Goal: Task Accomplishment & Management: Complete application form

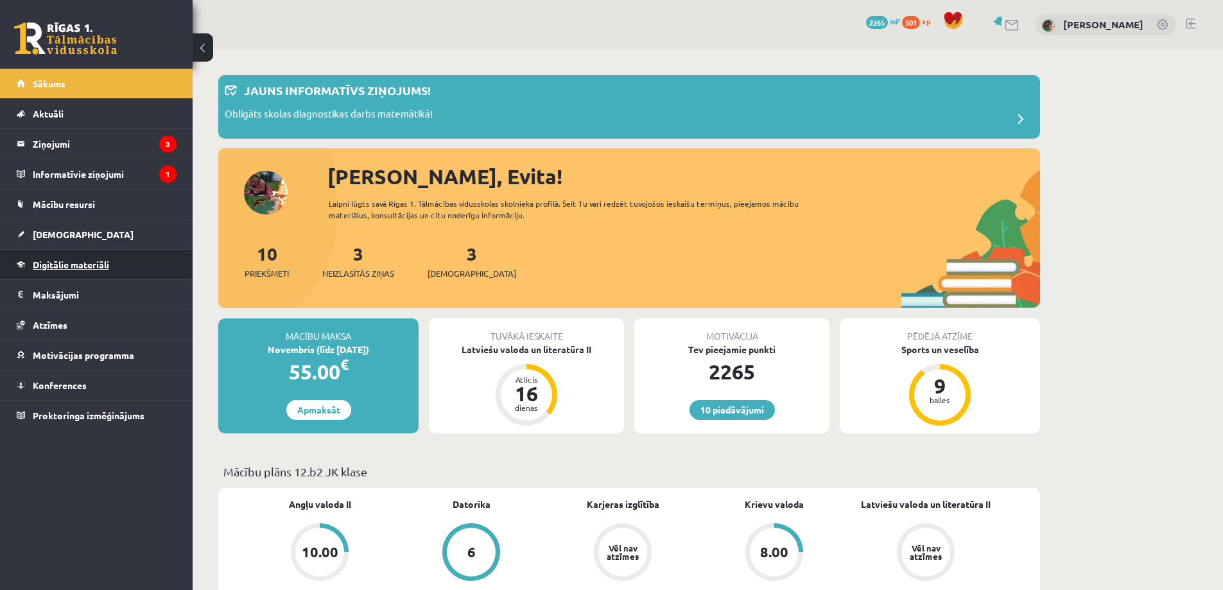
click at [60, 264] on span "Digitālie materiāli" at bounding box center [71, 265] width 76 height 12
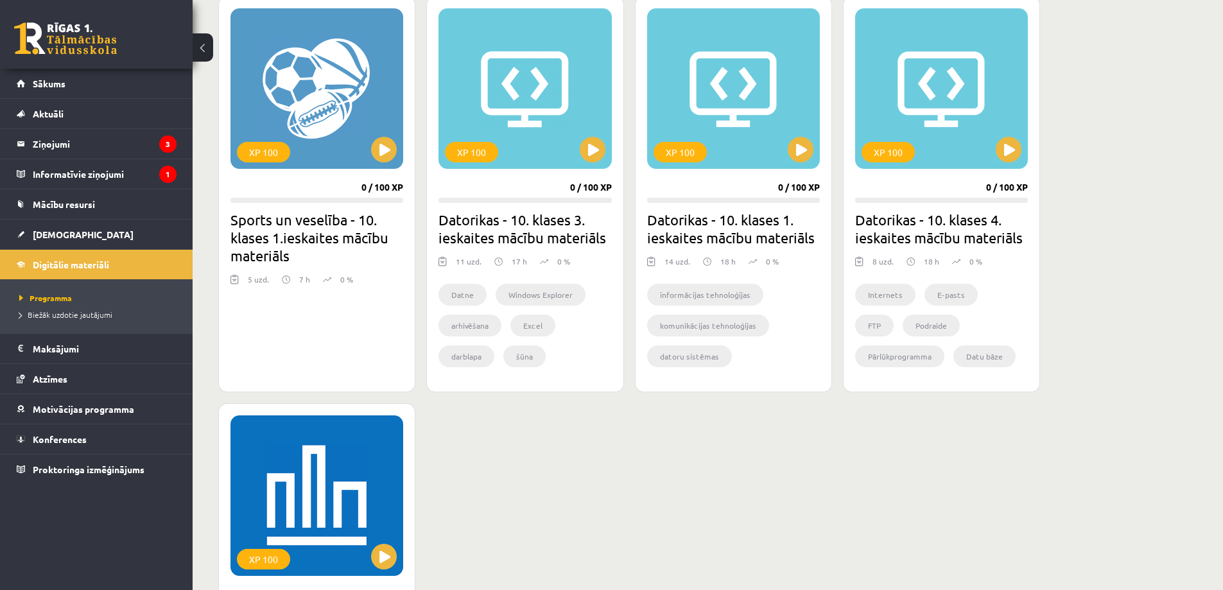
scroll to position [963, 0]
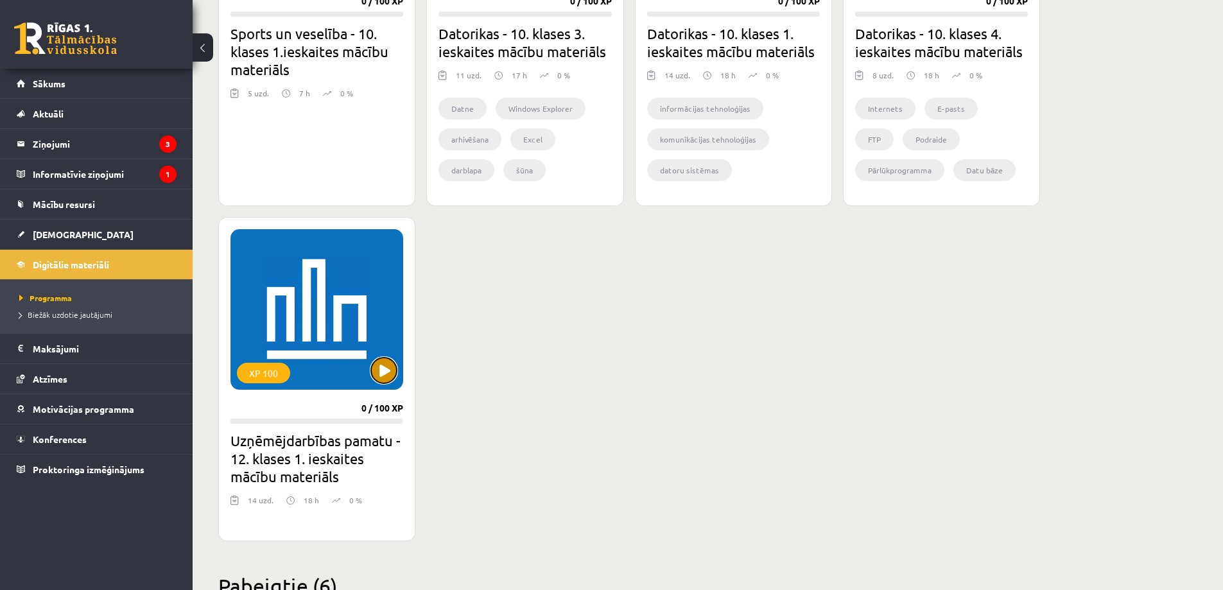
click at [384, 370] on button at bounding box center [384, 371] width 26 height 26
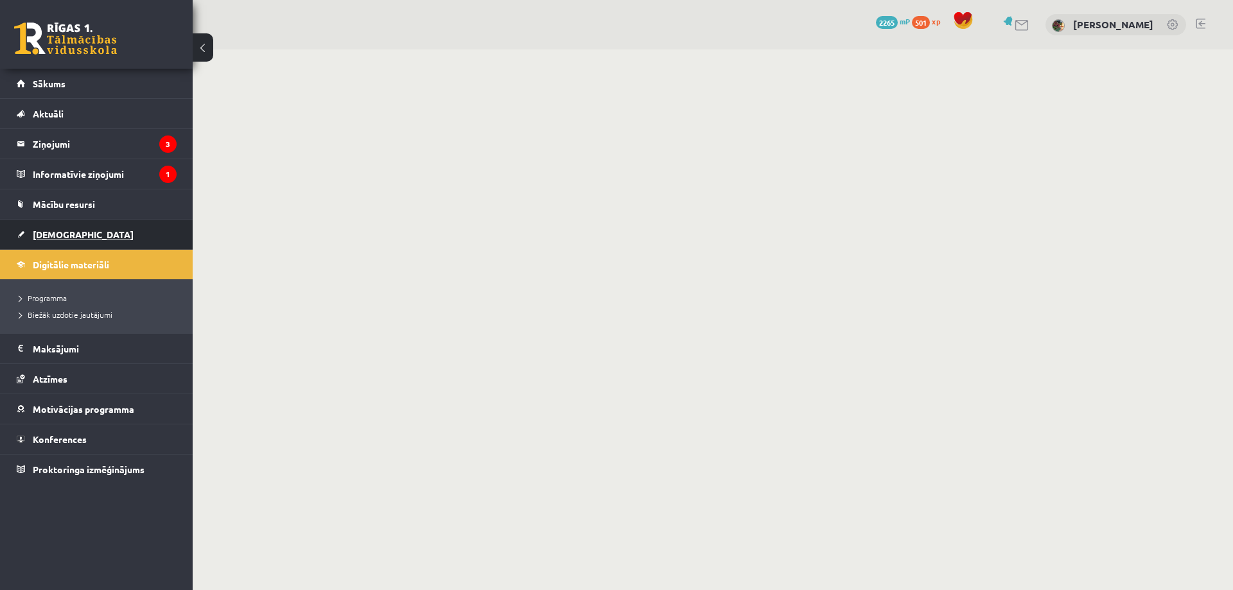
click at [51, 232] on span "[DEMOGRAPHIC_DATA]" at bounding box center [83, 235] width 101 height 12
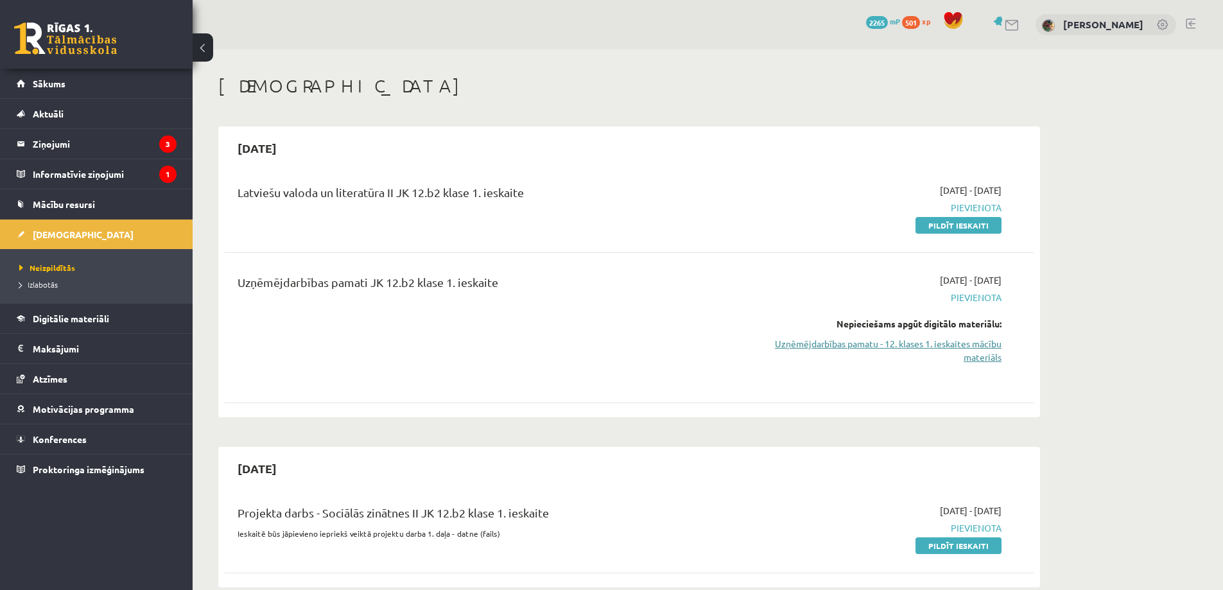
click at [943, 344] on link "Uzņēmējdarbības pamatu - 12. klases 1. ieskaites mācību materiāls" at bounding box center [881, 350] width 242 height 27
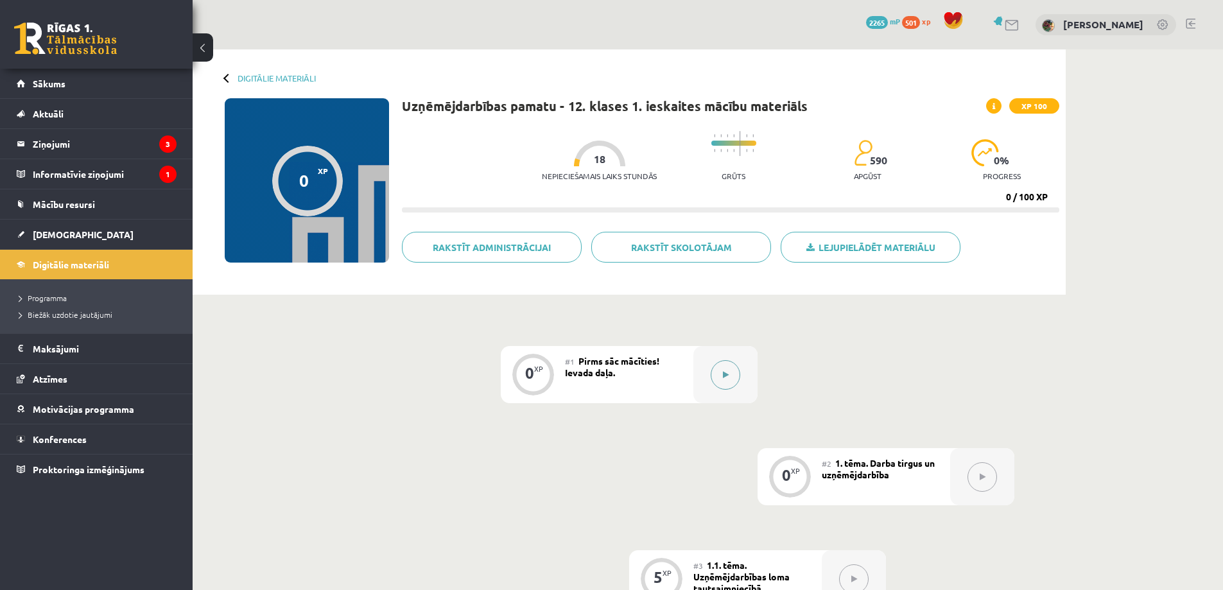
click at [723, 374] on icon at bounding box center [726, 375] width 6 height 8
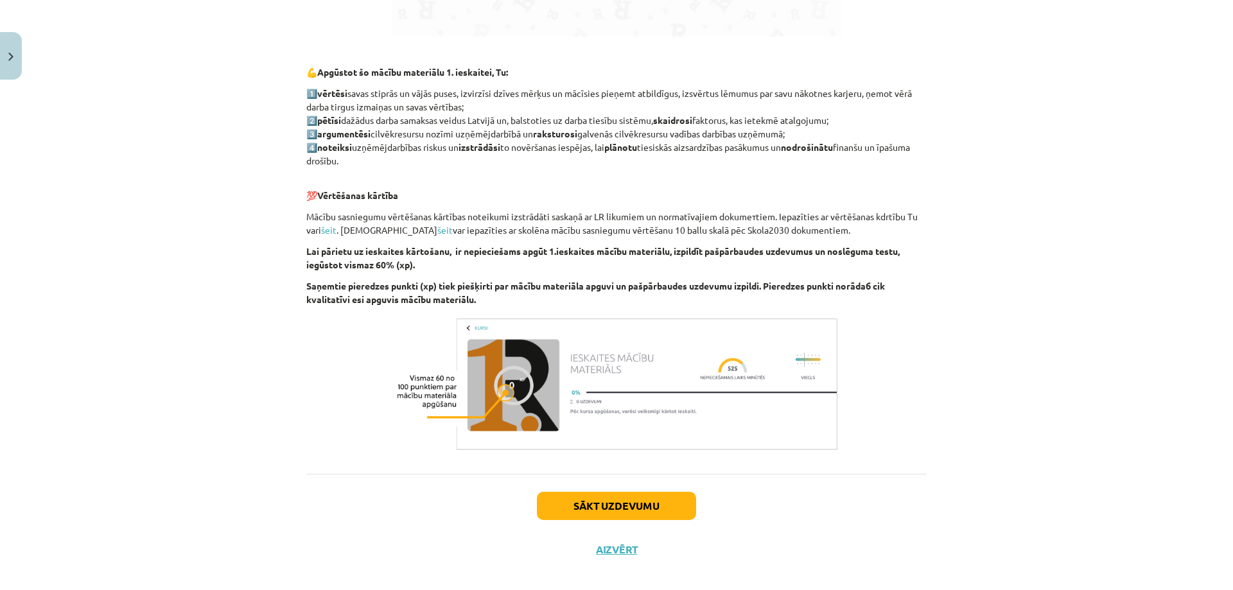
scroll to position [967, 0]
click at [622, 491] on button "Sākt uzdevumu" at bounding box center [616, 505] width 159 height 28
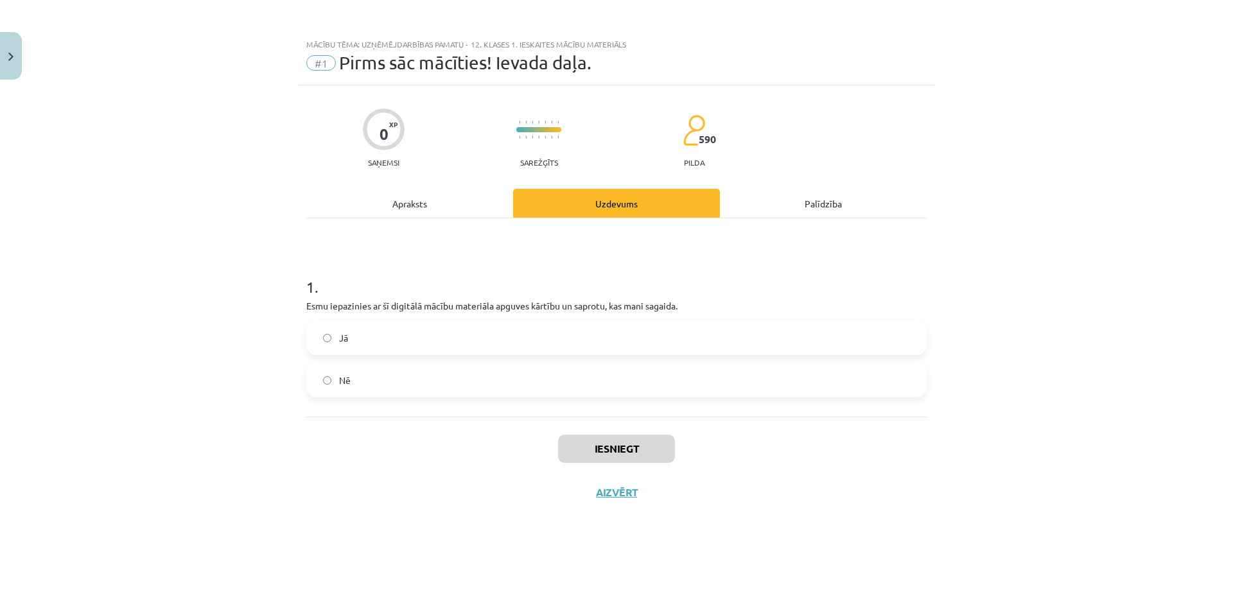
scroll to position [0, 0]
click at [327, 333] on label "Jā" at bounding box center [617, 338] width 618 height 32
click at [641, 453] on button "Iesniegt" at bounding box center [616, 449] width 117 height 28
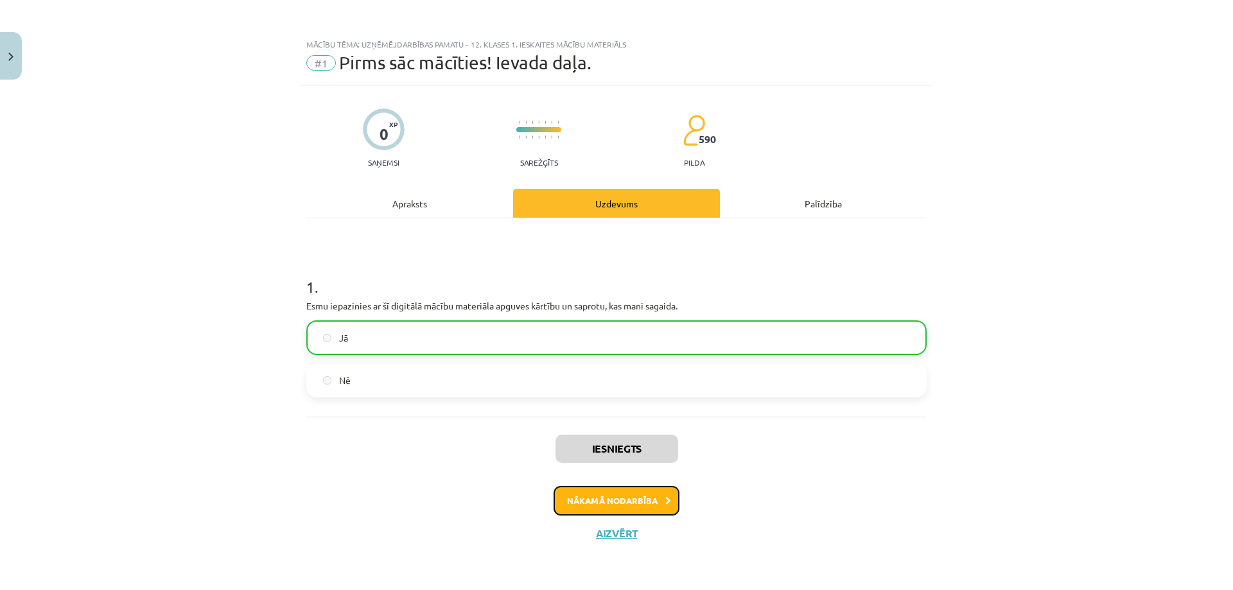
click at [619, 504] on button "Nākamā nodarbība" at bounding box center [616, 501] width 126 height 30
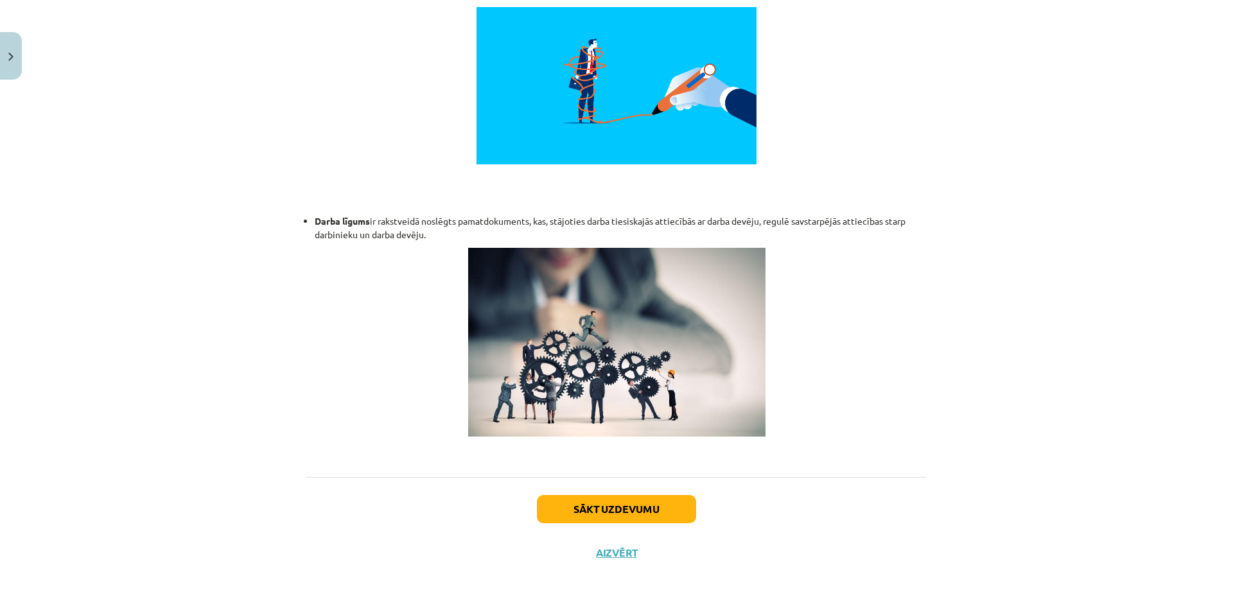
scroll to position [1618, 0]
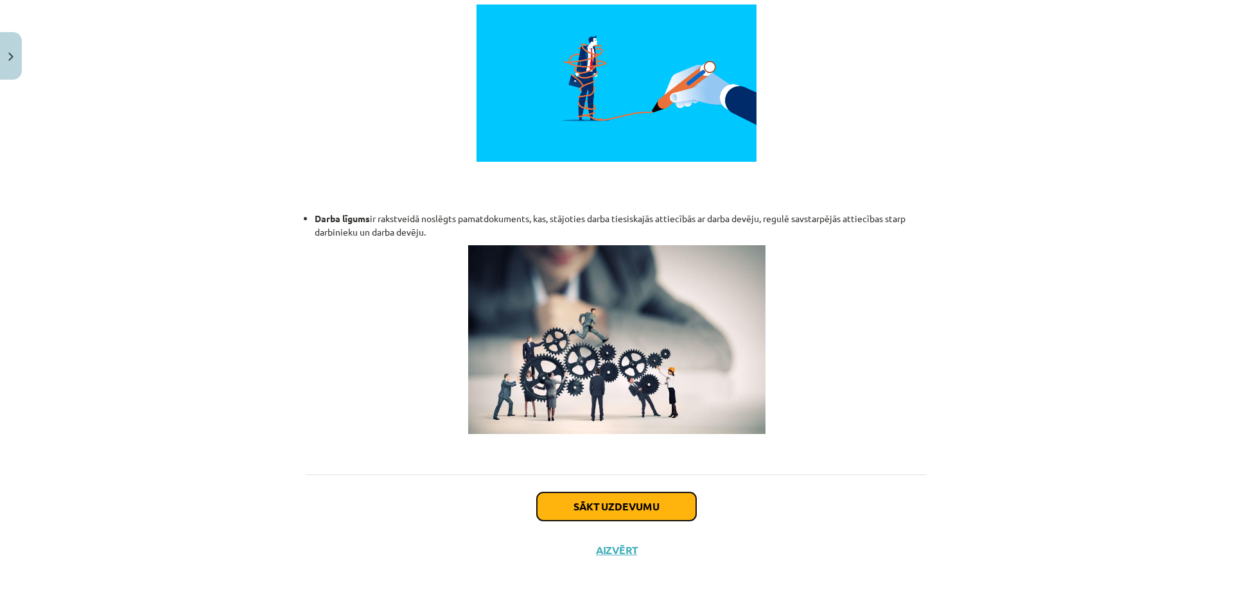
click at [627, 492] on button "Sākt uzdevumu" at bounding box center [616, 506] width 159 height 28
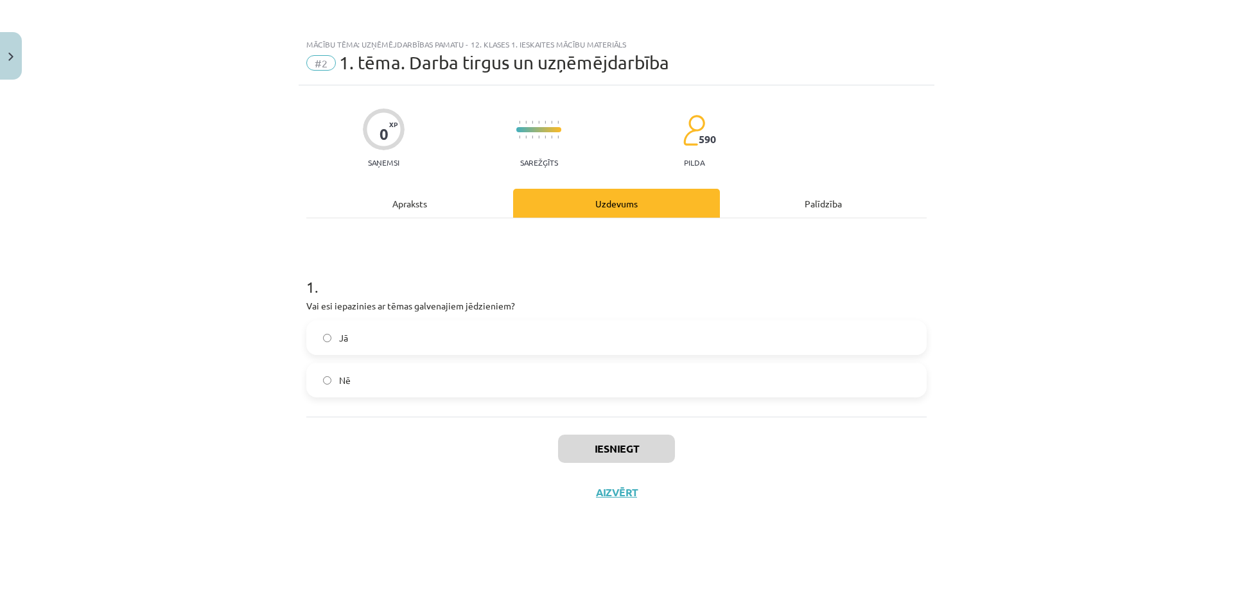
scroll to position [0, 0]
click at [620, 455] on button "Iesniegt" at bounding box center [616, 449] width 117 height 28
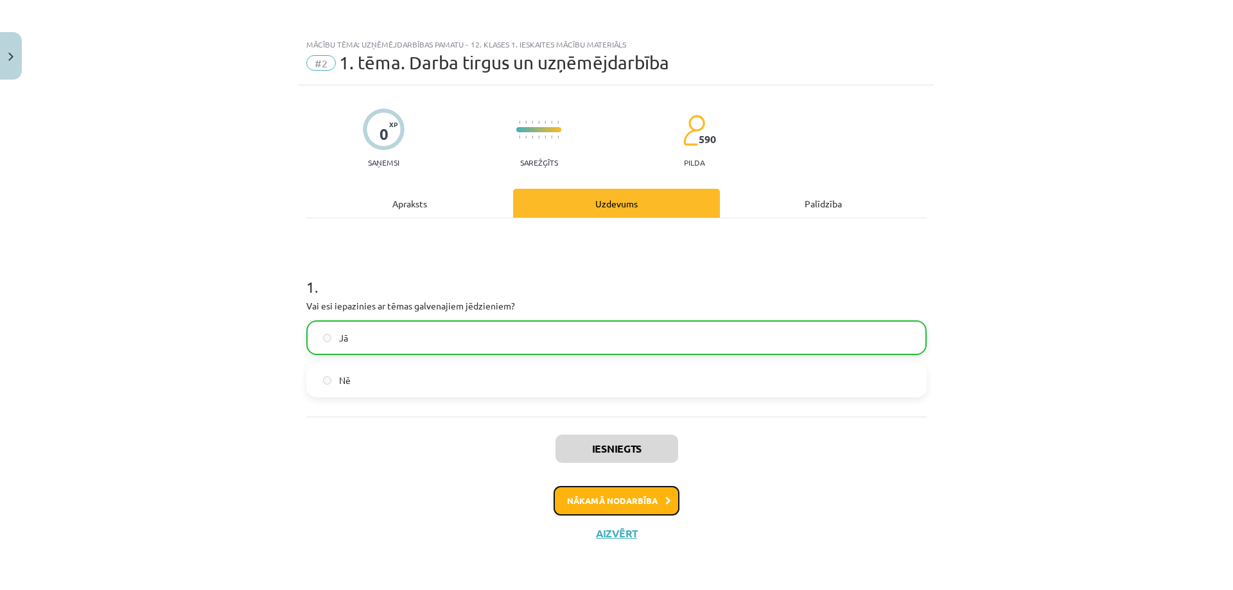
click at [646, 498] on button "Nākamā nodarbība" at bounding box center [616, 501] width 126 height 30
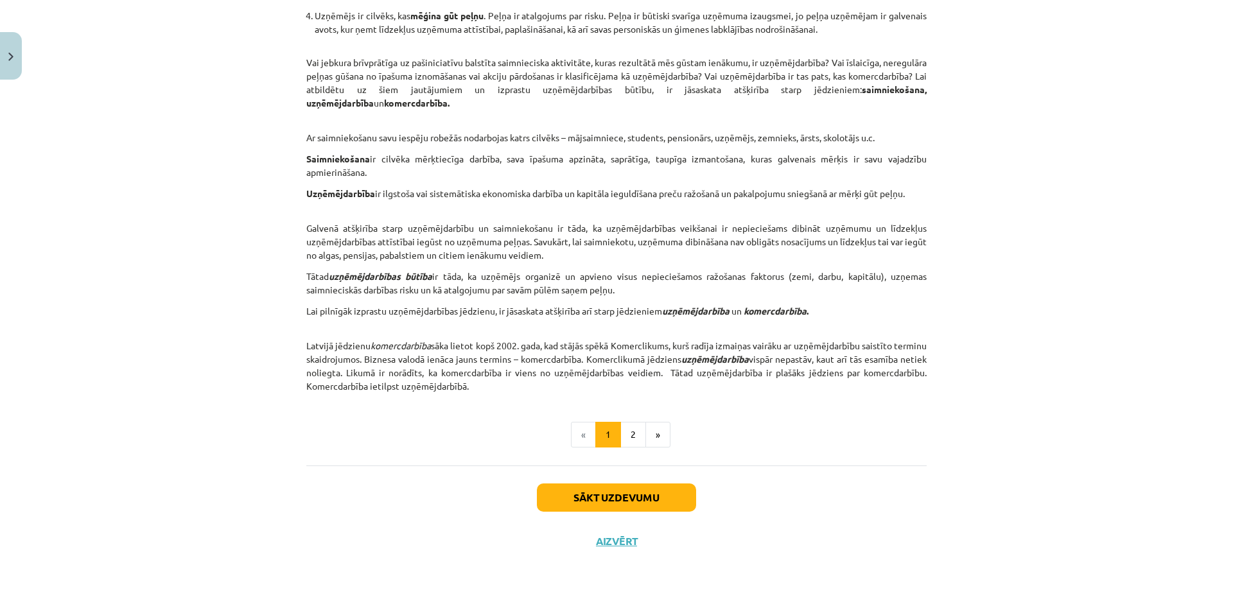
scroll to position [854, 0]
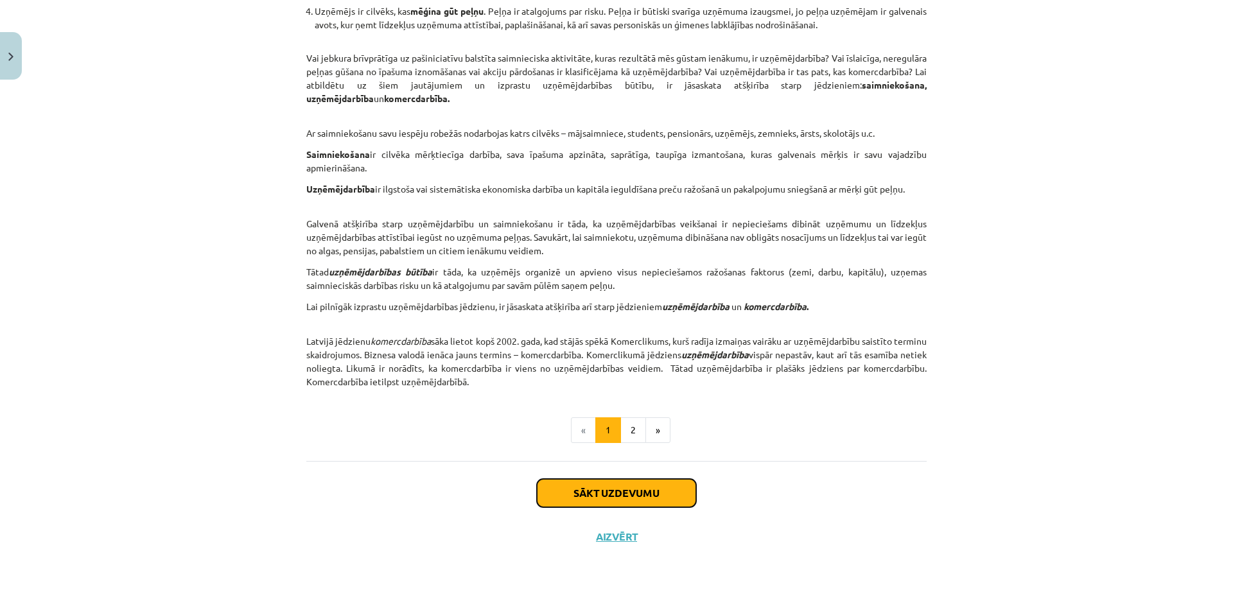
click at [625, 496] on button "Sākt uzdevumu" at bounding box center [616, 493] width 159 height 28
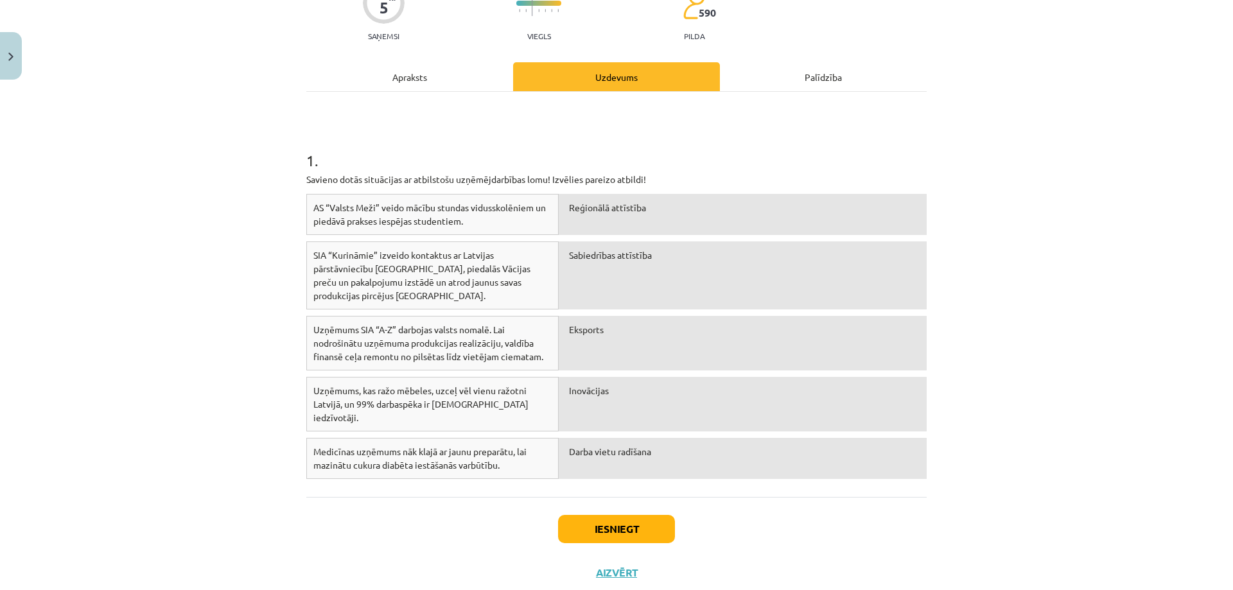
scroll to position [150, 0]
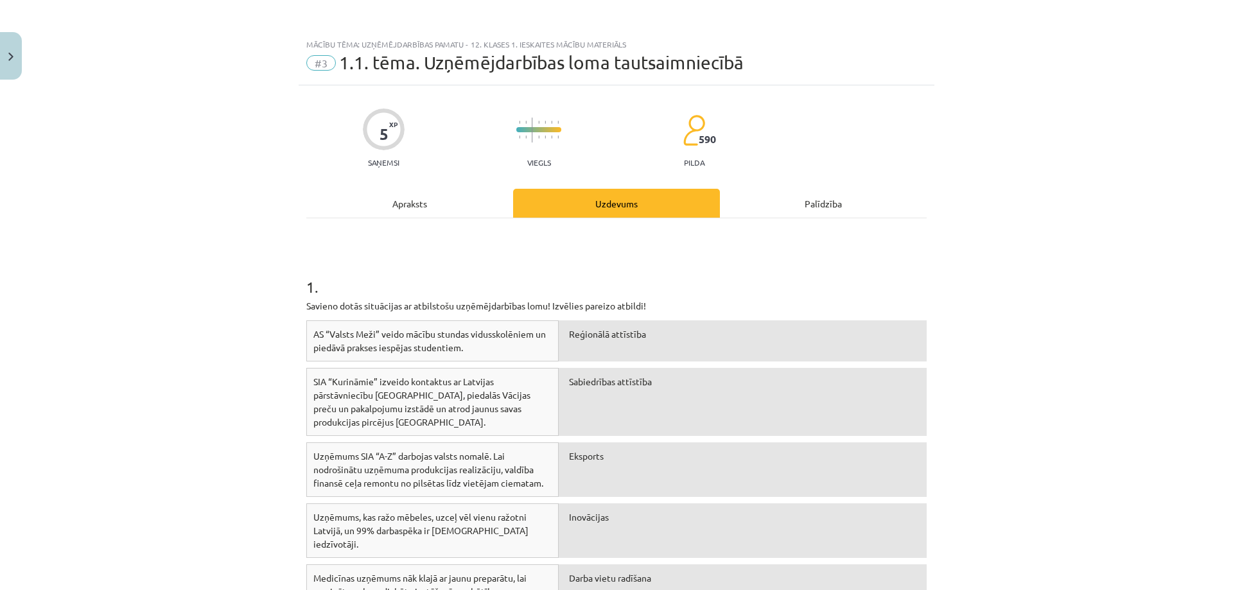
scroll to position [150, 0]
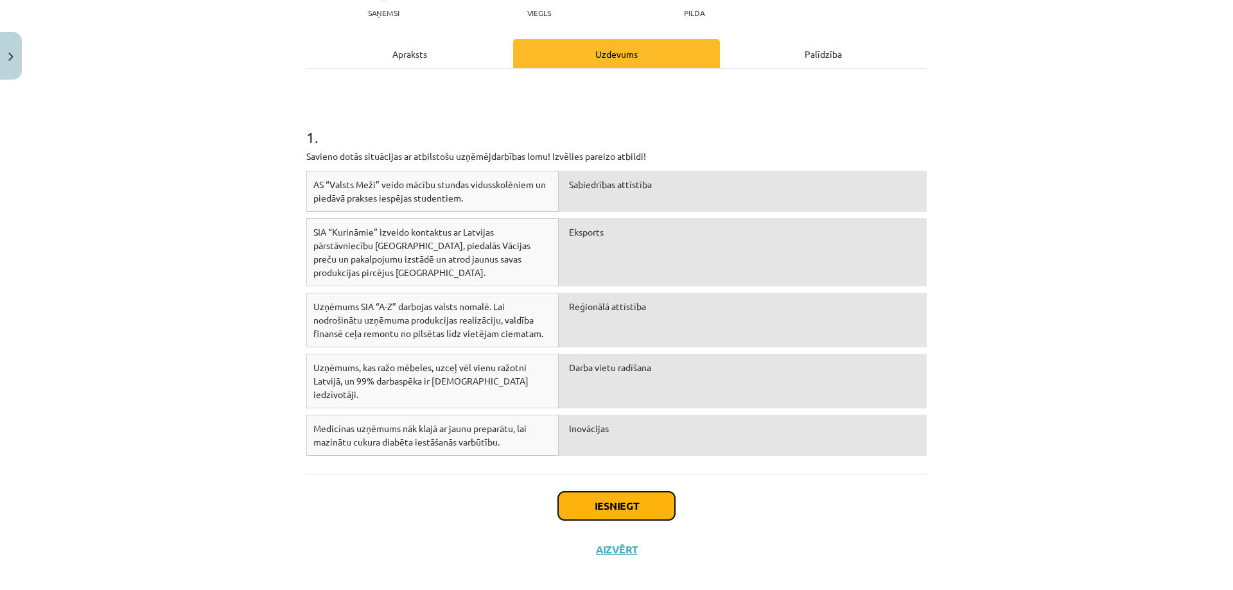
click at [636, 500] on button "Iesniegt" at bounding box center [616, 506] width 117 height 28
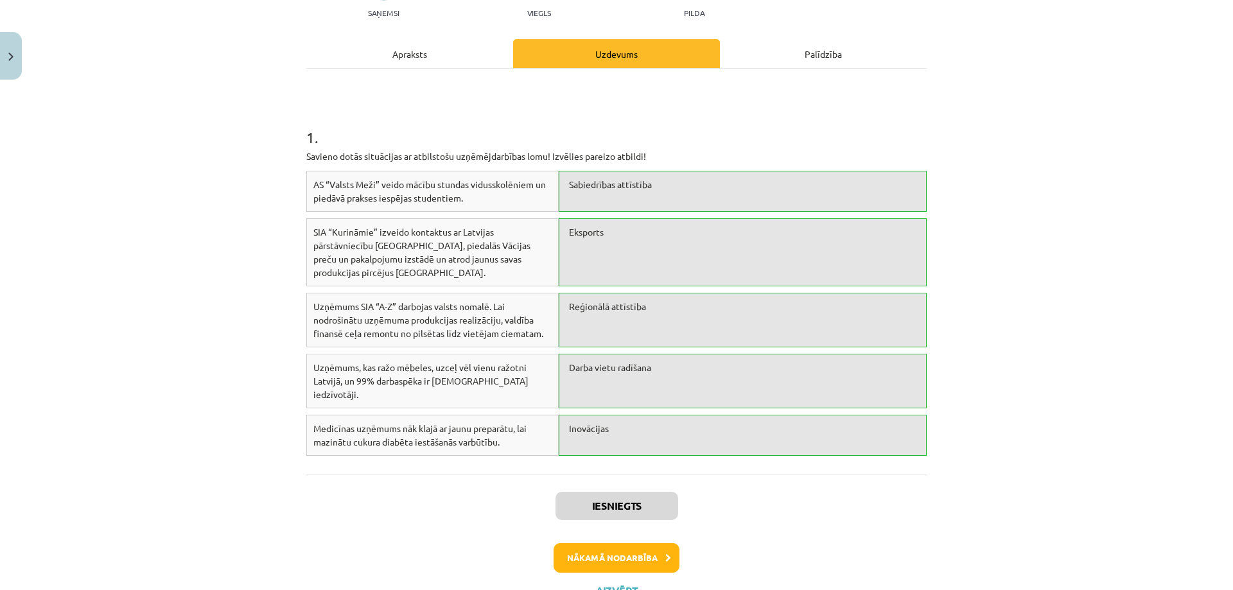
scroll to position [191, 0]
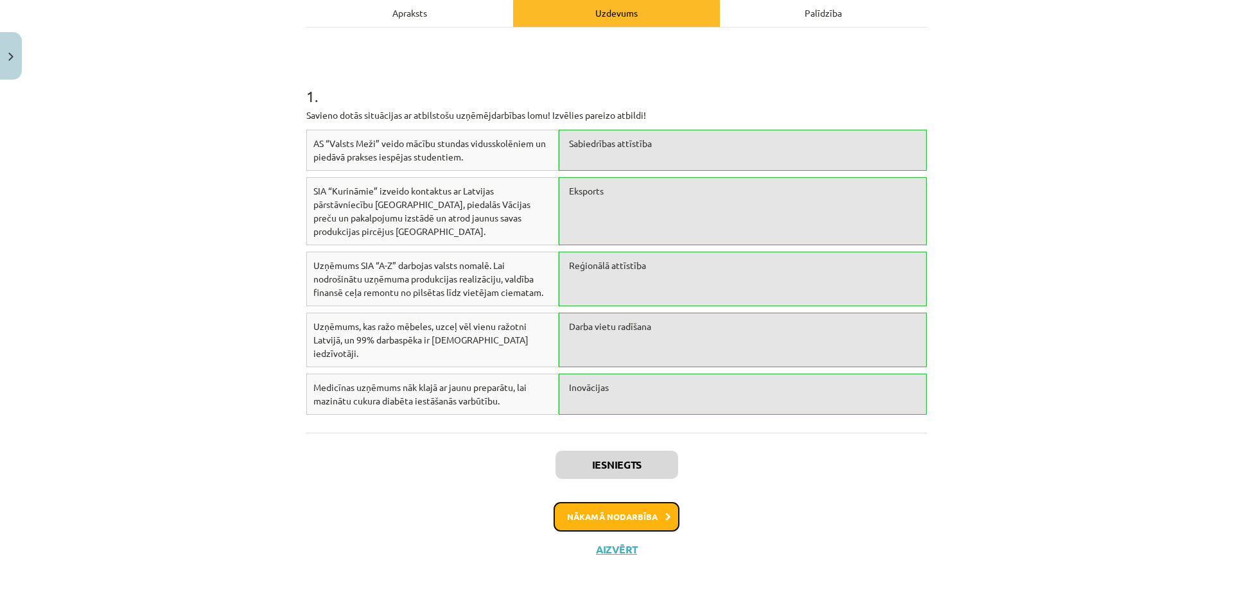
click at [615, 505] on button "Nākamā nodarbība" at bounding box center [616, 517] width 126 height 30
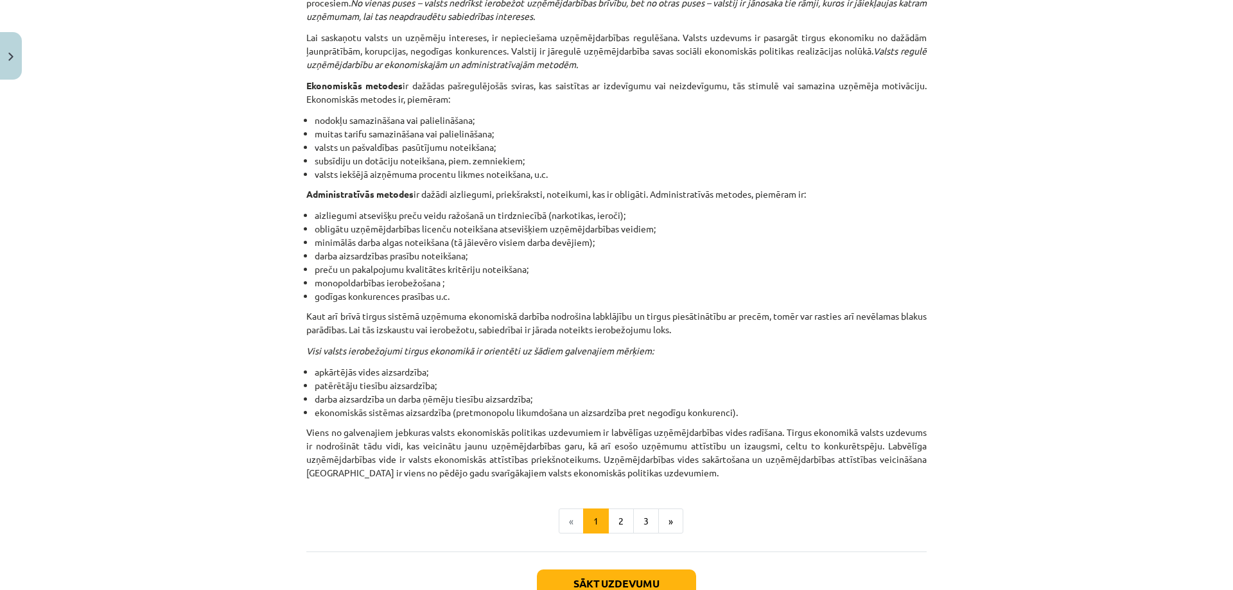
scroll to position [1185, 0]
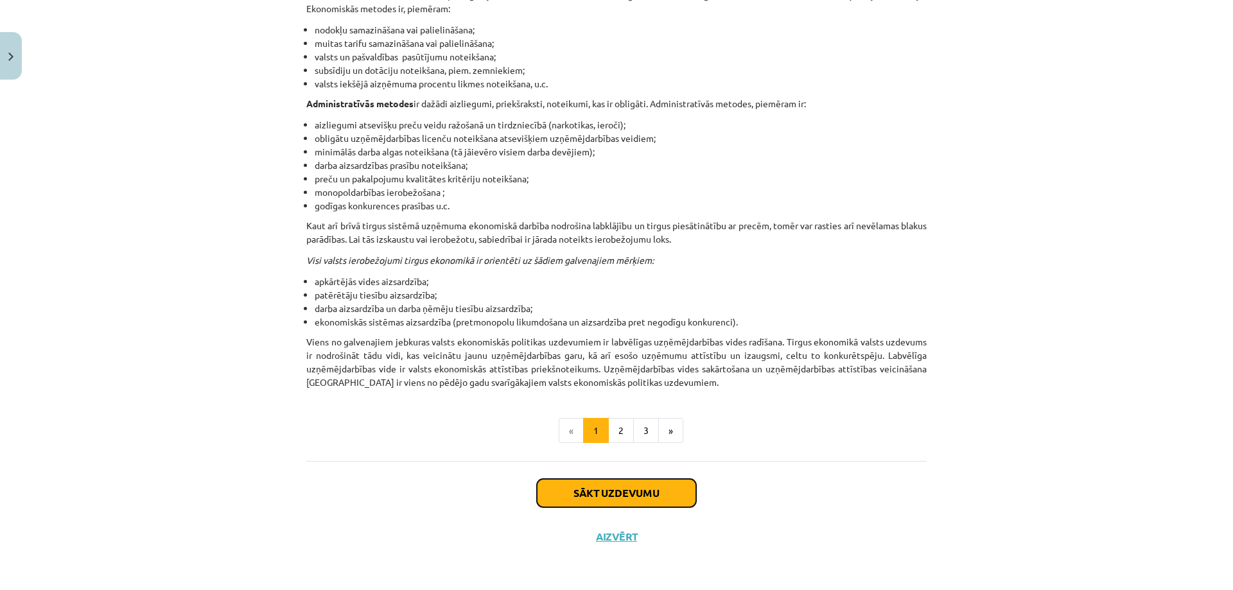
click at [583, 491] on button "Sākt uzdevumu" at bounding box center [616, 493] width 159 height 28
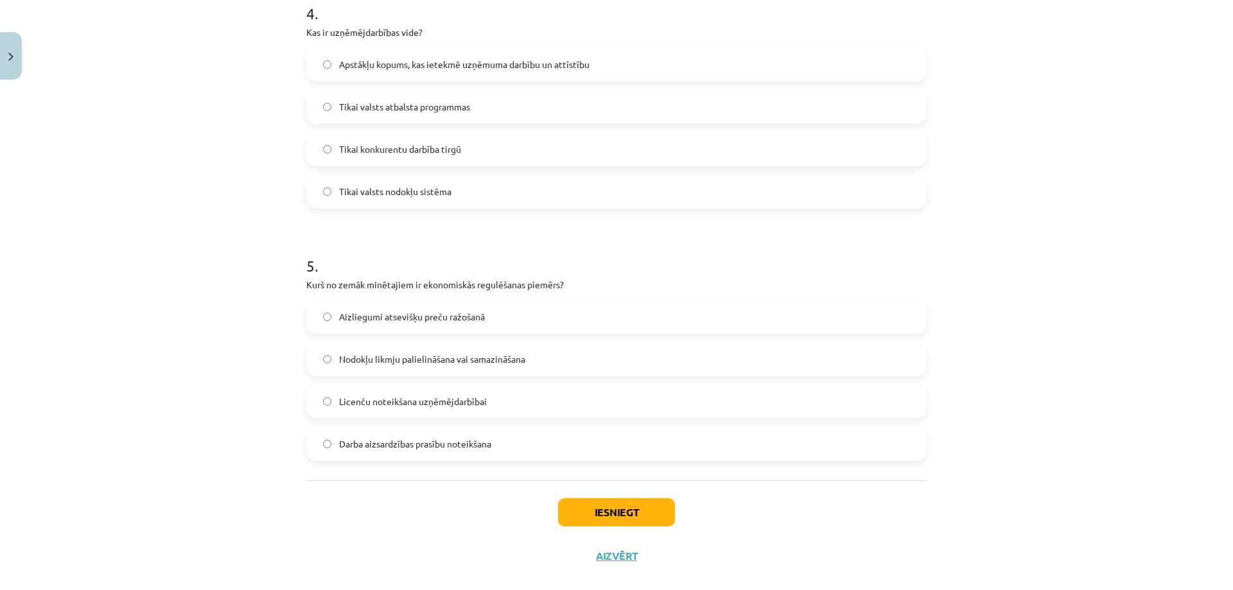
scroll to position [1050, 0]
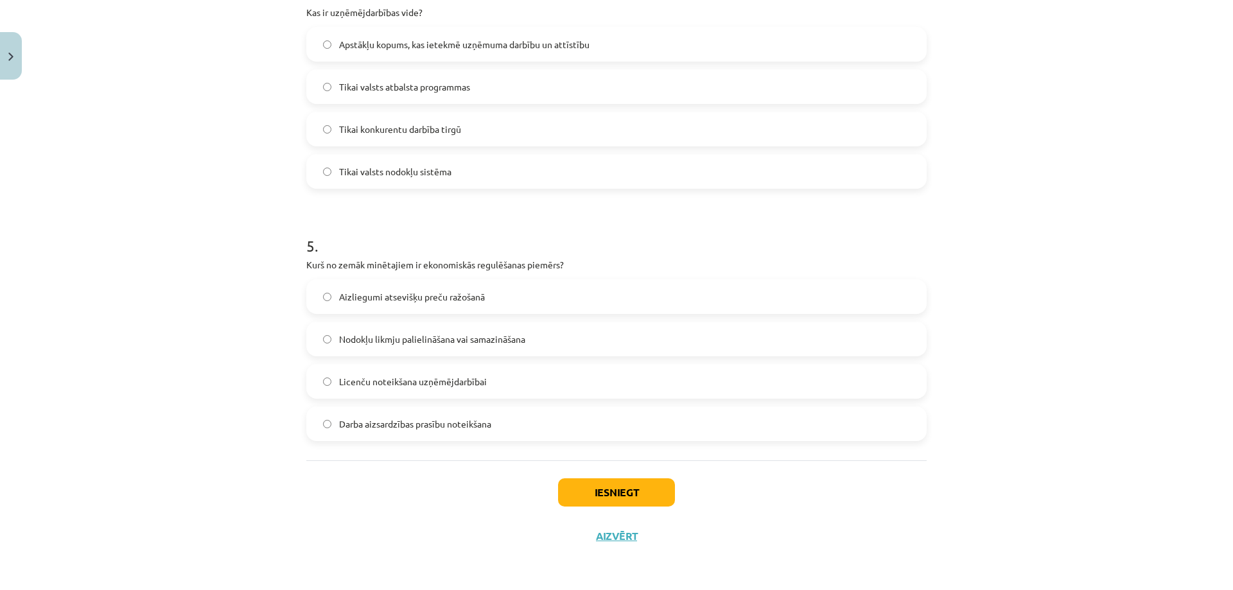
click at [339, 342] on span "Nodokļu likmju palielināšana vai samazināšana" at bounding box center [432, 339] width 186 height 13
click at [638, 496] on button "Iesniegt" at bounding box center [616, 492] width 117 height 28
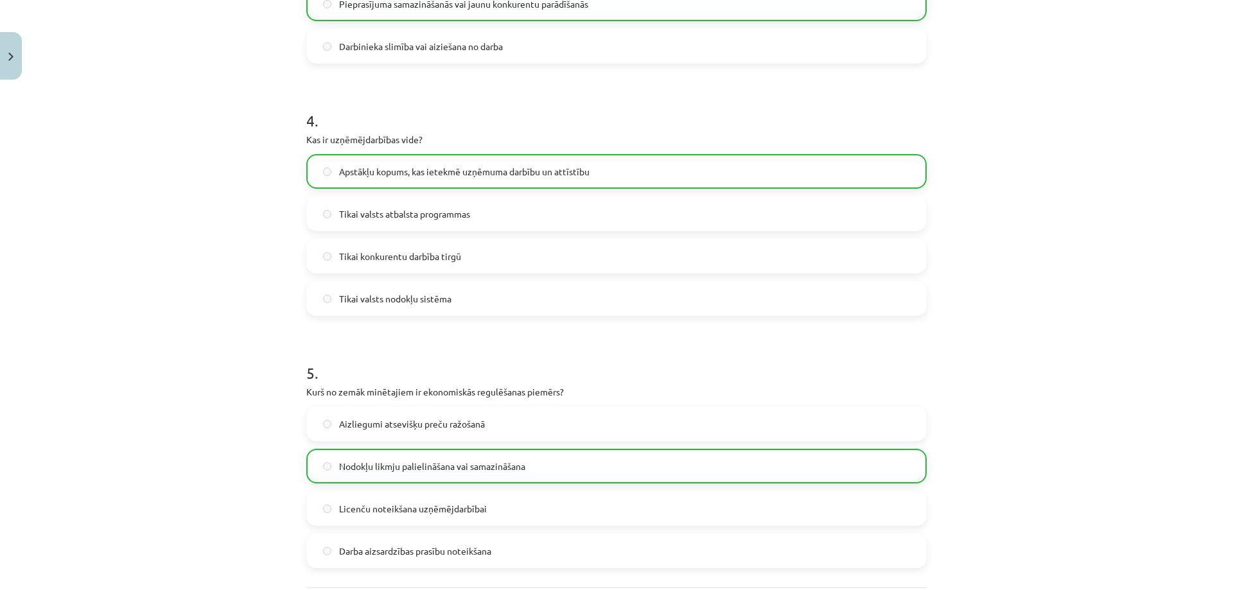
scroll to position [1092, 0]
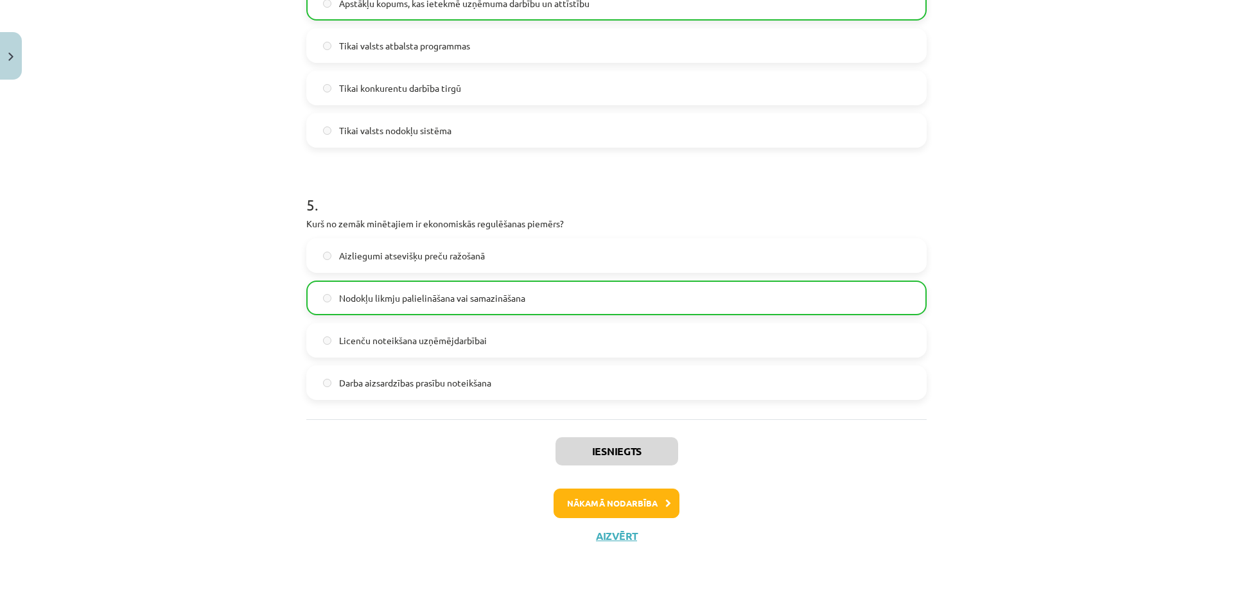
click at [784, 514] on div "Nākamā nodarbība" at bounding box center [616, 504] width 605 height 30
click at [613, 501] on button "Nākamā nodarbība" at bounding box center [616, 504] width 126 height 30
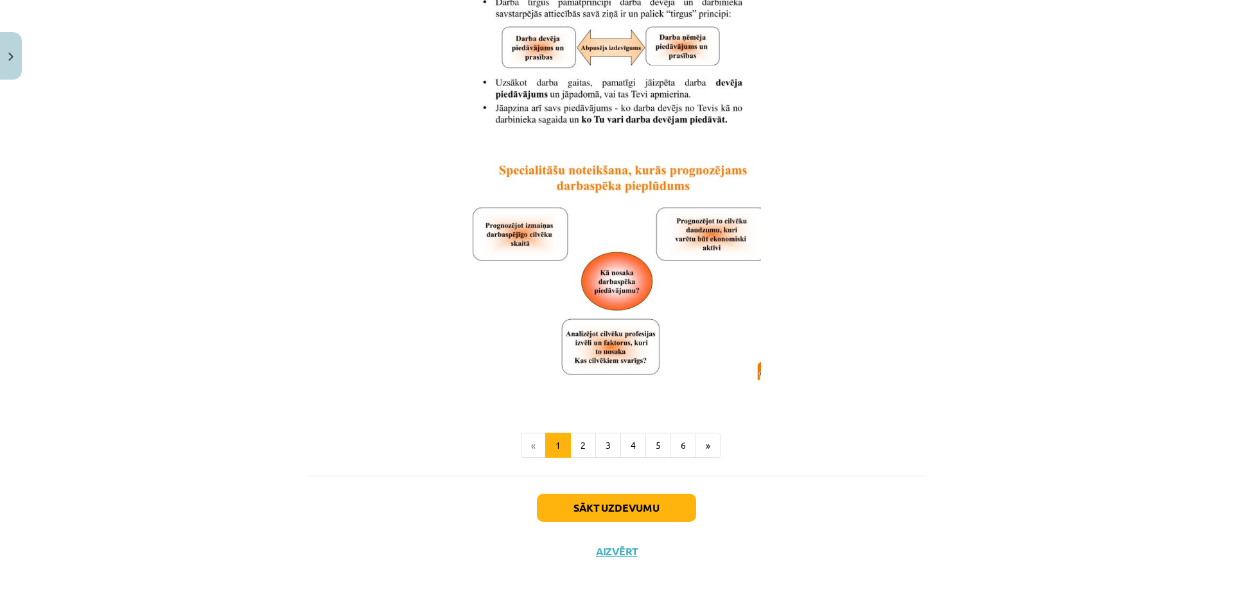
scroll to position [1865, 0]
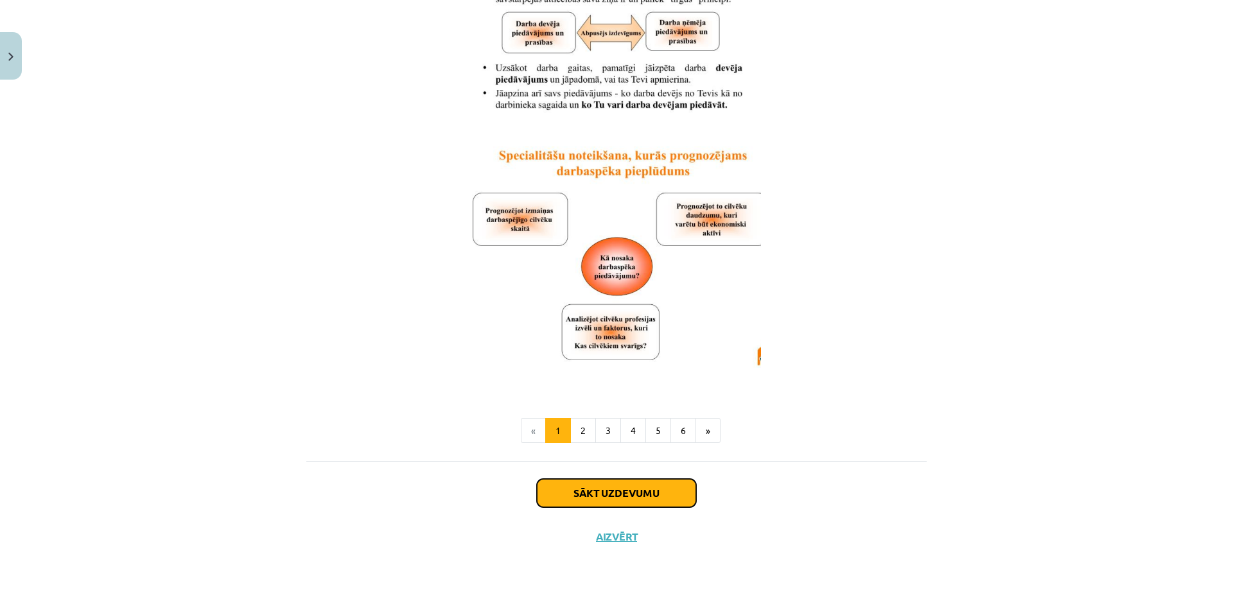
click at [607, 498] on button "Sākt uzdevumu" at bounding box center [616, 493] width 159 height 28
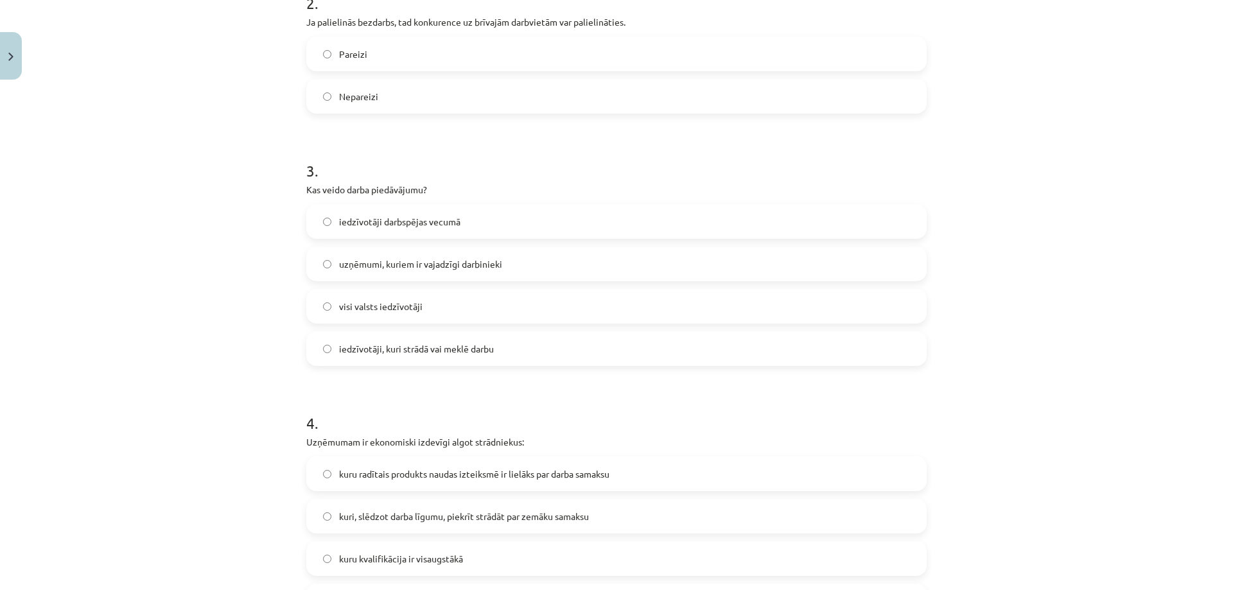
scroll to position [546, 0]
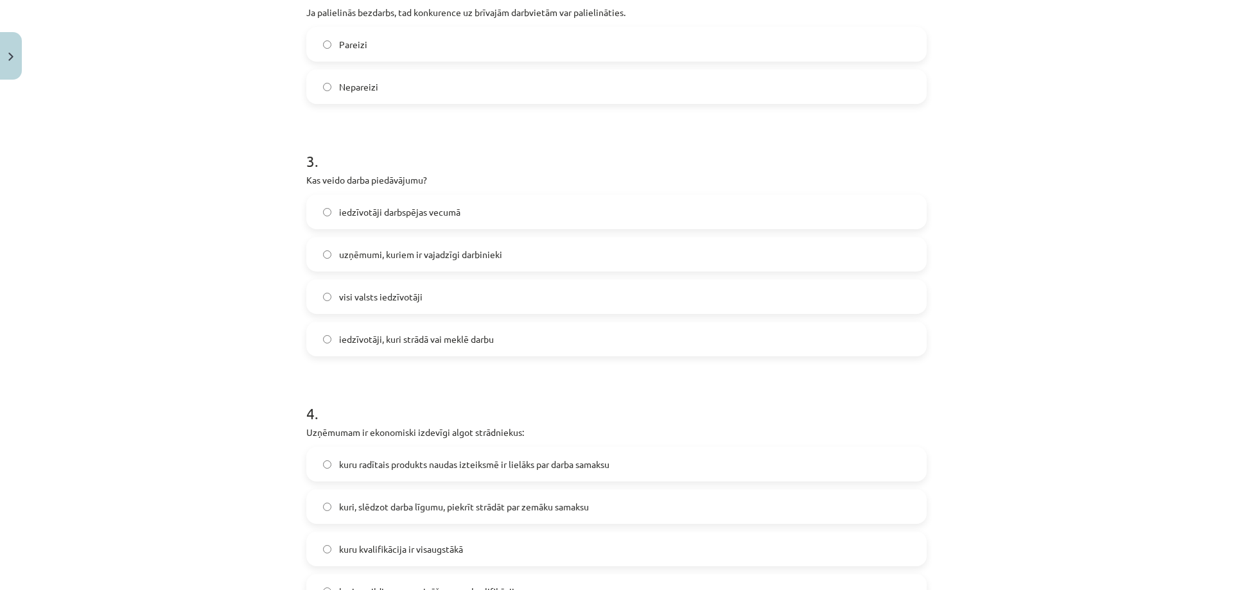
click at [357, 253] on span "uzņēmumi, kuriem ir vajadzīgi darbinieki" at bounding box center [420, 254] width 163 height 13
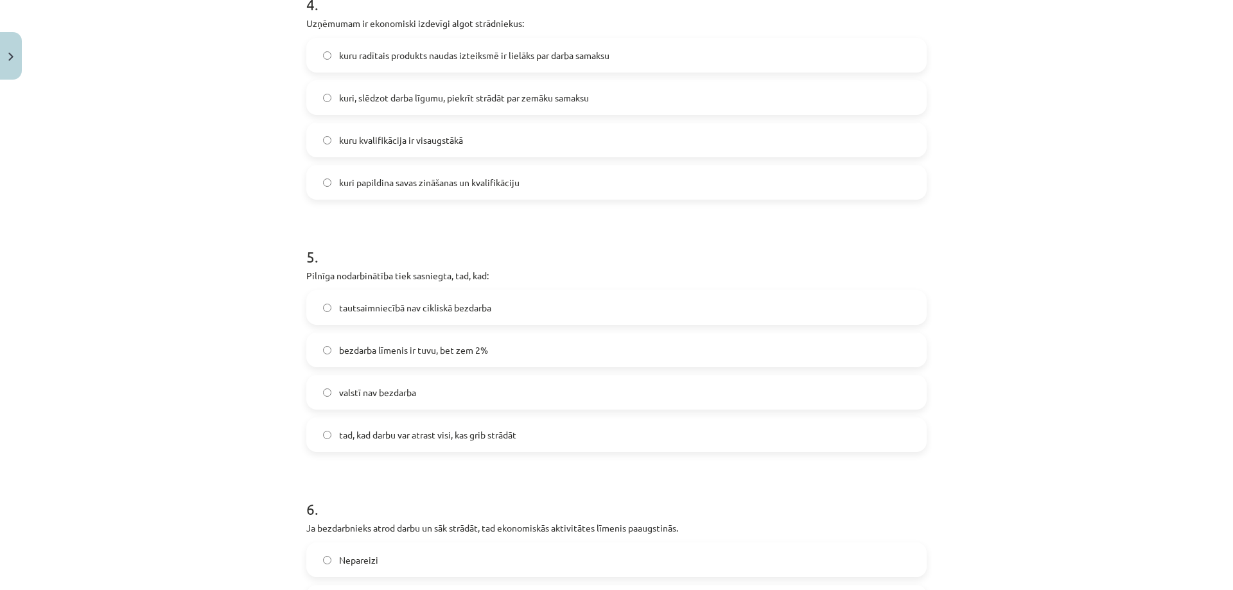
scroll to position [995, 0]
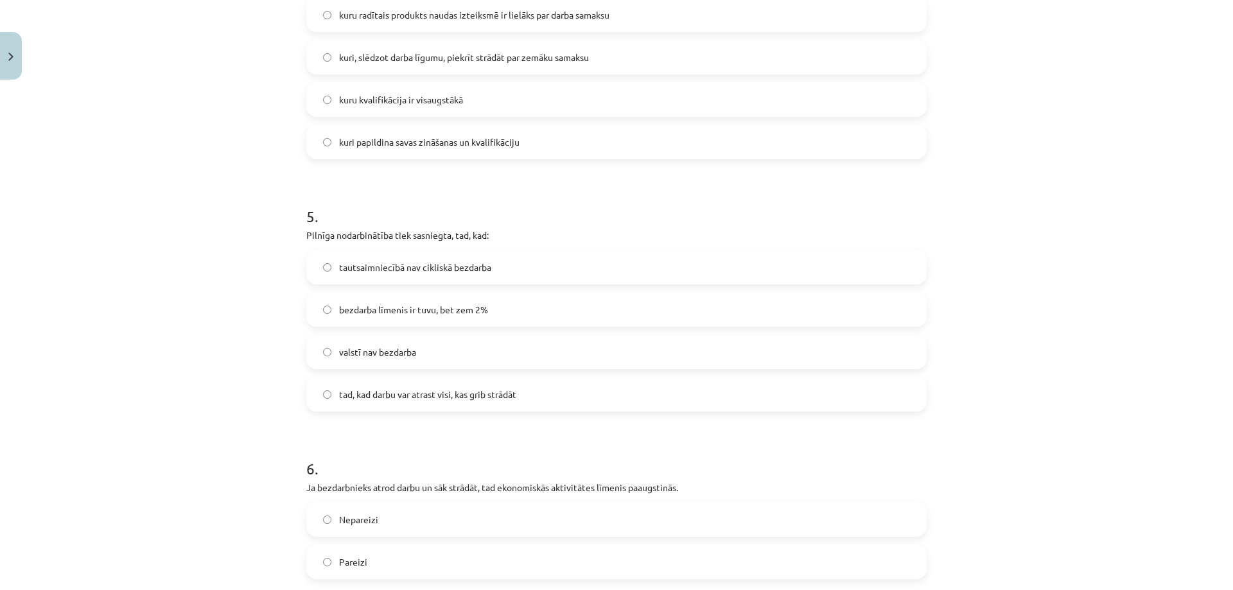
click at [327, 265] on label "tautsaimniecībā nav cikliskā bezdarba" at bounding box center [617, 267] width 618 height 32
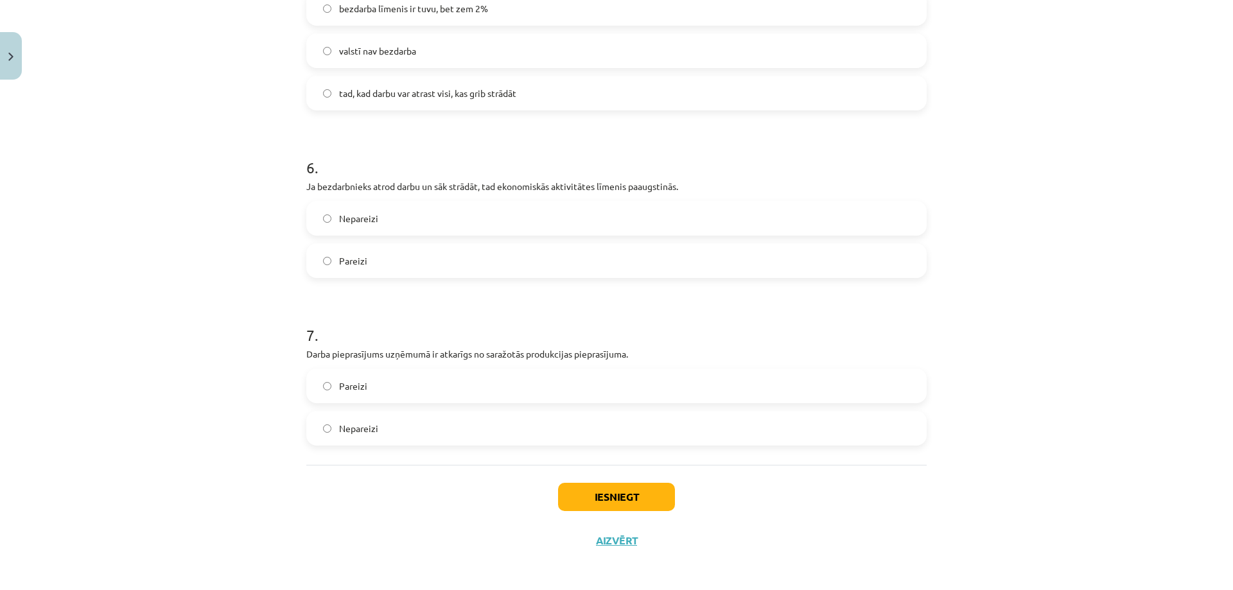
scroll to position [1301, 0]
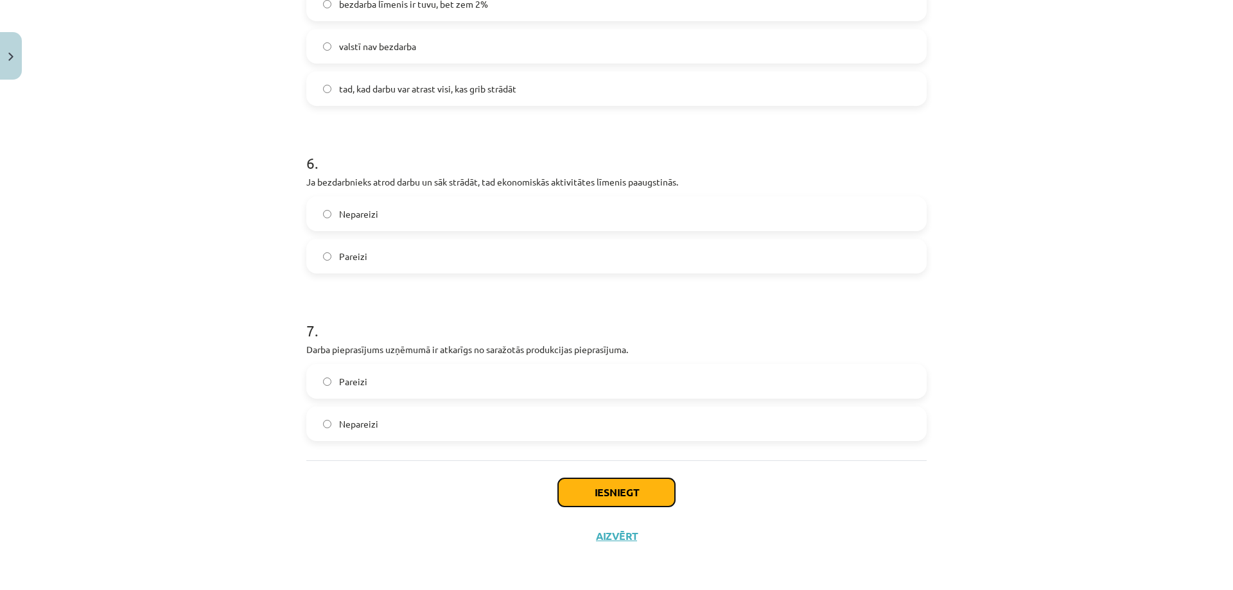
click at [602, 492] on button "Iesniegt" at bounding box center [616, 492] width 117 height 28
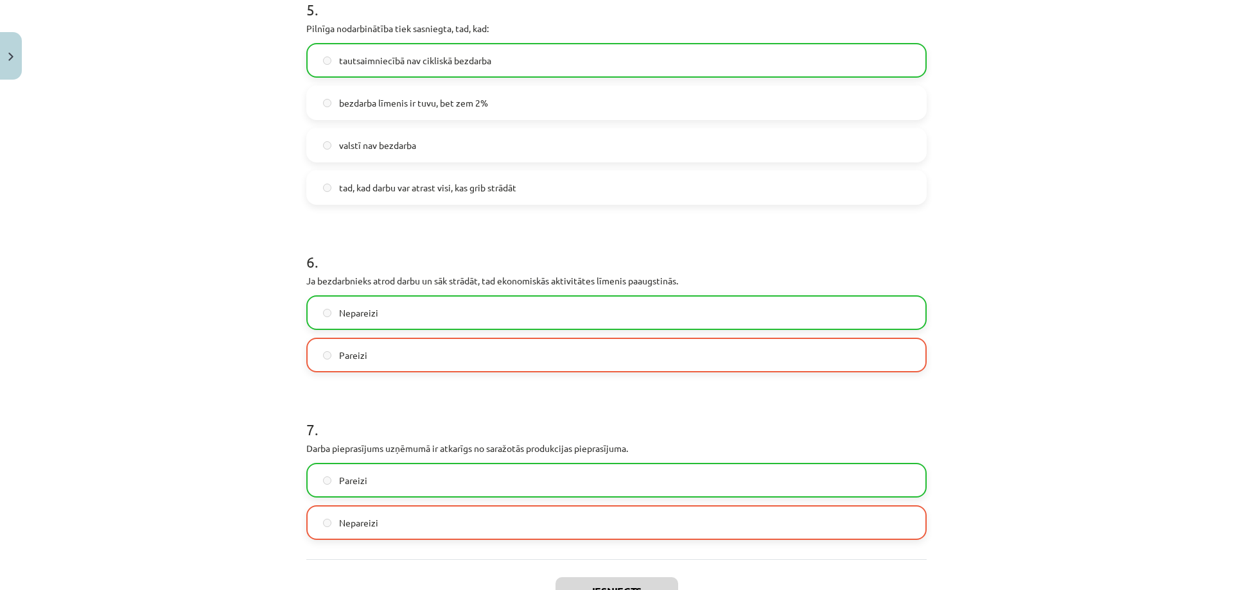
scroll to position [1342, 0]
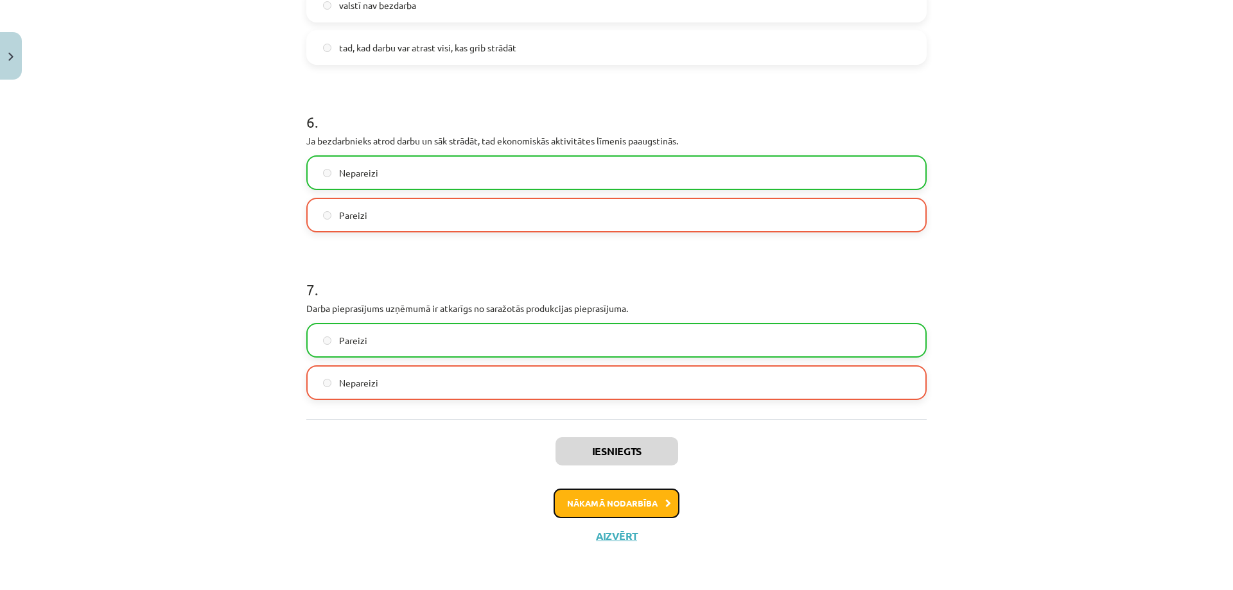
click at [578, 504] on button "Nākamā nodarbība" at bounding box center [616, 504] width 126 height 30
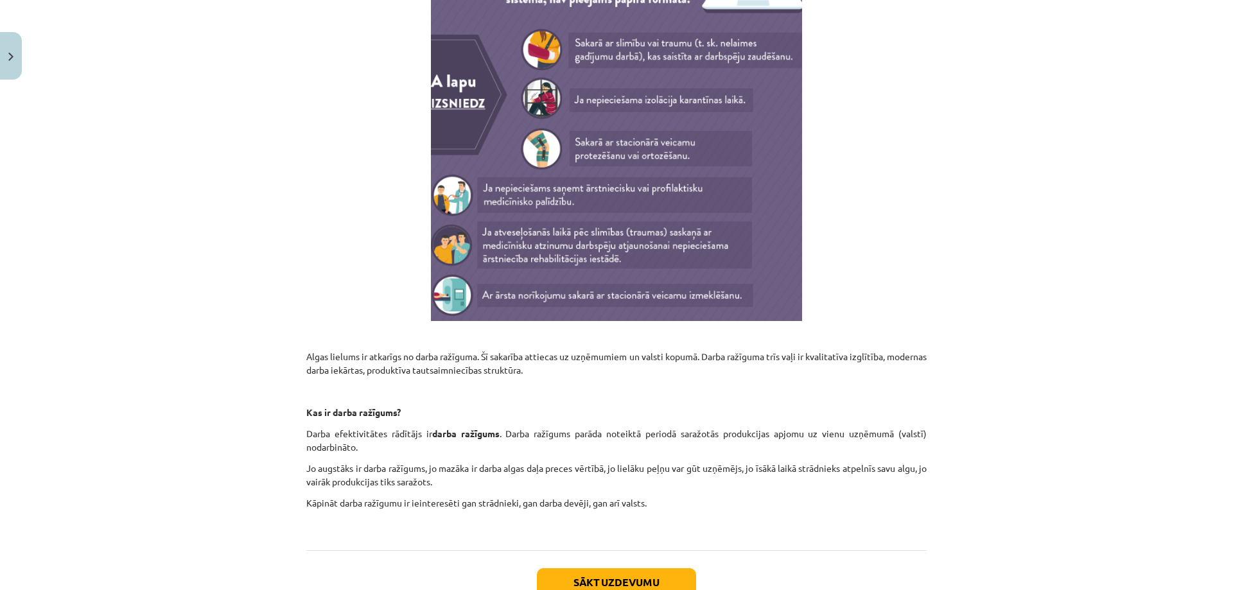
scroll to position [6415, 0]
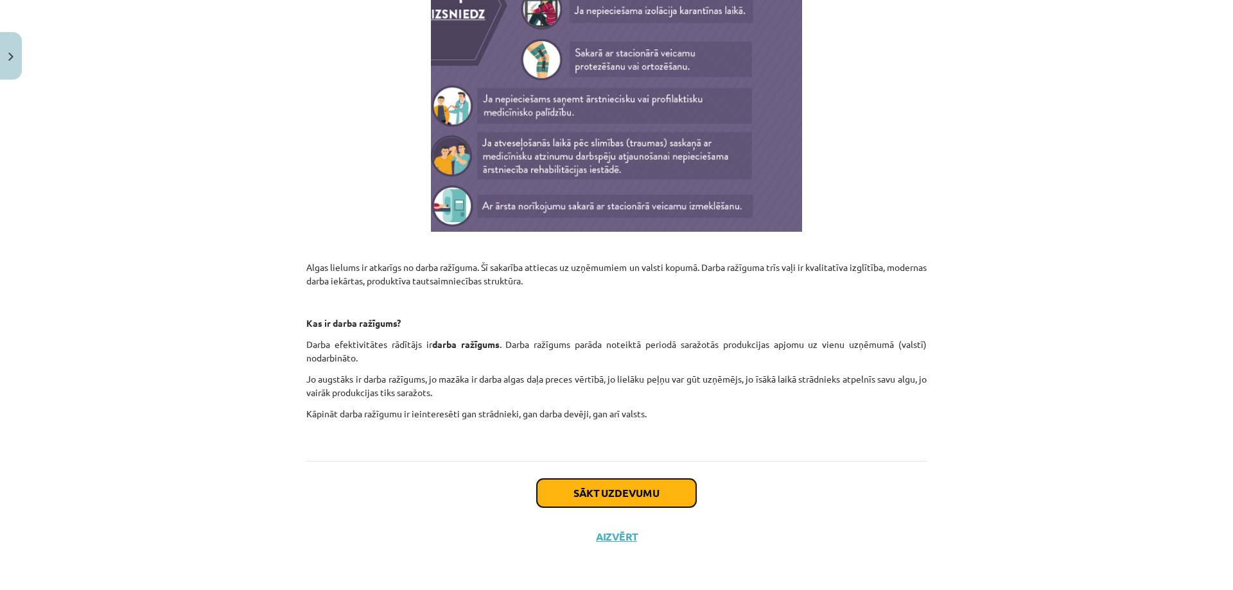
click at [610, 491] on button "Sākt uzdevumu" at bounding box center [616, 493] width 159 height 28
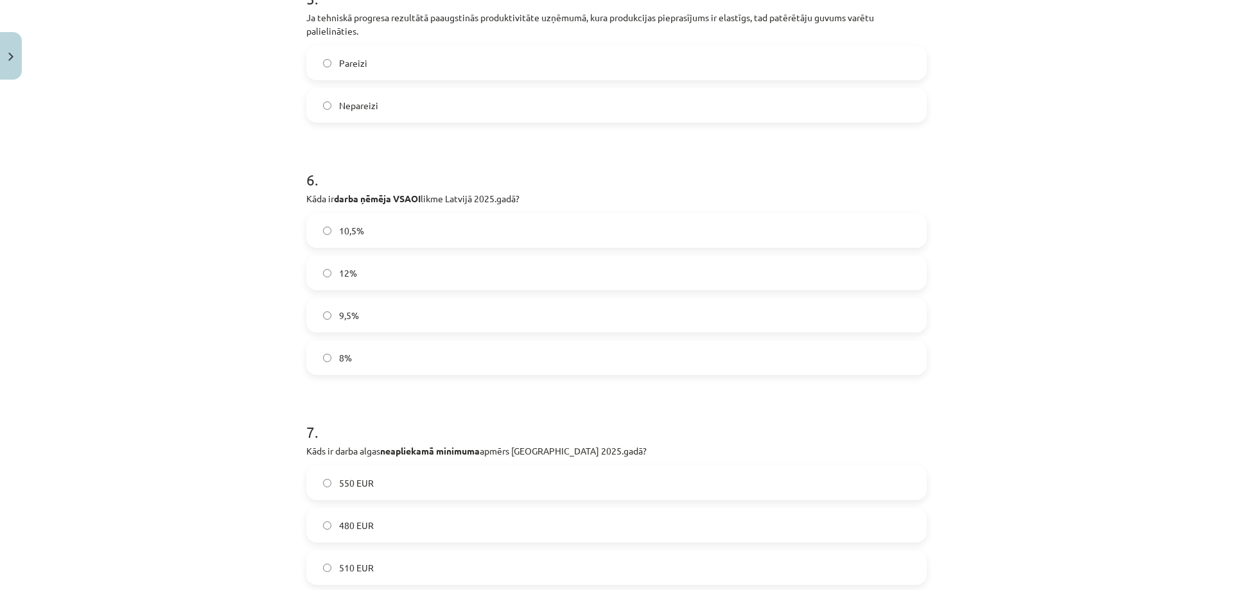
scroll to position [1188, 0]
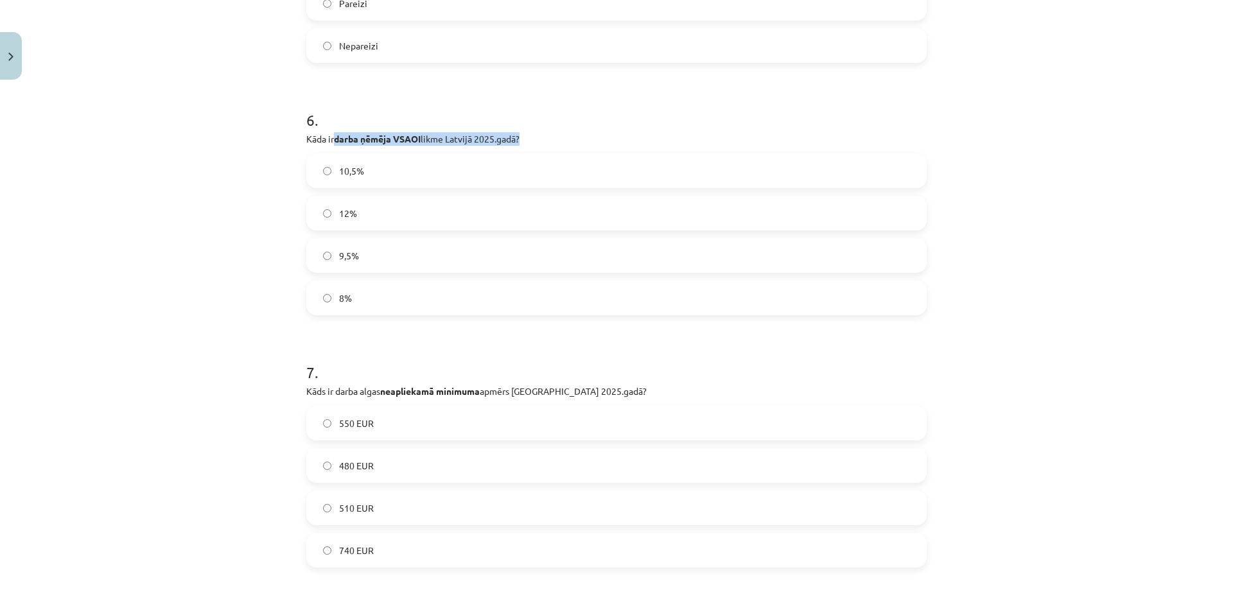
drag, startPoint x: 333, startPoint y: 137, endPoint x: 516, endPoint y: 139, distance: 183.6
click at [516, 139] on p "Kāda ir darba ņēmēja VSAOI likme Latvijā 2025.gadā?" at bounding box center [616, 138] width 620 height 13
copy p "darba ņēmēja VSAOI likme Latvijā 2025.gadā"
click at [223, 363] on div "Mācību tēma: Uzņēmējdarbības pamatu - 12. klases 1. ieskaites mācību materiāls …" at bounding box center [616, 295] width 1233 height 590
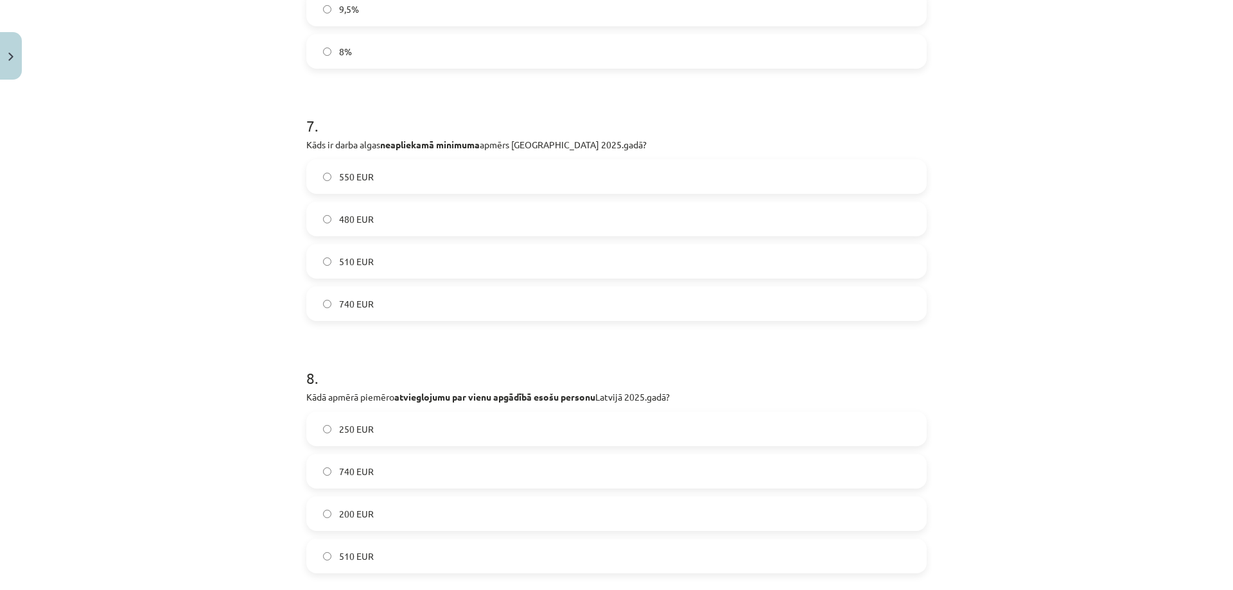
scroll to position [1445, 0]
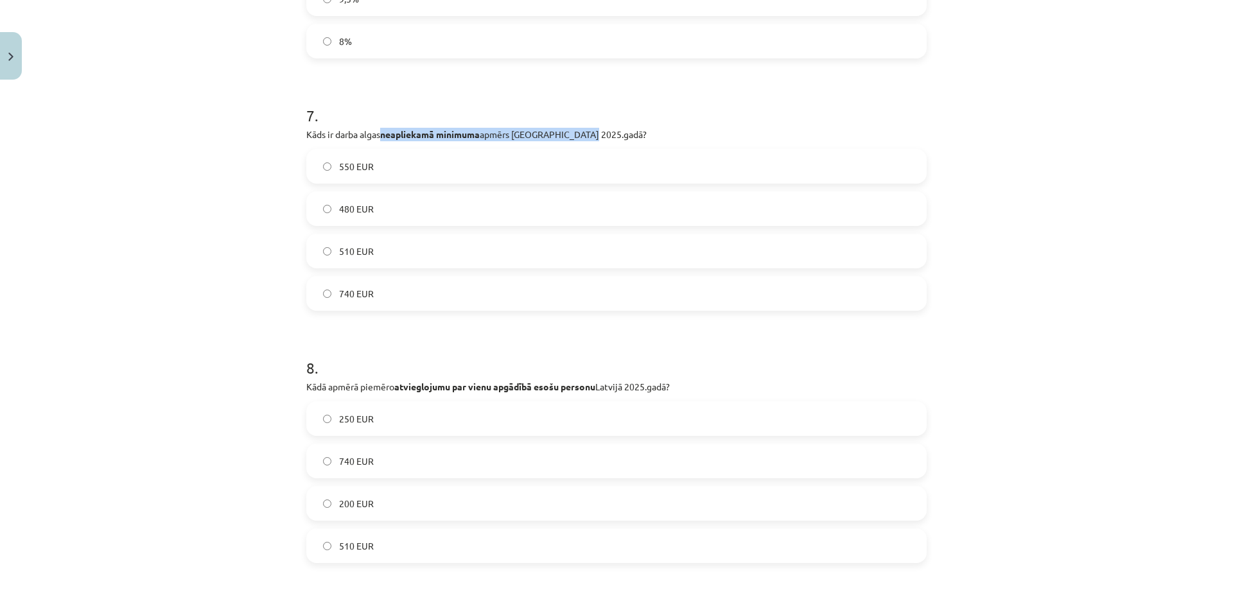
drag, startPoint x: 381, startPoint y: 133, endPoint x: 584, endPoint y: 137, distance: 203.6
click at [584, 137] on p "Kāds ir darba algas neapliekamā minimuma apmērs Latvijā 2025.gadā?" at bounding box center [616, 134] width 620 height 13
drag, startPoint x: 333, startPoint y: 133, endPoint x: 586, endPoint y: 134, distance: 253.0
click at [586, 134] on p "Kāds ir darba algas neapliekamā minimuma apmērs Latvijā 2025.gadā?" at bounding box center [616, 134] width 620 height 13
copy p "darba algas neapliekamā minimuma apmērs Latvijā 2025.gadā"
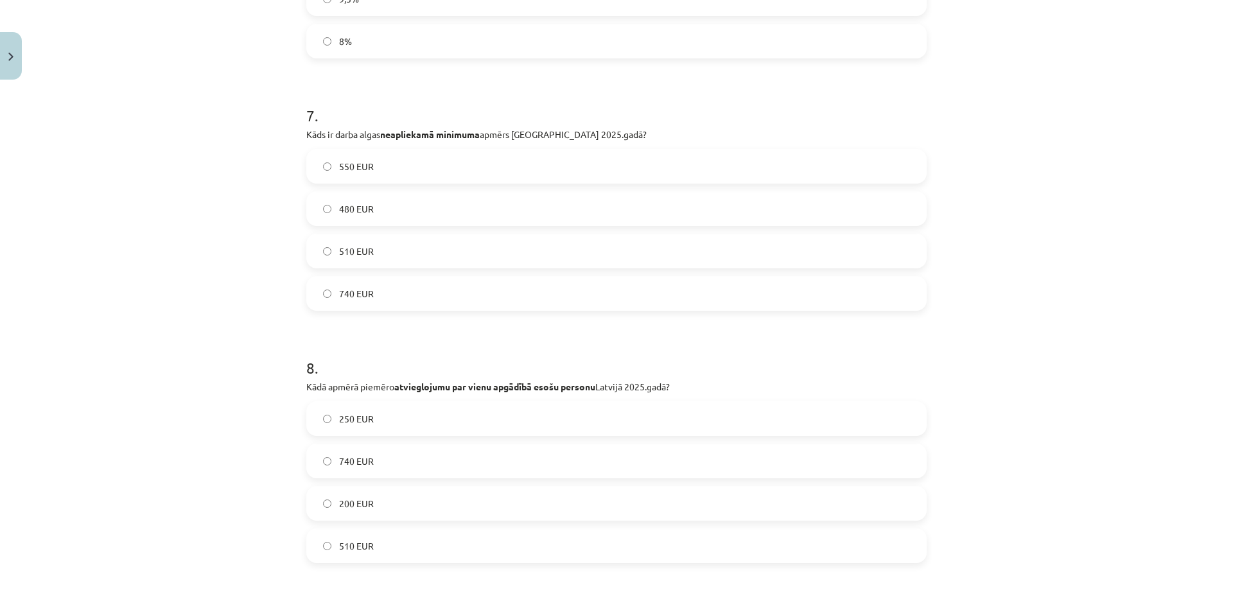
click at [330, 247] on label "510 EUR" at bounding box center [617, 251] width 618 height 32
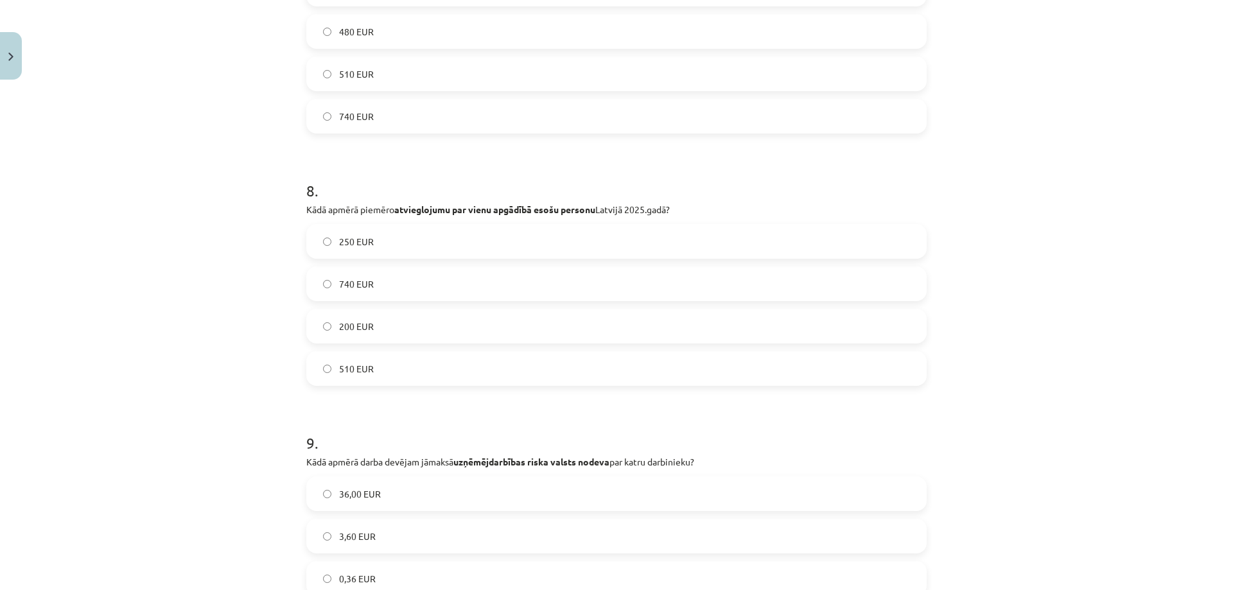
scroll to position [1701, 0]
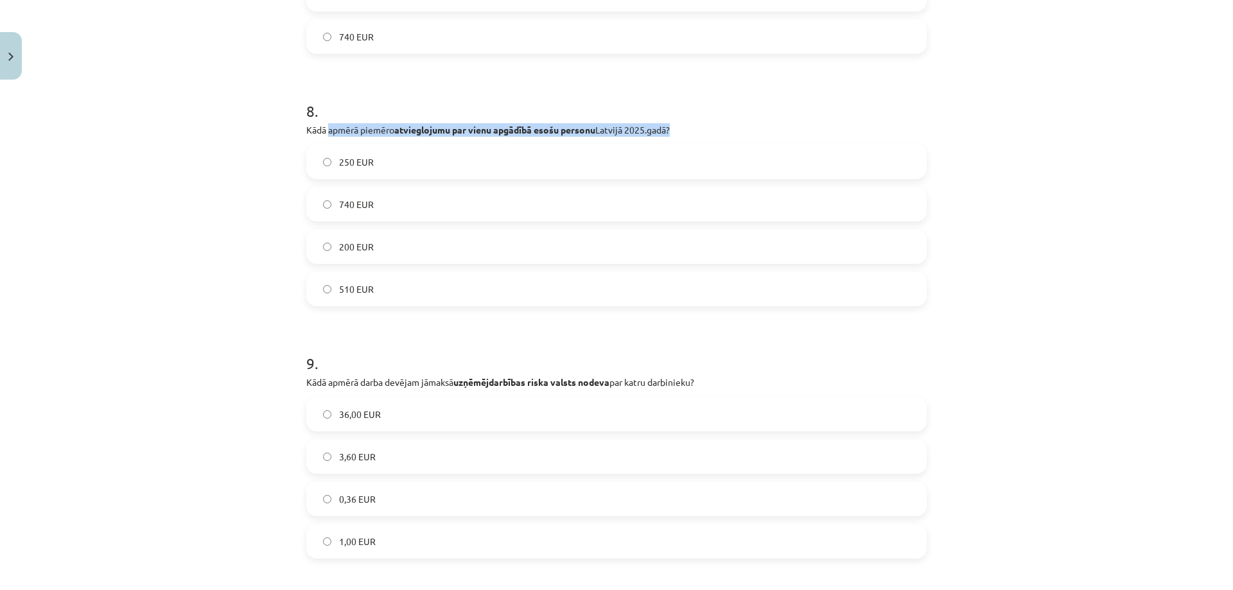
drag, startPoint x: 326, startPoint y: 129, endPoint x: 671, endPoint y: 131, distance: 344.8
click at [671, 131] on p "Kādā apmērā piemēro atvieglojumu par vienu apgādībā esošu personu Latvijā 2025.…" at bounding box center [616, 129] width 620 height 13
copy p "apmērā piemēro atvieglojumu par vienu apgādībā esošu personu Latvijā 2025.gadā"
click at [347, 161] on span "250 EUR" at bounding box center [356, 161] width 35 height 13
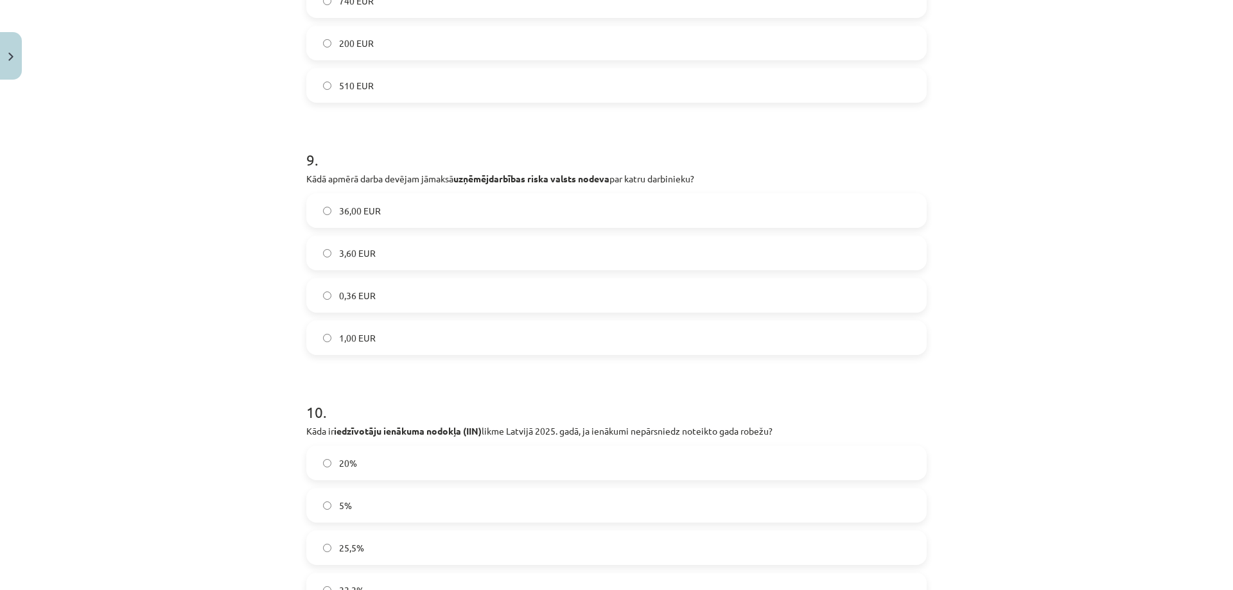
scroll to position [1958, 0]
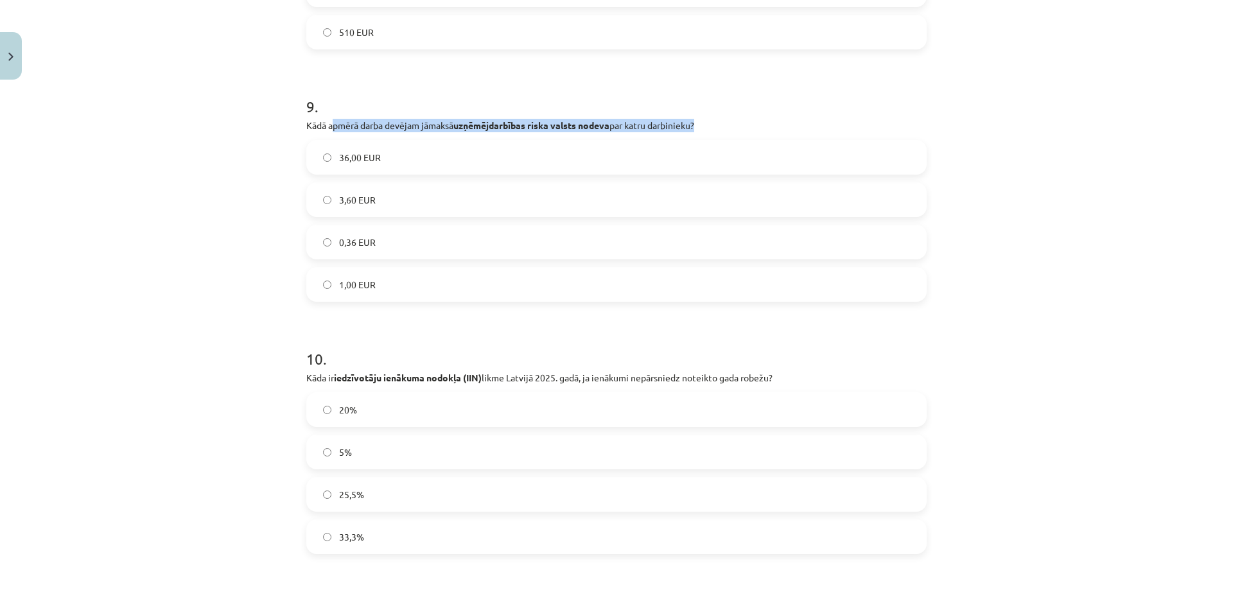
drag, startPoint x: 327, startPoint y: 126, endPoint x: 693, endPoint y: 128, distance: 366.6
click at [693, 128] on p "Kādā apmērā darba devējam jāmaksā uzņēmējdarbības riska valsts nodeva par katru…" at bounding box center [616, 125] width 620 height 13
copy p "pmērā darba devējam jāmaksā uzņēmējdarbības riska valsts nodeva par katru darbi…"
click at [348, 242] on span "0,36 EUR" at bounding box center [357, 242] width 37 height 13
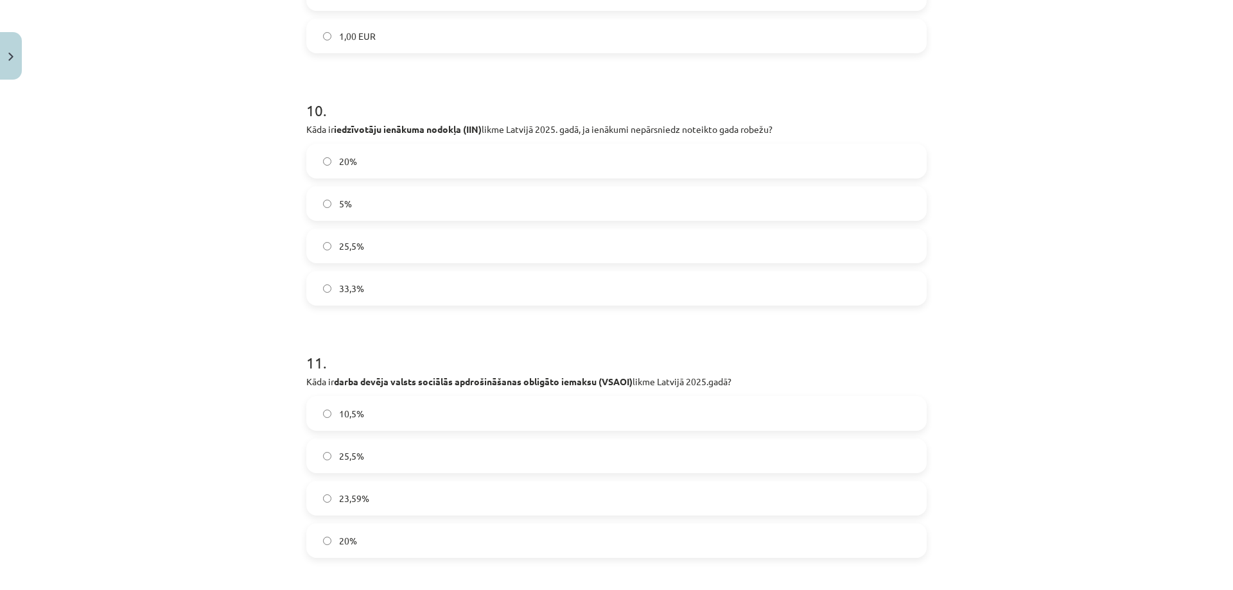
scroll to position [2215, 0]
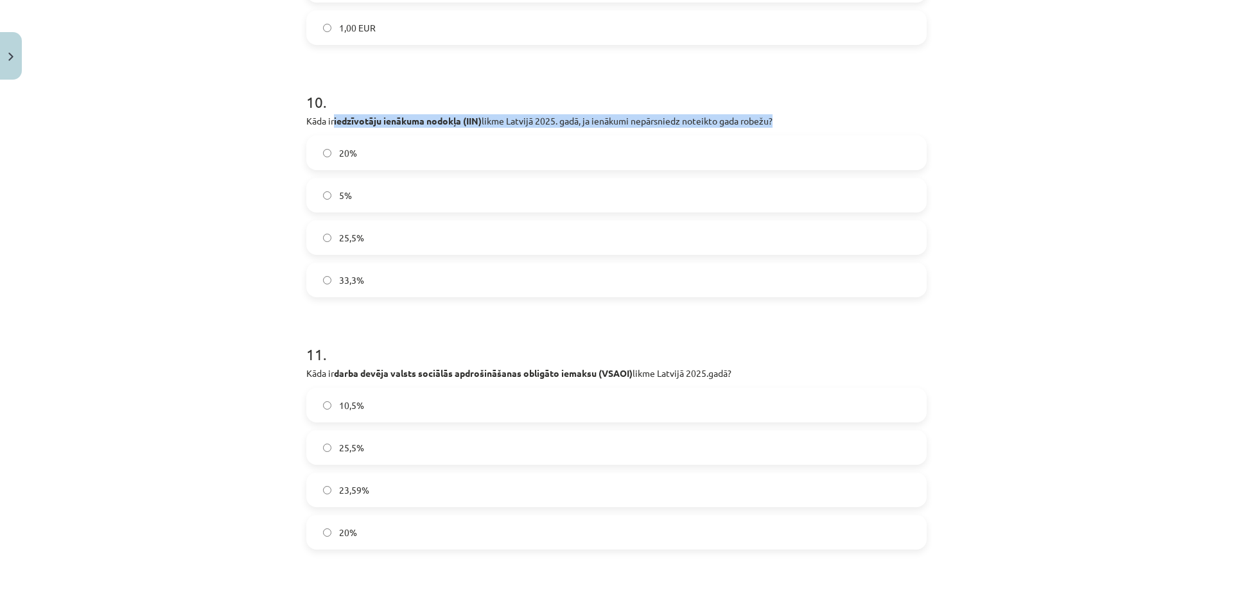
drag, startPoint x: 331, startPoint y: 120, endPoint x: 769, endPoint y: 121, distance: 438.5
click at [769, 121] on p "Kāda ir iedzīvotāju ienākuma nodokļa (IIN) likme Latvijā 2025. gadā, ja ienākum…" at bounding box center [616, 120] width 620 height 13
copy p "iedzīvotāju ienākuma nodokļa (IIN) likme Latvijā 2025. gadā, ja ienākumi nepārs…"
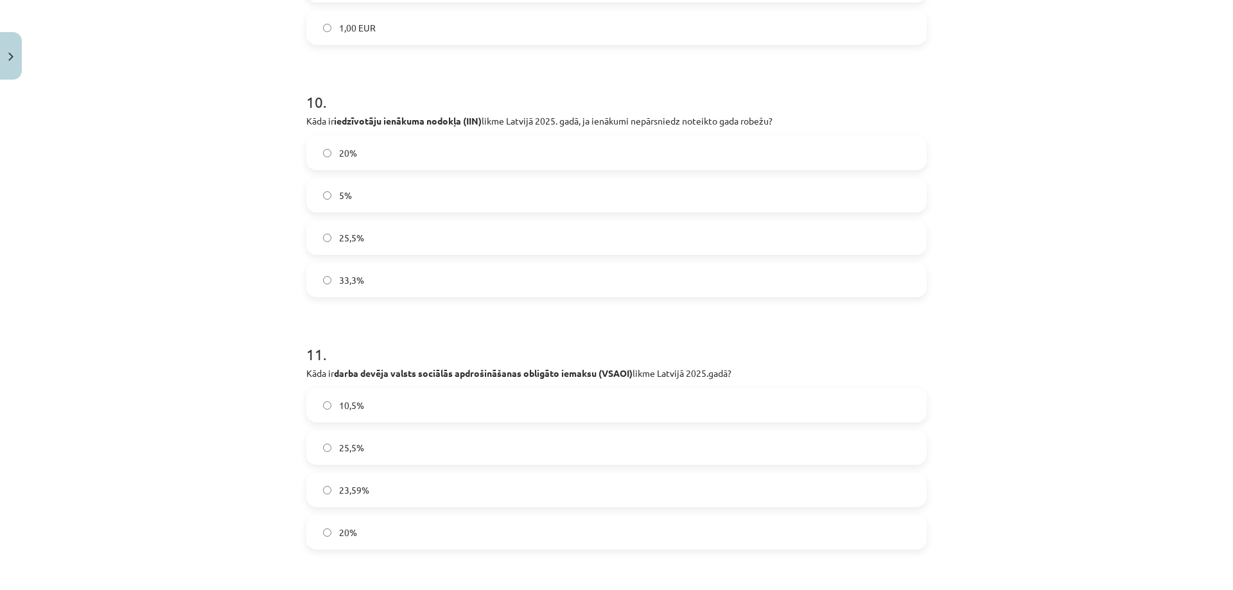
click at [333, 239] on label "25,5%" at bounding box center [617, 238] width 618 height 32
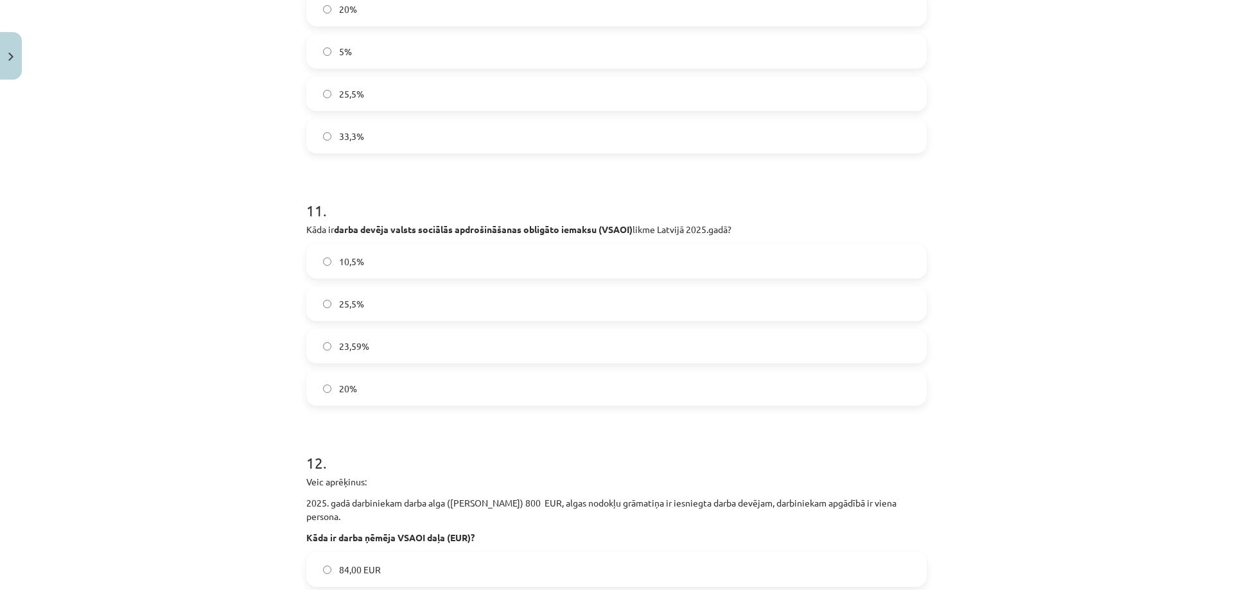
scroll to position [2408, 0]
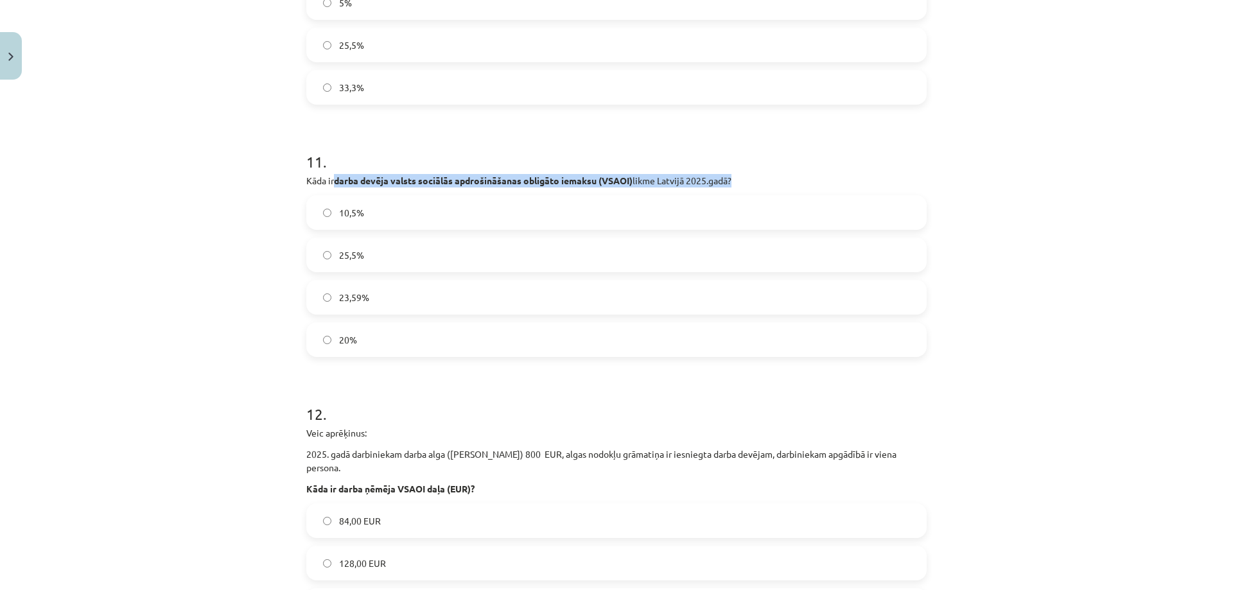
drag, startPoint x: 333, startPoint y: 180, endPoint x: 729, endPoint y: 180, distance: 396.2
click at [729, 180] on p "Kāda ir darba devēja valsts sociālās apdrošināšanas obligāto iemaksu (VSAOI) li…" at bounding box center [616, 180] width 620 height 13
copy p "darba devēja valsts sociālās apdrošināšanas obligāto iemaksu (VSAOI) likme Latv…"
click at [343, 292] on span "23,59%" at bounding box center [354, 297] width 30 height 13
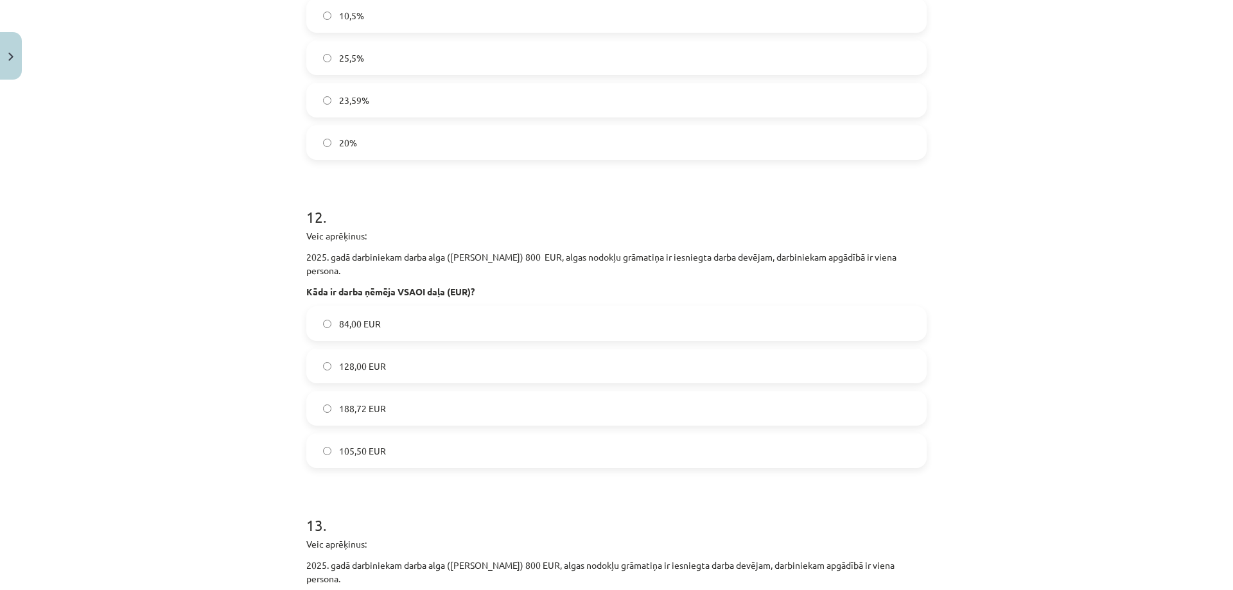
scroll to position [2665, 0]
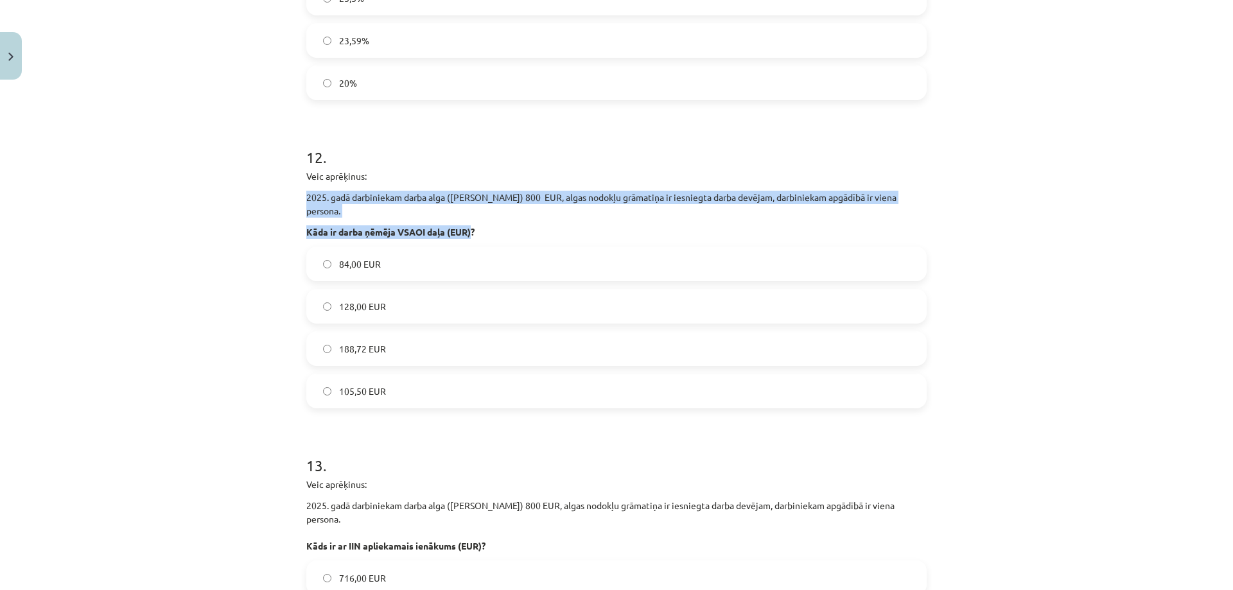
drag, startPoint x: 302, startPoint y: 195, endPoint x: 467, endPoint y: 220, distance: 167.4
click at [467, 220] on div "Veic aprēķinus: 2025. gadā darbiniekam darba alga (bruto alga) 800 EUR, algas n…" at bounding box center [616, 204] width 620 height 69
copy div "2025. gadā darbiniekam darba alga (bruto alga) 800 EUR, algas nodokļu grāmatiņa…"
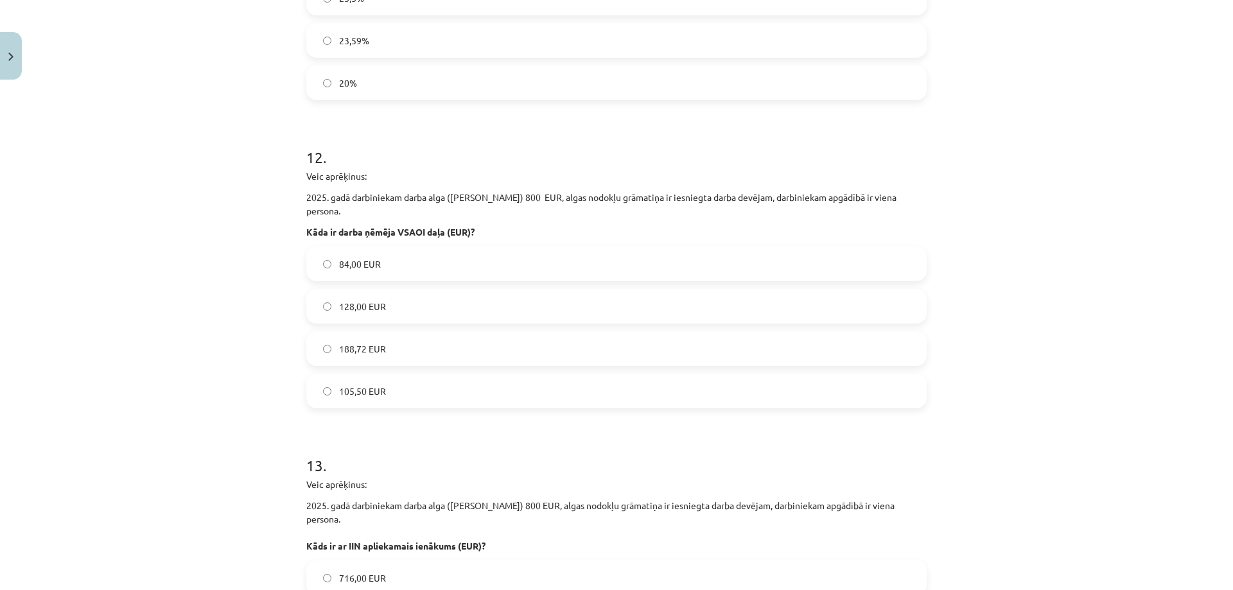
click at [163, 272] on div "Mācību tēma: Uzņēmējdarbības pamatu - 12. klases 1. ieskaites mācību materiāls …" at bounding box center [616, 295] width 1233 height 590
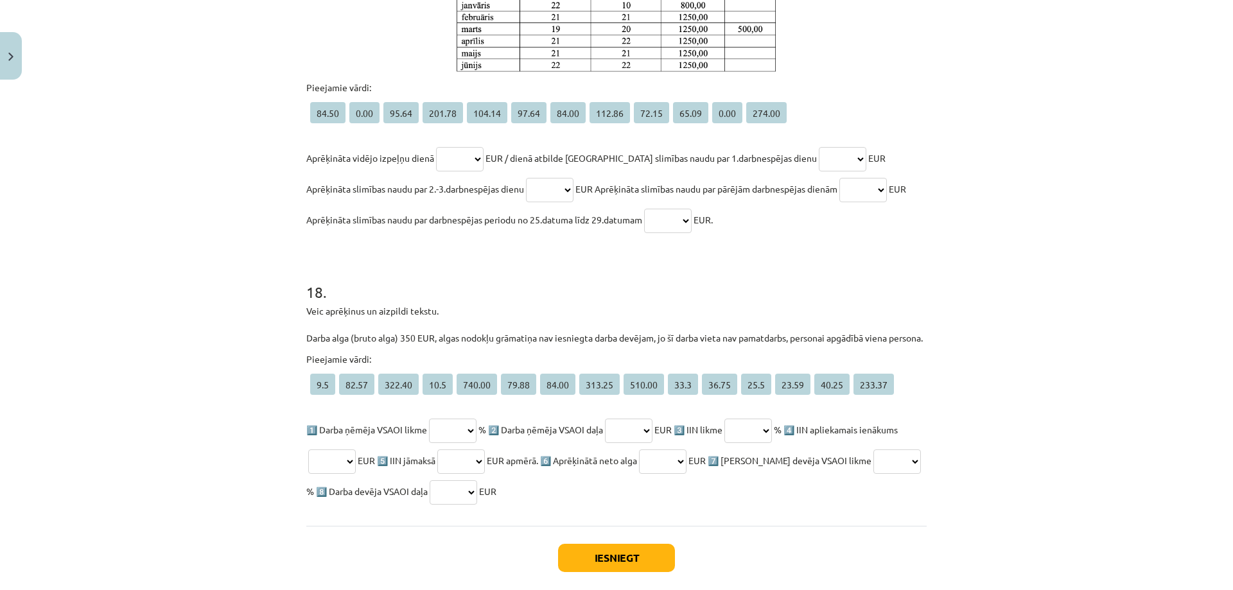
scroll to position [4681, 0]
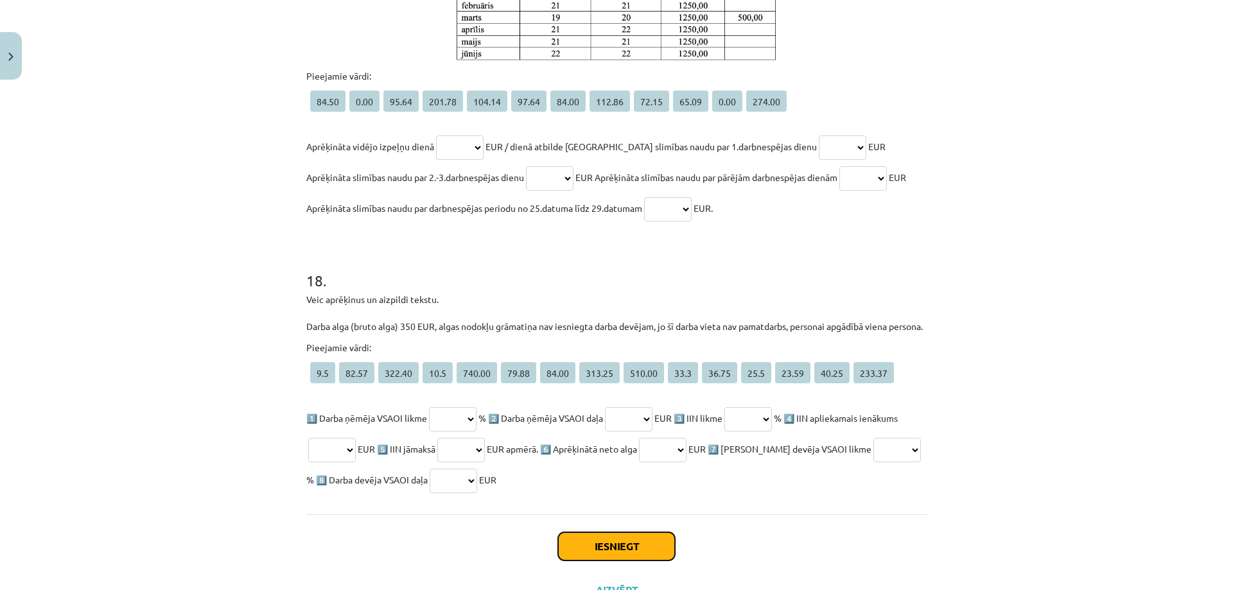
click at [643, 532] on button "Iesniegt" at bounding box center [616, 546] width 117 height 28
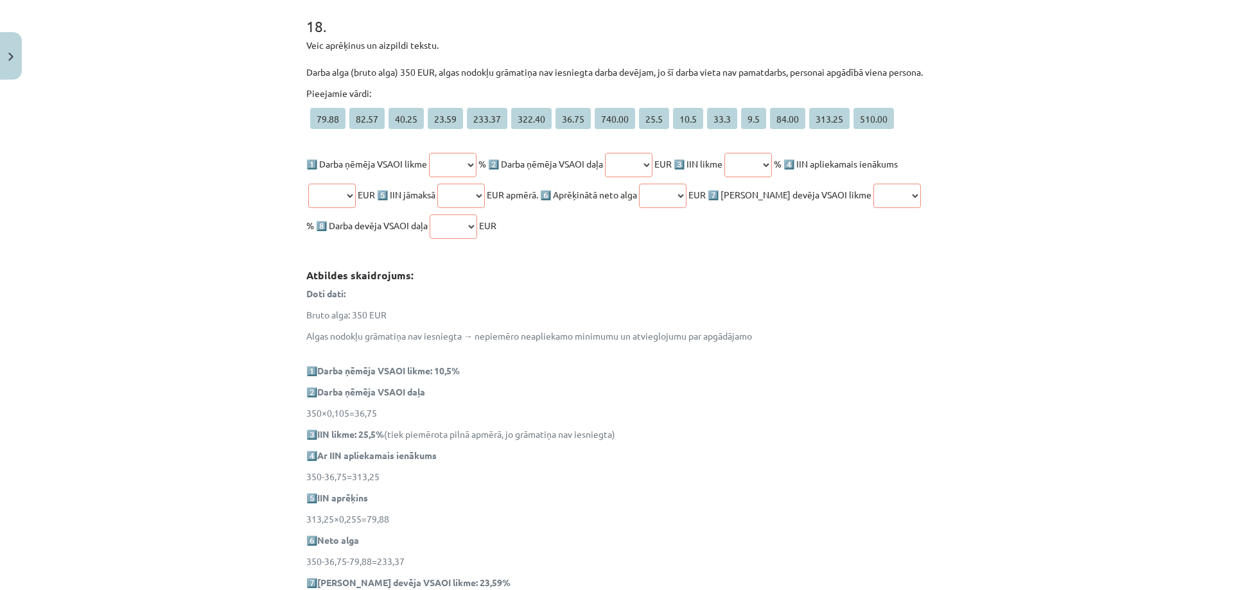
scroll to position [6201, 0]
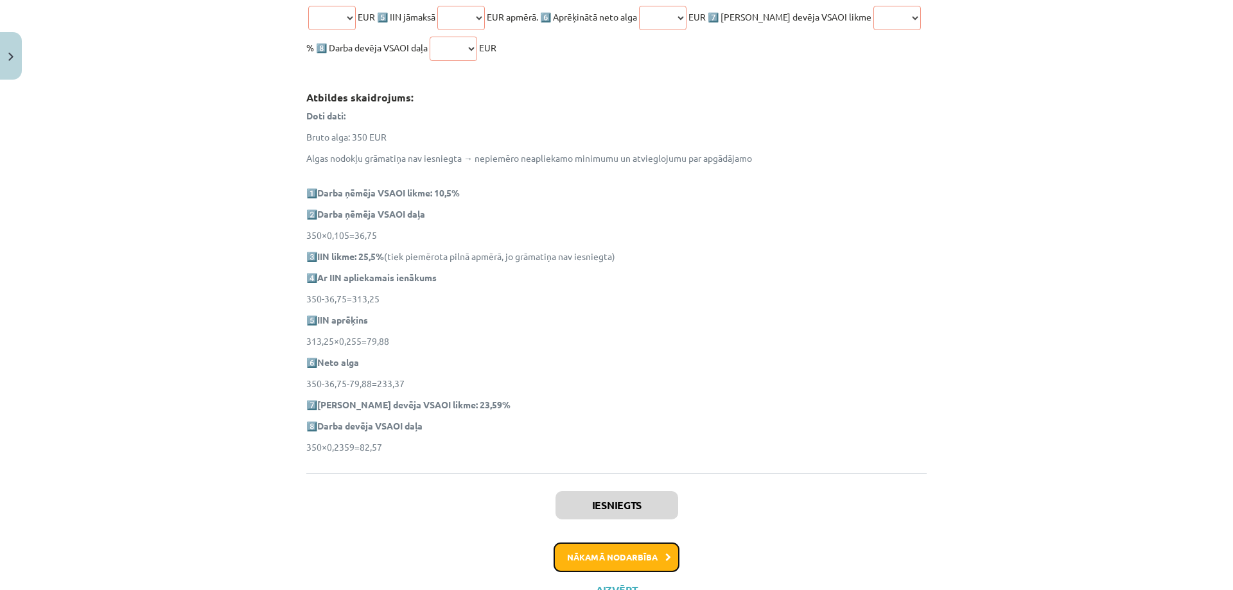
click at [613, 543] on button "Nākamā nodarbība" at bounding box center [616, 558] width 126 height 30
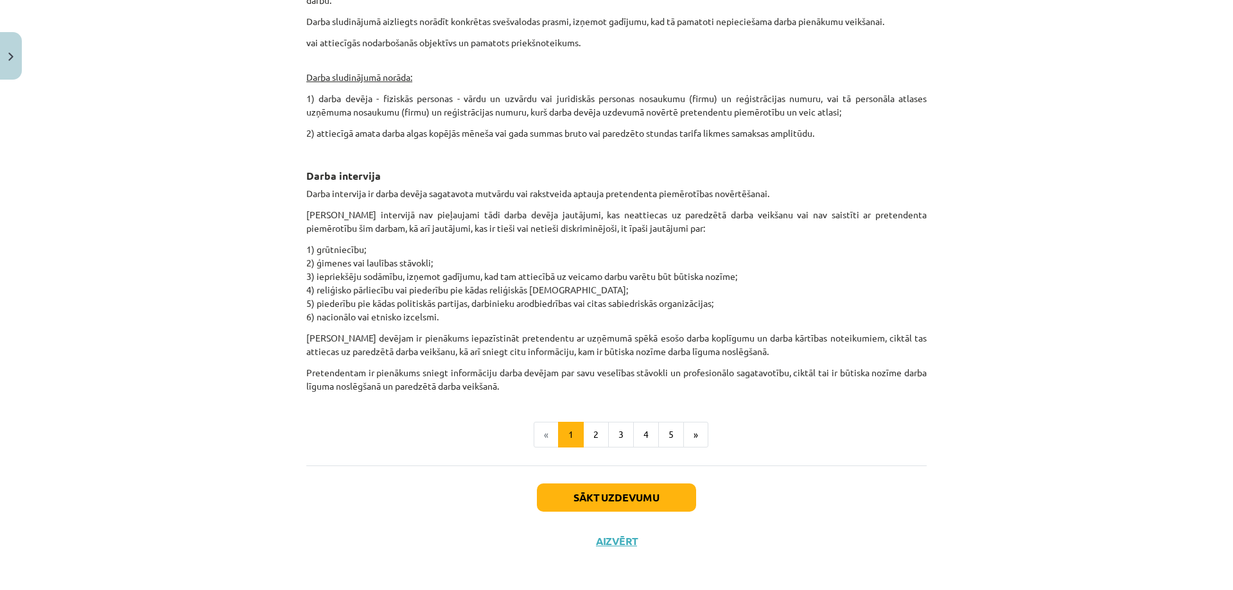
scroll to position [830, 0]
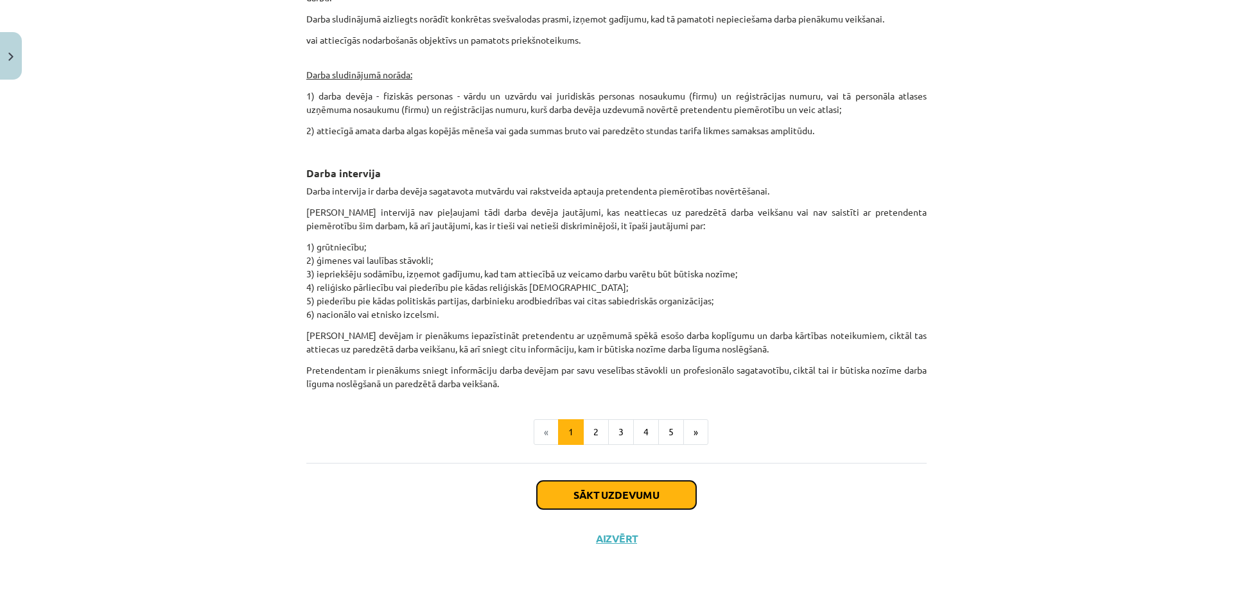
click at [630, 497] on button "Sākt uzdevumu" at bounding box center [616, 495] width 159 height 28
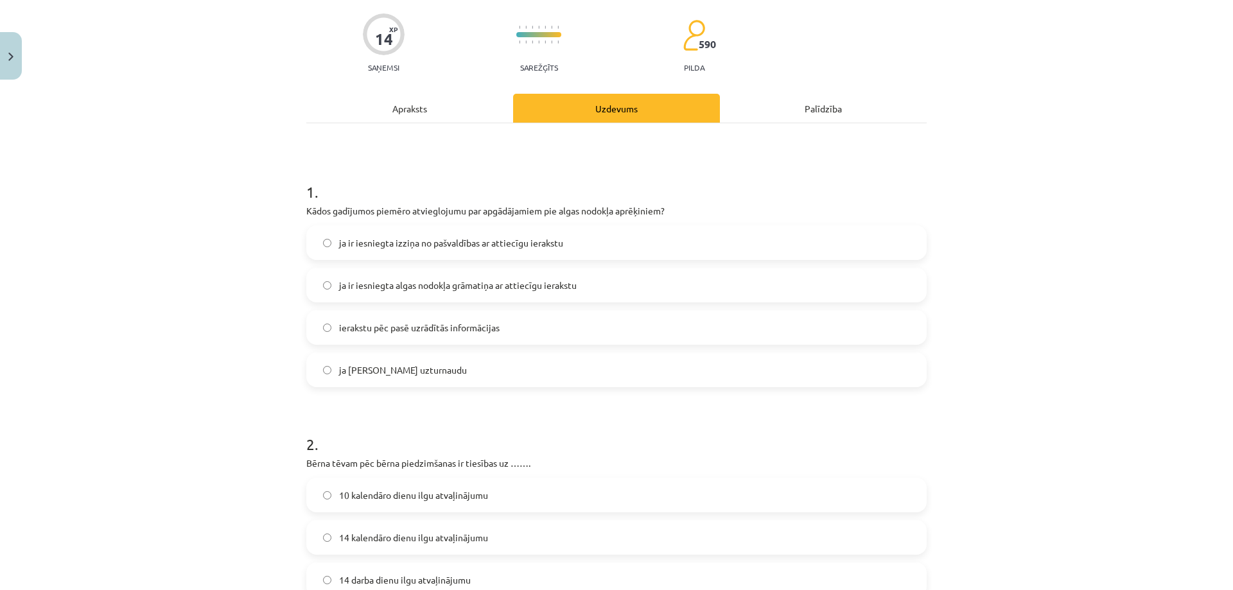
scroll to position [32, 0]
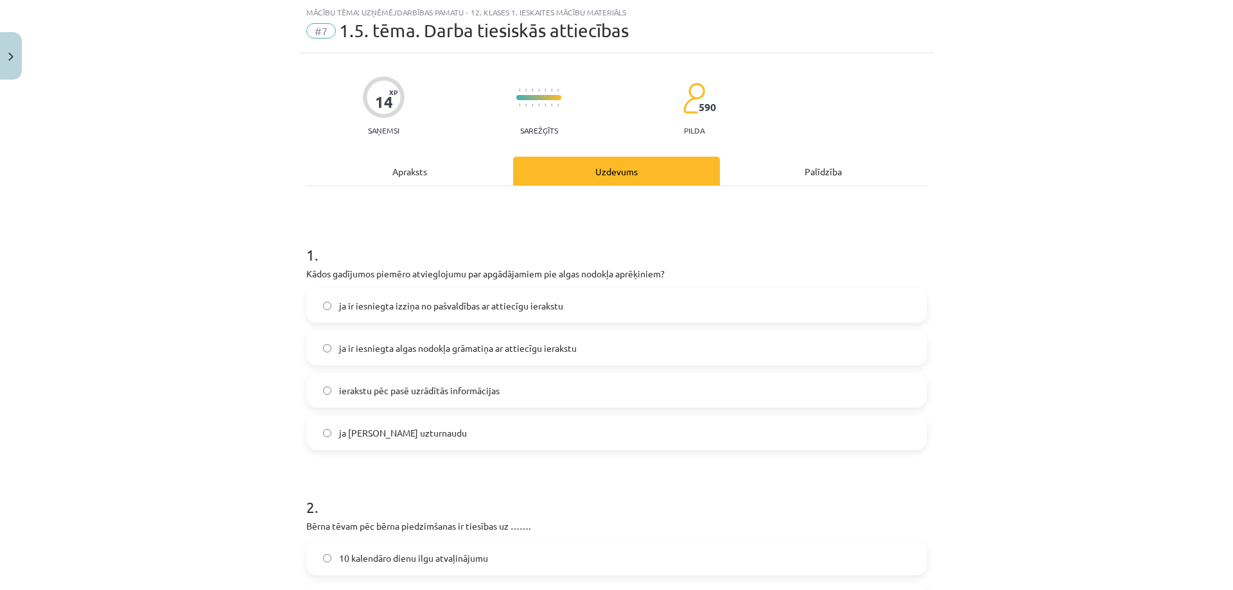
click at [347, 349] on span "ja ir iesniegta algas nodokļa grāmatiņa ar attiecīgu ierakstu" at bounding box center [458, 348] width 238 height 13
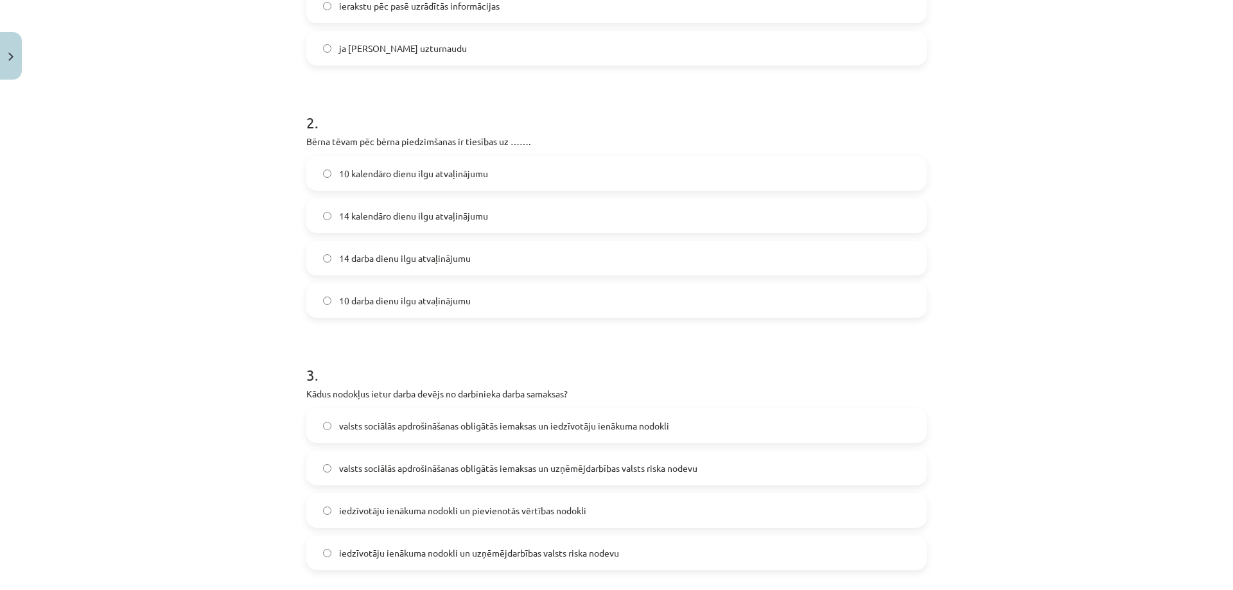
scroll to position [417, 0]
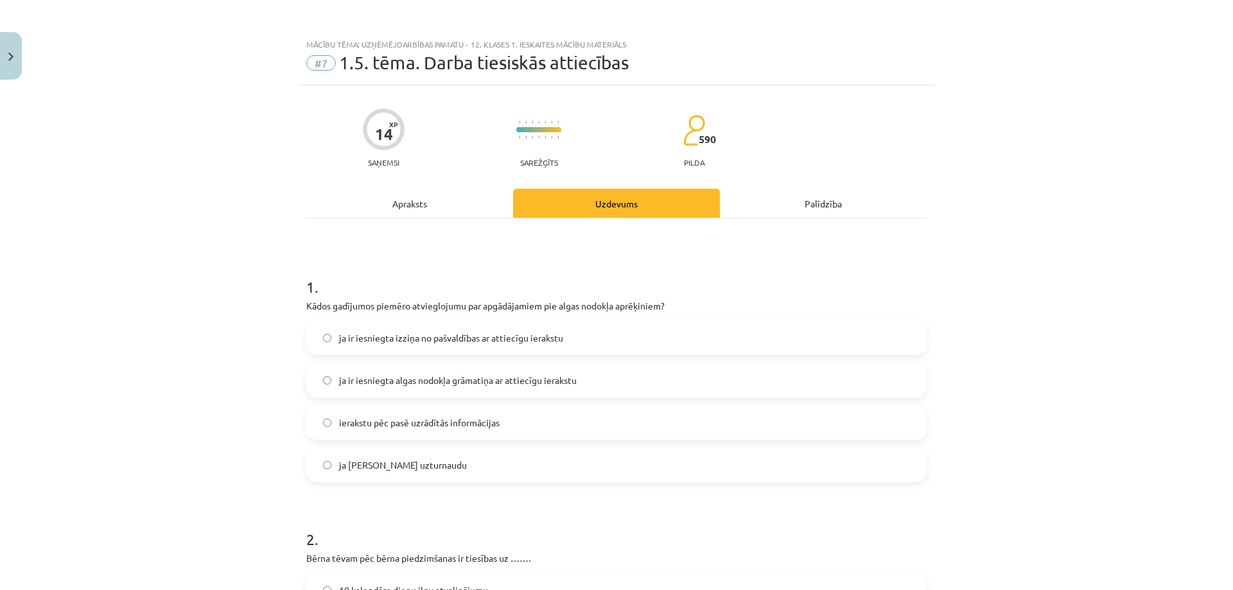
scroll to position [417, 0]
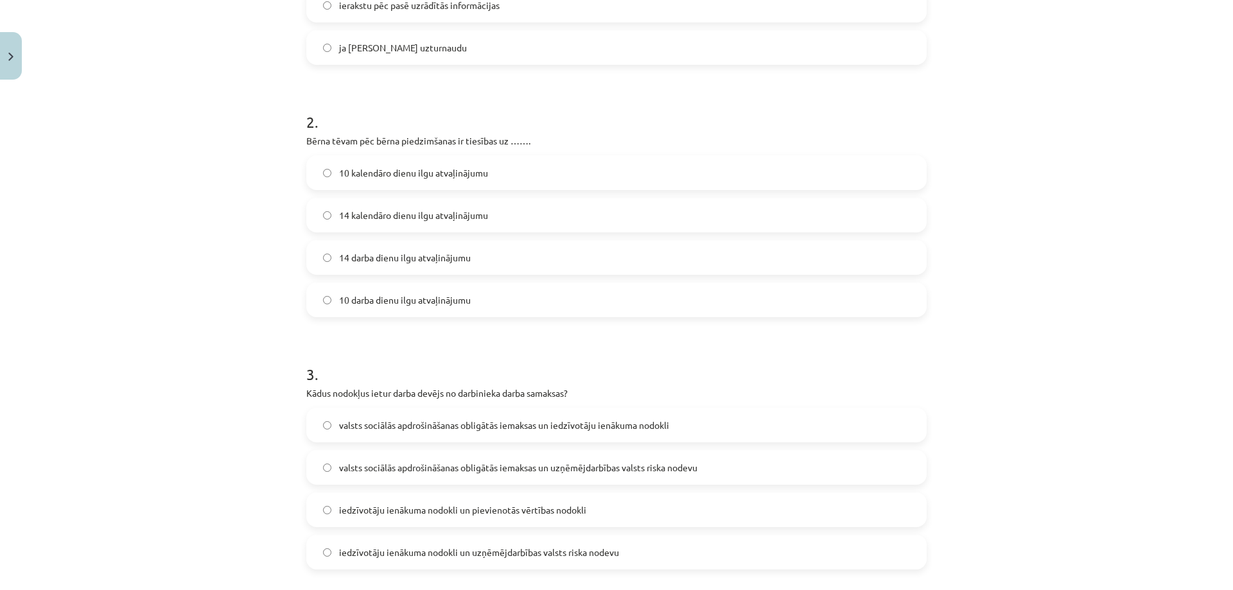
click at [359, 170] on span "10 kalendāro dienu ilgu atvaļinājumu" at bounding box center [413, 172] width 149 height 13
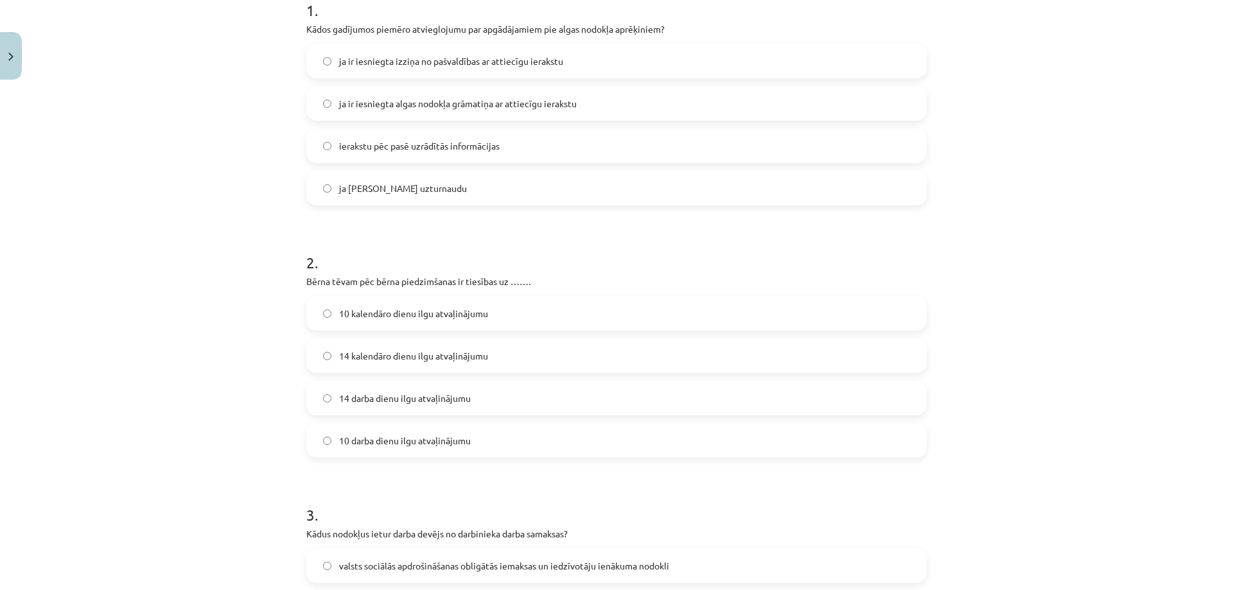
scroll to position [225, 0]
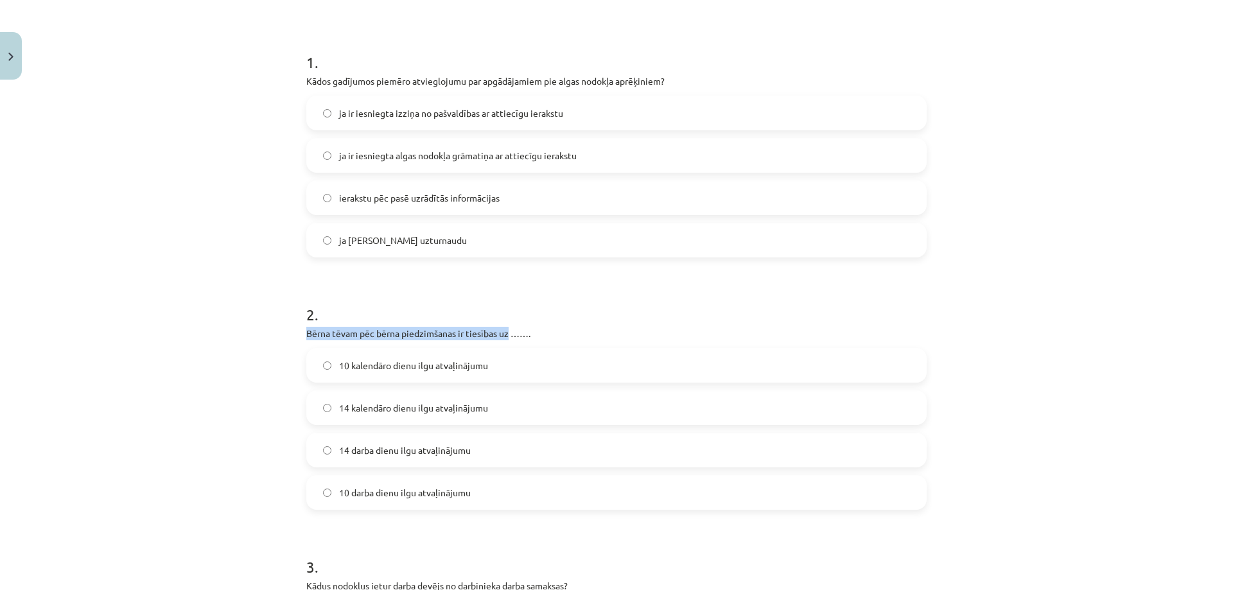
drag, startPoint x: 303, startPoint y: 331, endPoint x: 504, endPoint y: 333, distance: 201.0
click at [504, 333] on p "Bērna tēvam pēc bērna piedzimšanas ir tiesības uz ……." at bounding box center [616, 333] width 620 height 13
copy p "Bērna tēvam pēc bērna piedzimšanas ir tiesības uz"
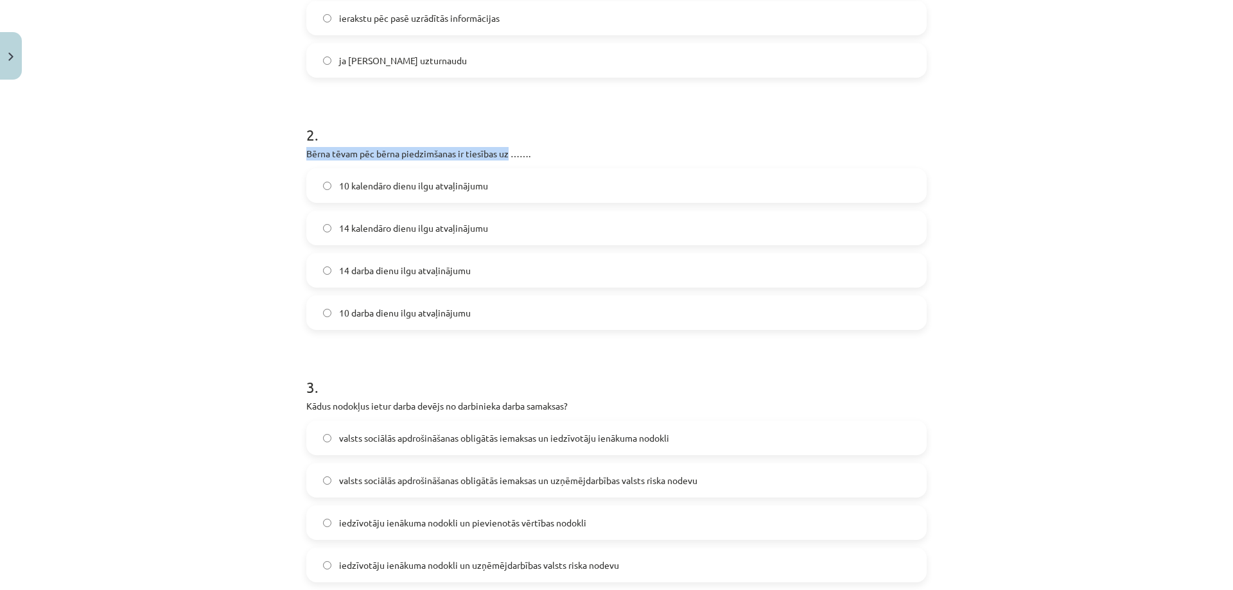
scroll to position [546, 0]
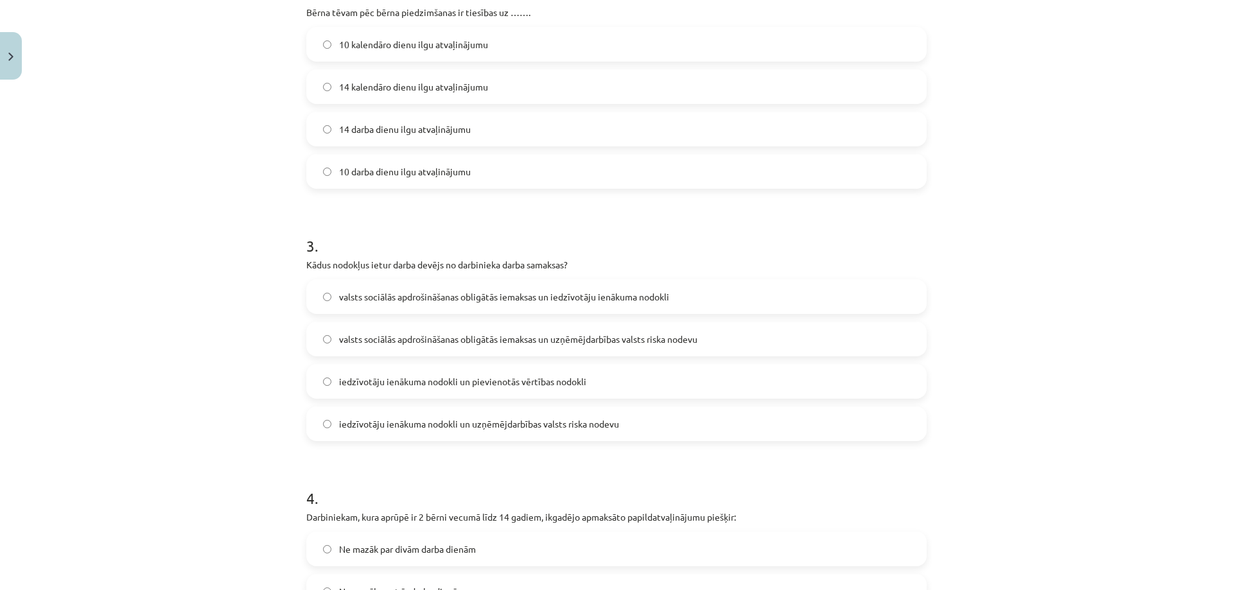
click at [237, 296] on div "Mācību tēma: Uzņēmējdarbības pamatu - 12. klases 1. ieskaites mācību materiāls …" at bounding box center [616, 295] width 1233 height 590
click at [300, 263] on div "14 XP Saņemsi Sarežģīts 590 pilda Apraksts Uzdevums Palīdzība 1 . Kādos gadījum…" at bounding box center [617, 554] width 636 height 2028
drag, startPoint x: 303, startPoint y: 263, endPoint x: 564, endPoint y: 264, distance: 261.3
click at [564, 264] on p "Kādus nodokļus ietur darba devējs no darbinieka darba samaksas?" at bounding box center [616, 264] width 620 height 13
copy p "Kādus nodokļus ietur darba devējs no darbinieka darba samaksas"
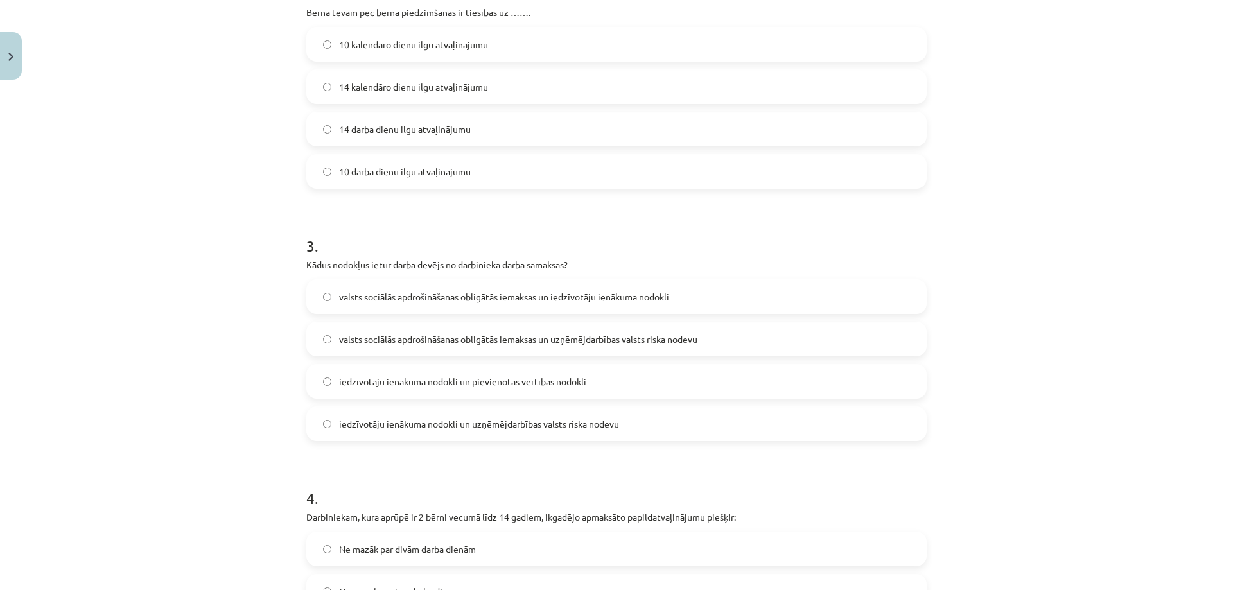
click at [174, 295] on div "Mācību tēma: Uzņēmējdarbības pamatu - 12. klases 1. ieskaites mācību materiāls …" at bounding box center [616, 295] width 1233 height 590
click at [339, 381] on span "iedzīvotāju ienākuma nodokli un pievienotās vērtības nodokli" at bounding box center [462, 381] width 247 height 13
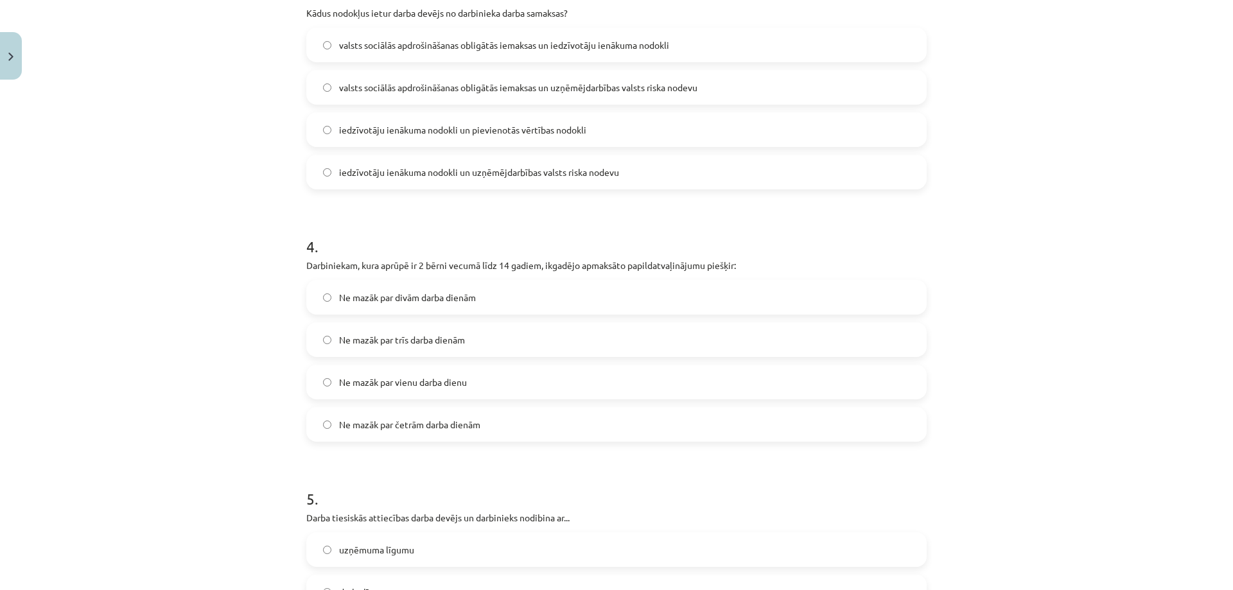
scroll to position [803, 0]
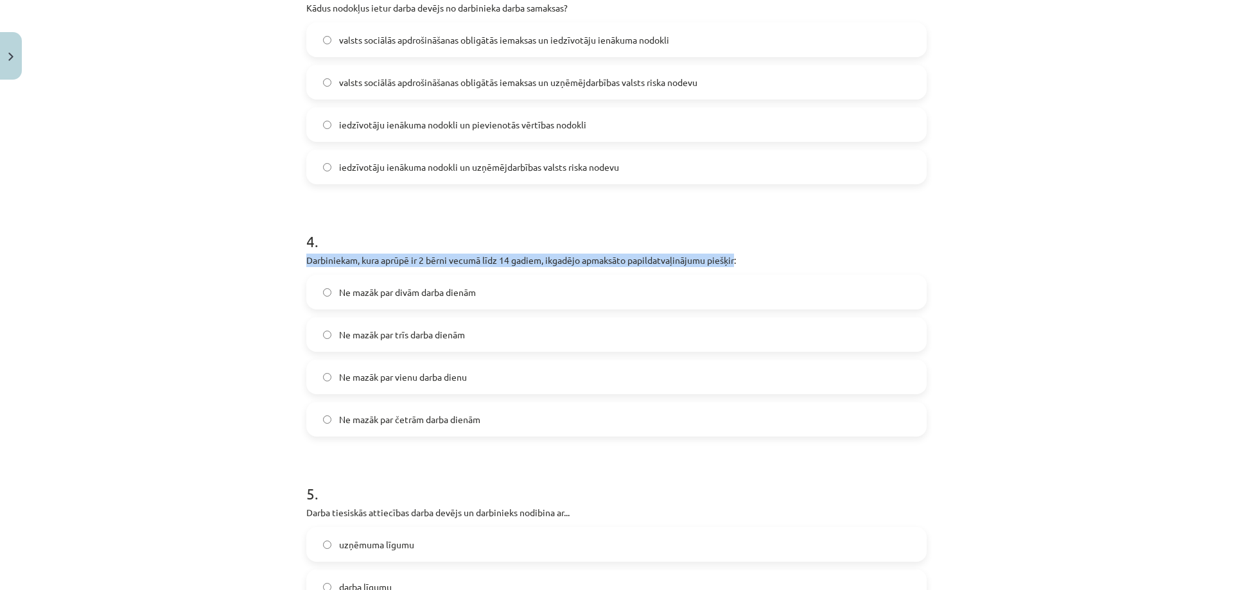
drag, startPoint x: 302, startPoint y: 259, endPoint x: 732, endPoint y: 259, distance: 430.2
click at [732, 259] on p "Darbiniekam, kura aprūpē ir 2 bērni vecumā līdz 14 gadiem, ikgadējo apmaksāto p…" at bounding box center [616, 260] width 620 height 13
copy p "Darbiniekam, kura aprūpē ir 2 bērni vecumā līdz 14 gadiem, ikgadējo apmaksāto p…"
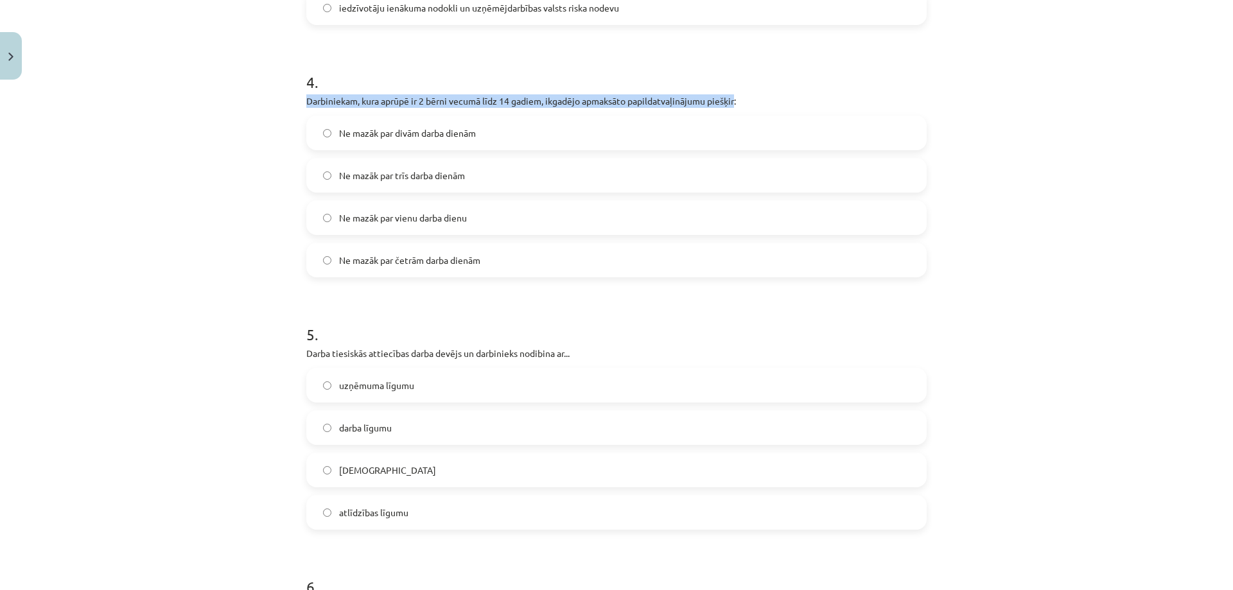
scroll to position [995, 0]
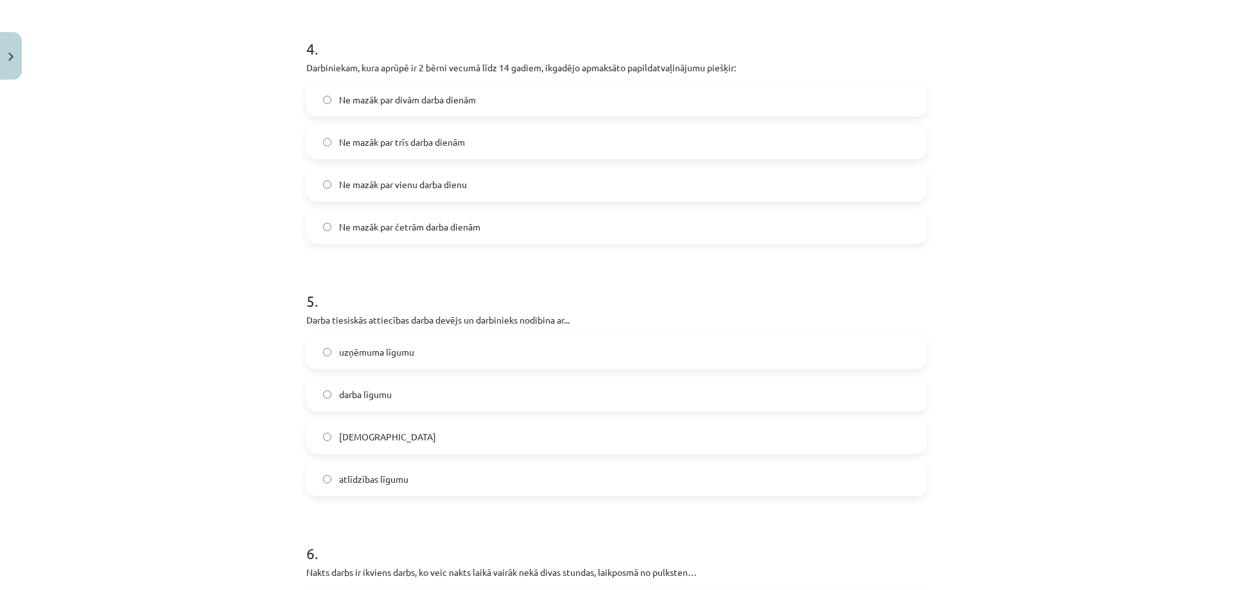
click at [329, 393] on label "darba līgumu" at bounding box center [617, 394] width 618 height 32
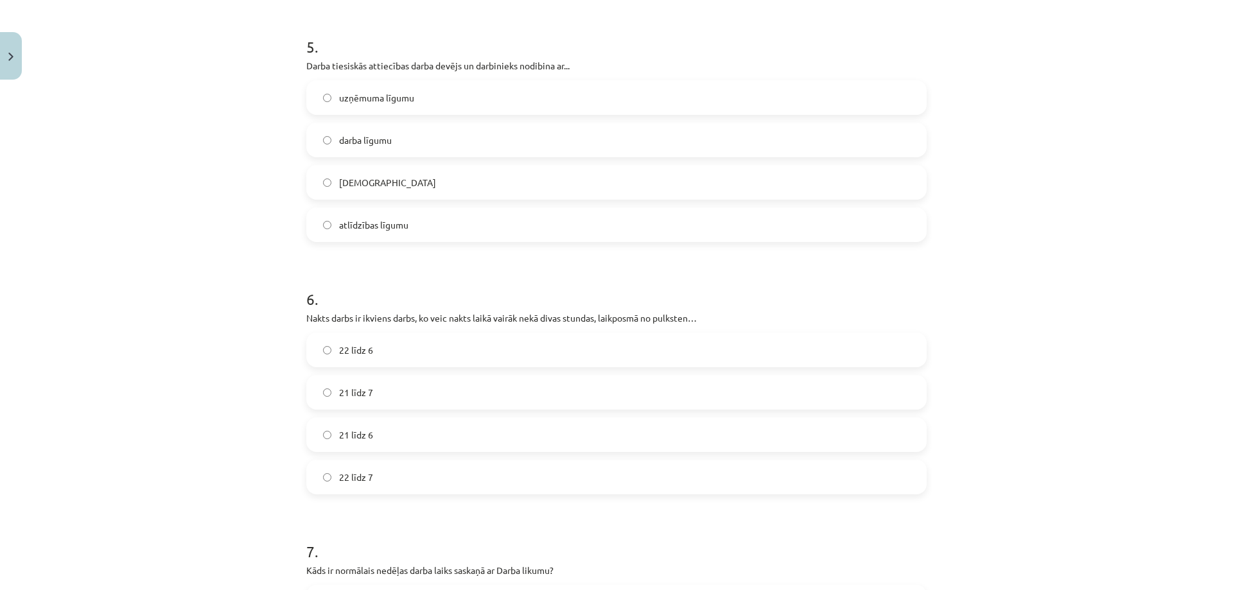
scroll to position [1252, 0]
drag, startPoint x: 302, startPoint y: 314, endPoint x: 688, endPoint y: 313, distance: 385.9
click at [688, 313] on p "Nakts darbs ir ikviens darbs, ko veic nakts laikā vairāk nekā divas stundas, la…" at bounding box center [616, 315] width 620 height 13
copy p "Nakts darbs ir ikviens darbs, ko veic nakts laikā vairāk nekā divas stundas, la…"
click at [339, 347] on span "22 līdz 6" at bounding box center [356, 347] width 34 height 13
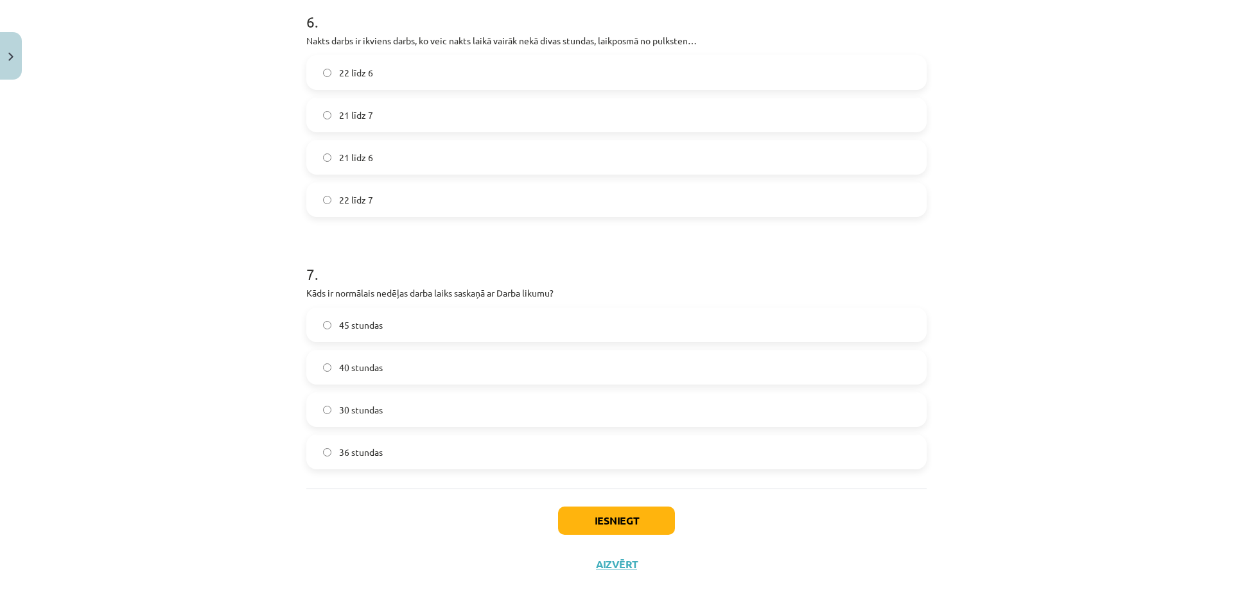
scroll to position [1555, 0]
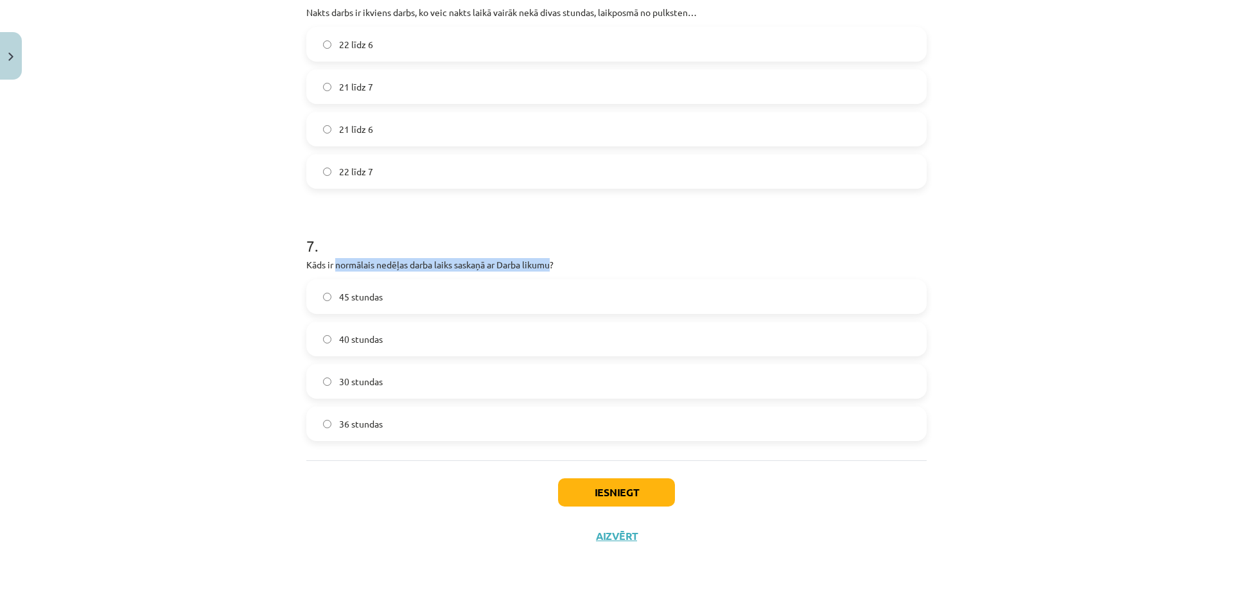
drag, startPoint x: 332, startPoint y: 265, endPoint x: 550, endPoint y: 265, distance: 218.3
click at [550, 265] on p "Kāds ir normālais nedēļas darba laiks saskaņā ar Darba likumu?" at bounding box center [616, 264] width 620 height 13
copy p "normālais nedēļas darba laiks saskaņā ar Darba likumu"
click at [405, 343] on label "40 stundas" at bounding box center [617, 339] width 618 height 32
click at [624, 498] on button "Iesniegt" at bounding box center [616, 492] width 117 height 28
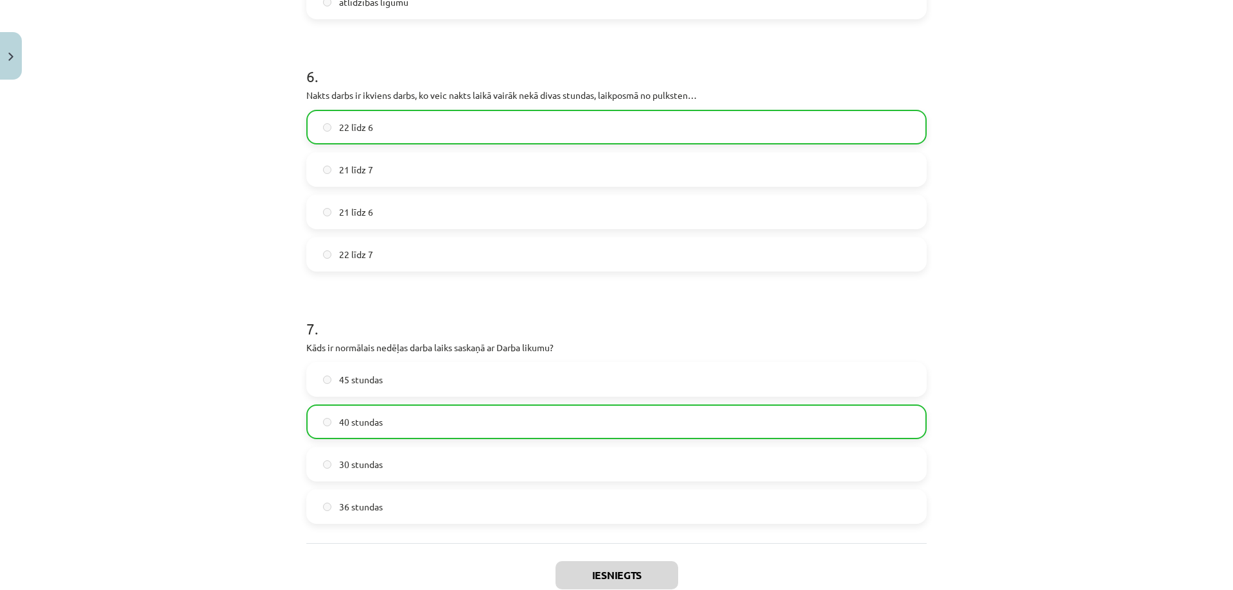
scroll to position [1491, 0]
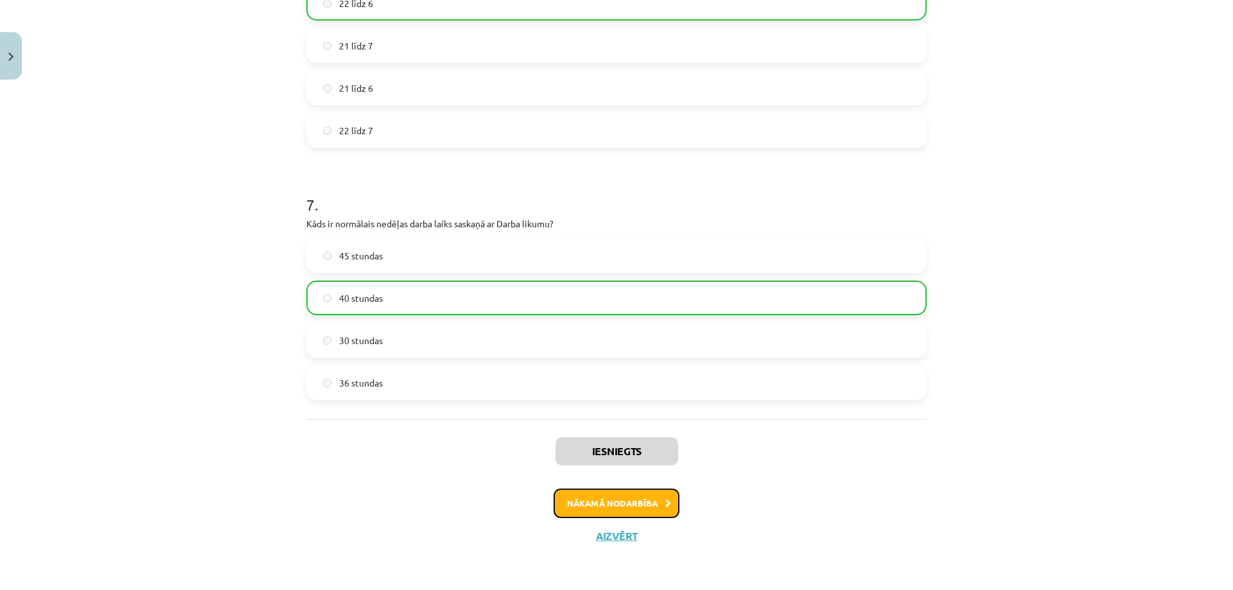
click at [632, 506] on button "Nākamā nodarbība" at bounding box center [616, 504] width 126 height 30
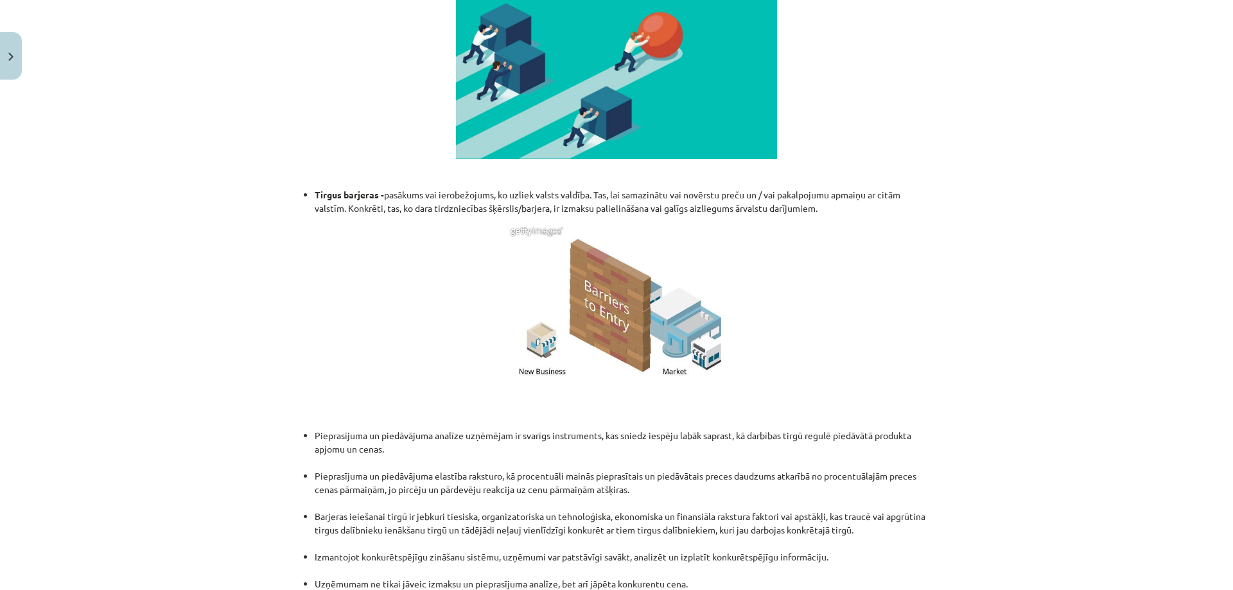
scroll to position [1055, 0]
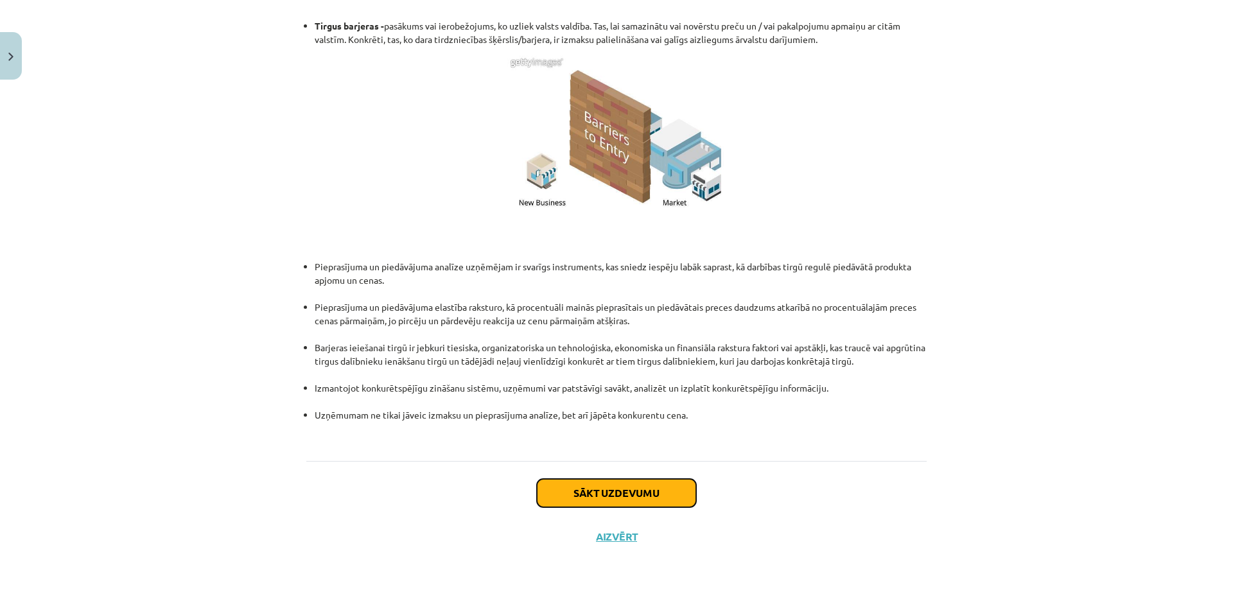
click at [631, 492] on button "Sākt uzdevumu" at bounding box center [616, 493] width 159 height 28
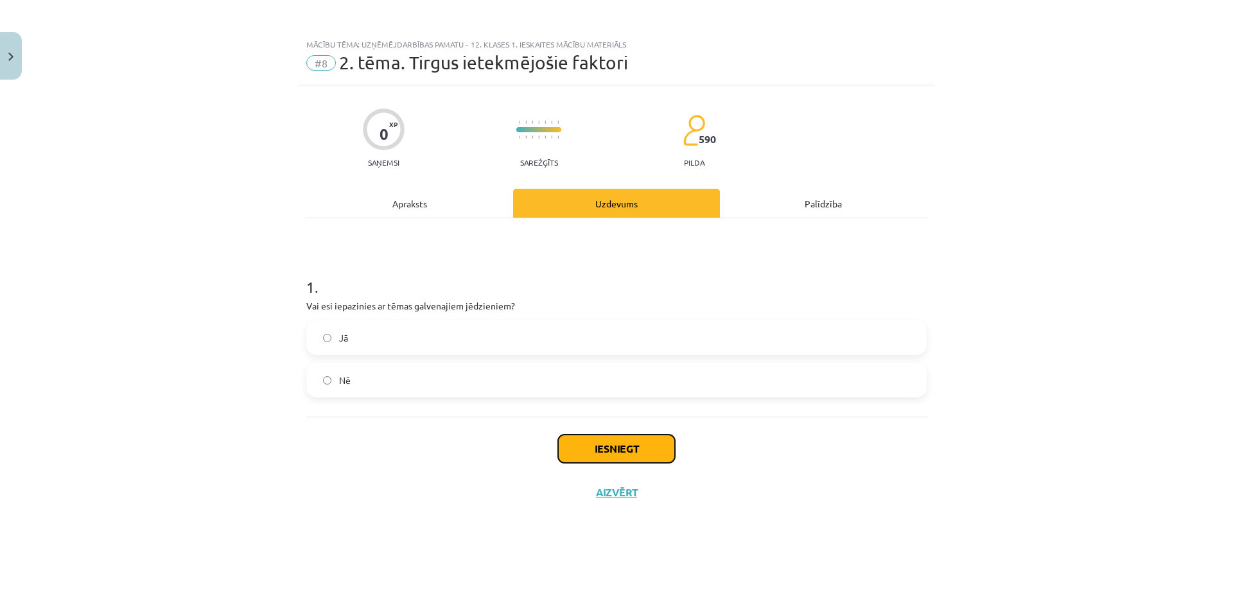
click at [626, 446] on button "Iesniegt" at bounding box center [616, 449] width 117 height 28
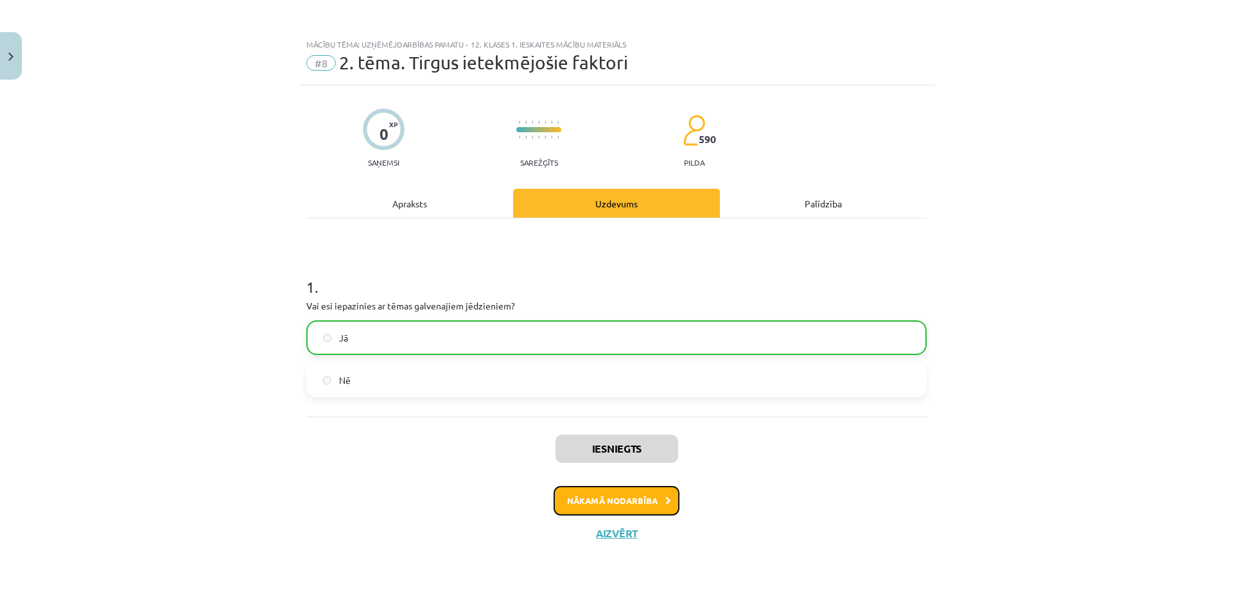
click at [593, 497] on button "Nākamā nodarbība" at bounding box center [616, 501] width 126 height 30
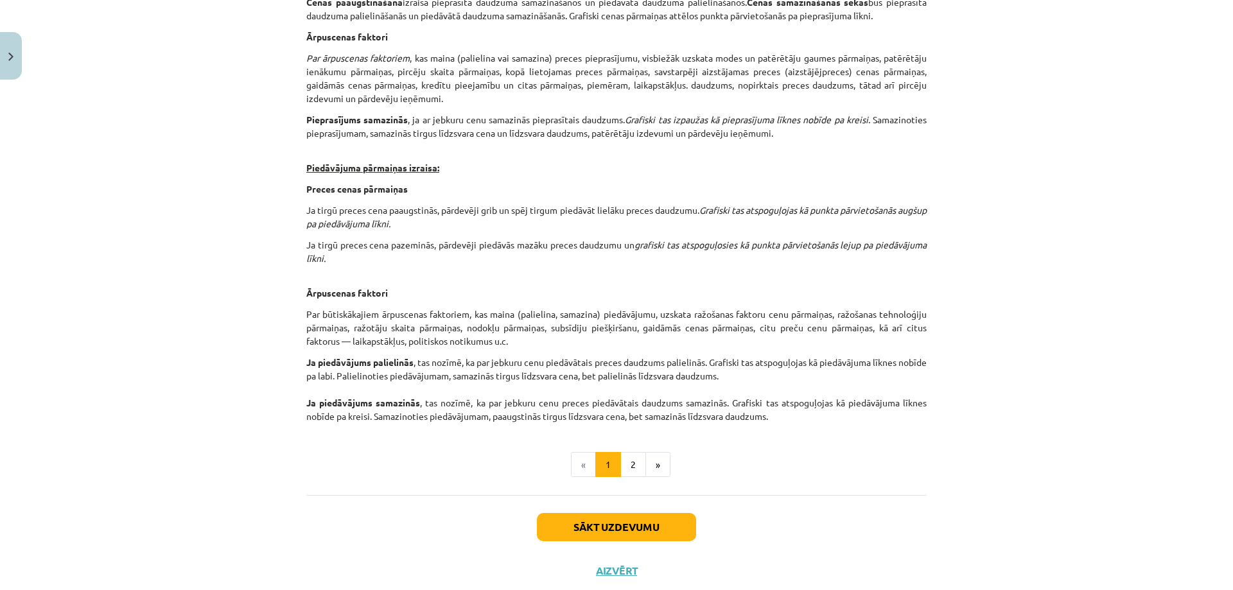
scroll to position [2048, 0]
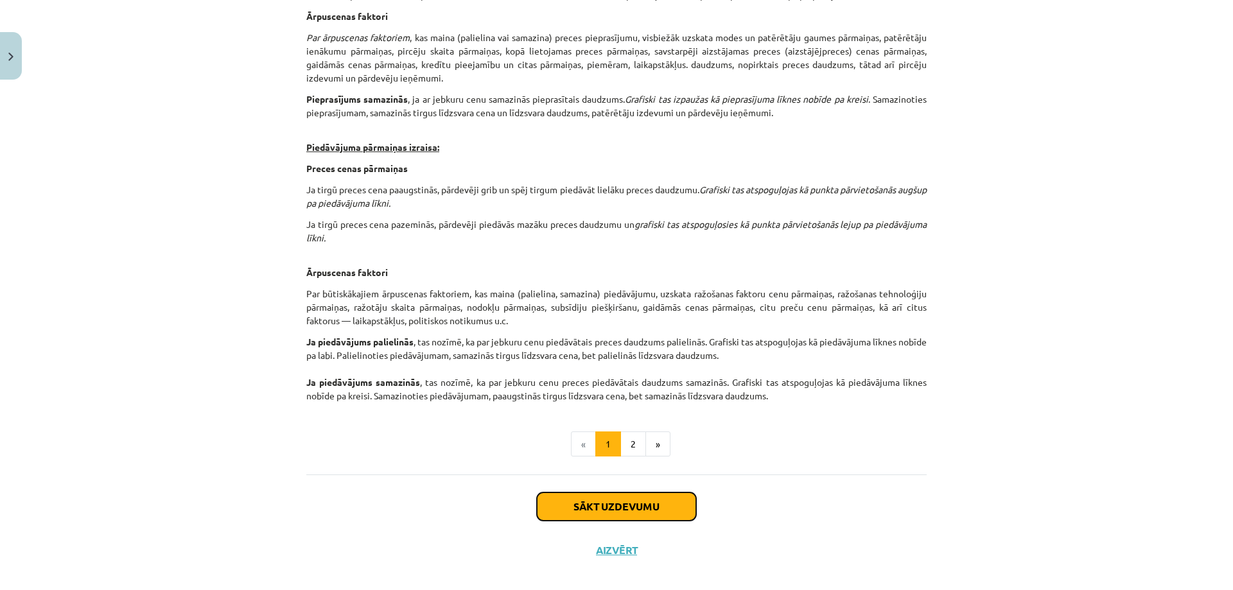
click at [584, 496] on button "Sākt uzdevumu" at bounding box center [616, 506] width 159 height 28
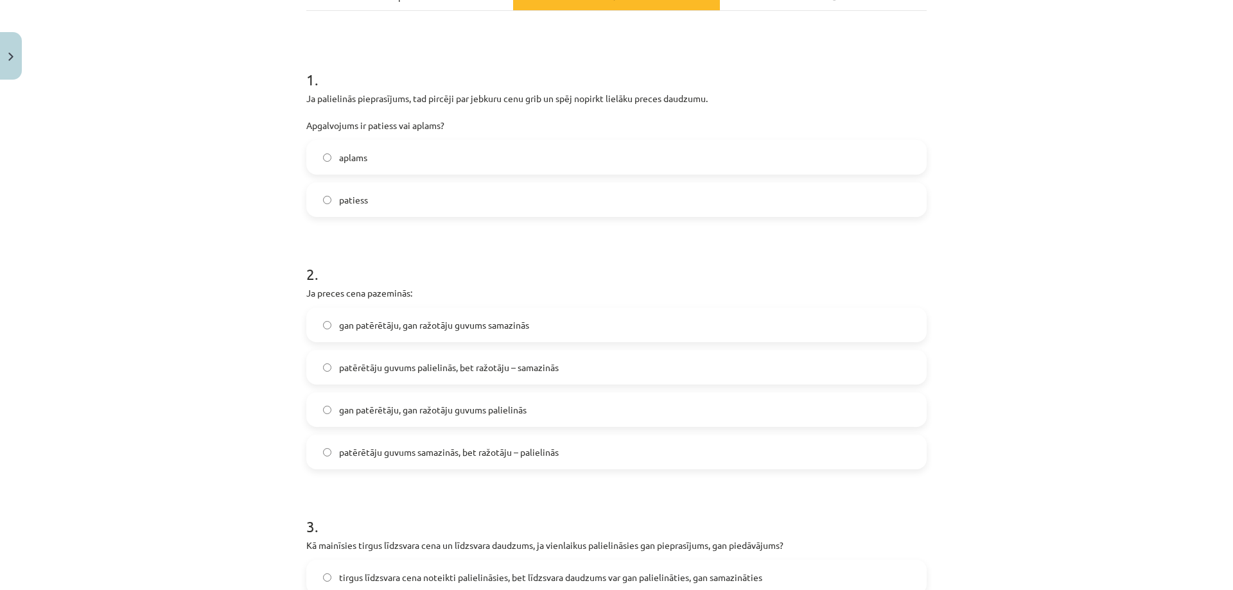
scroll to position [225, 0]
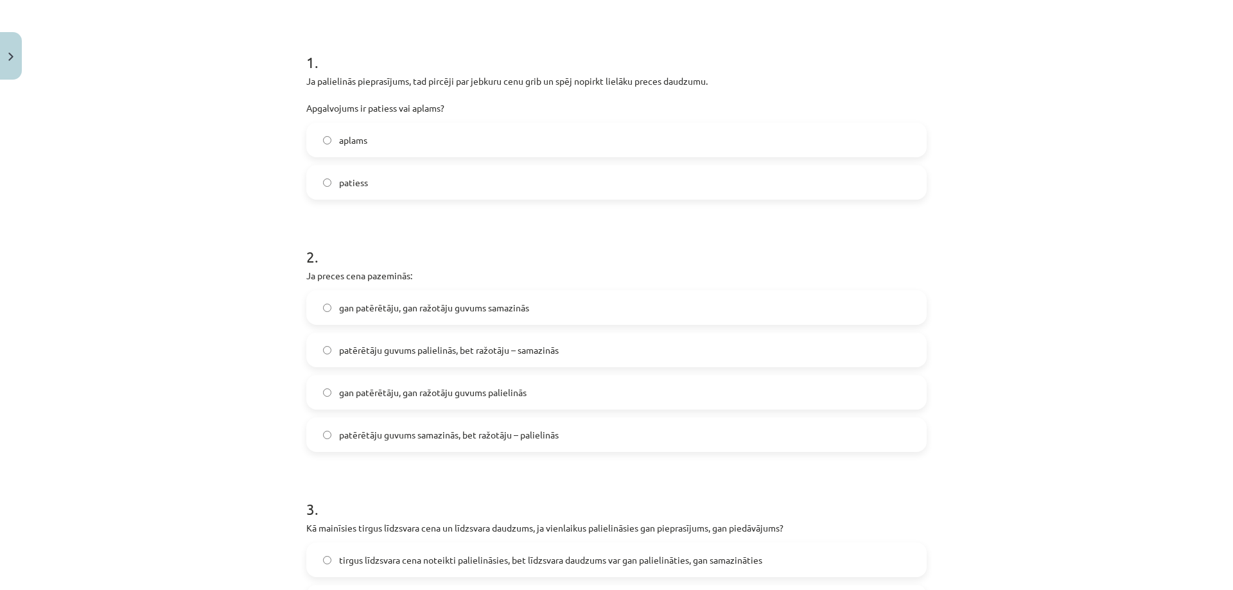
click at [329, 355] on label "patērētāju guvums palielinās, bet ražotāju – samazinās" at bounding box center [617, 350] width 618 height 32
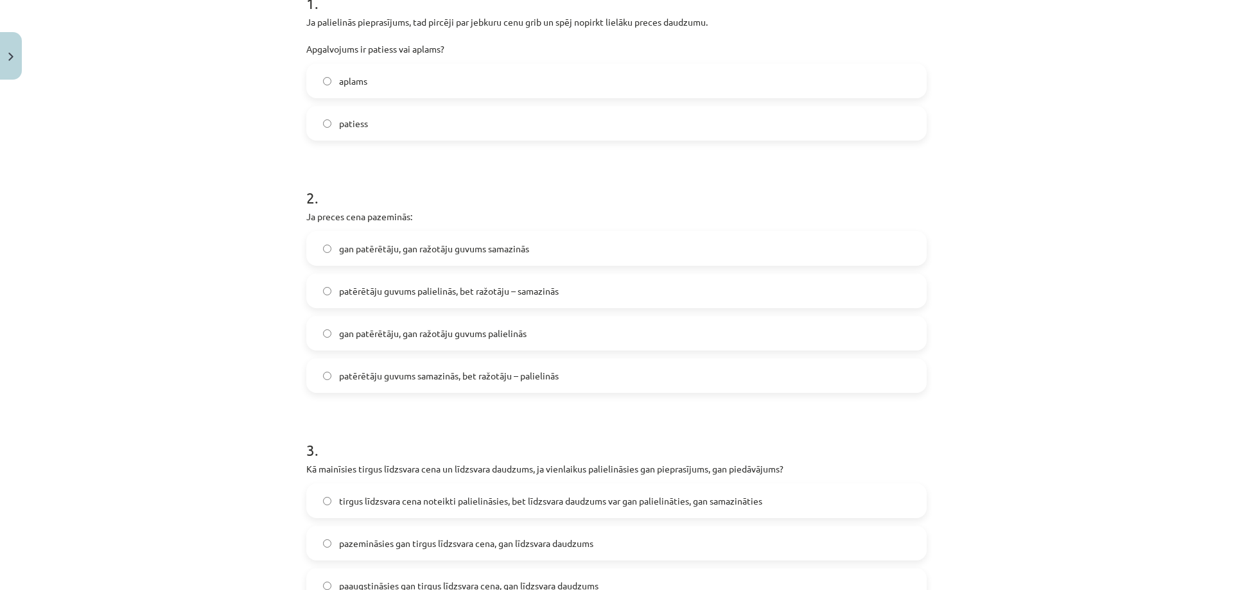
scroll to position [482, 0]
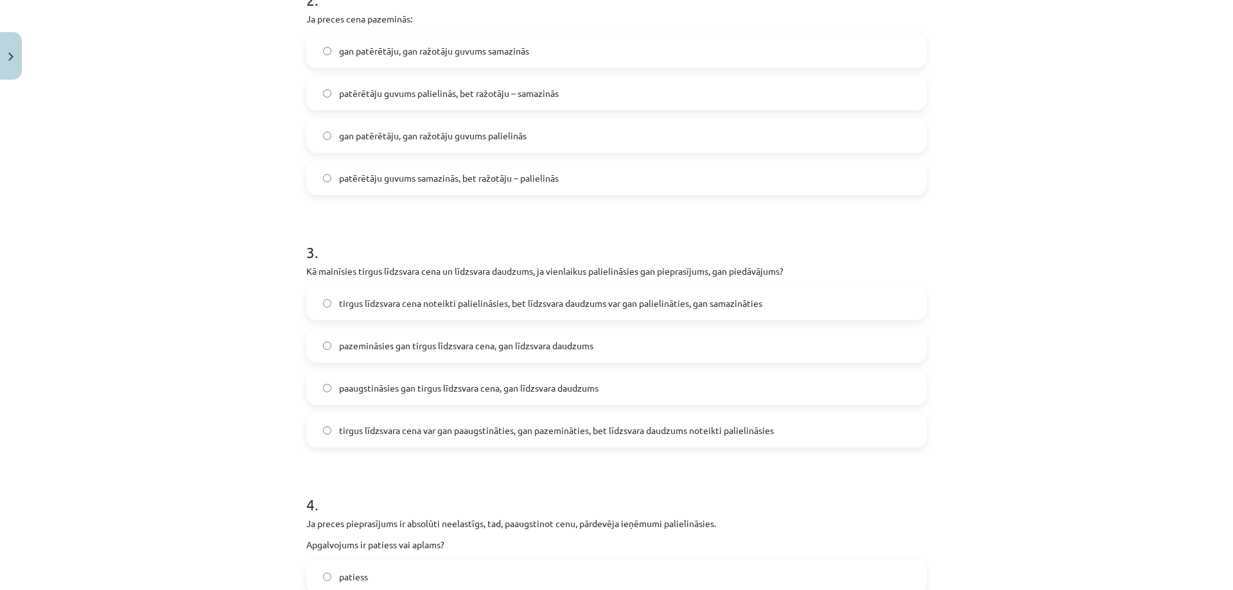
click at [466, 387] on span "paaugstināsies gan tirgus līdzsvara cena, gan līdzsvara daudzums" at bounding box center [468, 387] width 259 height 13
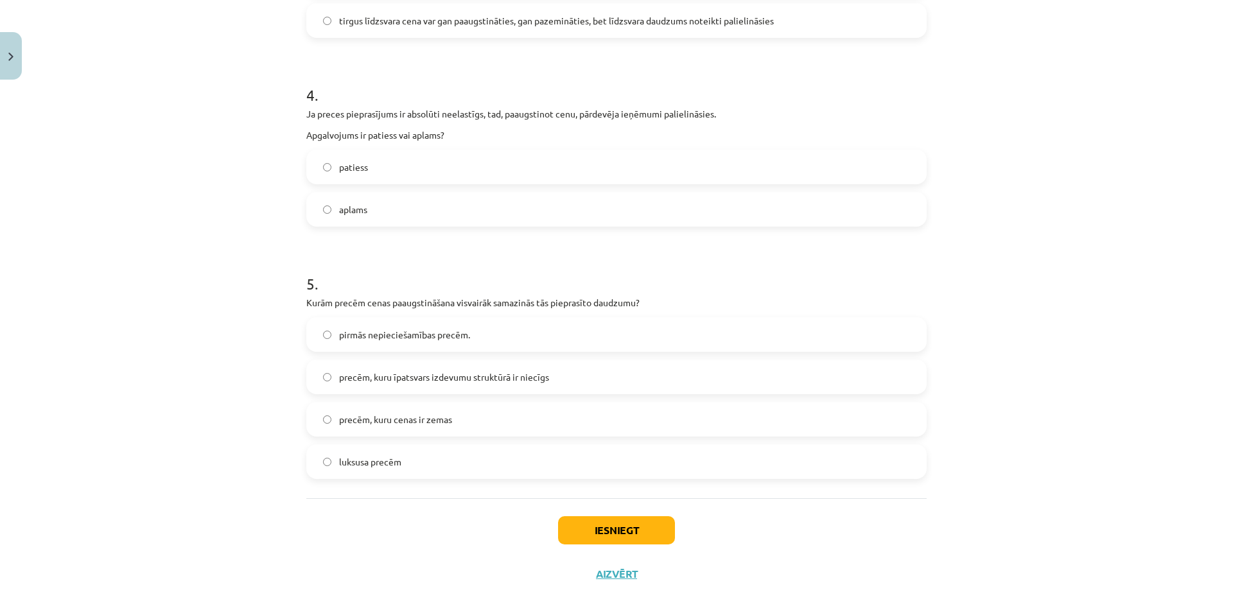
scroll to position [929, 0]
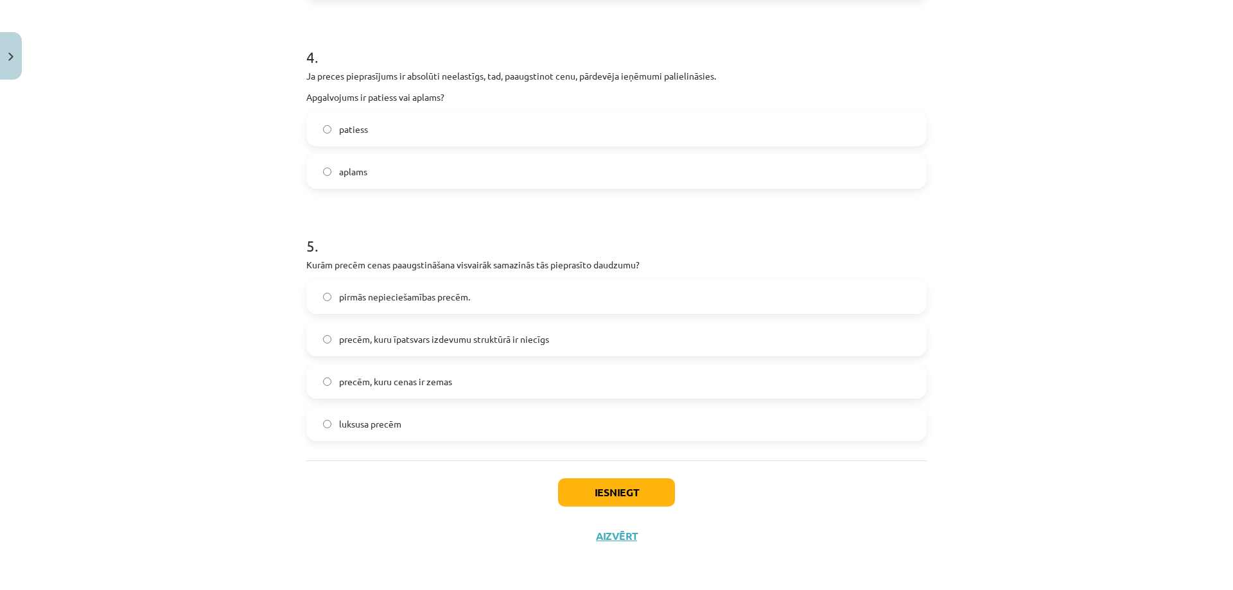
click at [389, 295] on span "pirmās nepieciešamības precēm." at bounding box center [404, 296] width 131 height 13
click at [613, 492] on button "Iesniegt" at bounding box center [616, 492] width 117 height 28
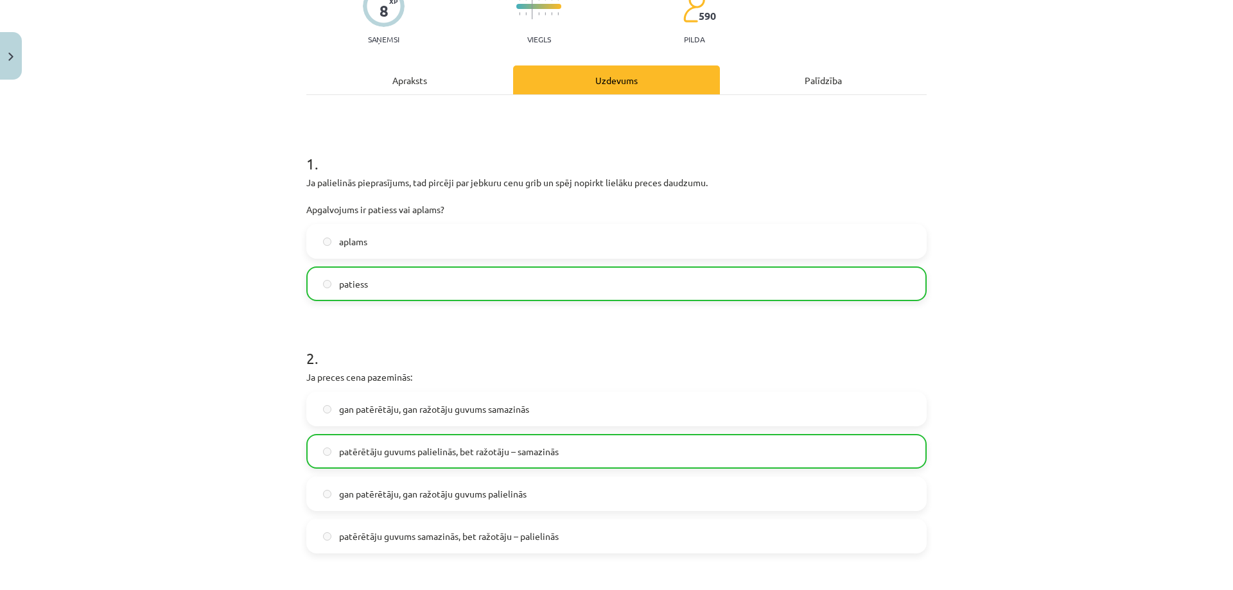
scroll to position [30, 0]
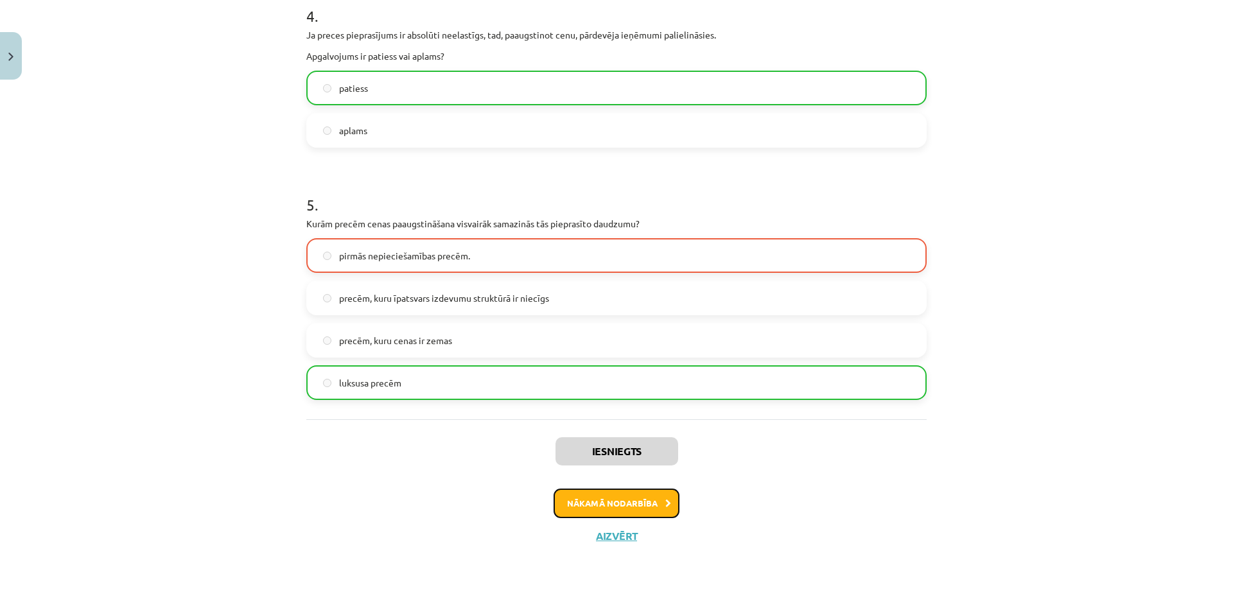
click at [654, 507] on button "Nākamā nodarbība" at bounding box center [616, 504] width 126 height 30
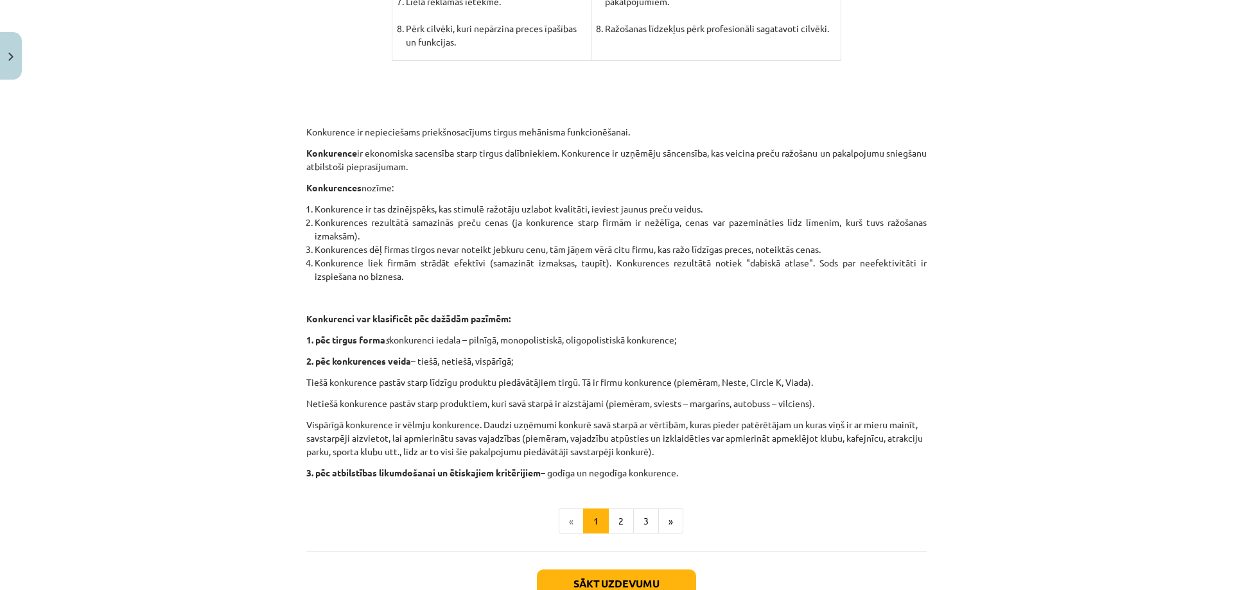
scroll to position [1164, 0]
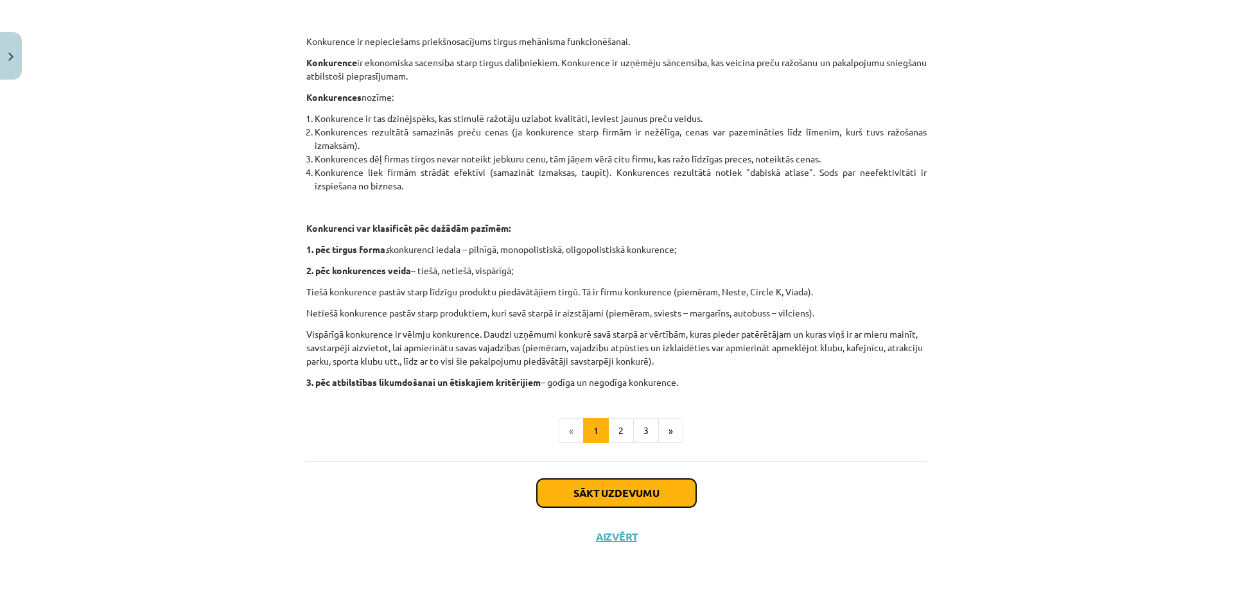
click at [621, 497] on button "Sākt uzdevumu" at bounding box center [616, 493] width 159 height 28
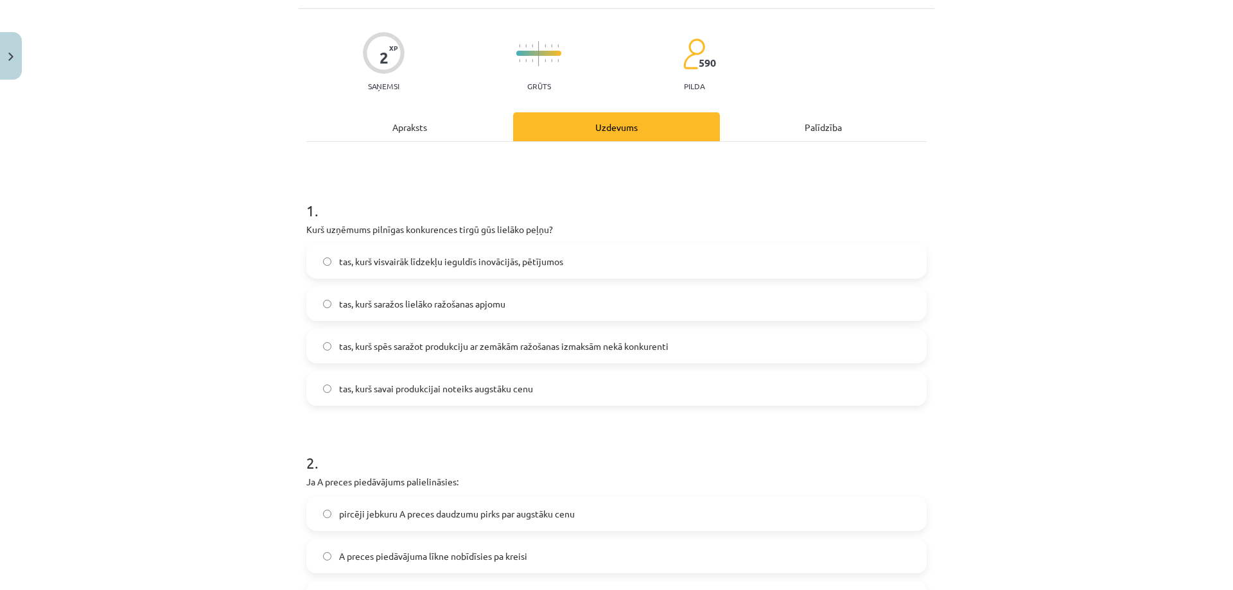
scroll to position [96, 0]
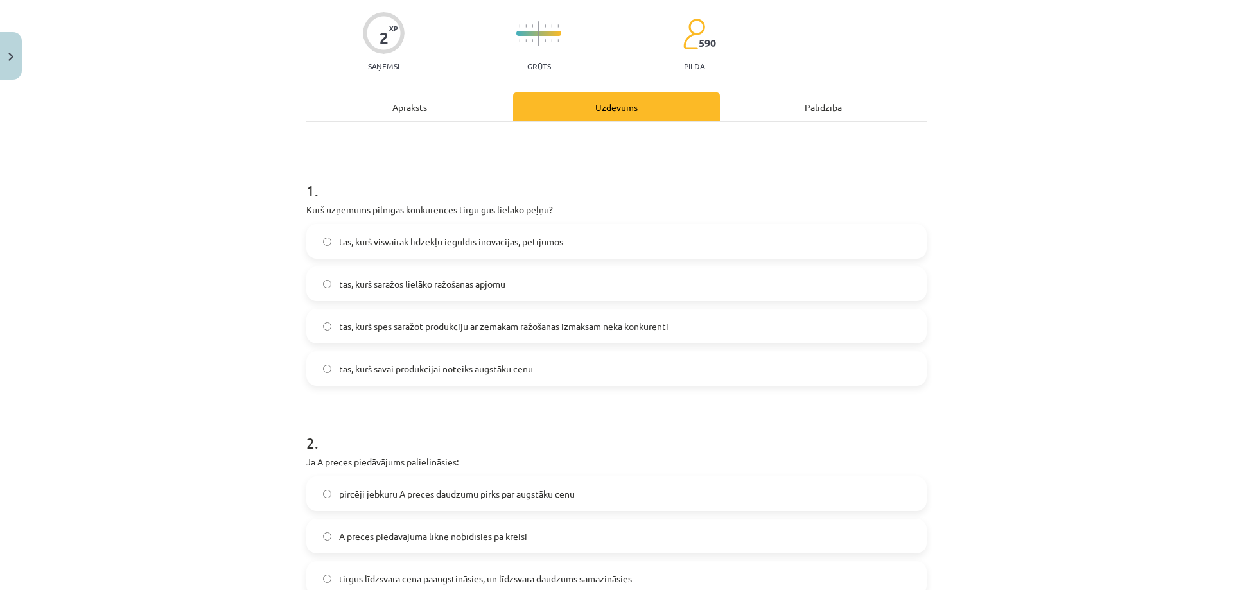
click at [452, 322] on span "tas, kurš spēs saražot produkciju ar zemākām ražošanas izmaksām nekā konkurenti" at bounding box center [503, 326] width 329 height 13
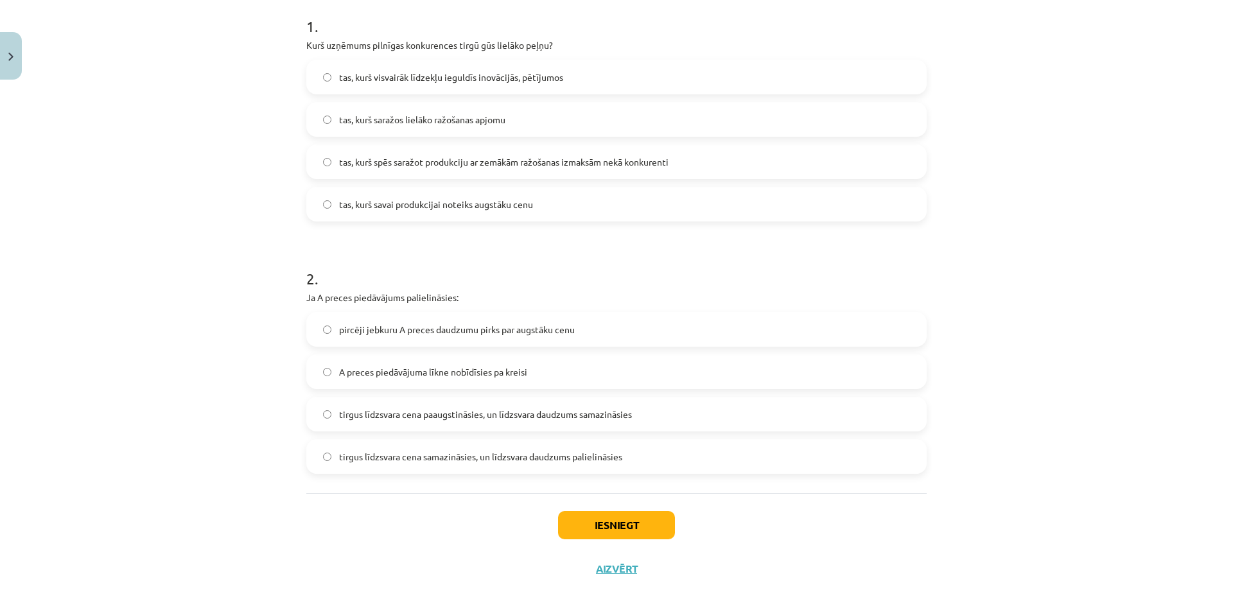
scroll to position [289, 0]
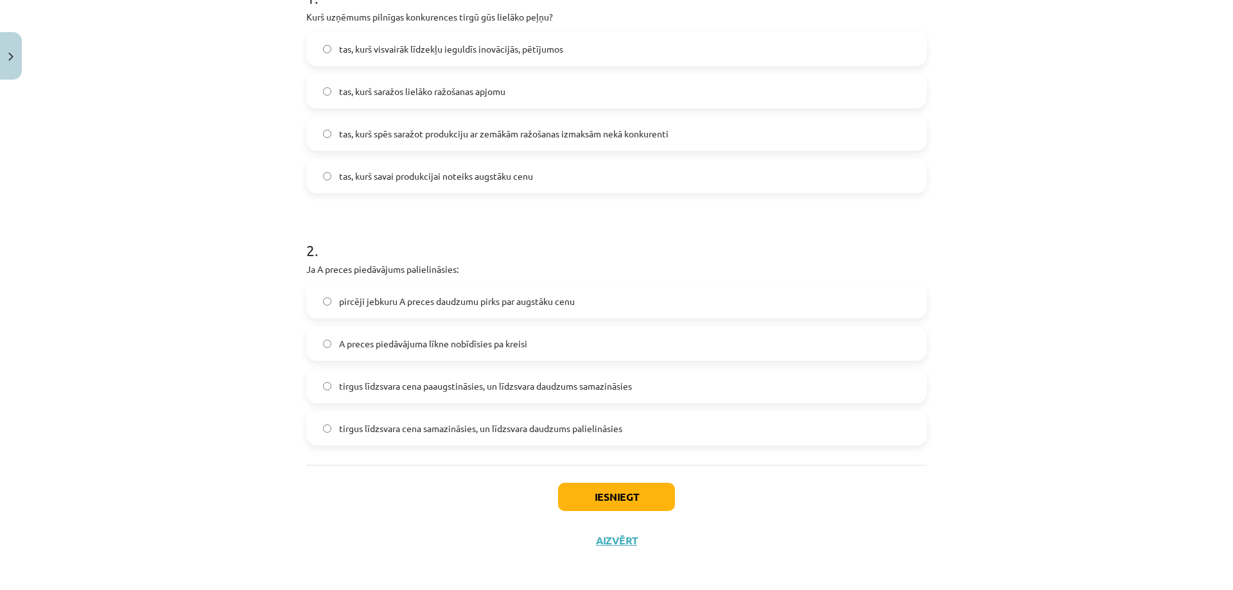
click at [418, 437] on label "tirgus līdzsvara cena samazināsies, un līdzsvara daudzums palielināsies" at bounding box center [617, 428] width 618 height 32
click at [602, 498] on button "Iesniegt" at bounding box center [616, 497] width 117 height 28
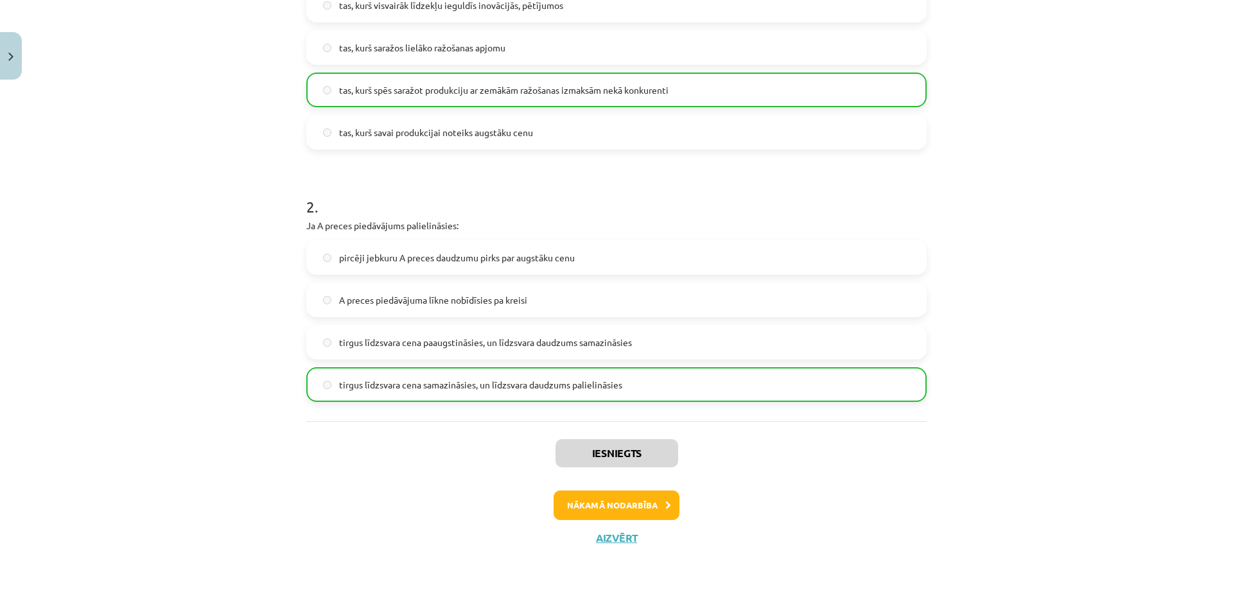
scroll to position [335, 0]
click at [629, 513] on button "Nākamā nodarbība" at bounding box center [616, 504] width 126 height 30
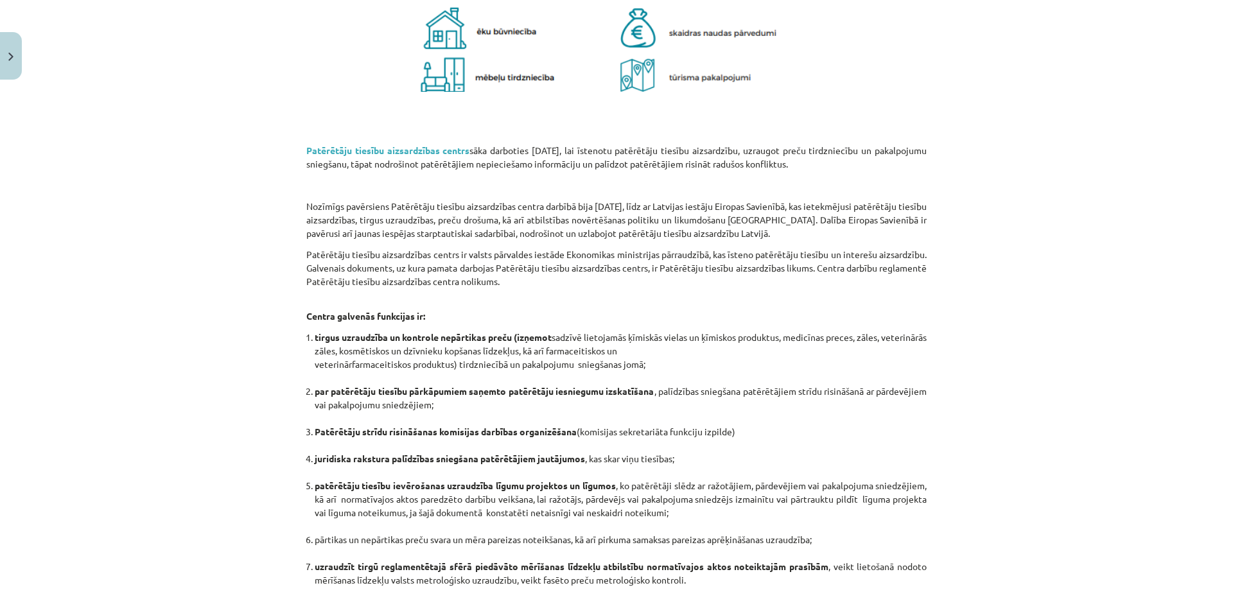
scroll to position [3119, 0]
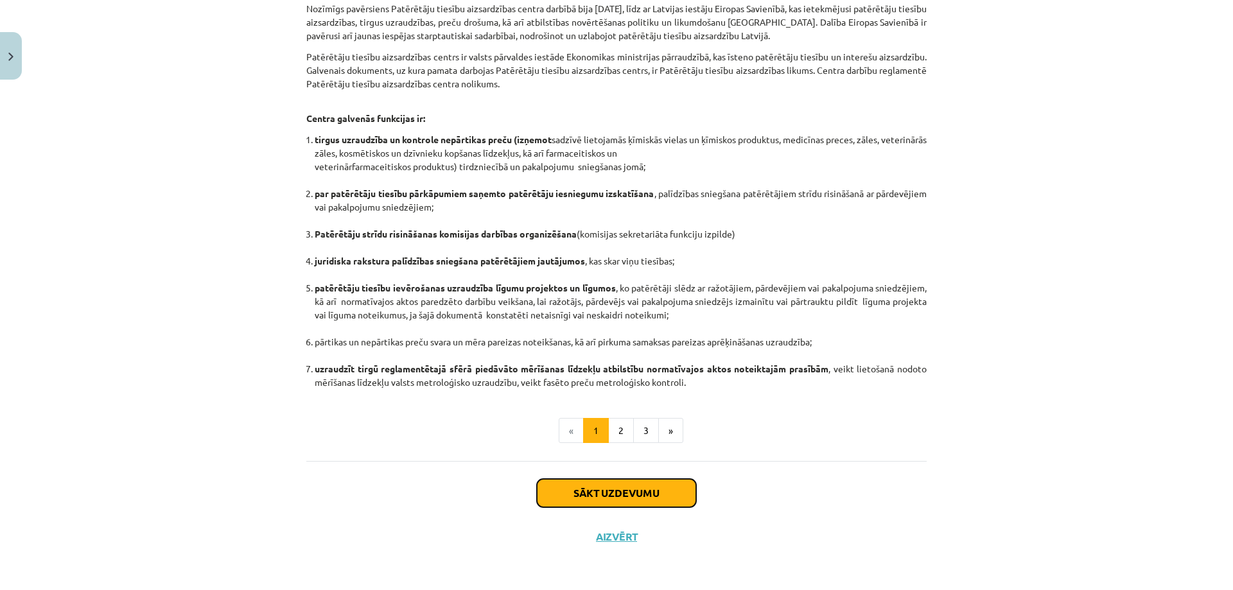
click at [625, 497] on button "Sākt uzdevumu" at bounding box center [616, 493] width 159 height 28
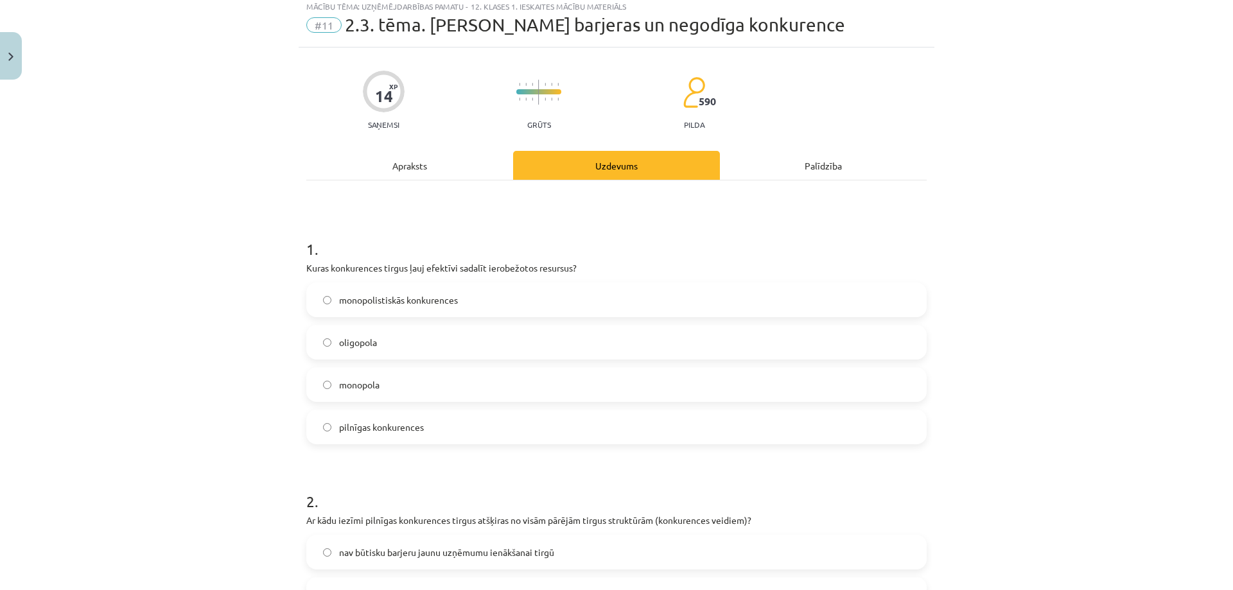
scroll to position [32, 0]
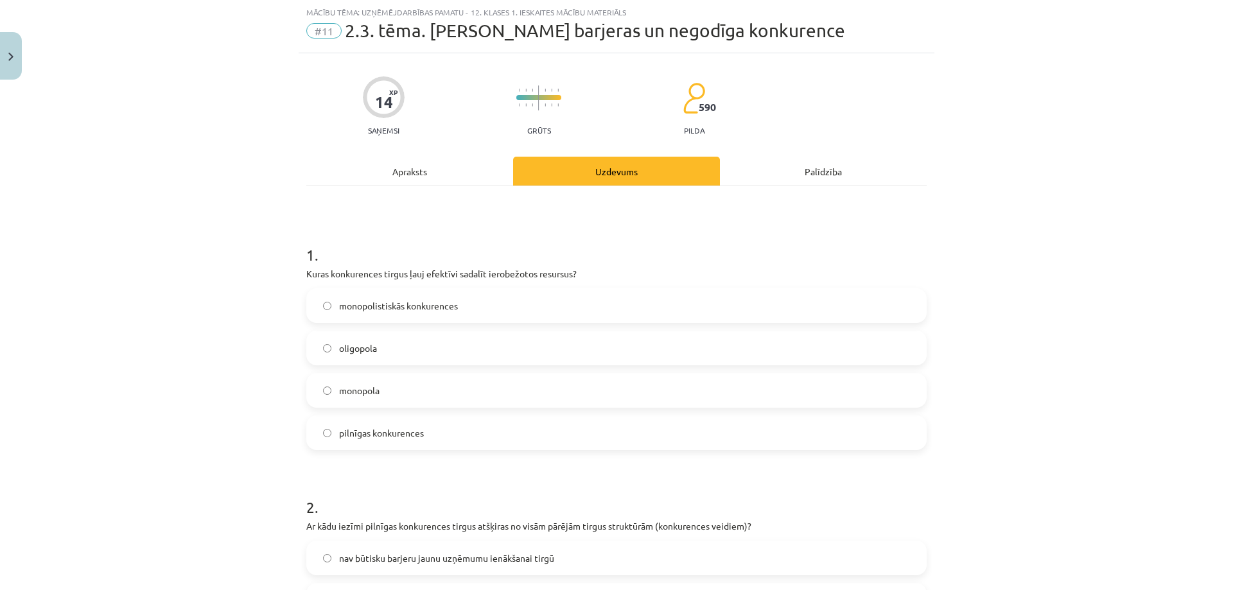
click at [377, 304] on span "monopolistiskās konkurences" at bounding box center [398, 305] width 119 height 13
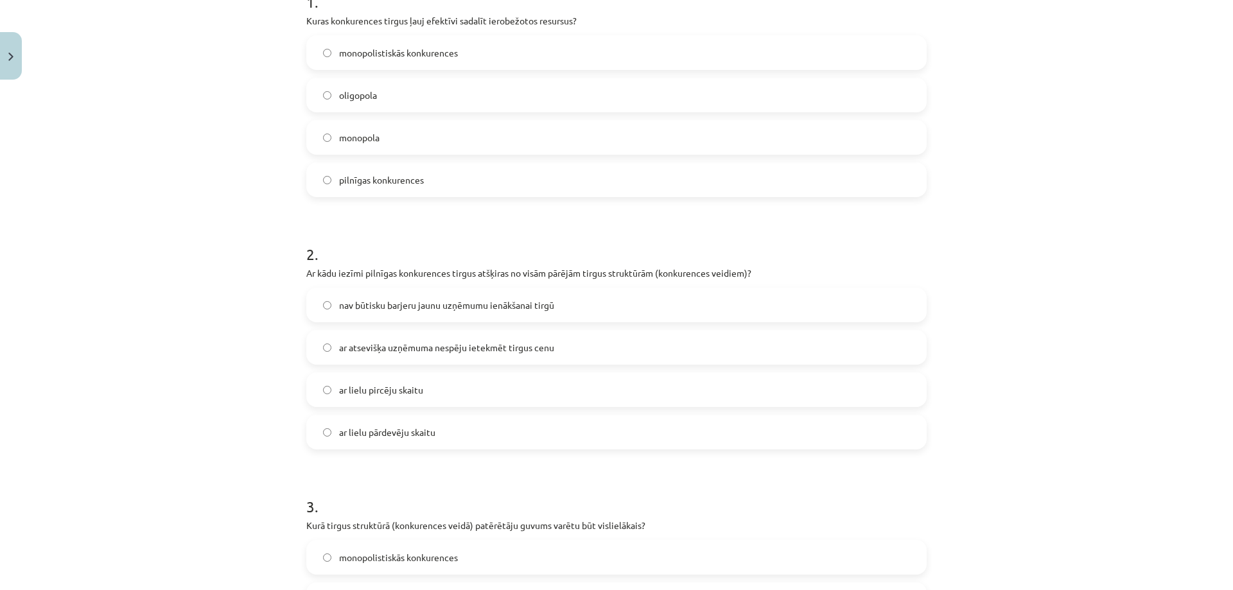
scroll to position [289, 0]
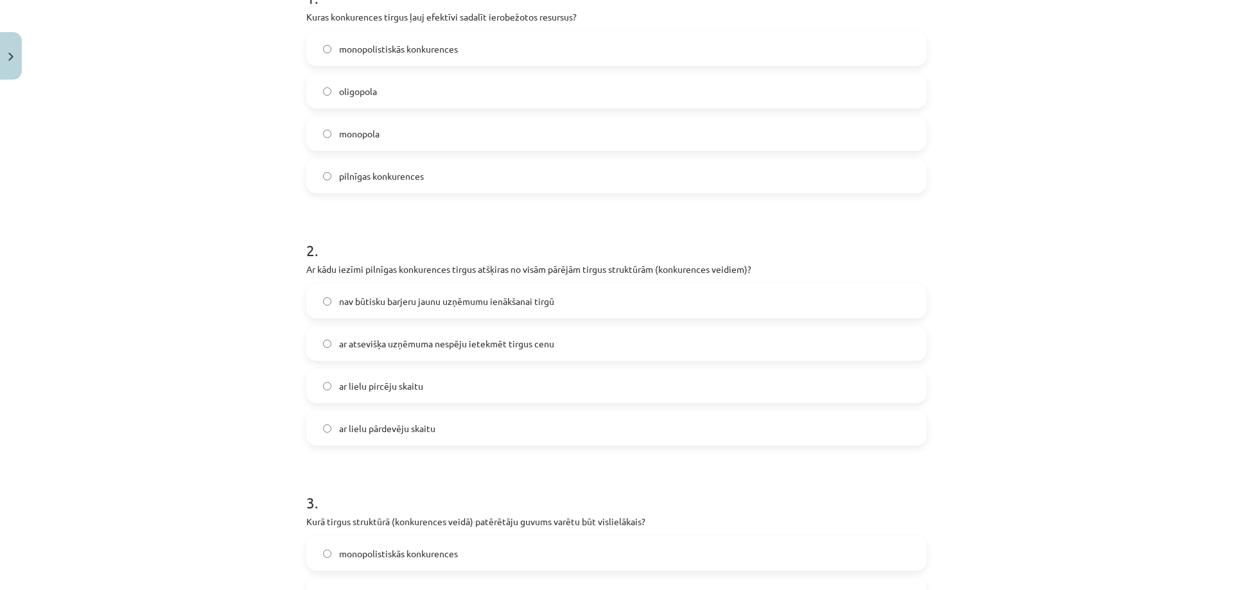
click at [521, 311] on label "nav būtisku barjeru jaunu uzņēmumu ienākšanai tirgū" at bounding box center [617, 301] width 618 height 32
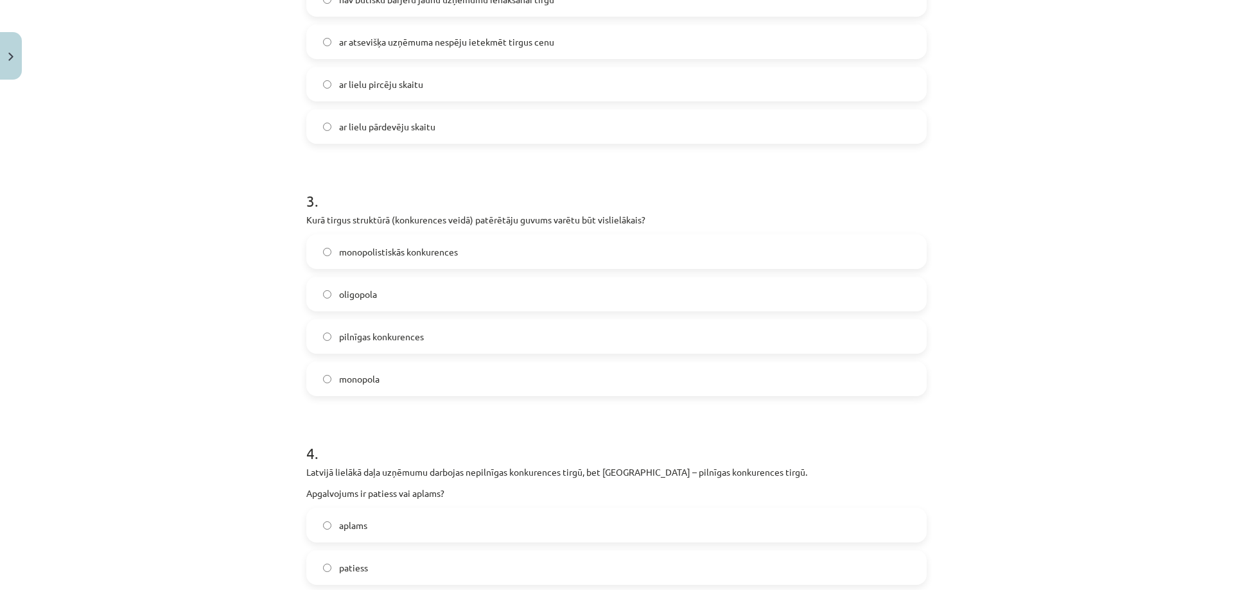
scroll to position [610, 0]
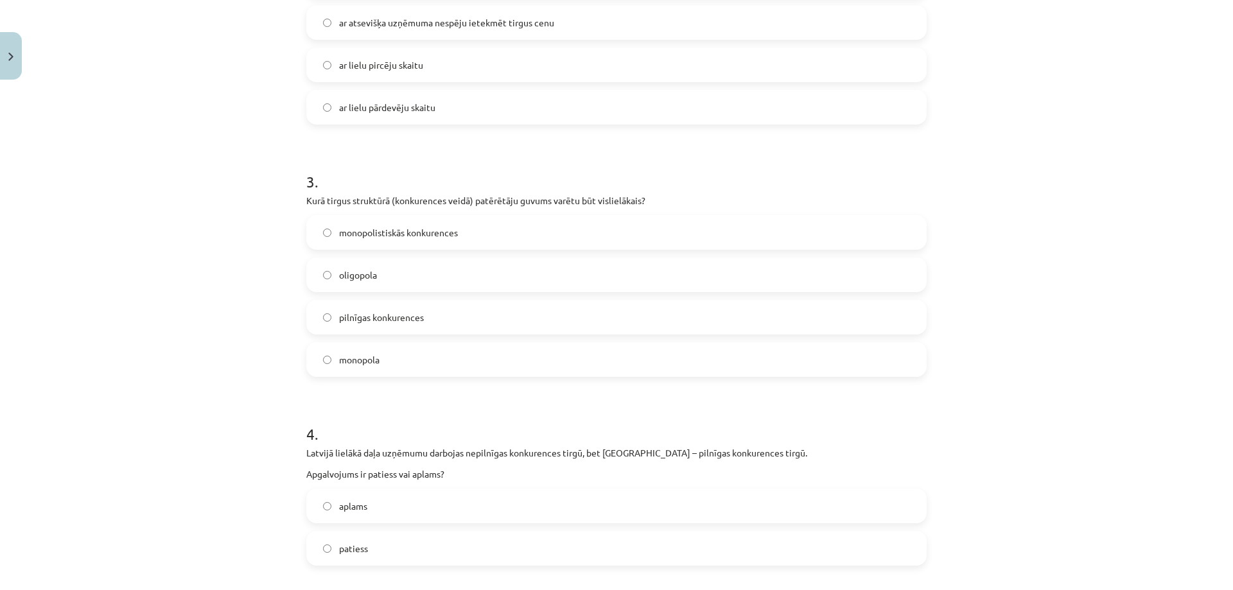
click at [378, 315] on span "pilnīgas konkurences" at bounding box center [381, 317] width 85 height 13
click at [426, 235] on span "monopolistiskās konkurences" at bounding box center [398, 232] width 119 height 13
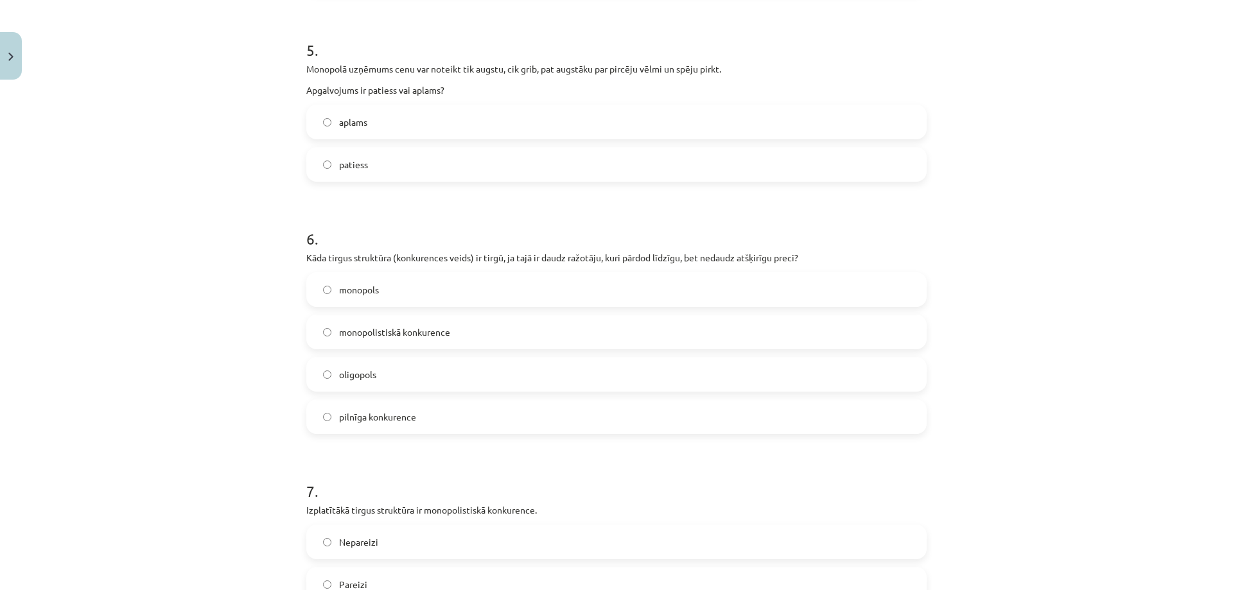
scroll to position [1188, 0]
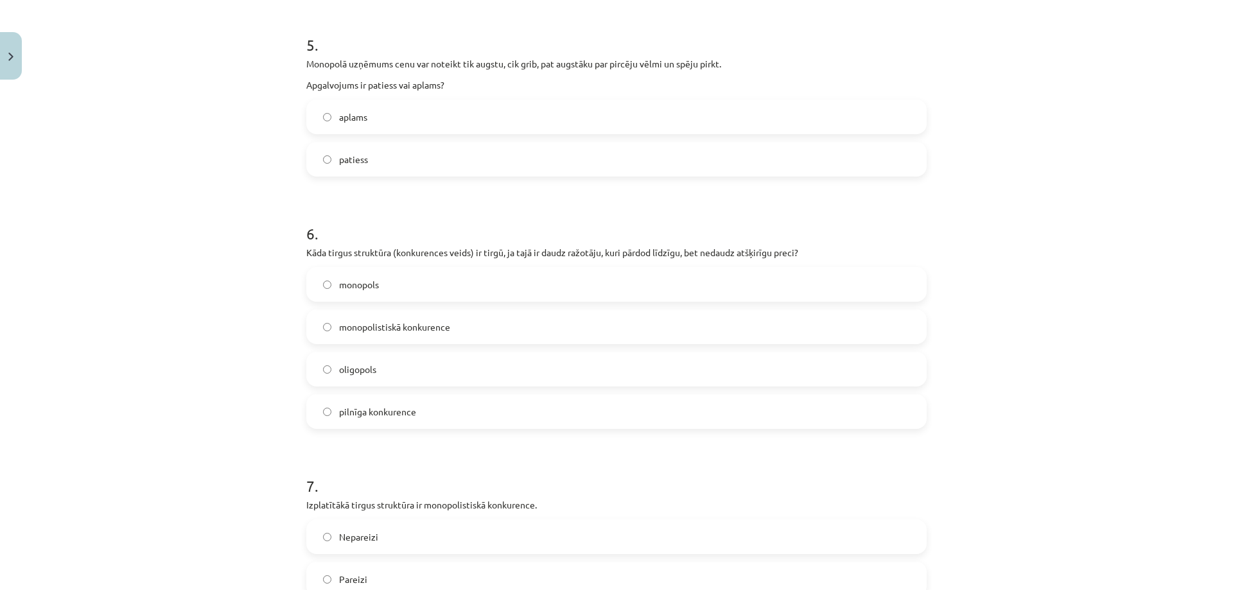
click at [451, 411] on label "pilnīga konkurence" at bounding box center [617, 412] width 618 height 32
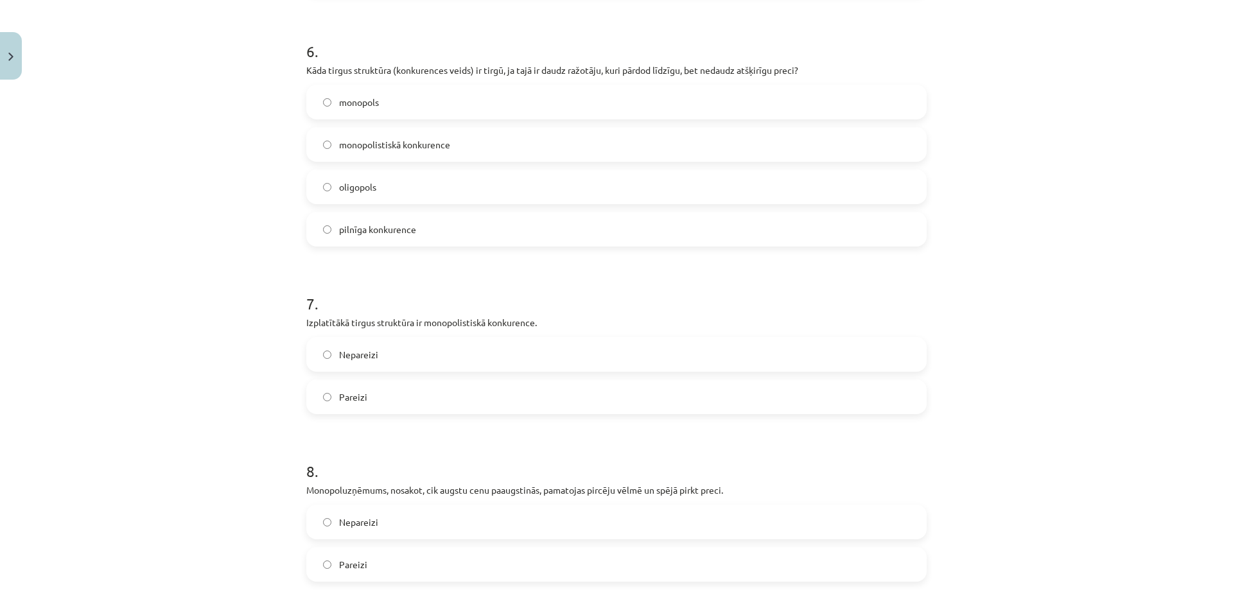
scroll to position [1445, 0]
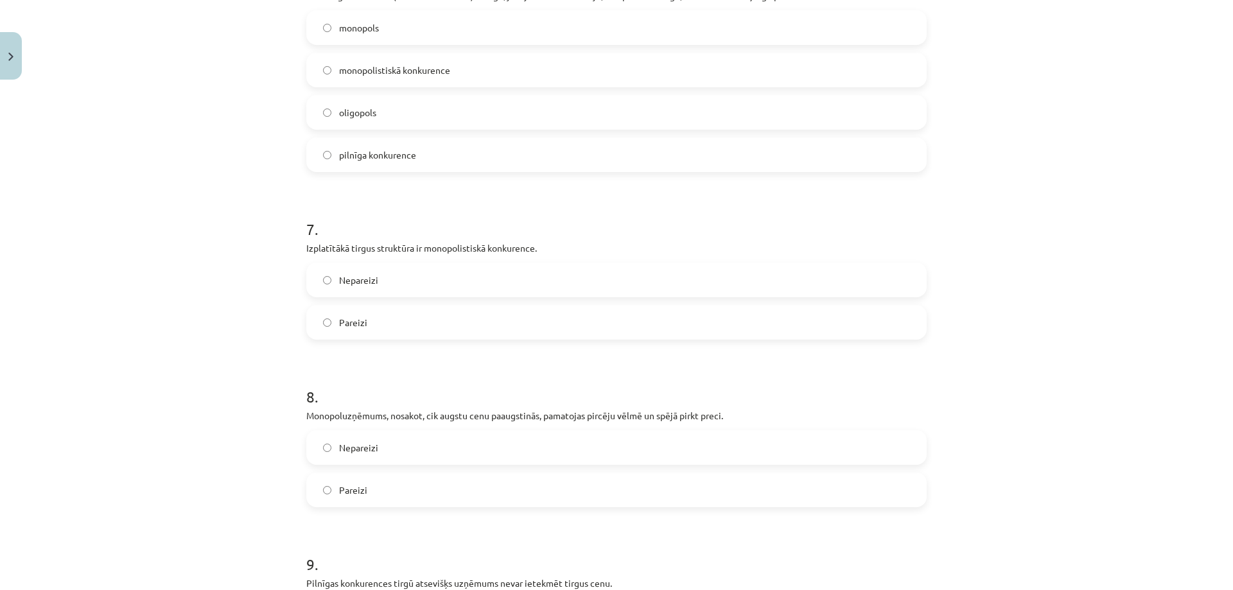
click at [387, 329] on label "Pareizi" at bounding box center [617, 322] width 618 height 32
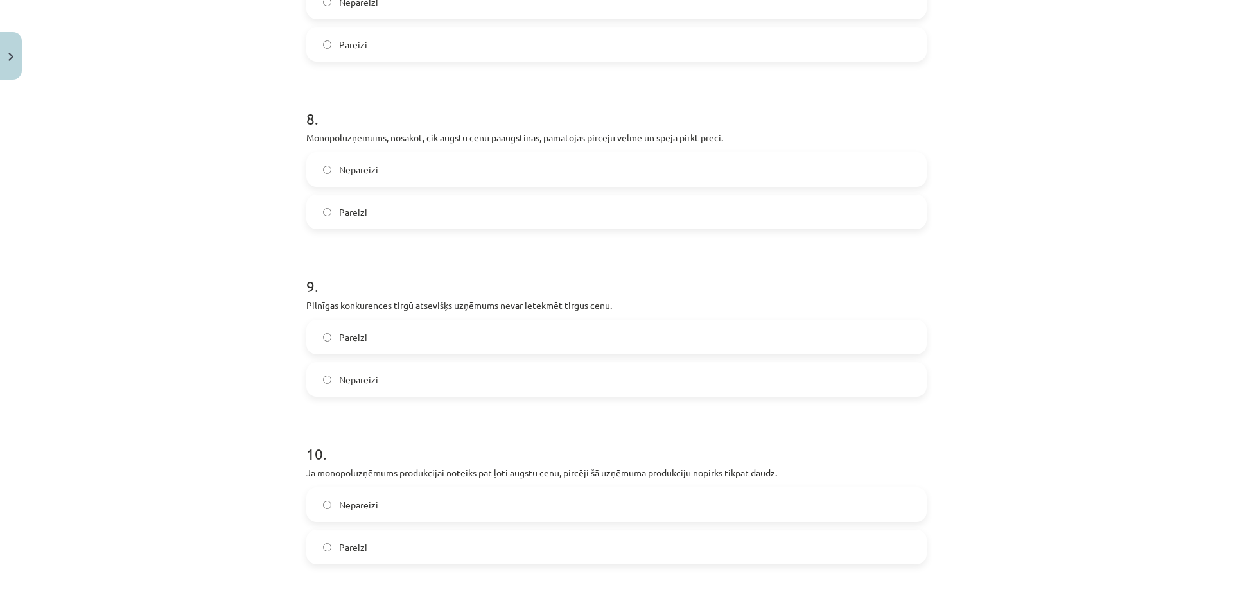
scroll to position [1766, 0]
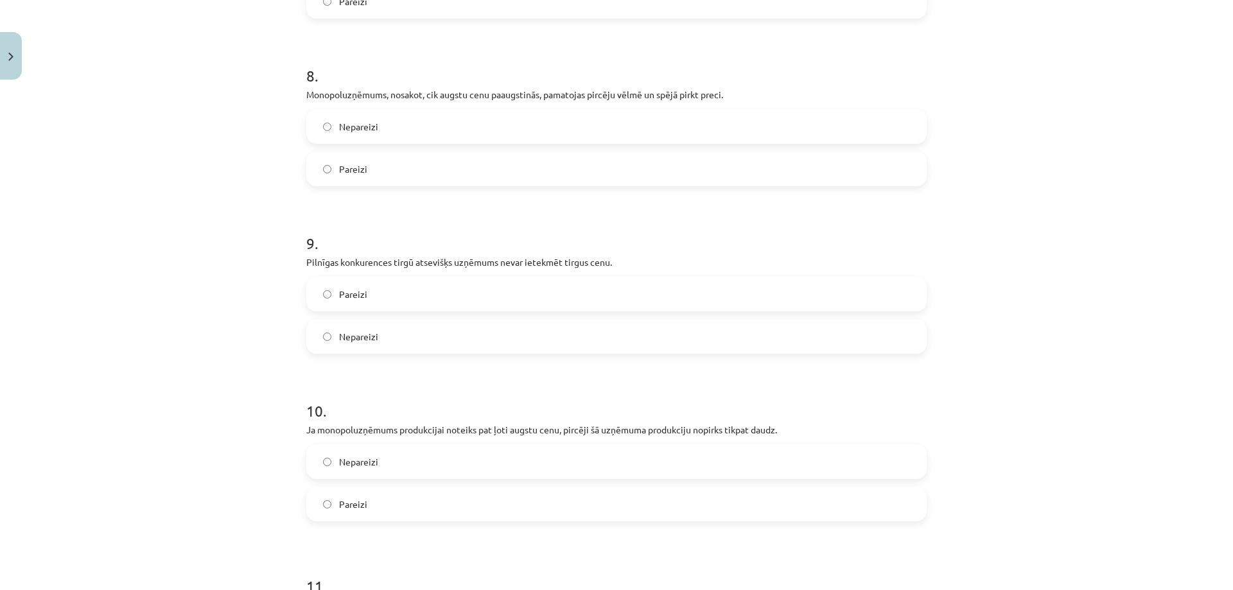
click at [541, 170] on label "Pareizi" at bounding box center [617, 169] width 618 height 32
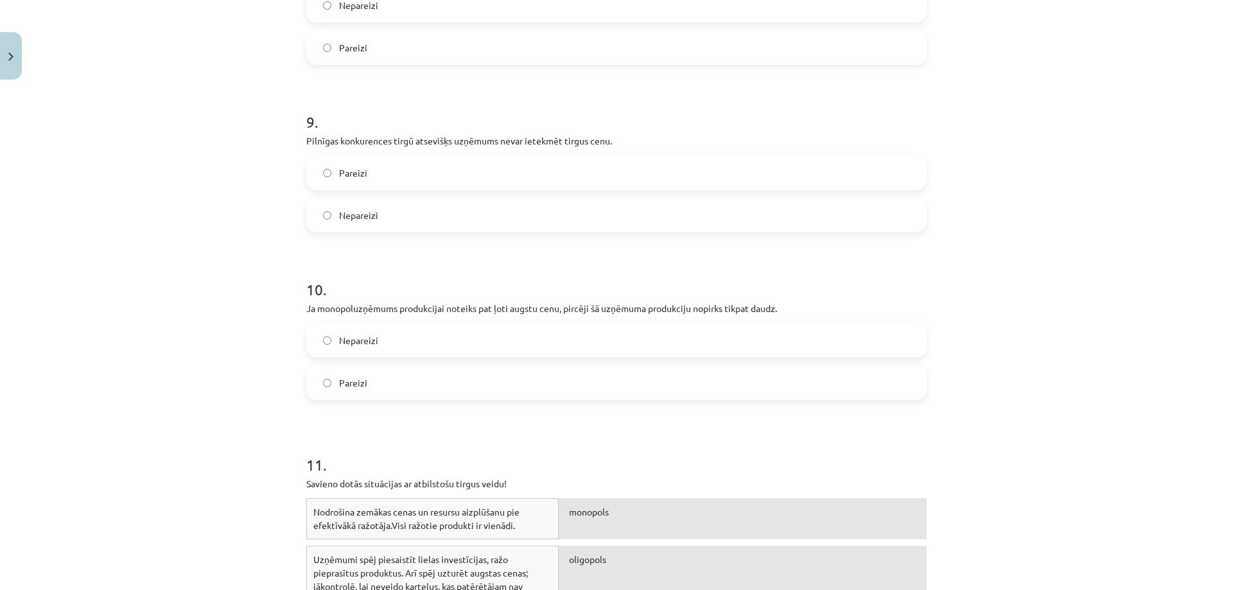
scroll to position [1894, 0]
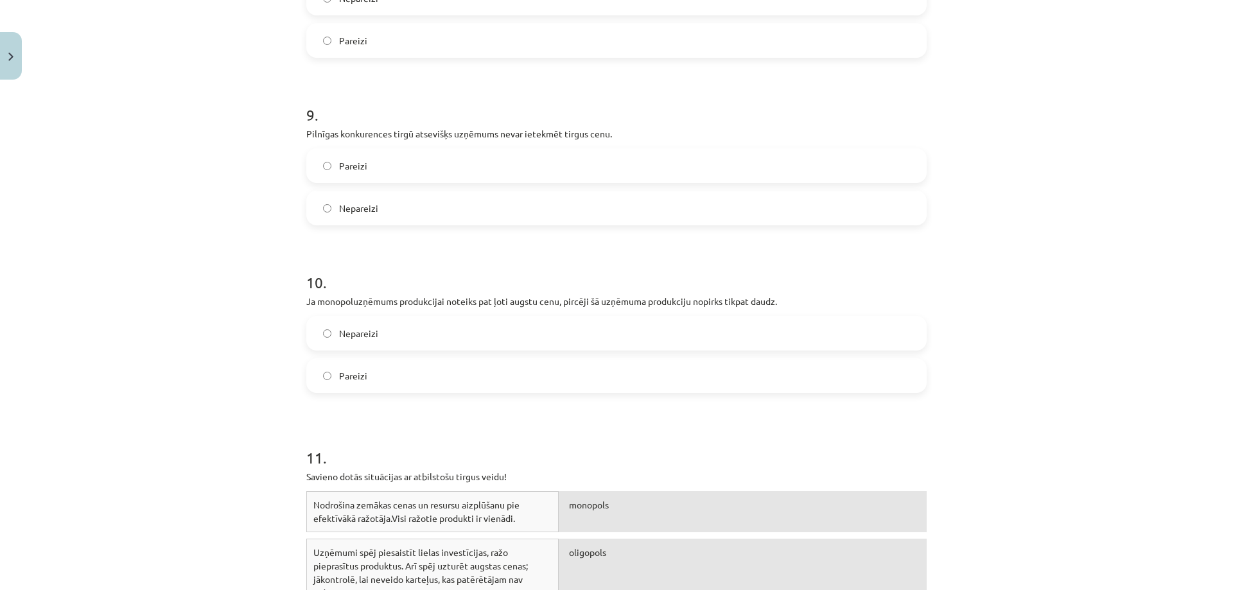
click at [483, 164] on label "Pareizi" at bounding box center [617, 166] width 618 height 32
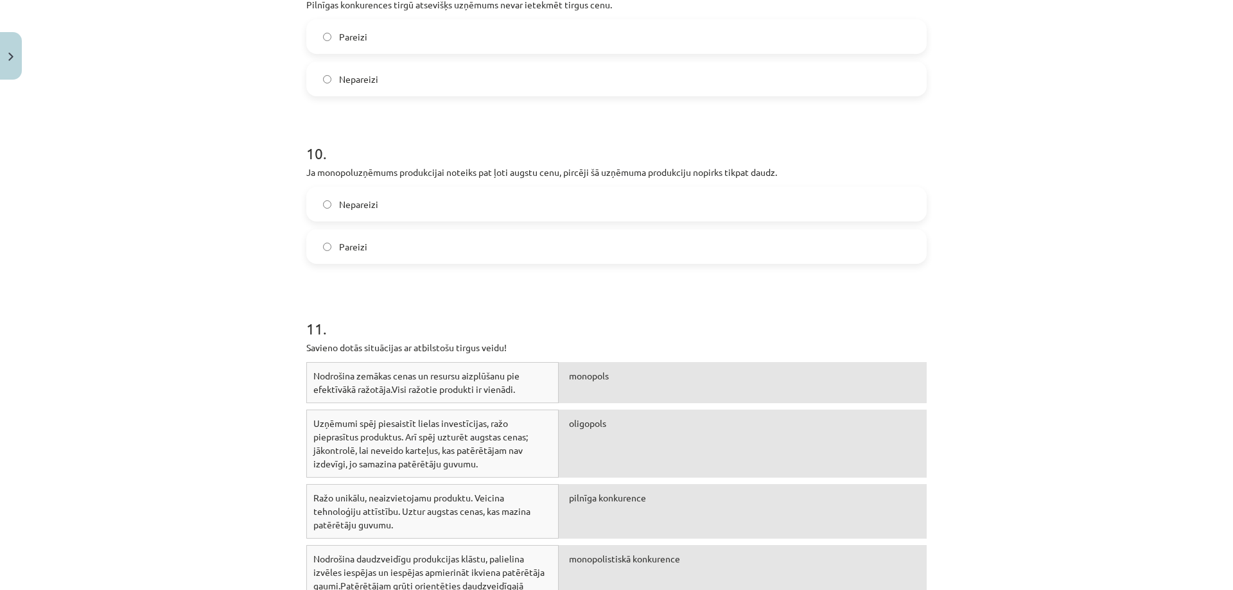
scroll to position [2087, 0]
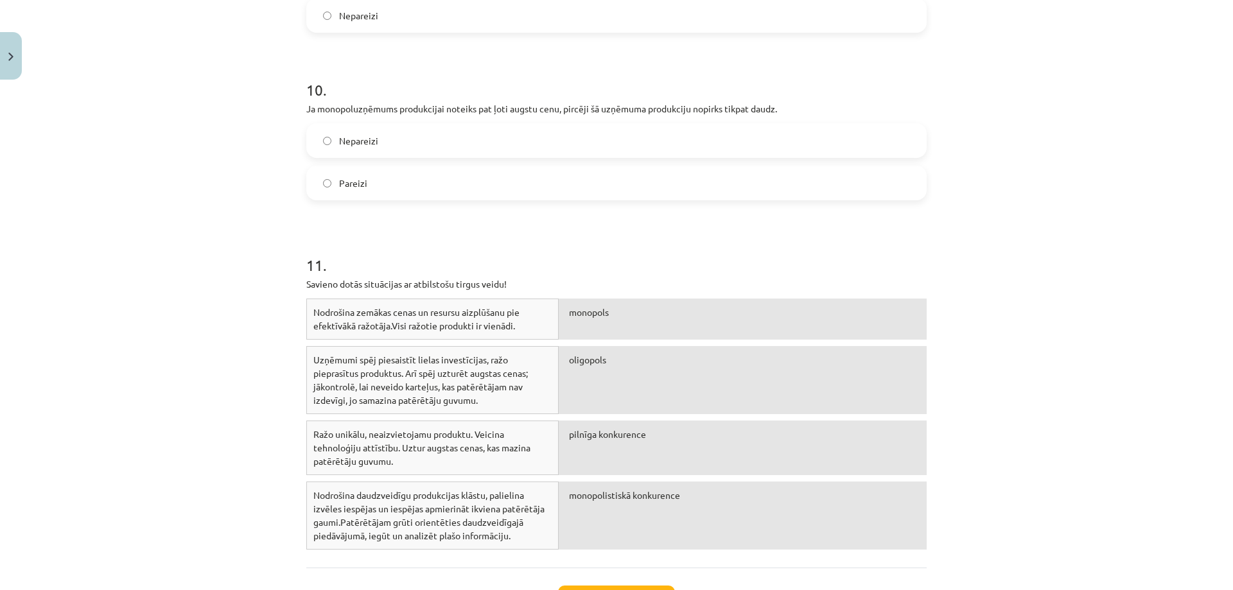
click at [528, 141] on label "Nepareizi" at bounding box center [617, 141] width 618 height 32
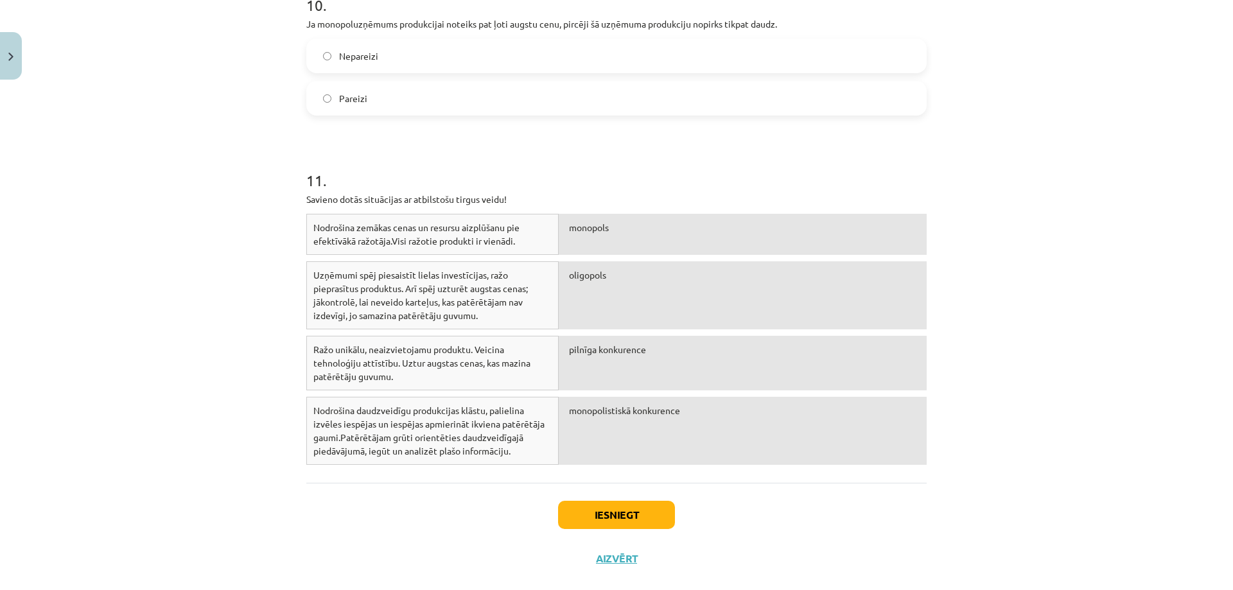
scroll to position [2194, 0]
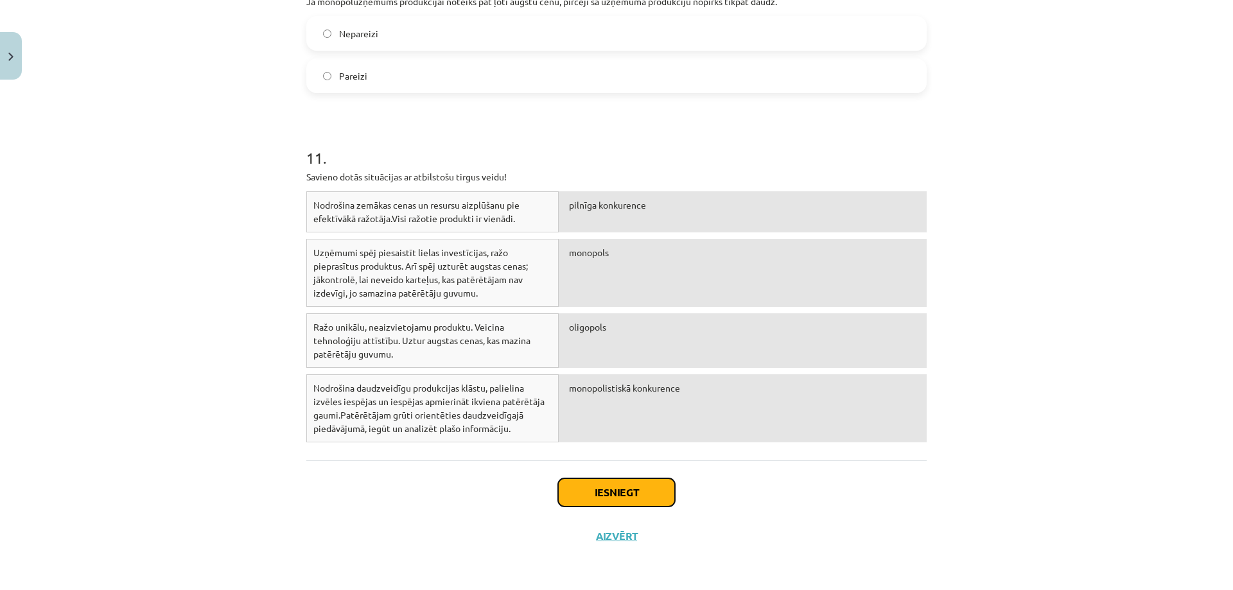
click at [619, 500] on button "Iesniegt" at bounding box center [616, 492] width 117 height 28
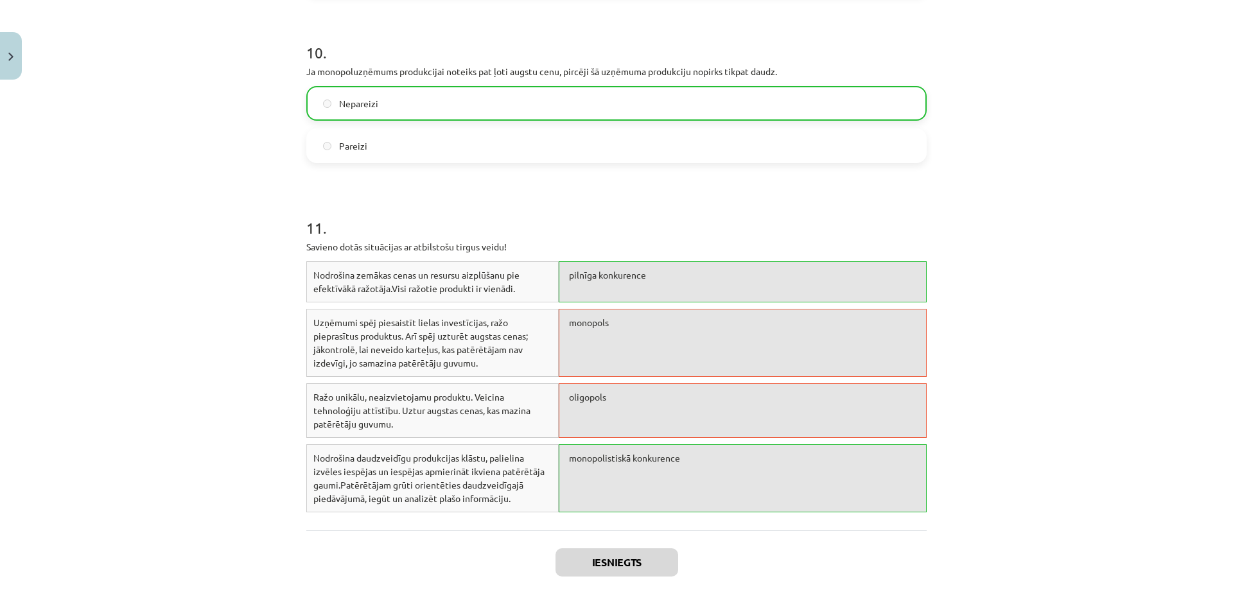
scroll to position [2235, 0]
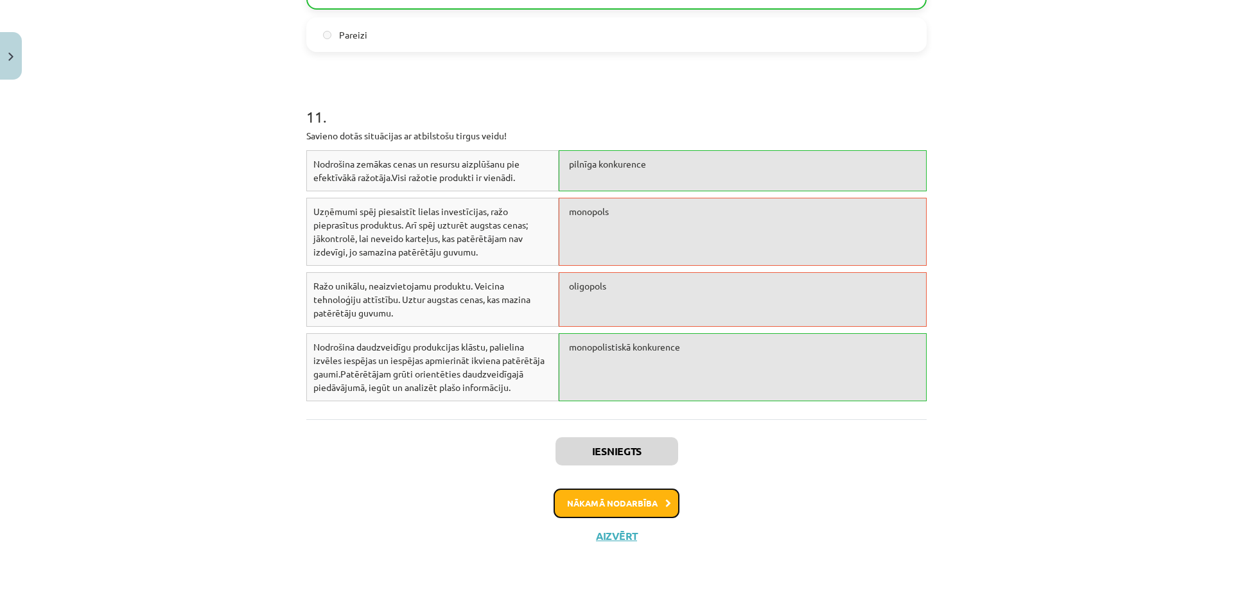
click at [622, 502] on button "Nākamā nodarbība" at bounding box center [616, 504] width 126 height 30
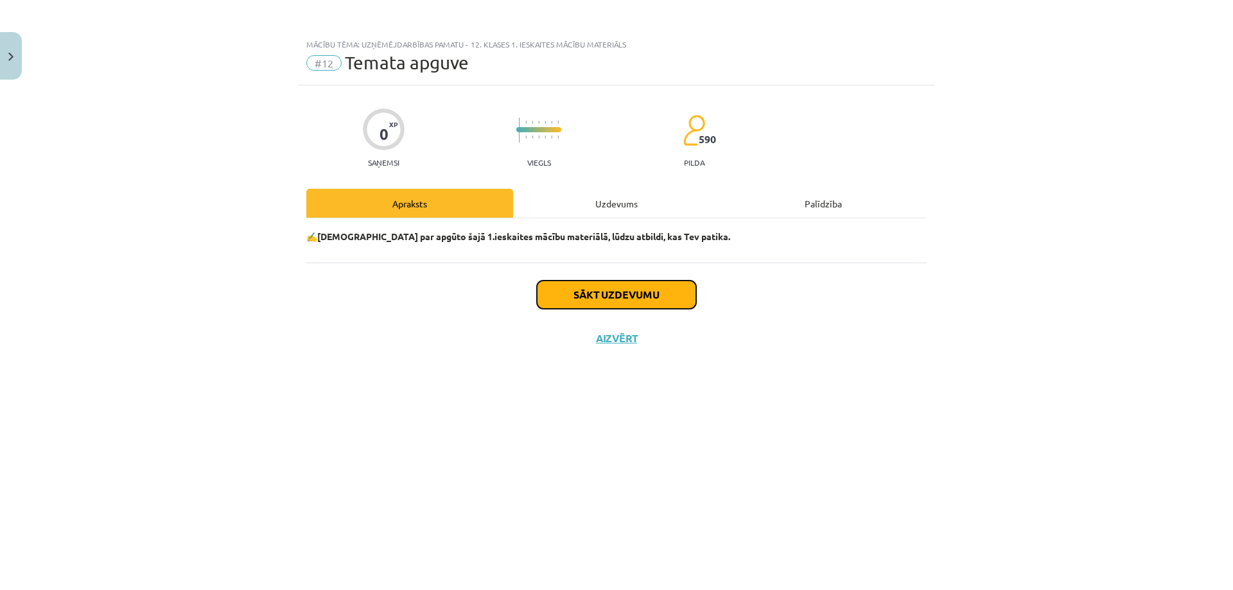
click at [600, 300] on button "Sākt uzdevumu" at bounding box center [616, 295] width 159 height 28
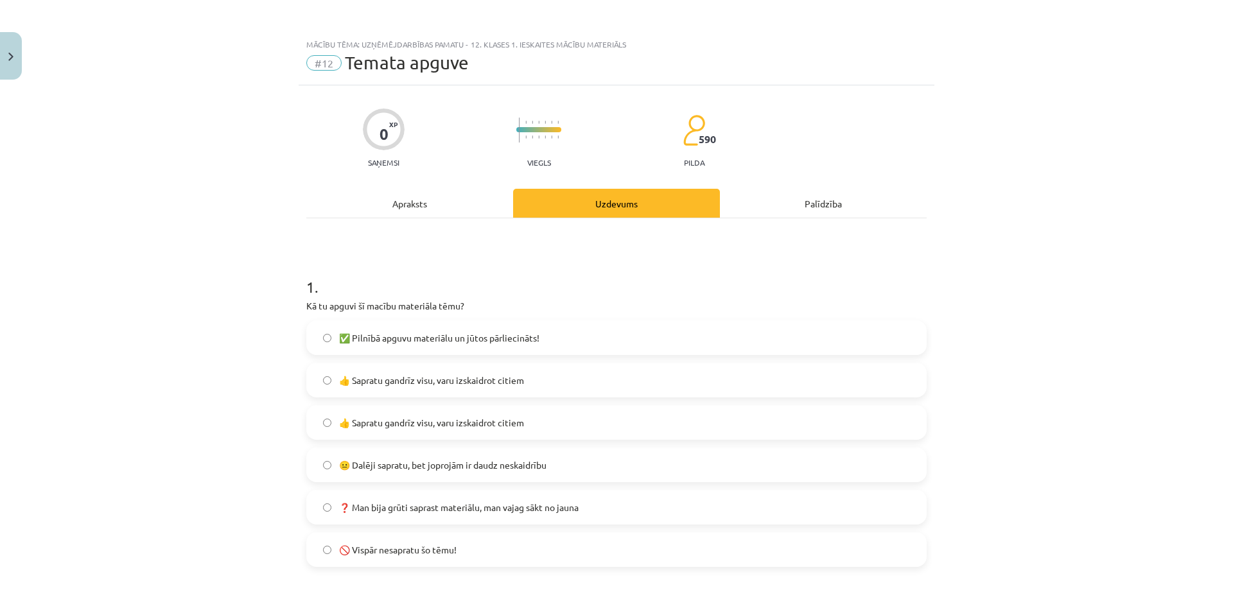
scroll to position [64, 0]
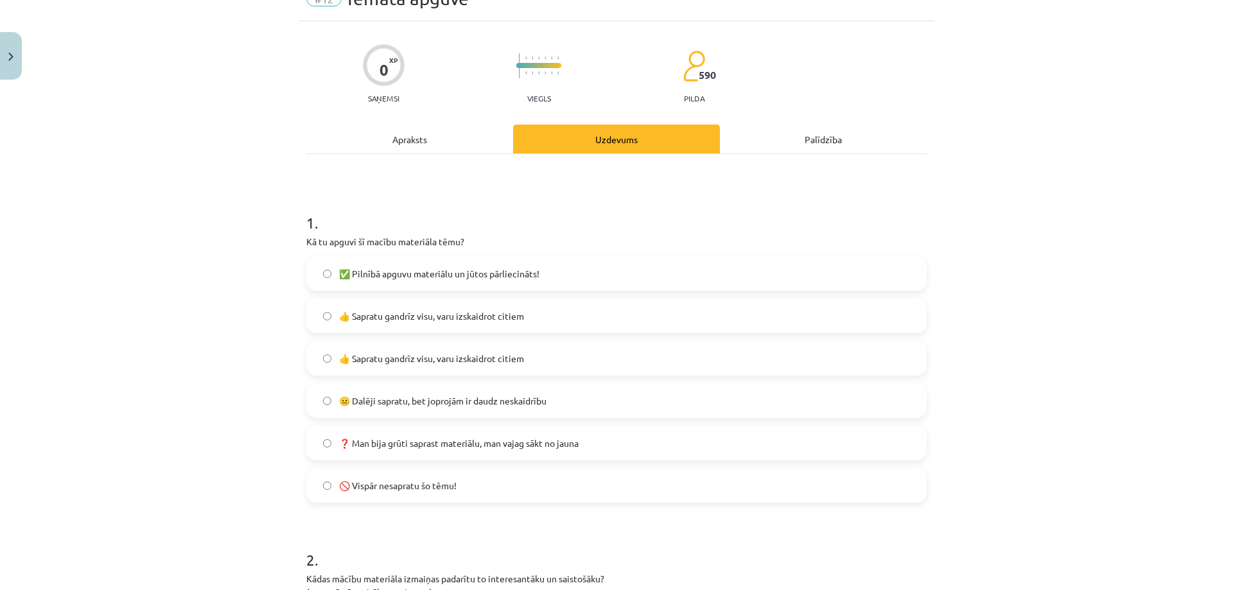
click at [444, 353] on span "👍 Sapratu gandrīz visu, varu izskaidrot citiem" at bounding box center [431, 358] width 185 height 13
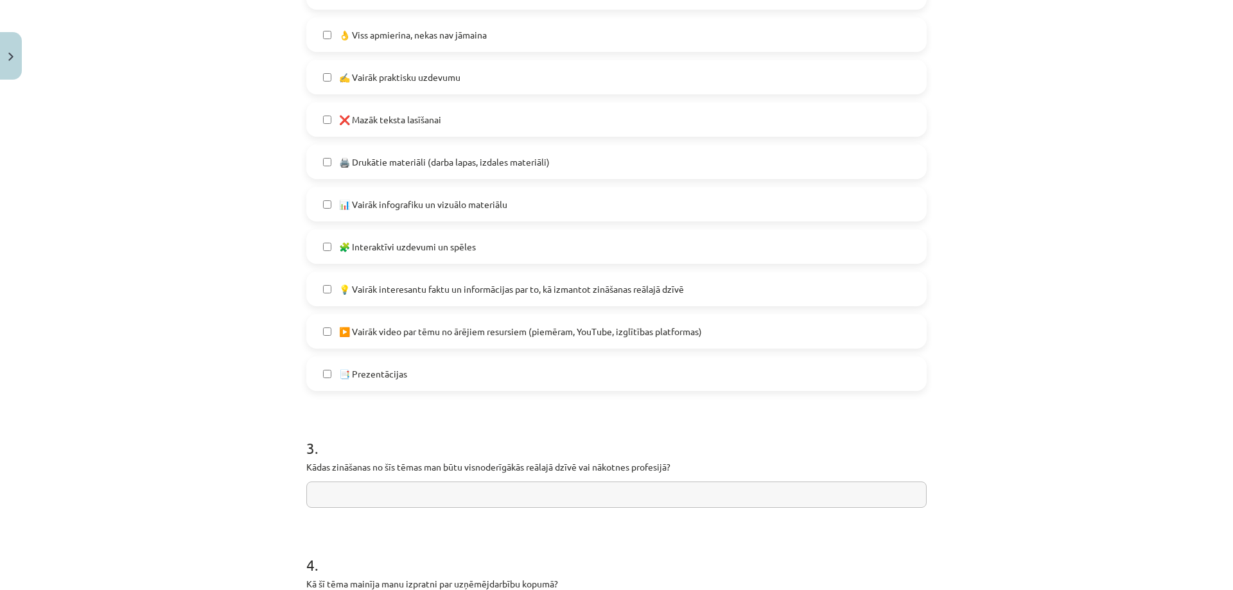
scroll to position [706, 0]
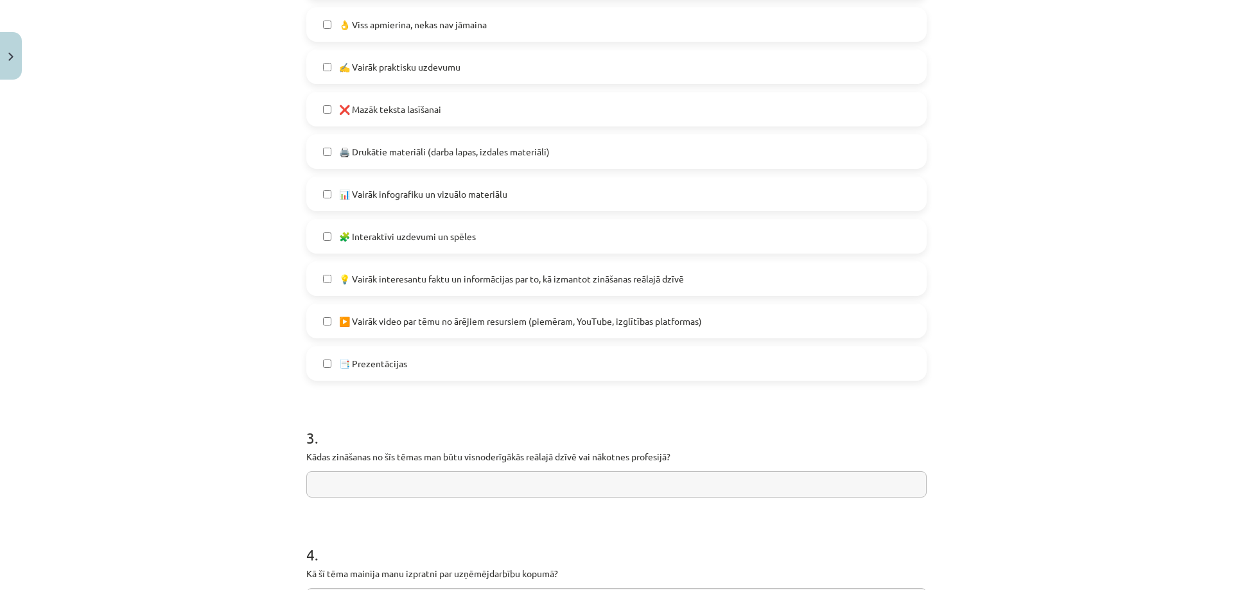
click at [492, 279] on span "💡 Vairāk interesantu faktu un informācijas par to, kā izmantot zināšanas reālaj…" at bounding box center [511, 278] width 345 height 13
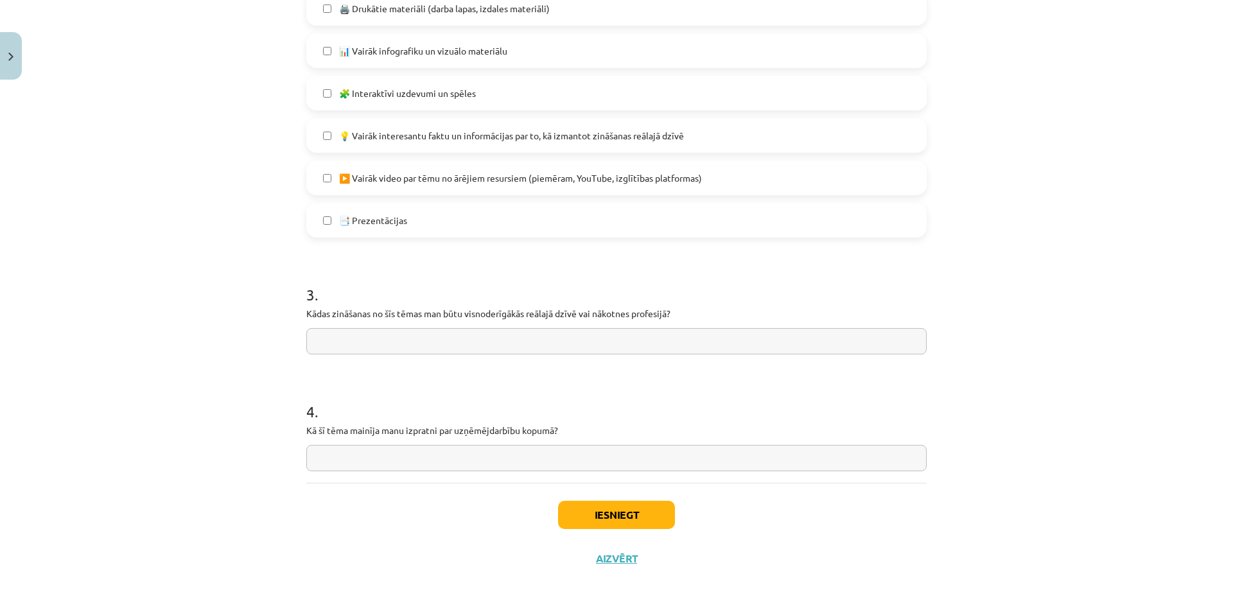
scroll to position [872, 0]
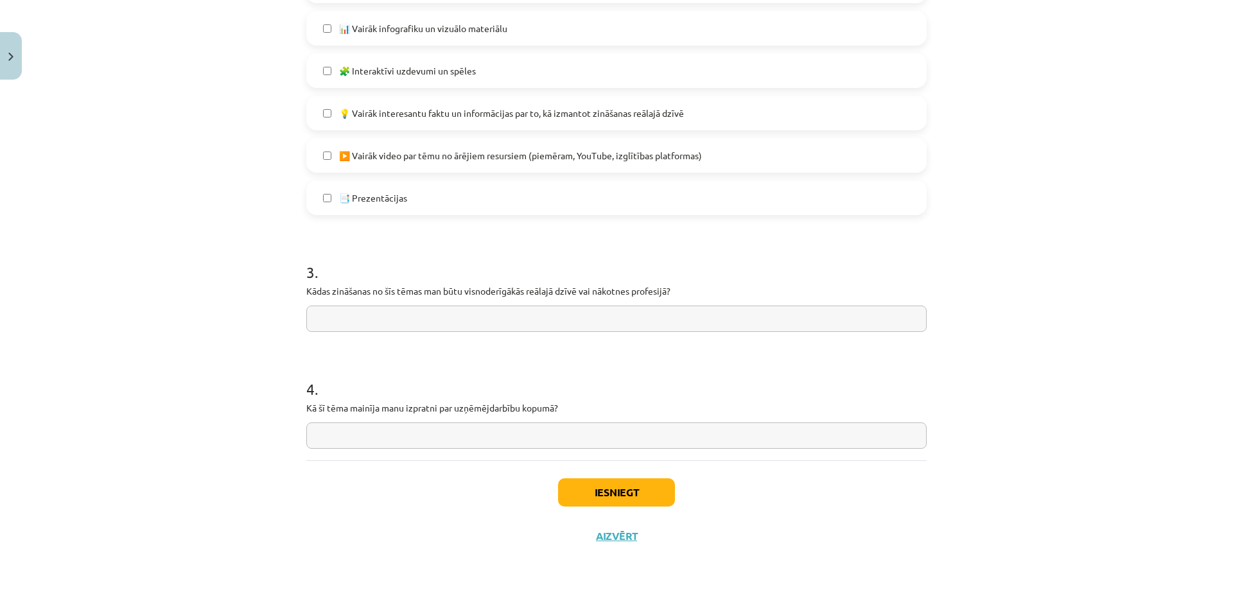
click at [443, 319] on input "text" at bounding box center [616, 319] width 620 height 26
drag, startPoint x: 443, startPoint y: 319, endPoint x: 296, endPoint y: 328, distance: 147.3
click at [442, 326] on input "**********" at bounding box center [616, 319] width 620 height 26
drag, startPoint x: 449, startPoint y: 319, endPoint x: 377, endPoint y: 322, distance: 72.0
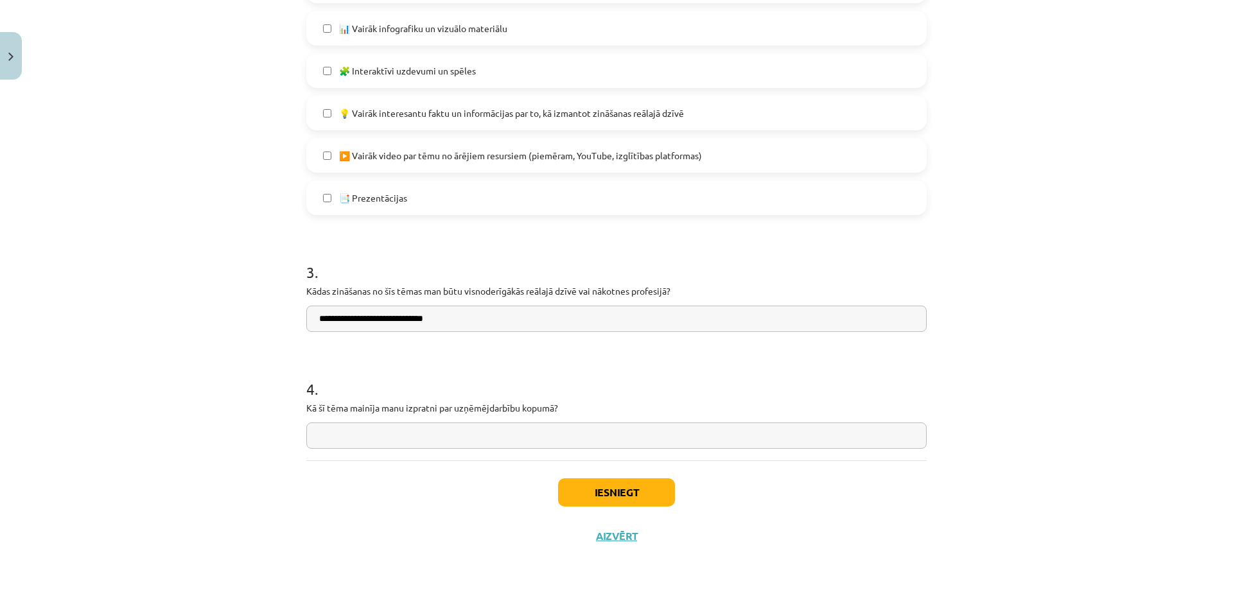
click at [377, 322] on input "**********" at bounding box center [616, 319] width 620 height 26
type input "**********"
click at [374, 437] on input "text" at bounding box center [616, 435] width 620 height 26
type input "**********"
click at [614, 495] on button "Iesniegt" at bounding box center [616, 492] width 117 height 28
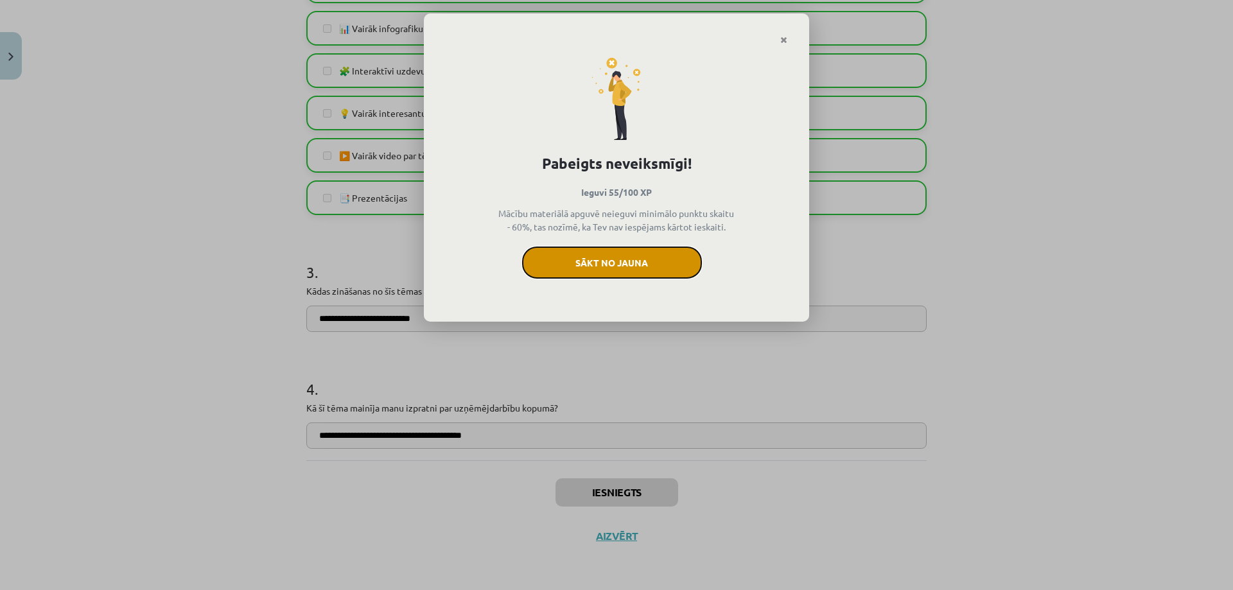
click at [660, 265] on button "Sākt no jauna" at bounding box center [612, 263] width 180 height 32
click at [622, 266] on button "Sākt no jauna" at bounding box center [612, 263] width 180 height 32
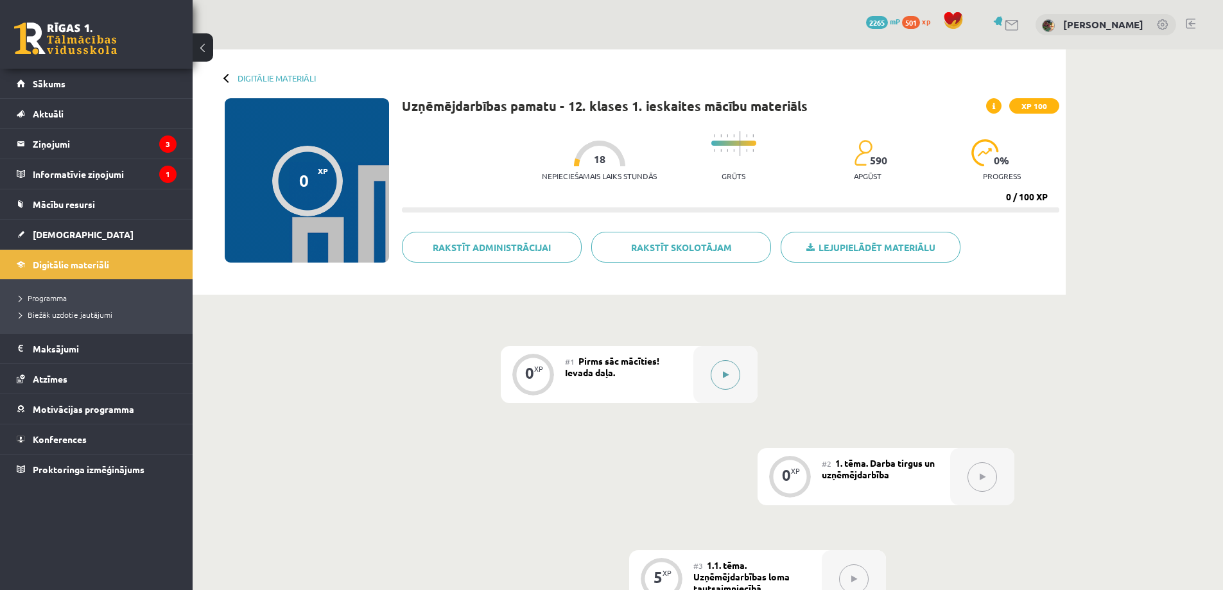
click at [718, 379] on button at bounding box center [726, 375] width 30 height 30
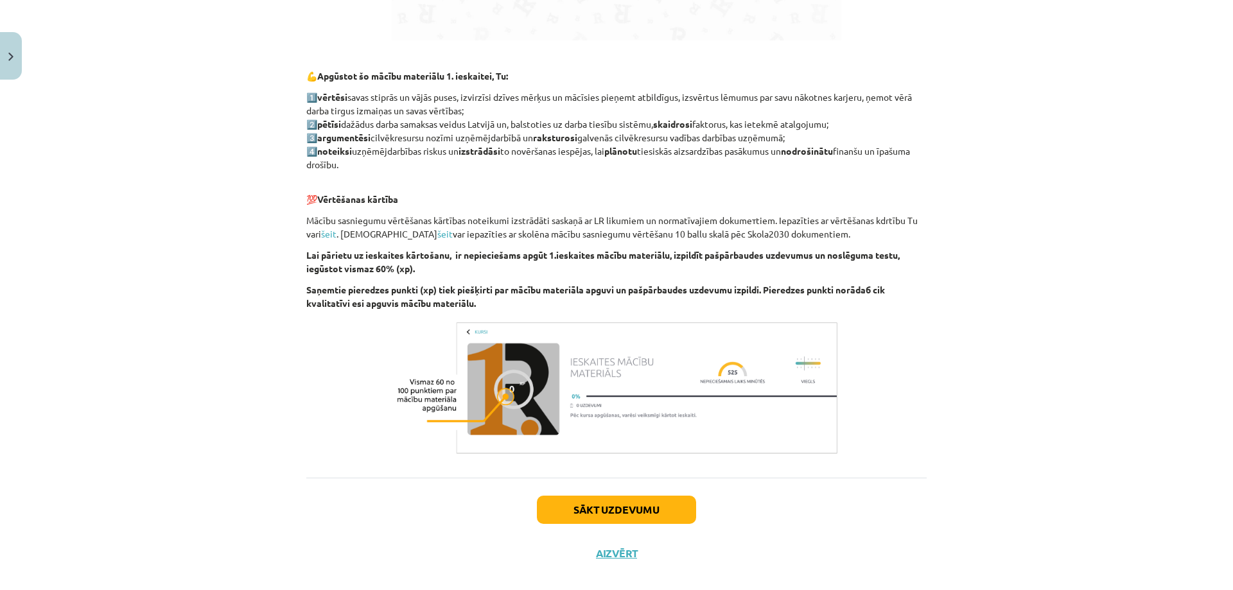
scroll to position [967, 0]
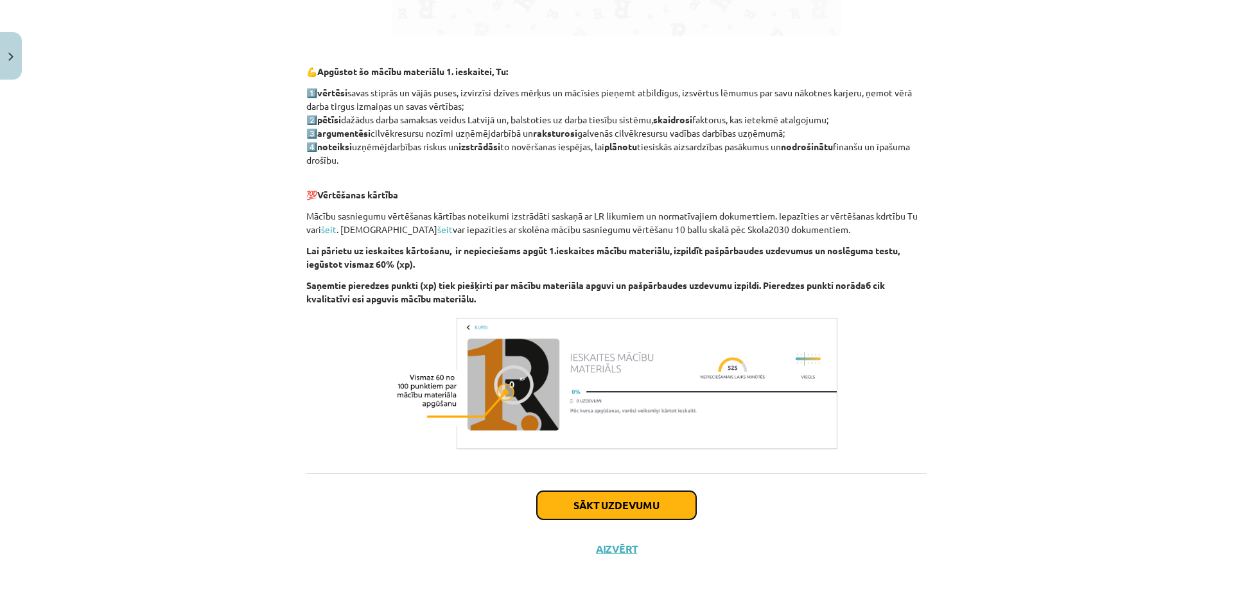
click at [604, 496] on button "Sākt uzdevumu" at bounding box center [616, 505] width 159 height 28
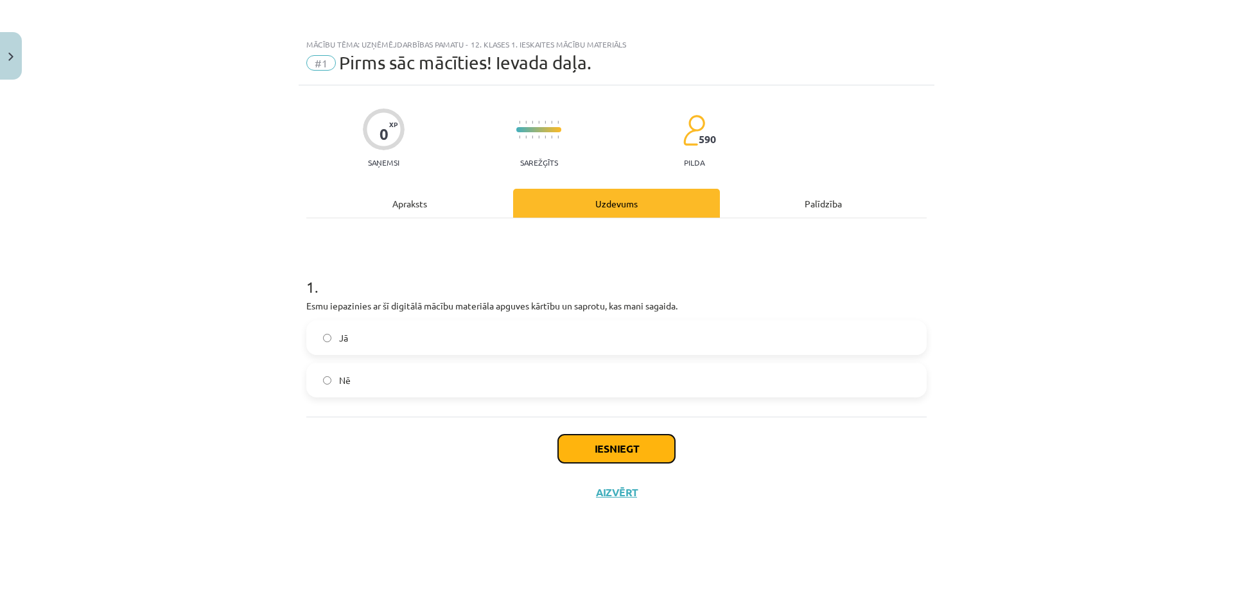
click at [642, 450] on button "Iesniegt" at bounding box center [616, 449] width 117 height 28
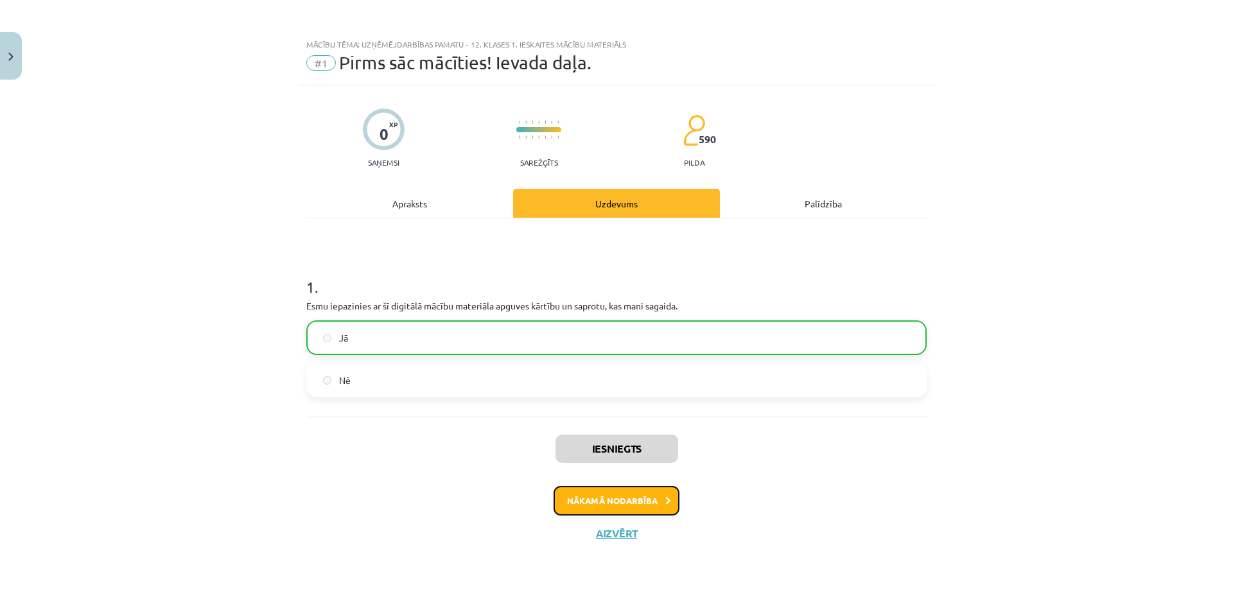
click at [591, 498] on button "Nākamā nodarbība" at bounding box center [616, 501] width 126 height 30
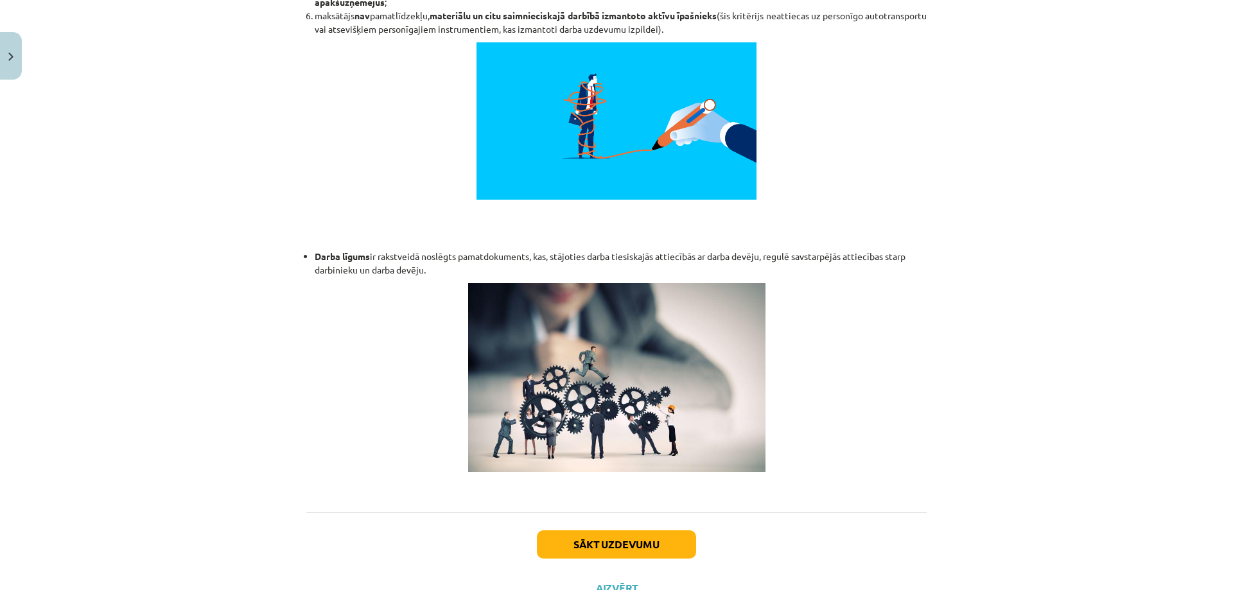
scroll to position [1618, 0]
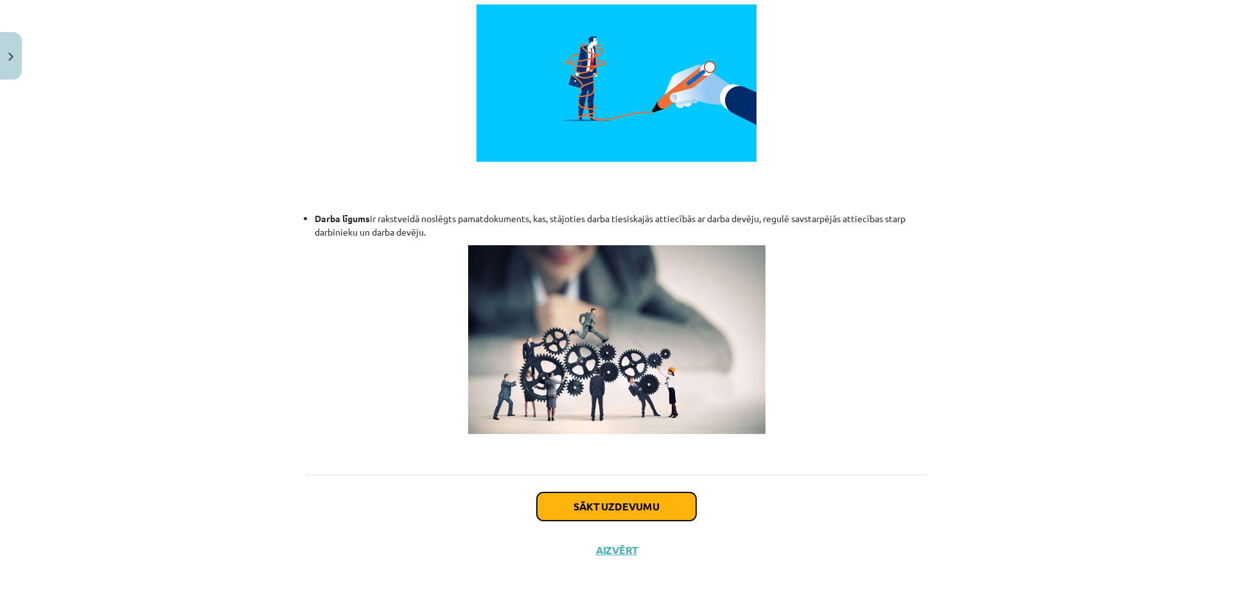
click at [616, 492] on button "Sākt uzdevumu" at bounding box center [616, 506] width 159 height 28
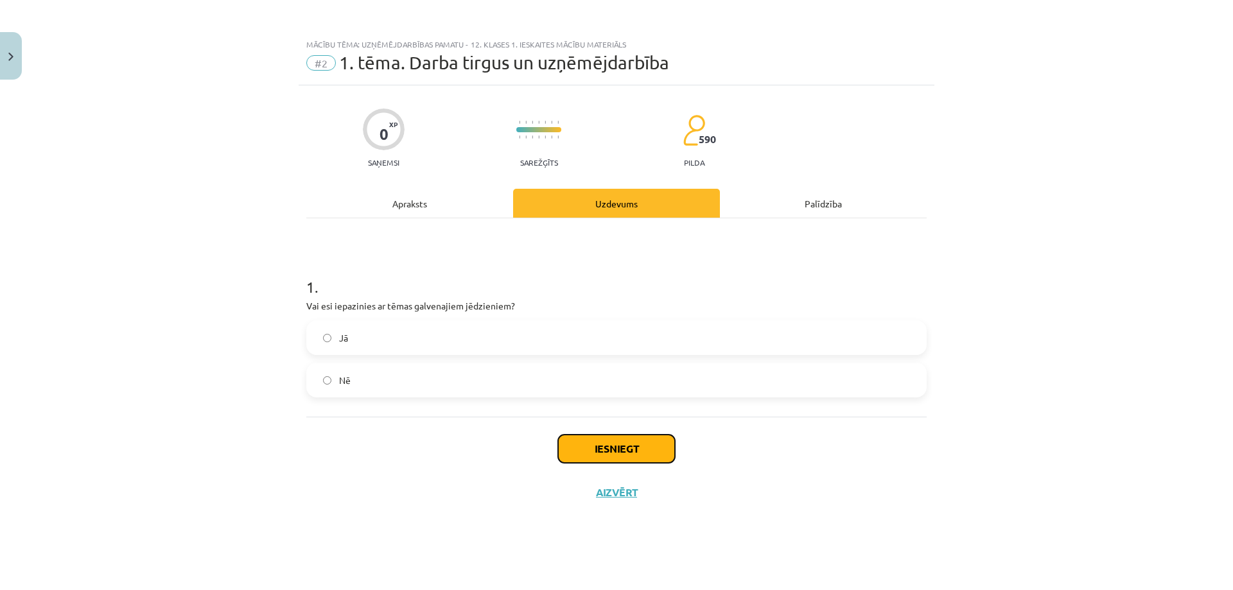
click at [622, 453] on button "Iesniegt" at bounding box center [616, 449] width 117 height 28
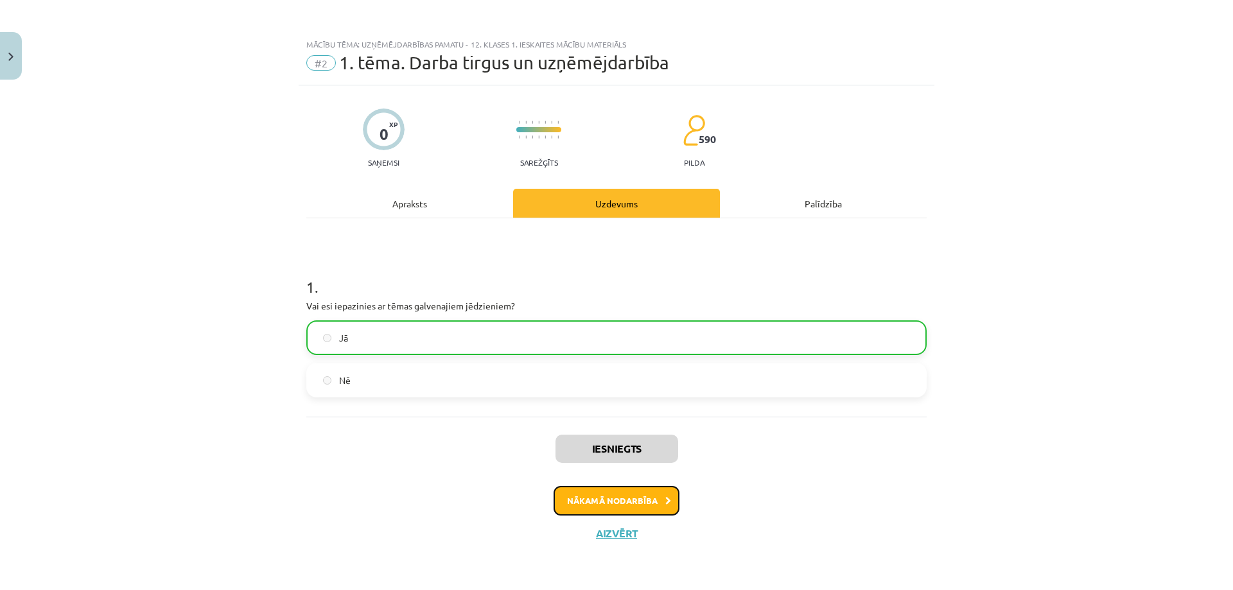
click at [600, 493] on button "Nākamā nodarbība" at bounding box center [616, 501] width 126 height 30
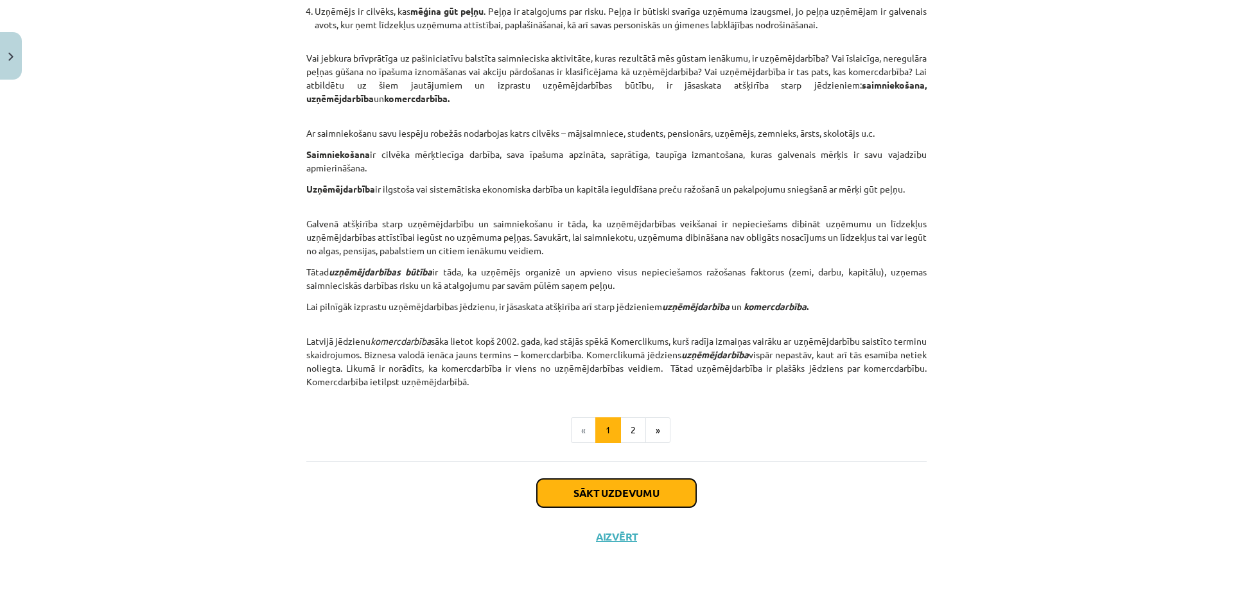
click at [612, 483] on button "Sākt uzdevumu" at bounding box center [616, 493] width 159 height 28
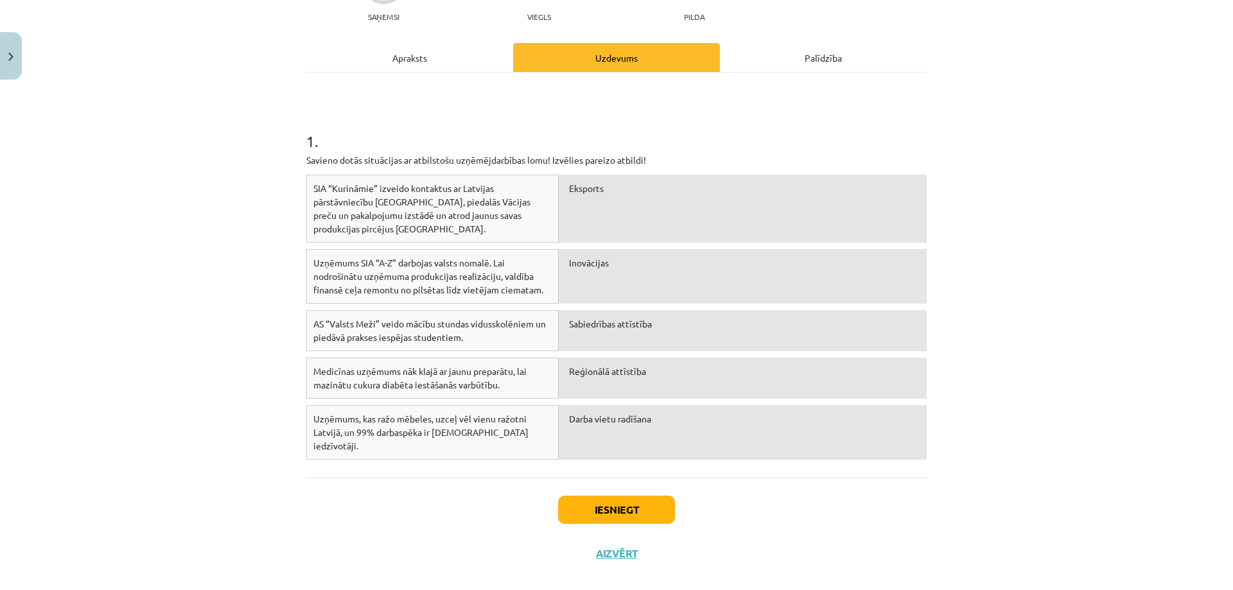
scroll to position [150, 0]
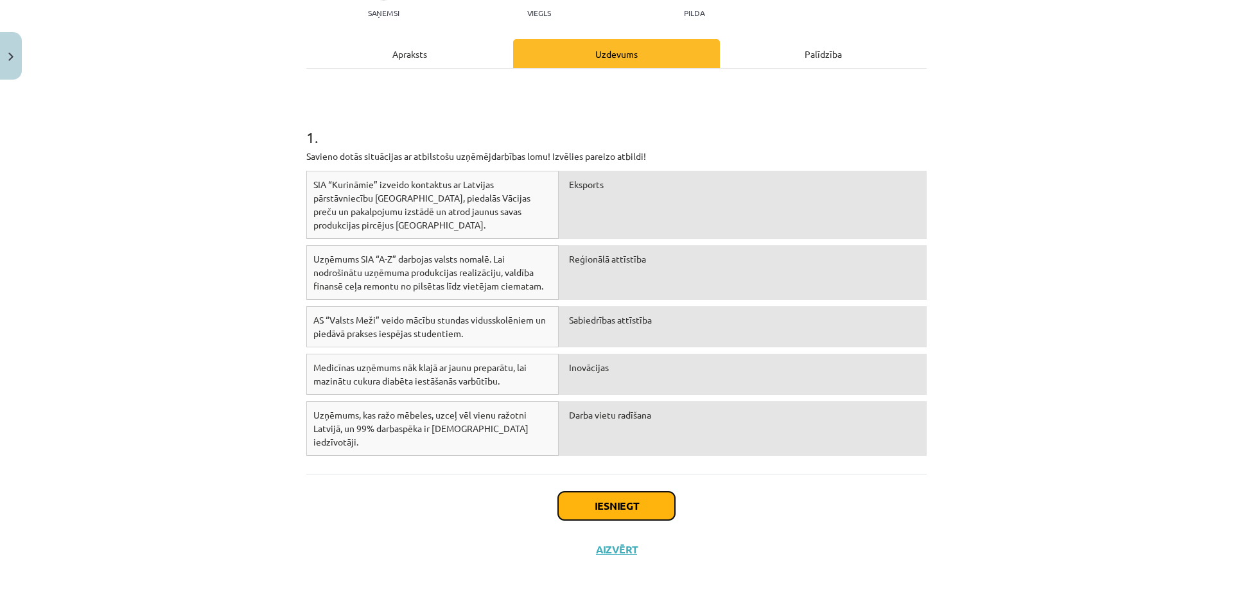
click at [613, 492] on button "Iesniegt" at bounding box center [616, 506] width 117 height 28
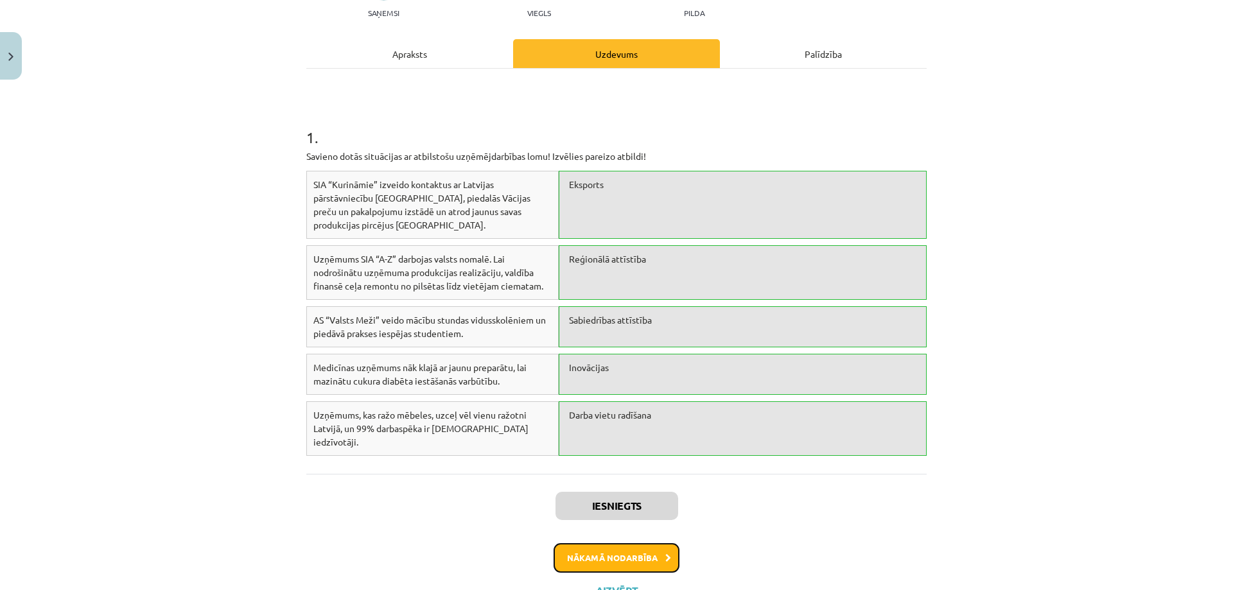
click at [623, 548] on button "Nākamā nodarbība" at bounding box center [616, 558] width 126 height 30
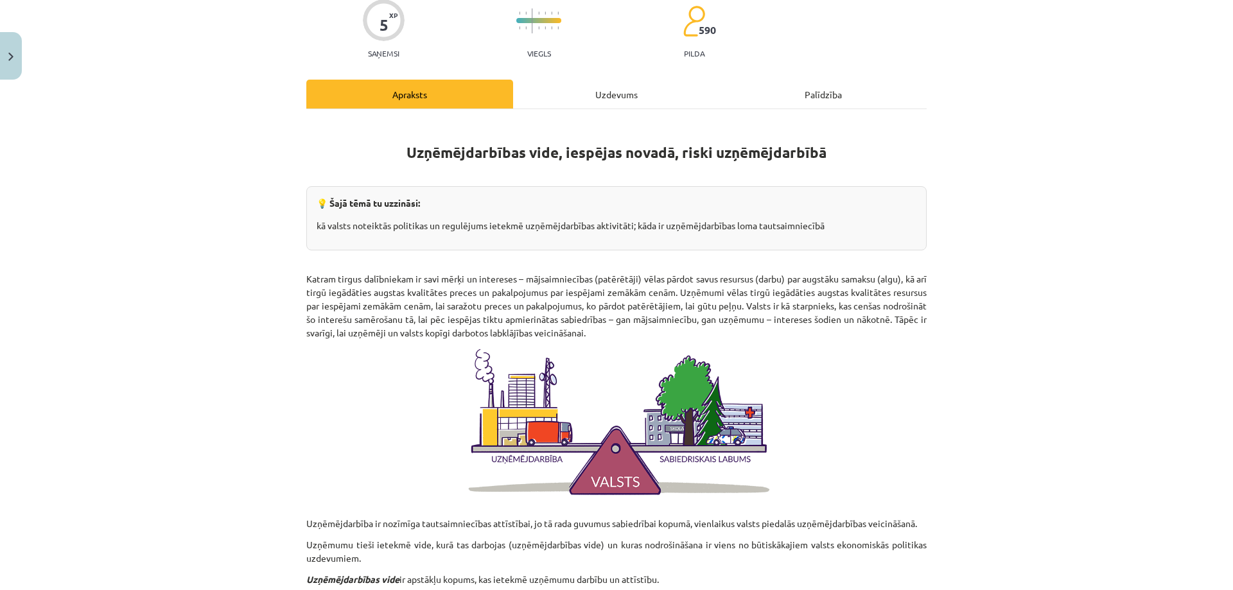
scroll to position [482, 0]
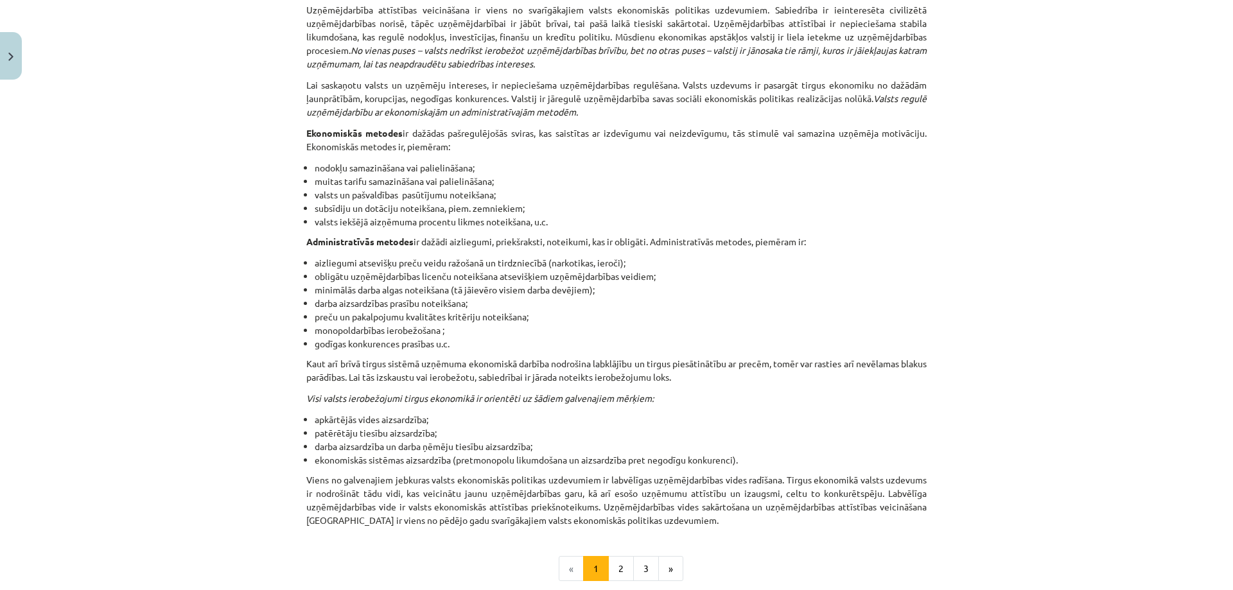
scroll to position [1185, 0]
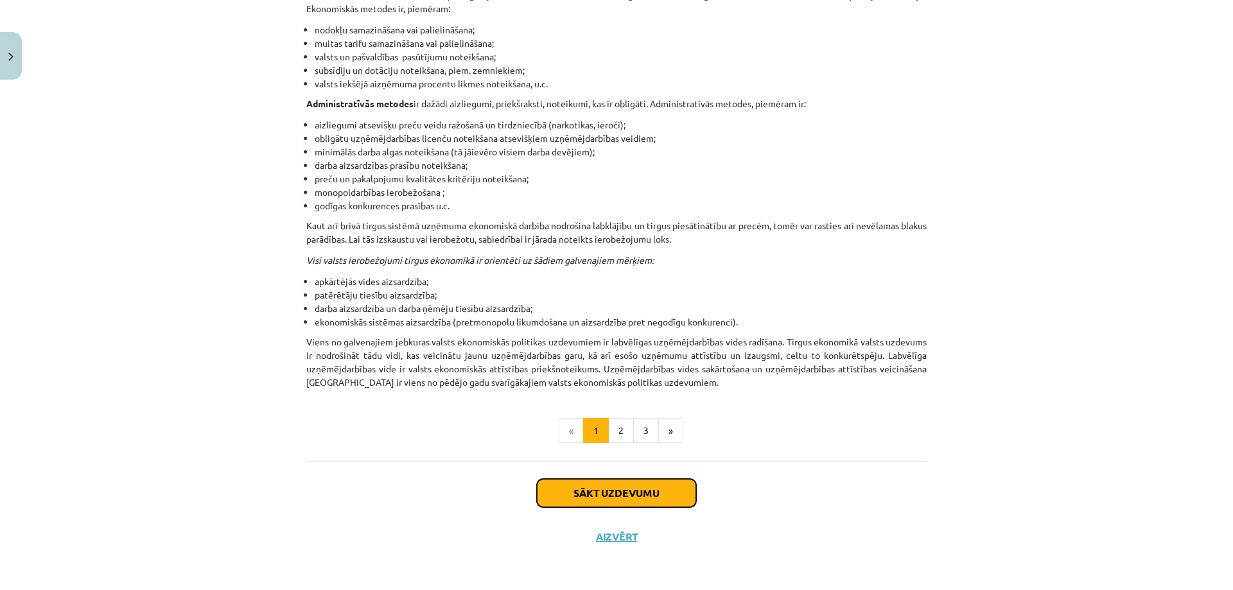
click at [646, 496] on button "Sākt uzdevumu" at bounding box center [616, 493] width 159 height 28
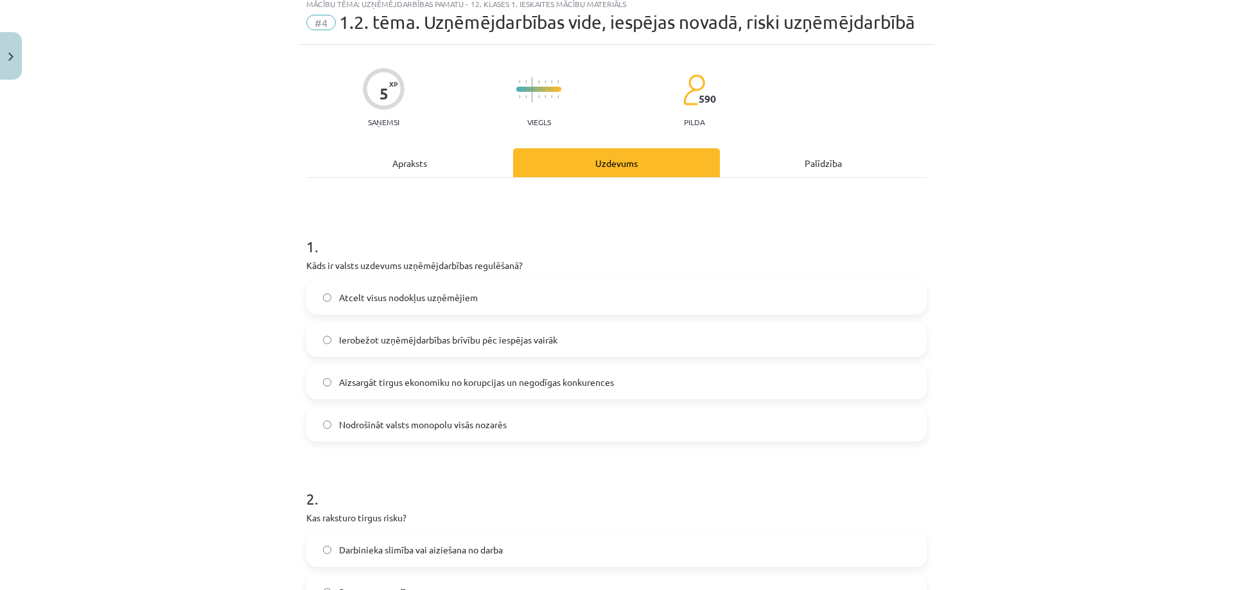
scroll to position [32, 0]
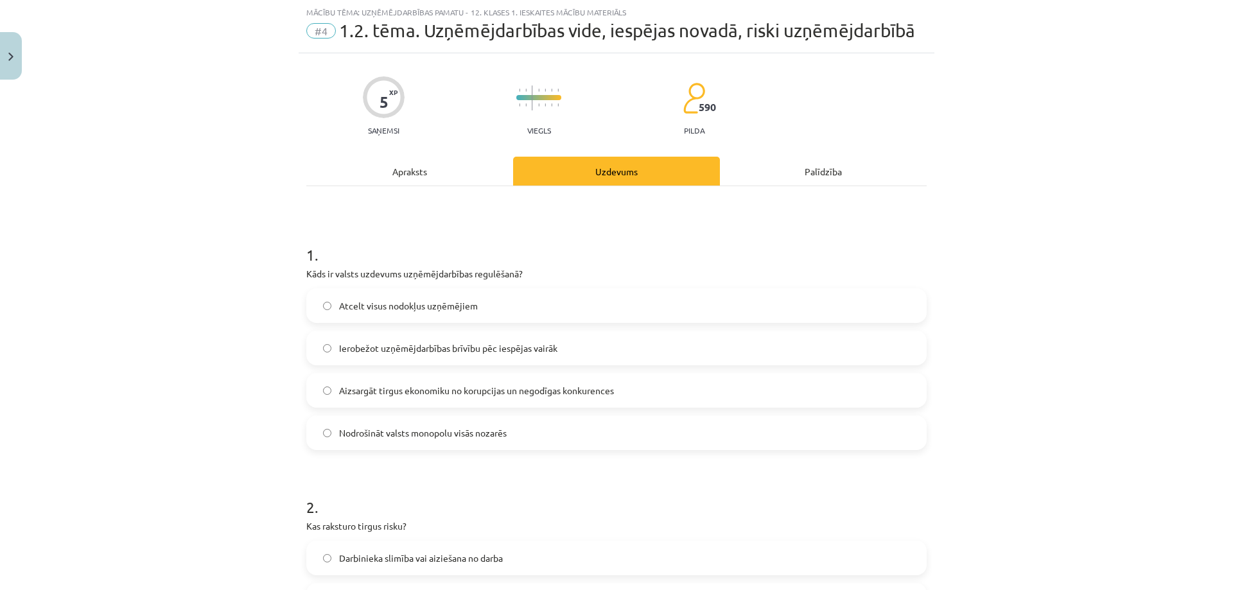
click at [381, 387] on span "Aizsargāt tirgus ekonomiku no korupcijas un negodīgas konkurences" at bounding box center [476, 390] width 275 height 13
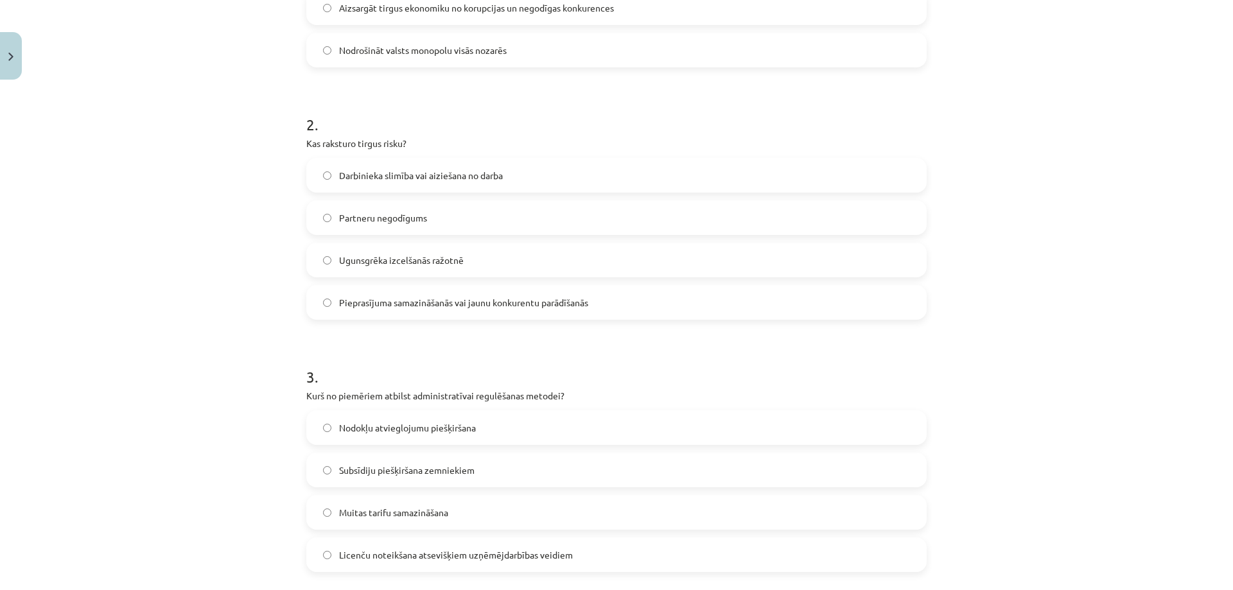
scroll to position [417, 0]
click at [430, 301] on span "Pieprasījuma samazināšanās vai jaunu konkurentu parādīšanās" at bounding box center [463, 299] width 249 height 13
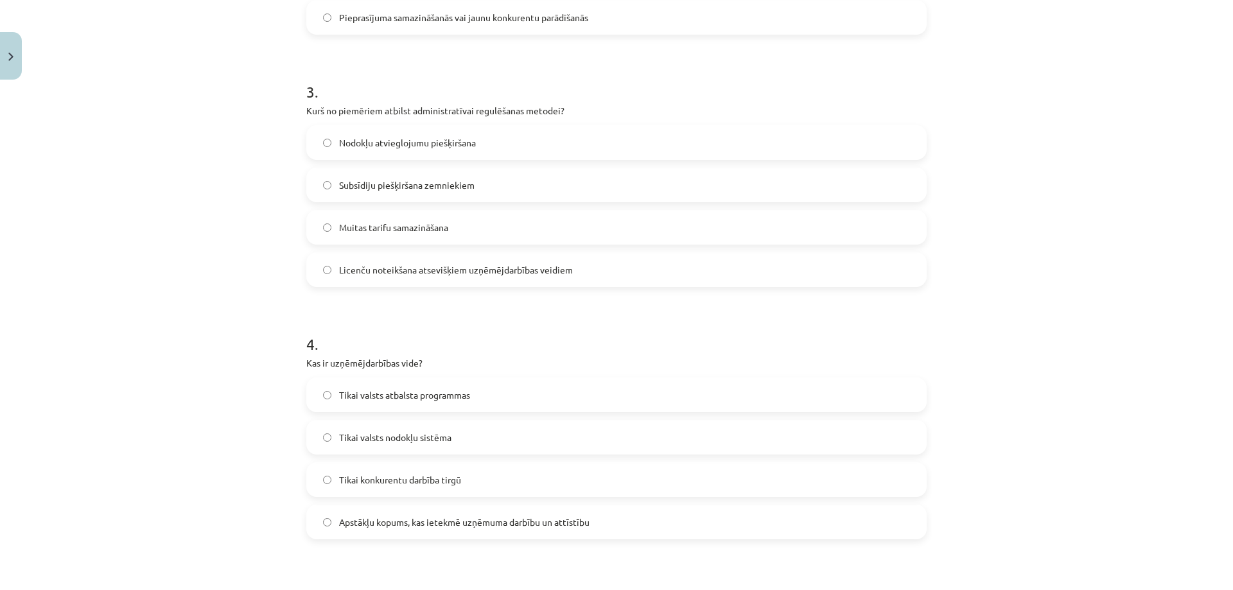
scroll to position [738, 0]
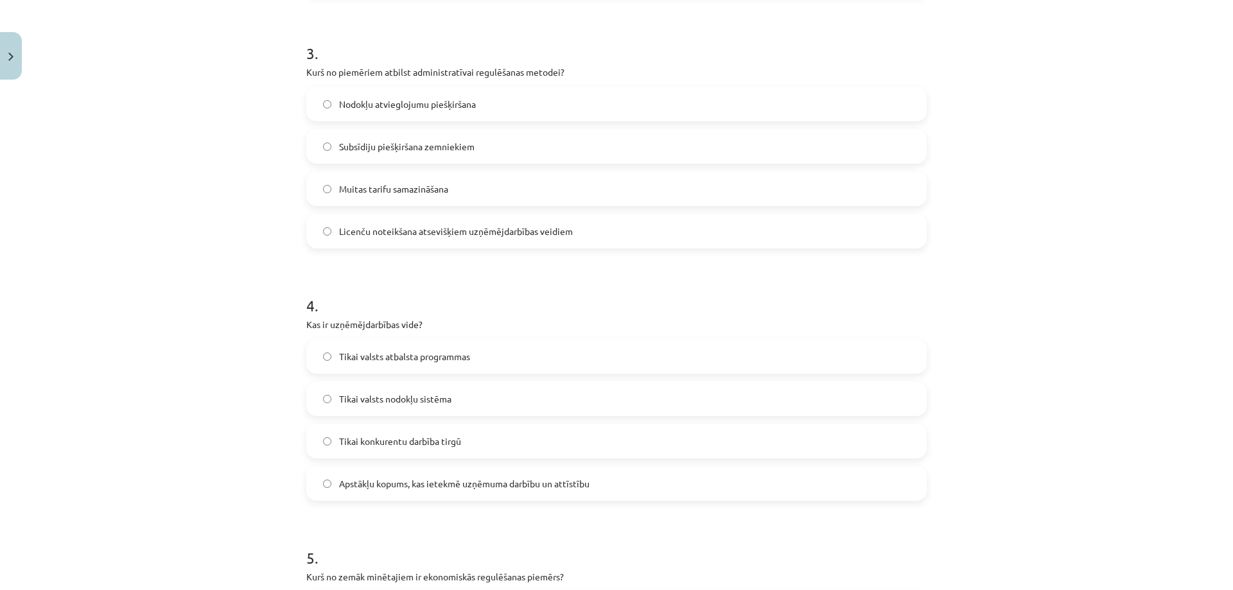
click at [453, 234] on span "Licenču noteikšana atsevišķiem uzņēmējdarbības veidiem" at bounding box center [456, 231] width 234 height 13
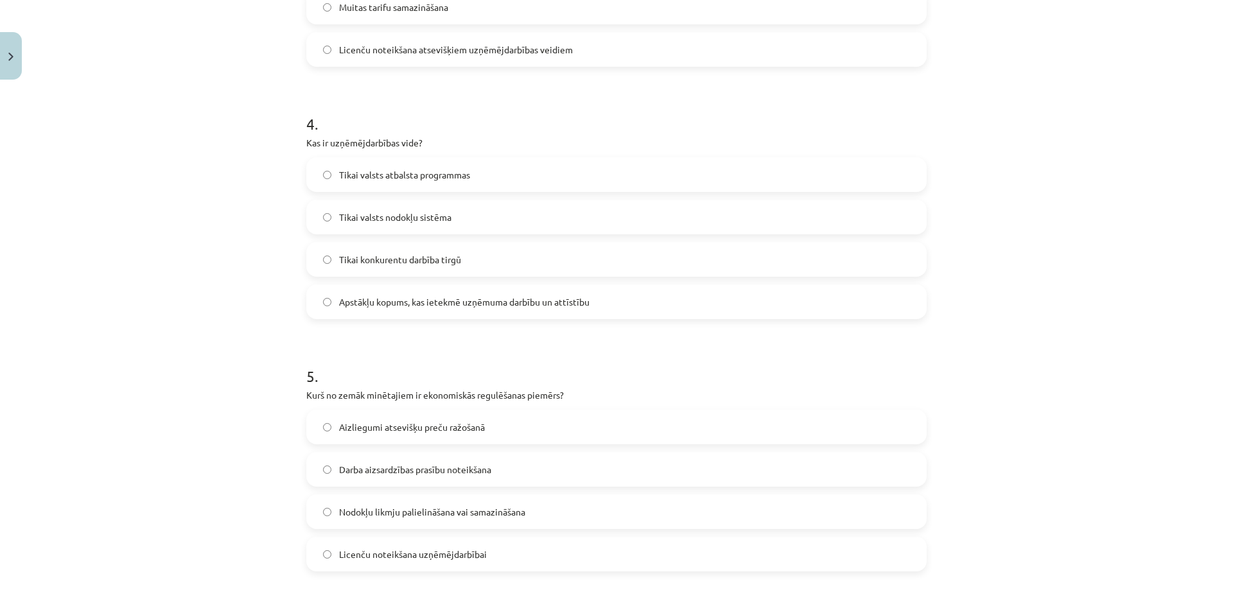
scroll to position [931, 0]
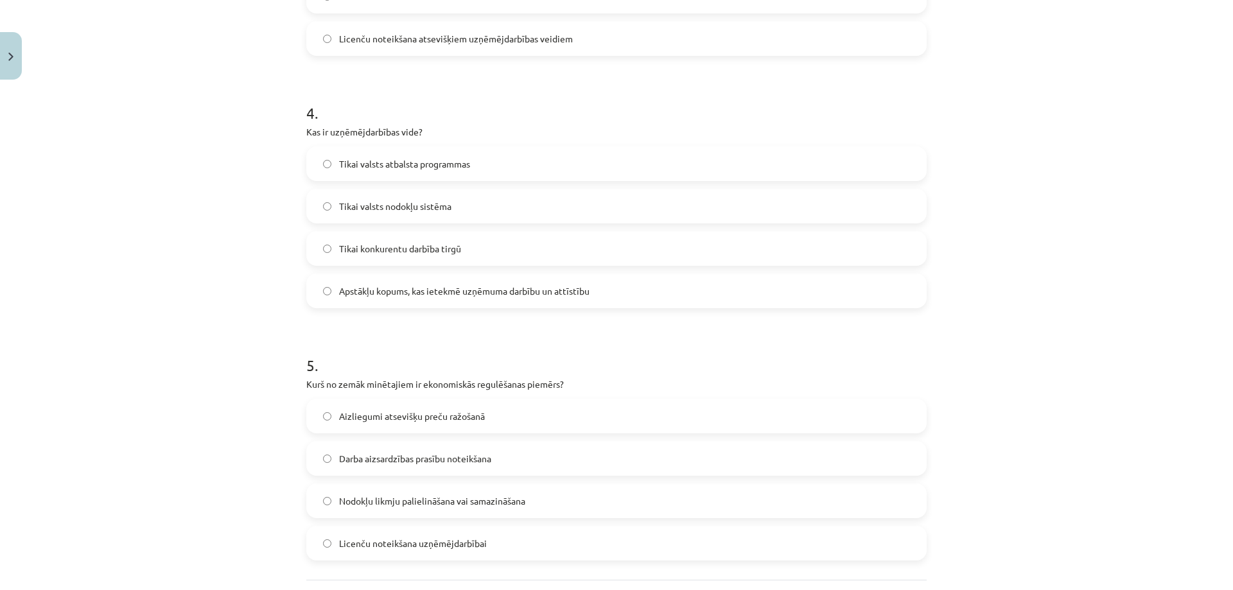
click at [383, 292] on span "Apstākļu kopums, kas ietekmē uzņēmuma darbību un attīstību" at bounding box center [464, 290] width 250 height 13
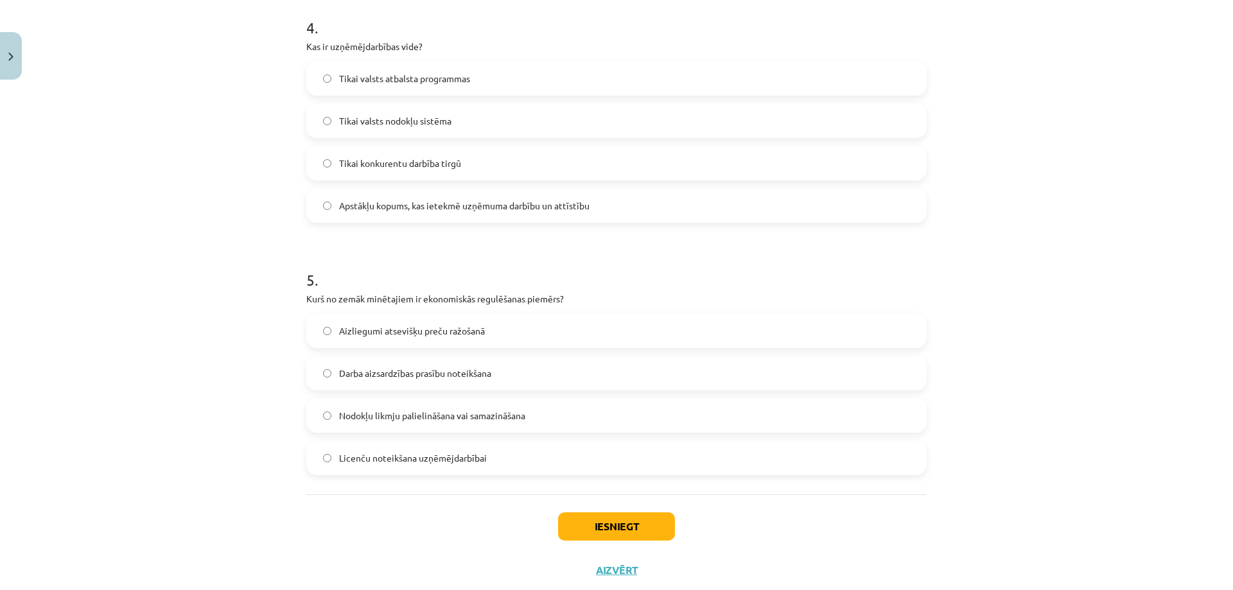
scroll to position [1050, 0]
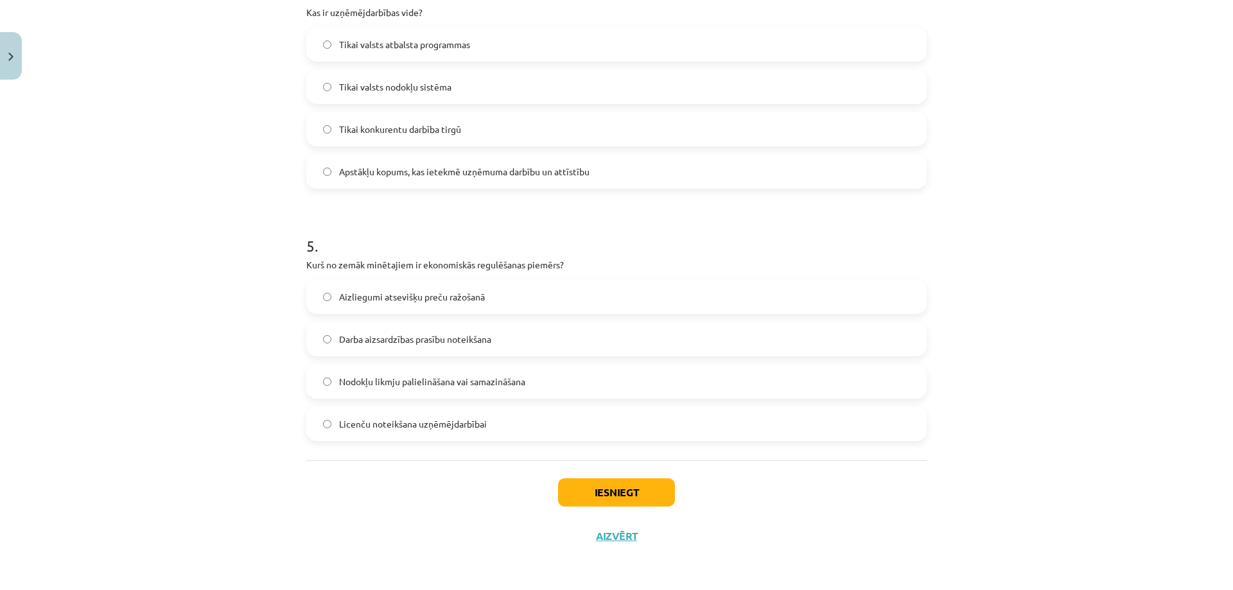
click at [412, 384] on span "Nodokļu likmju palielināšana vai samazināšana" at bounding box center [432, 381] width 186 height 13
click at [640, 500] on button "Iesniegt" at bounding box center [616, 492] width 117 height 28
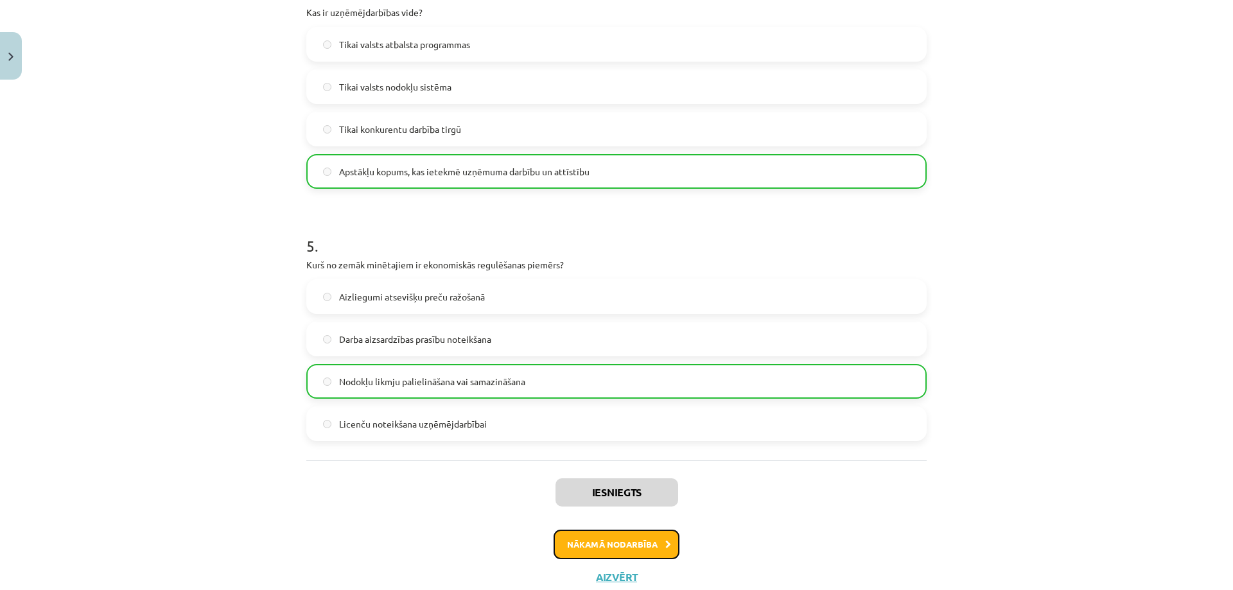
click at [656, 547] on button "Nākamā nodarbība" at bounding box center [616, 545] width 126 height 30
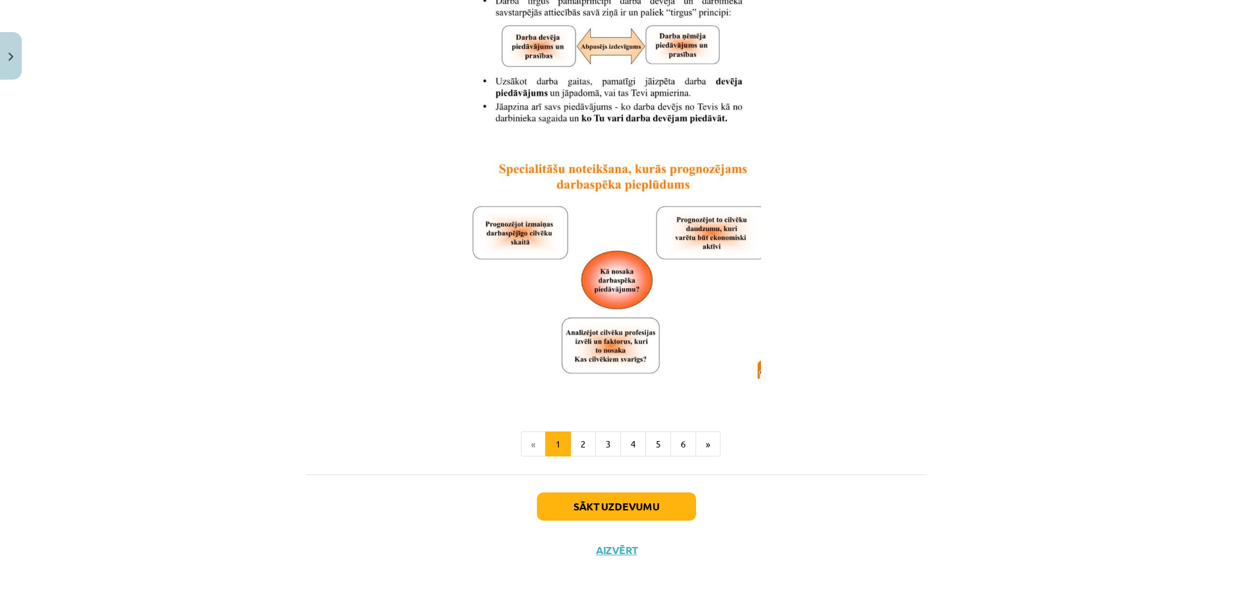
scroll to position [1865, 0]
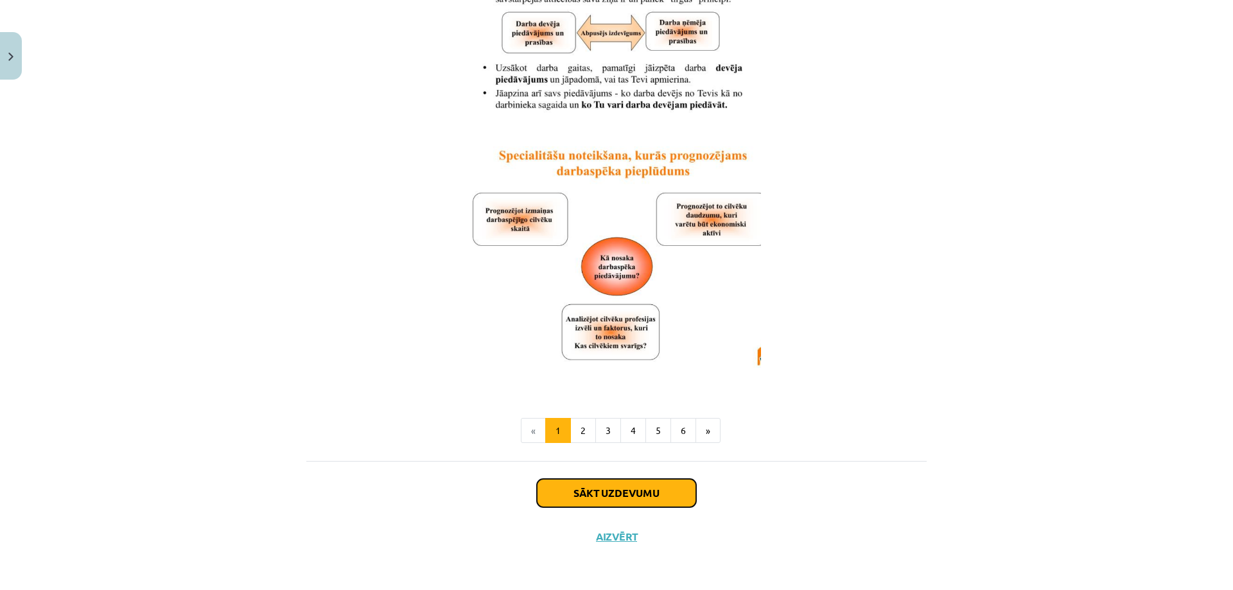
click at [652, 490] on button "Sākt uzdevumu" at bounding box center [616, 493] width 159 height 28
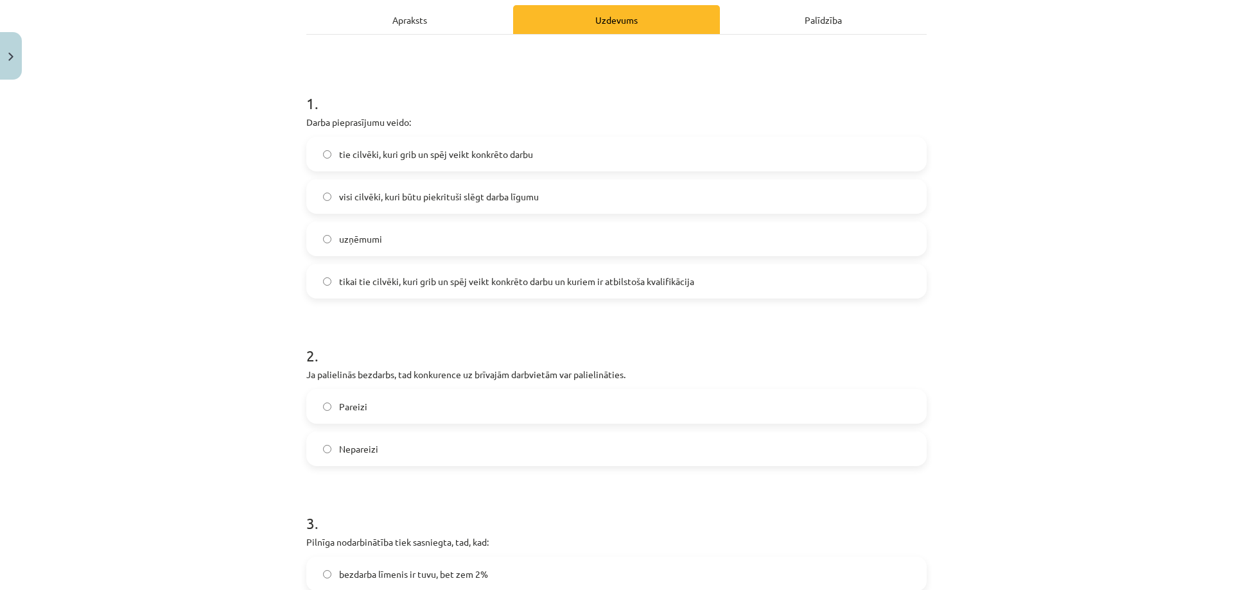
scroll to position [17, 0]
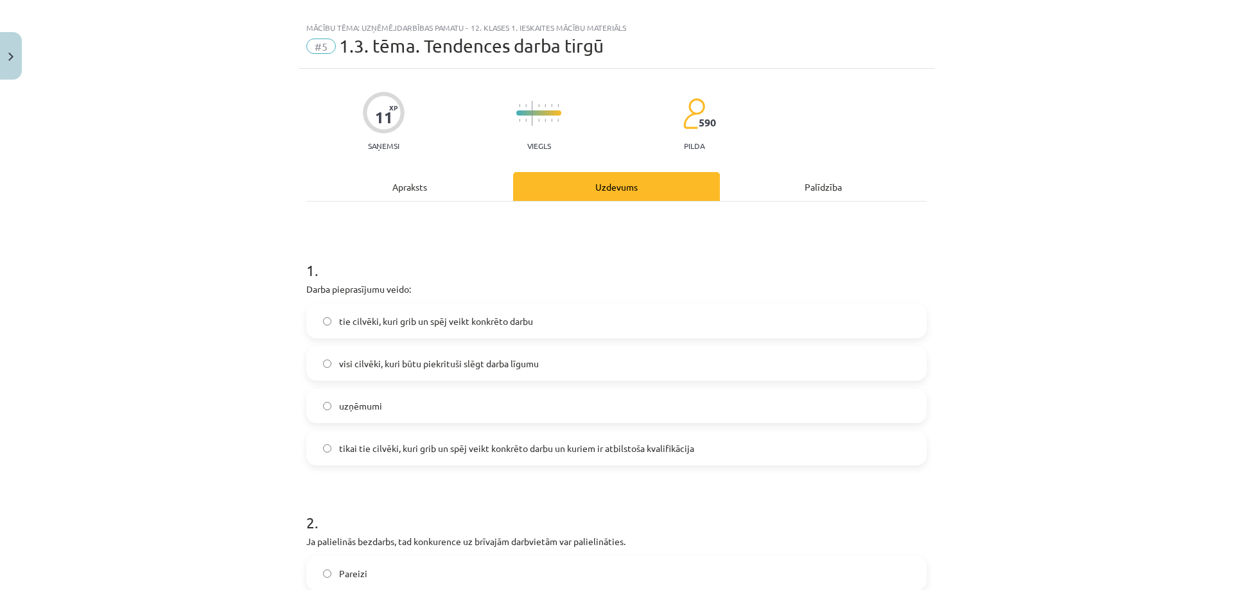
click at [344, 413] on label "uzņēmumi" at bounding box center [617, 406] width 618 height 32
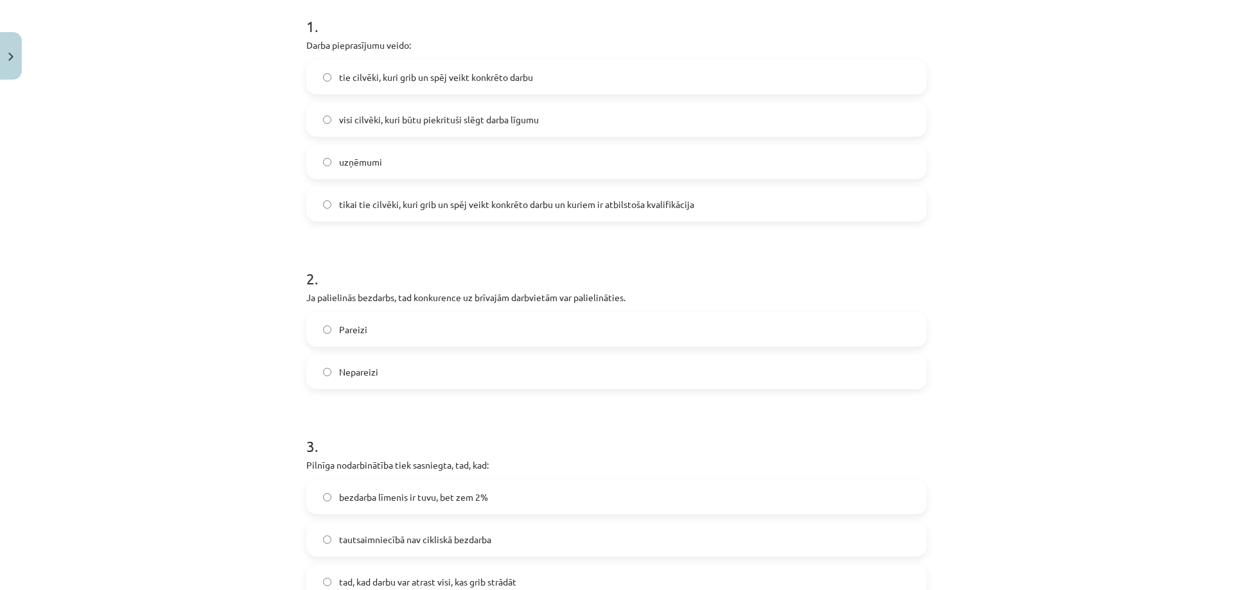
scroll to position [338, 0]
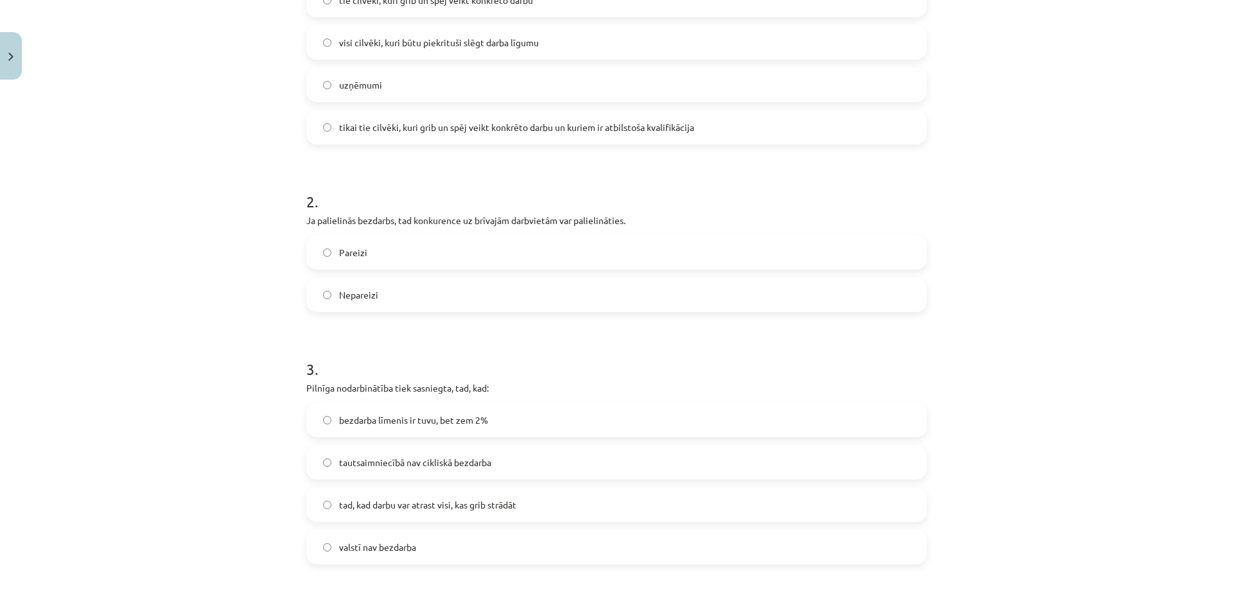
click at [393, 255] on label "Pareizi" at bounding box center [617, 252] width 618 height 32
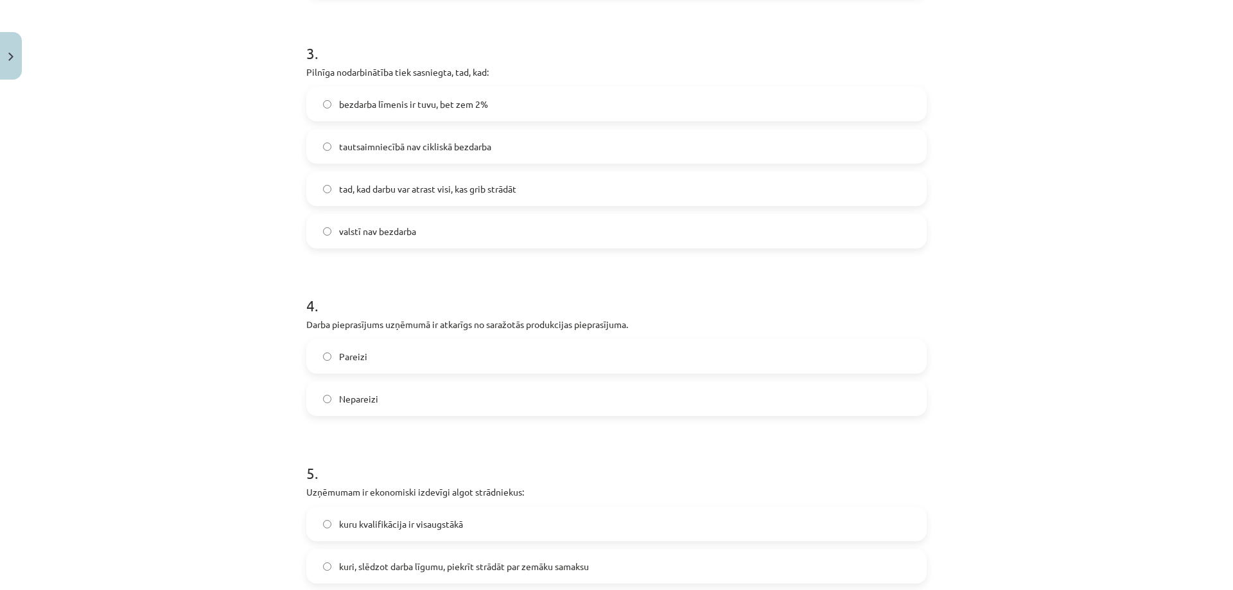
scroll to position [659, 0]
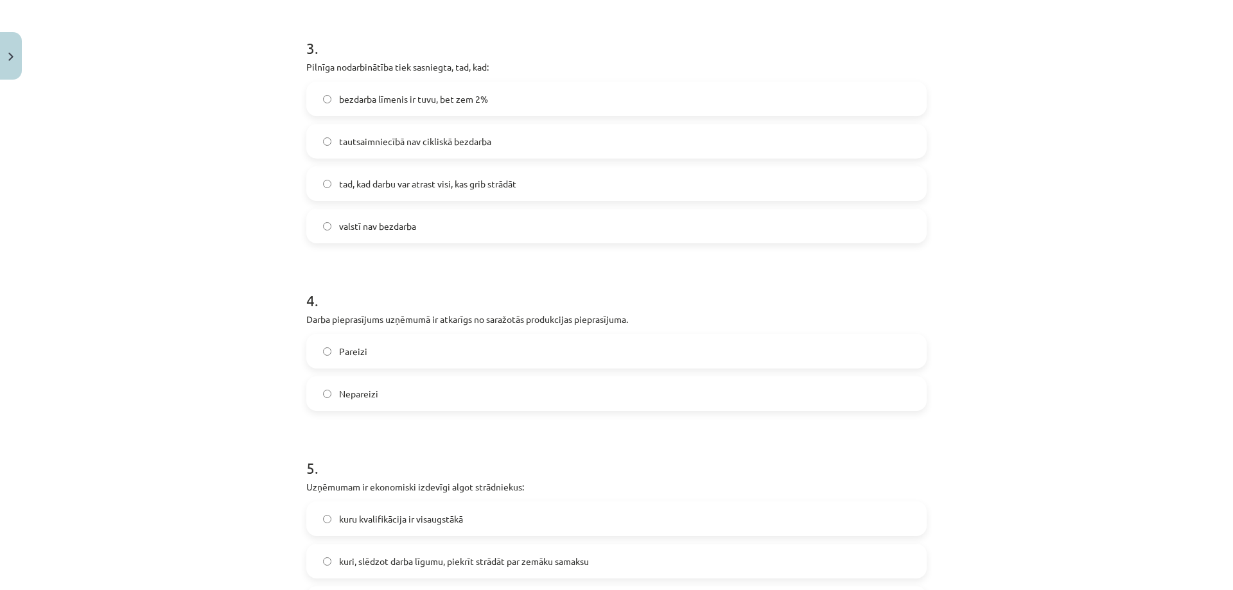
click at [439, 137] on span "tautsaimniecībā nav cikliskā bezdarba" at bounding box center [415, 141] width 152 height 13
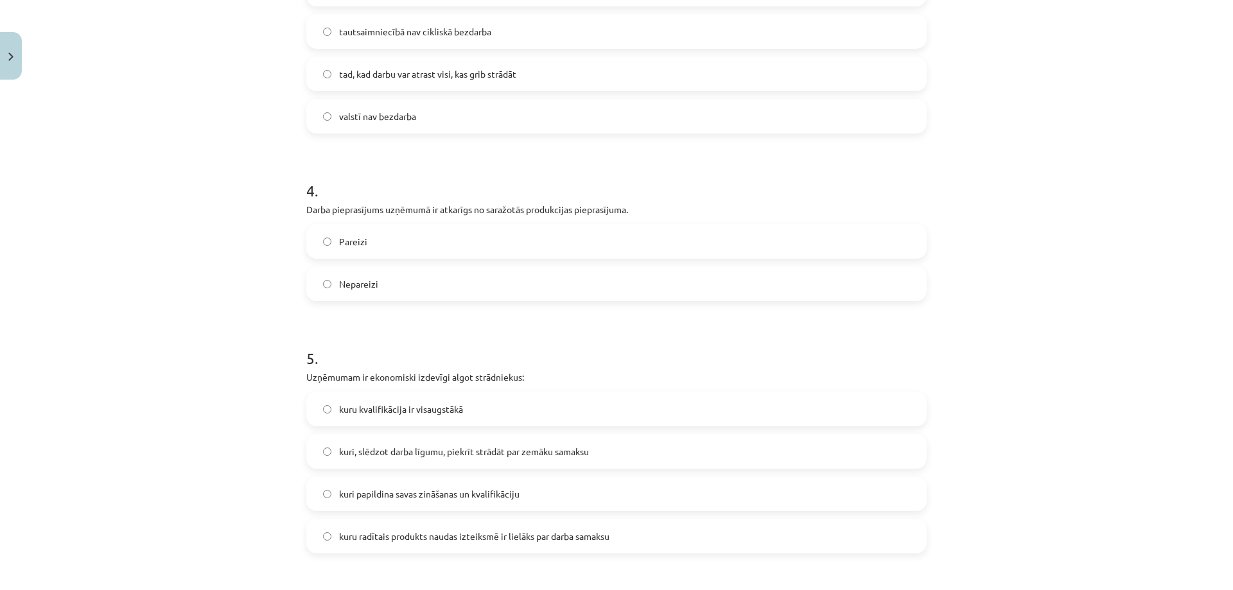
scroll to position [851, 0]
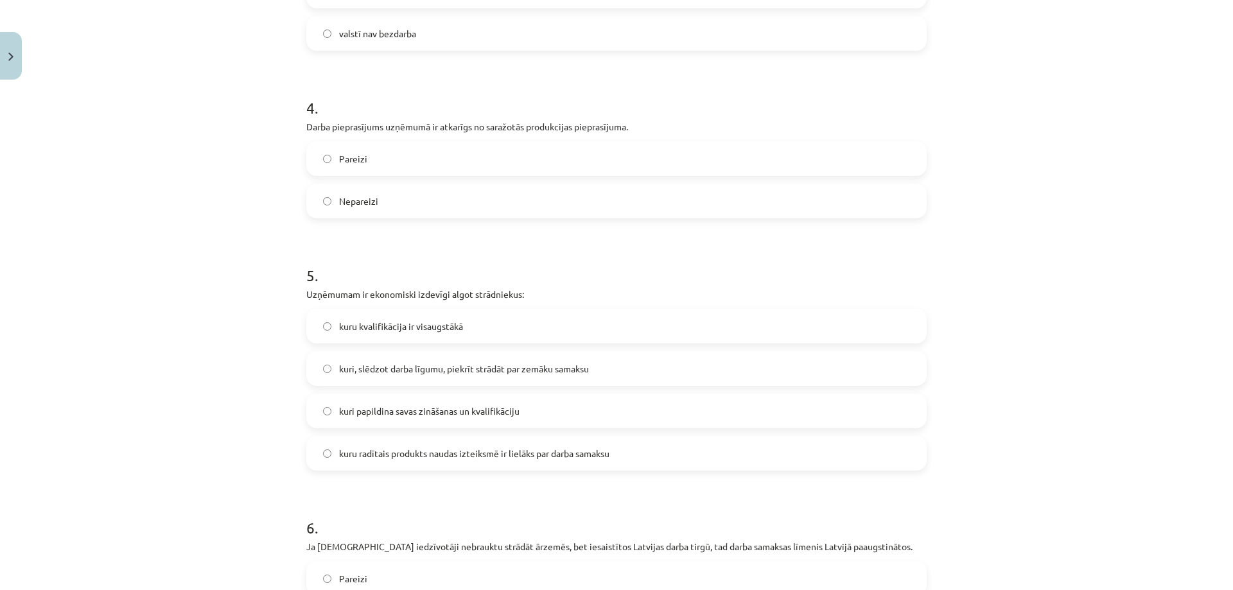
click at [376, 164] on label "Pareizi" at bounding box center [617, 159] width 618 height 32
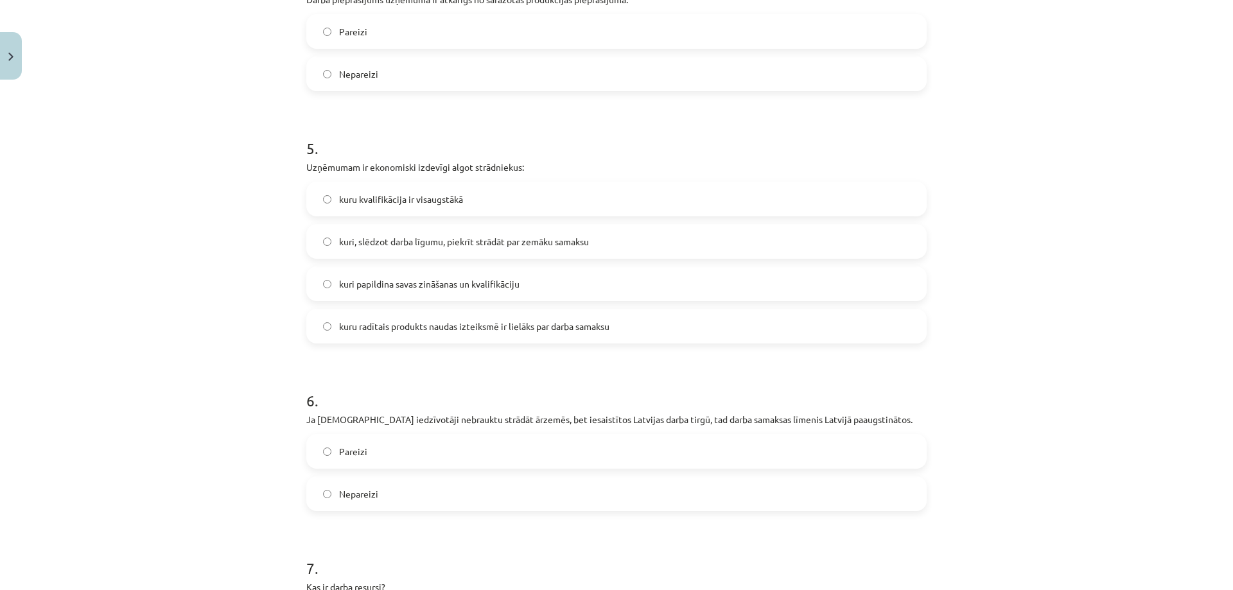
scroll to position [980, 0]
click at [401, 324] on span "kuru radītais produkts naudas izteiksmē ir lielāks par darba samaksu" at bounding box center [474, 324] width 270 height 13
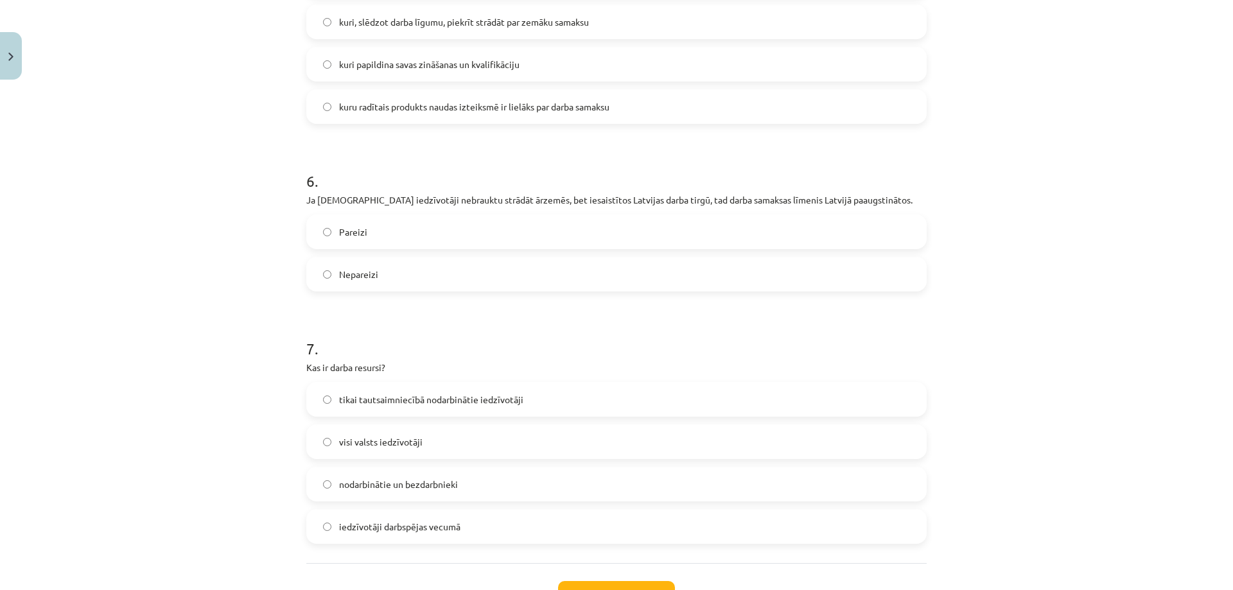
scroll to position [1237, 0]
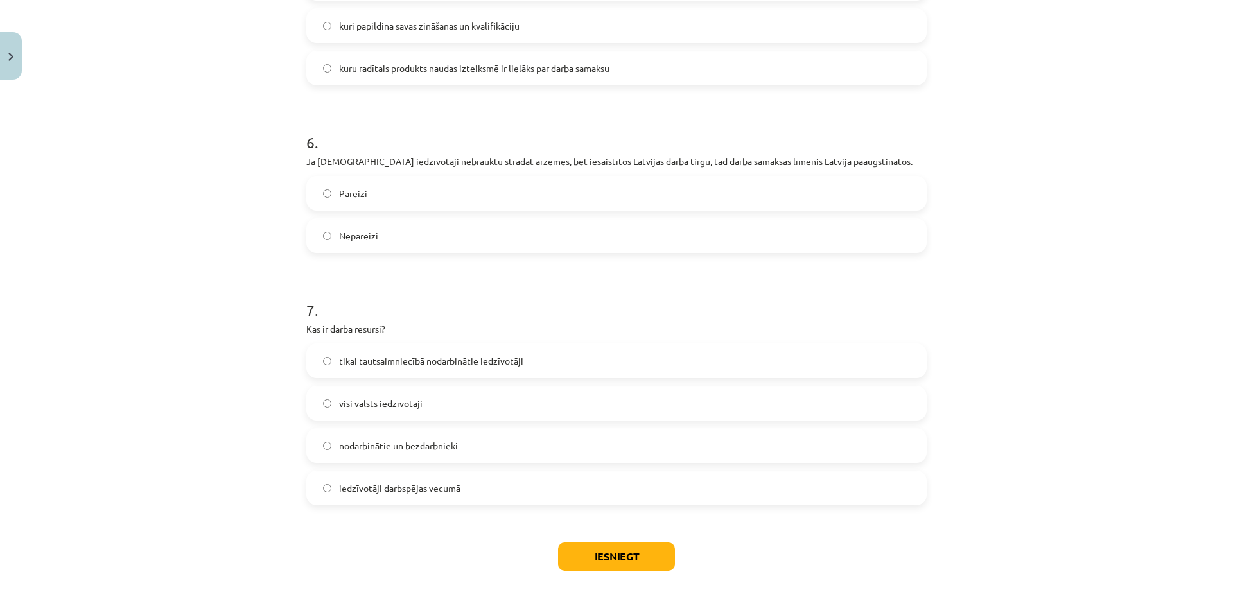
click at [403, 196] on label "Pareizi" at bounding box center [617, 193] width 618 height 32
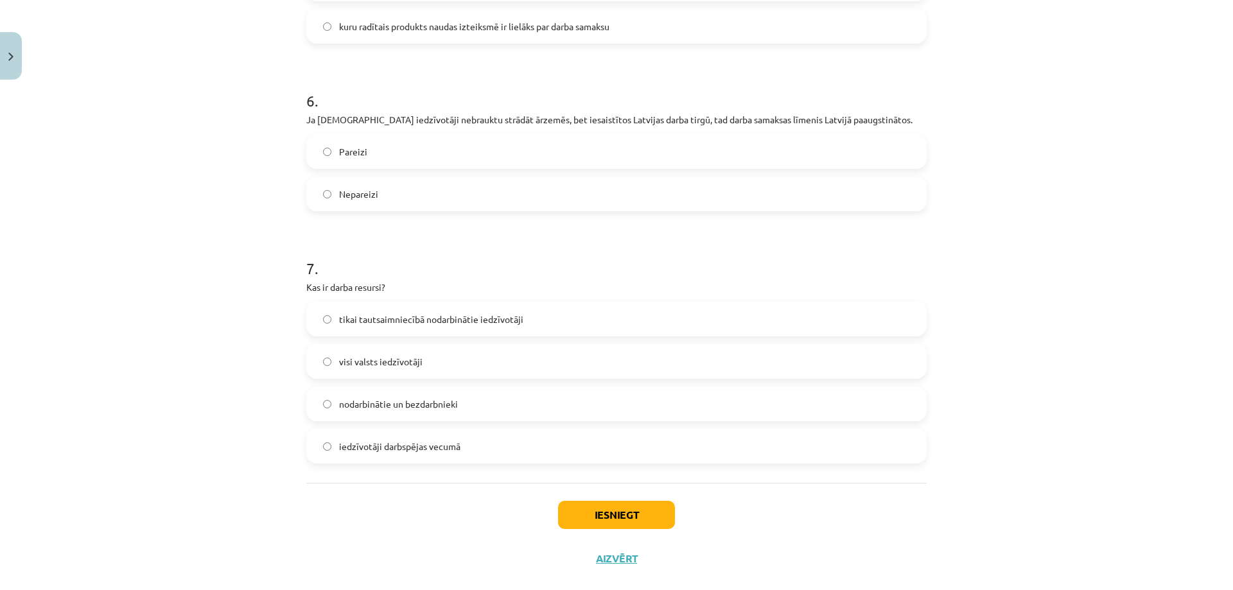
scroll to position [1301, 0]
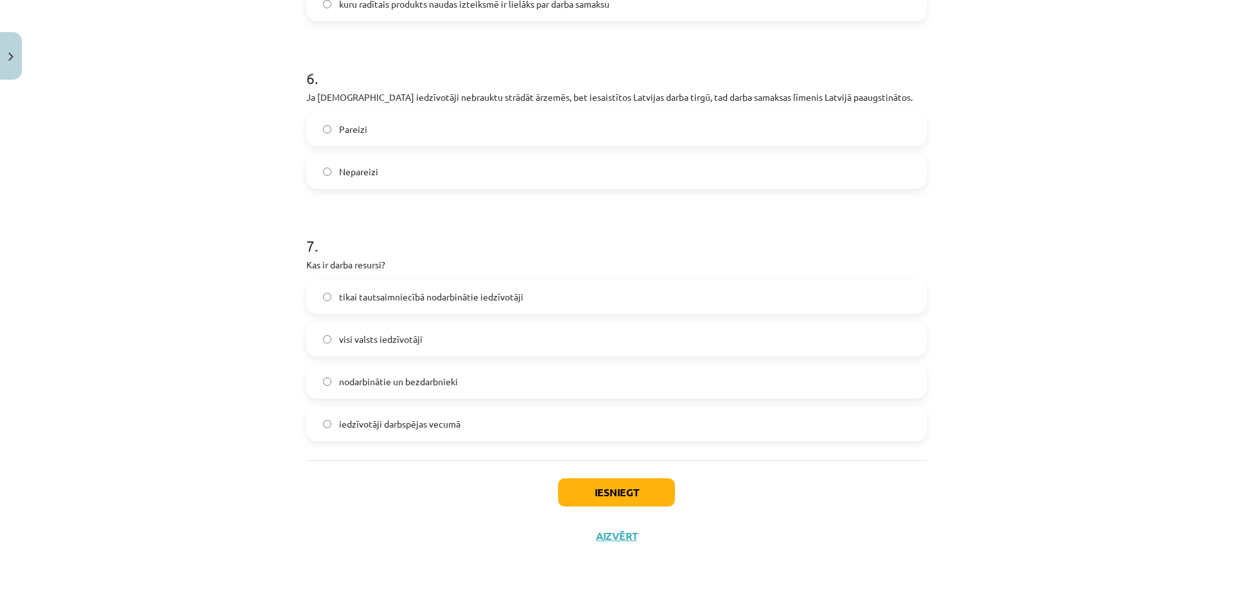
click at [499, 426] on label "iedzīvotāji darbspējas vecumā" at bounding box center [617, 424] width 618 height 32
click at [620, 498] on button "Iesniegt" at bounding box center [616, 492] width 117 height 28
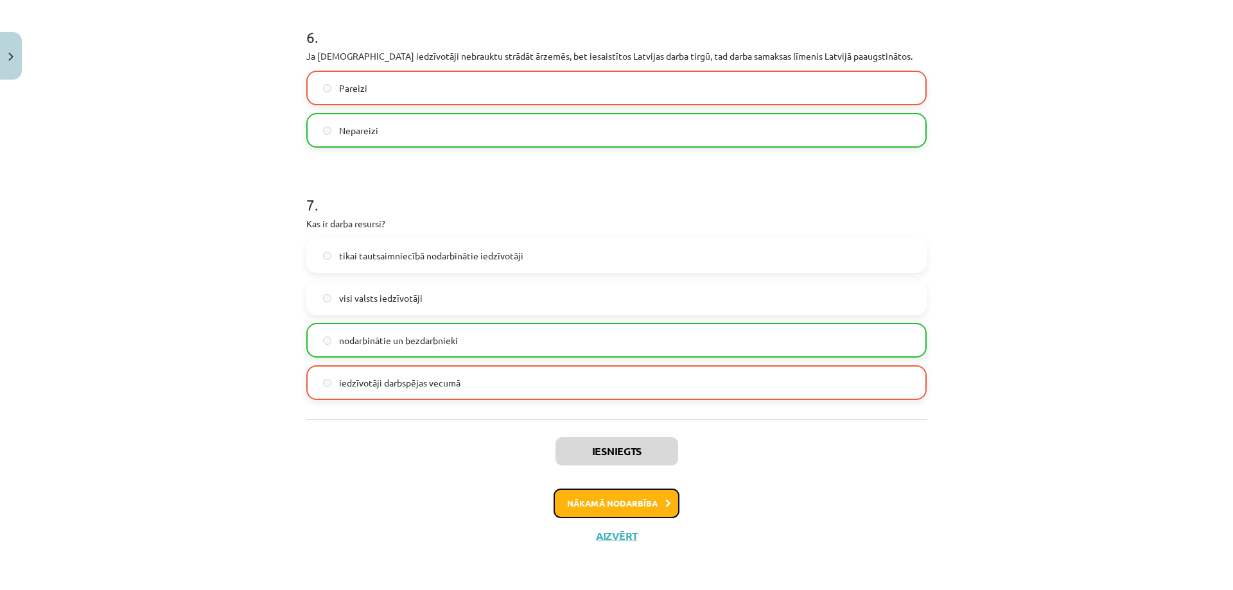
click at [625, 501] on button "Nākamā nodarbība" at bounding box center [616, 504] width 126 height 30
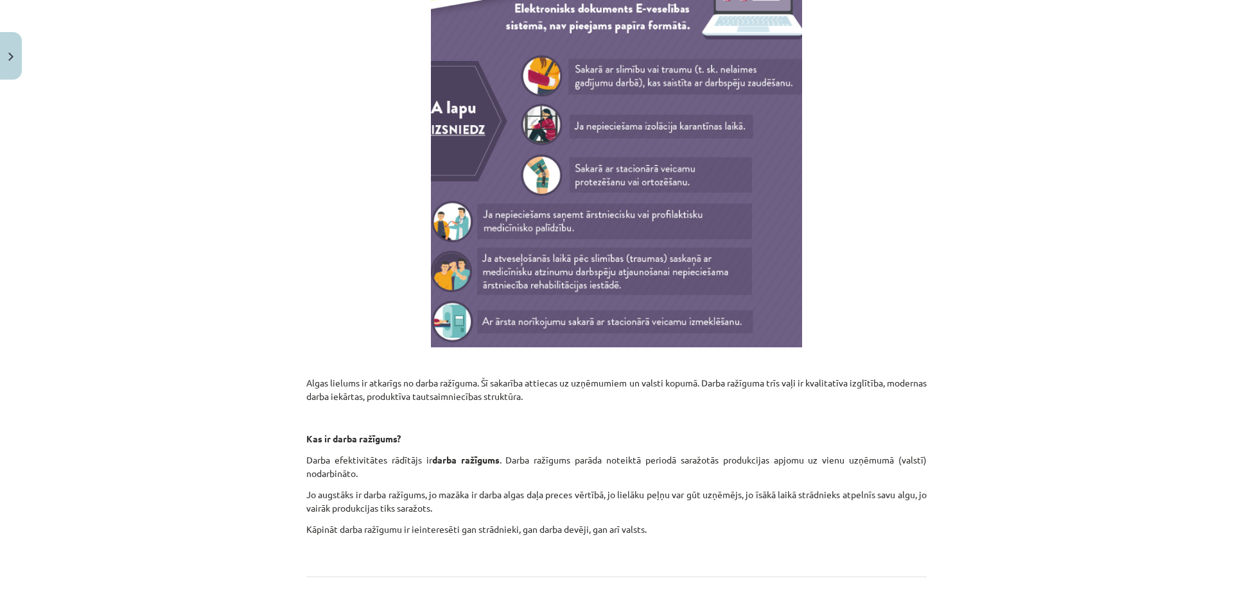
scroll to position [6415, 0]
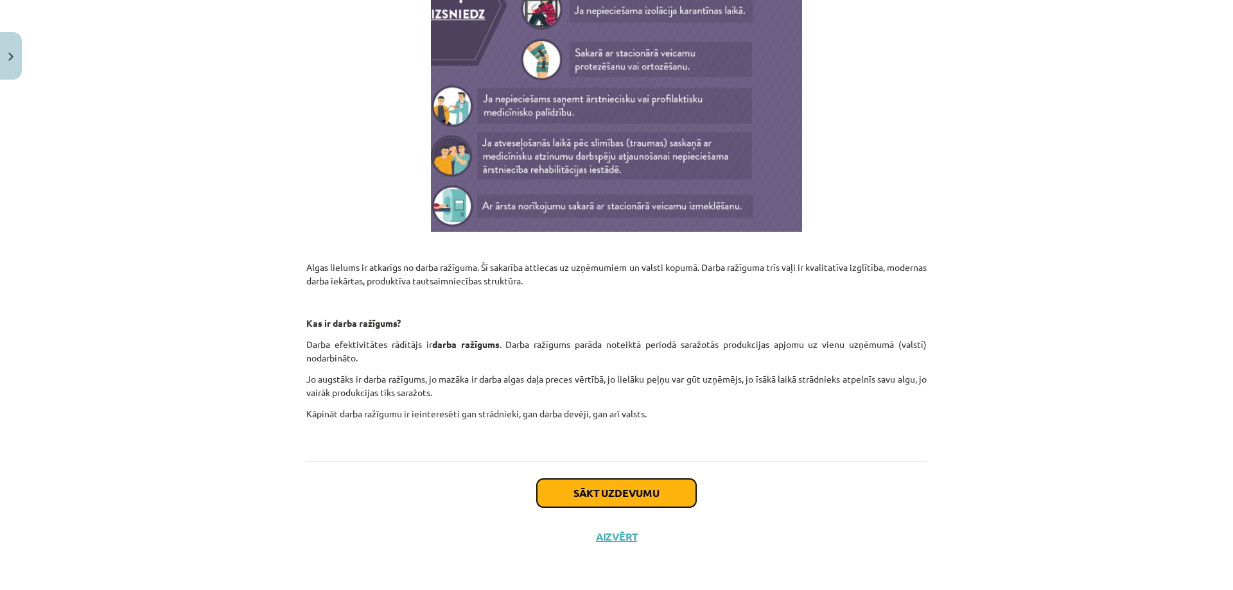
click at [585, 491] on button "Sākt uzdevumu" at bounding box center [616, 493] width 159 height 28
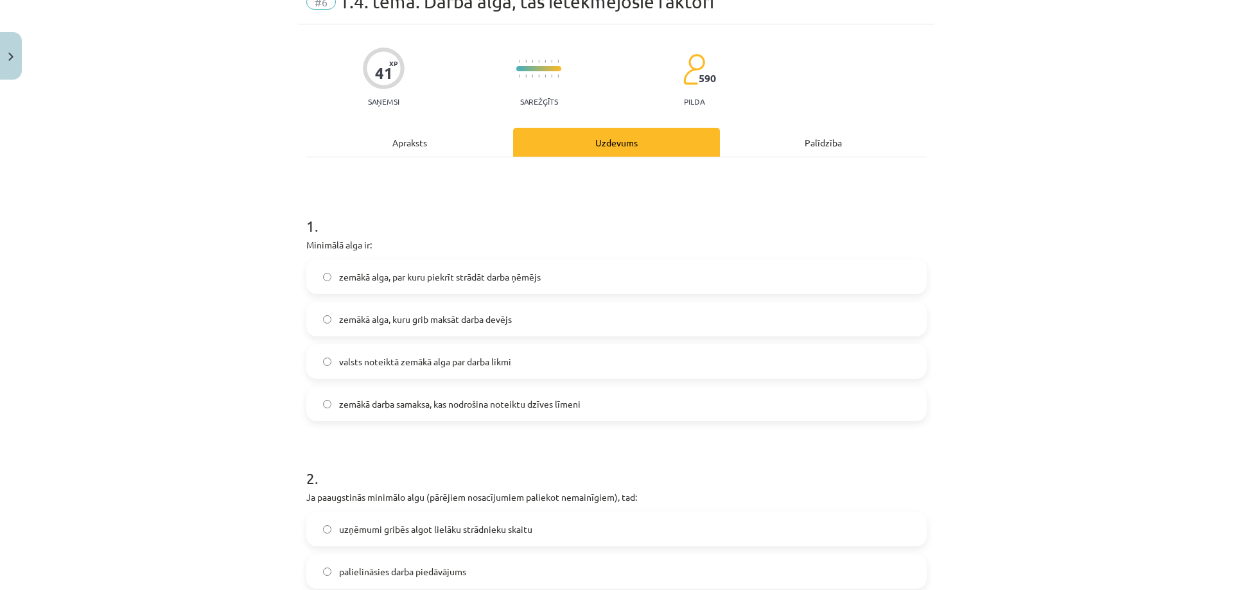
scroll to position [32, 0]
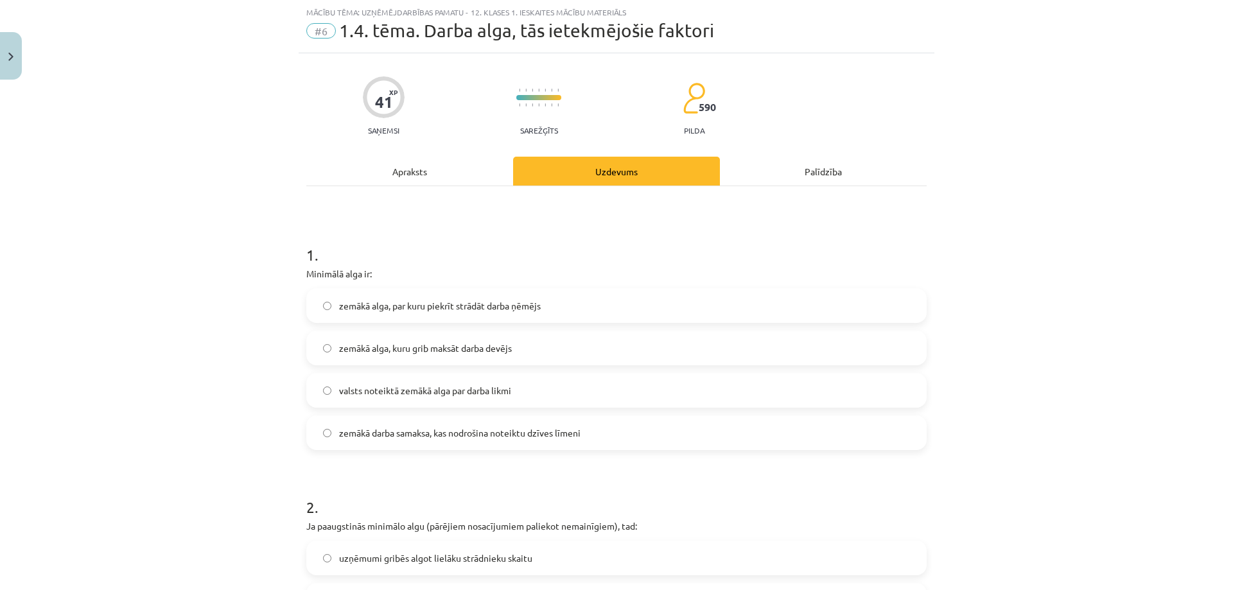
click at [407, 390] on span "valsts noteiktā zemākā alga par darba likmi" at bounding box center [425, 390] width 172 height 13
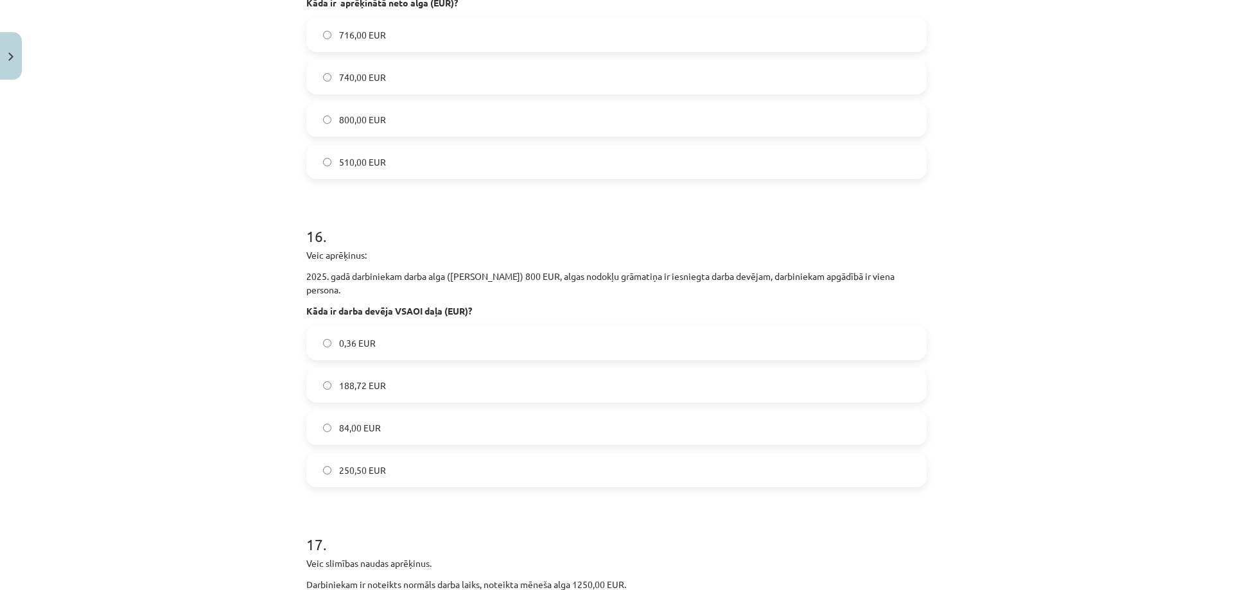
scroll to position [3820, 0]
click at [424, 373] on label "188,72 EUR" at bounding box center [617, 389] width 618 height 32
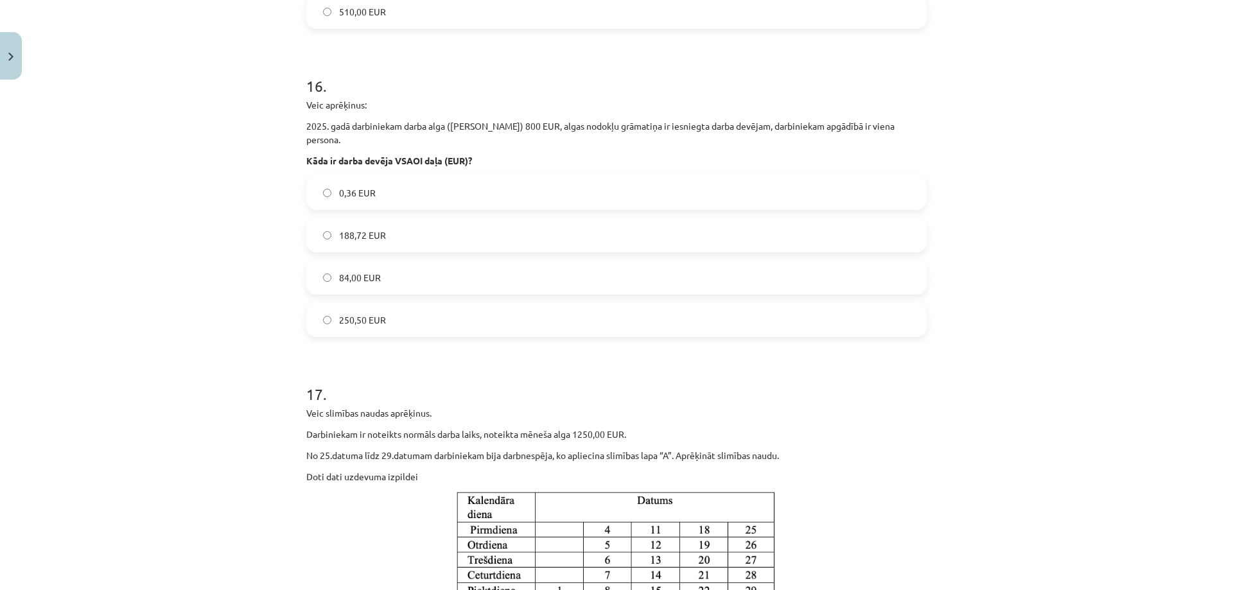
scroll to position [3653, 0]
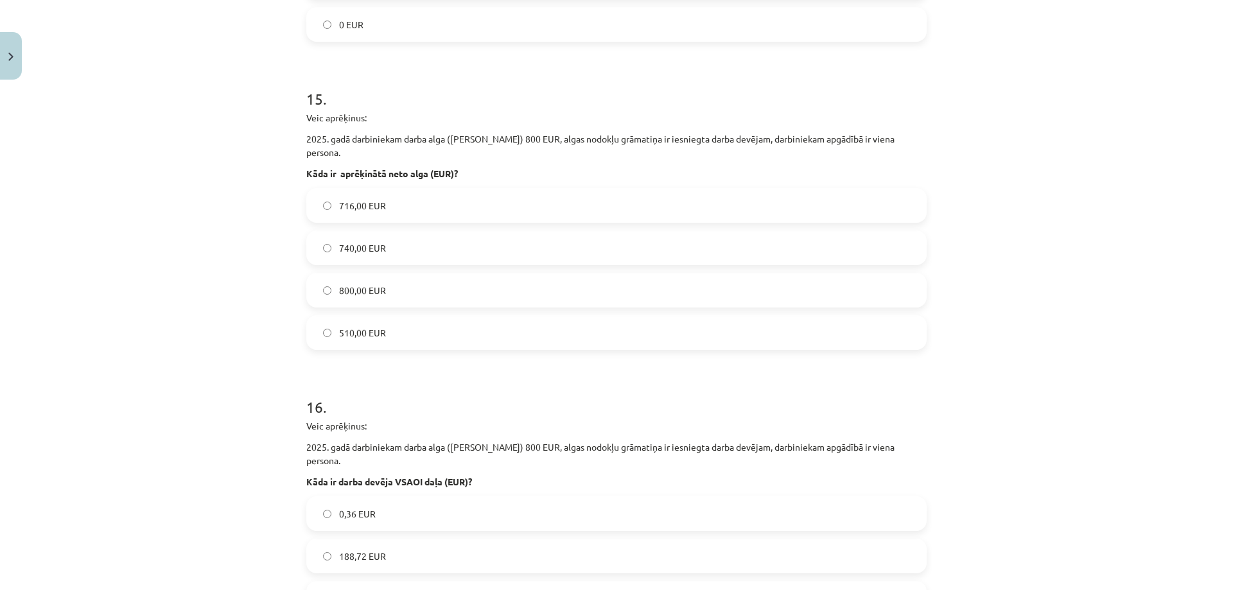
click at [418, 189] on label "716,00 EUR" at bounding box center [617, 205] width 618 height 32
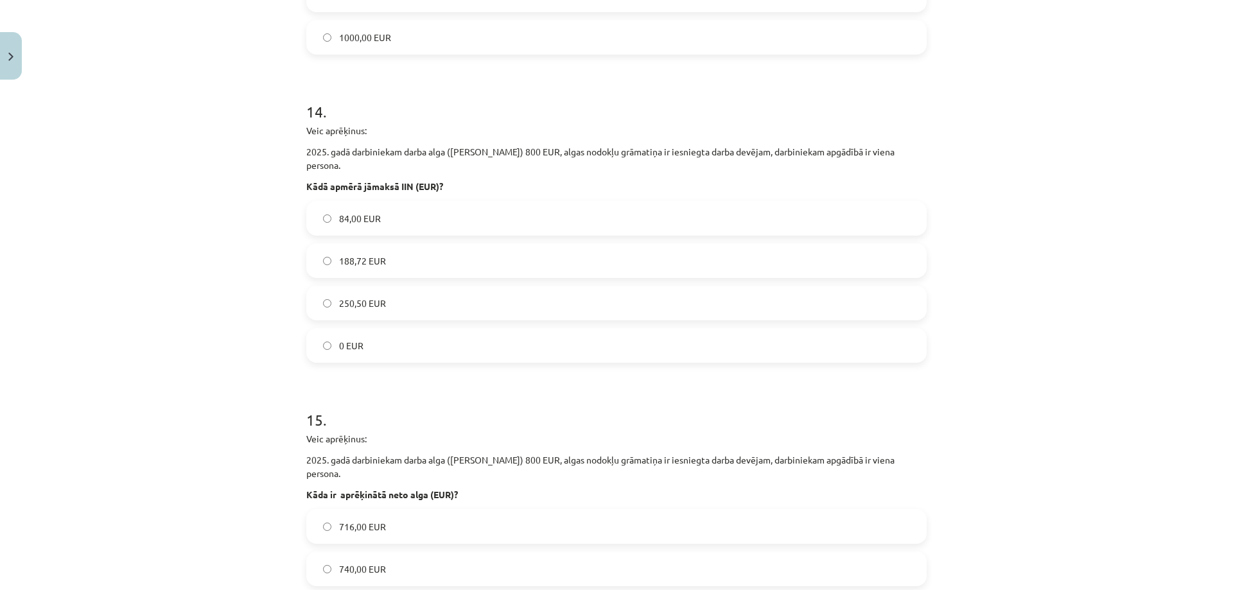
click at [384, 329] on label "0 EUR" at bounding box center [617, 345] width 618 height 32
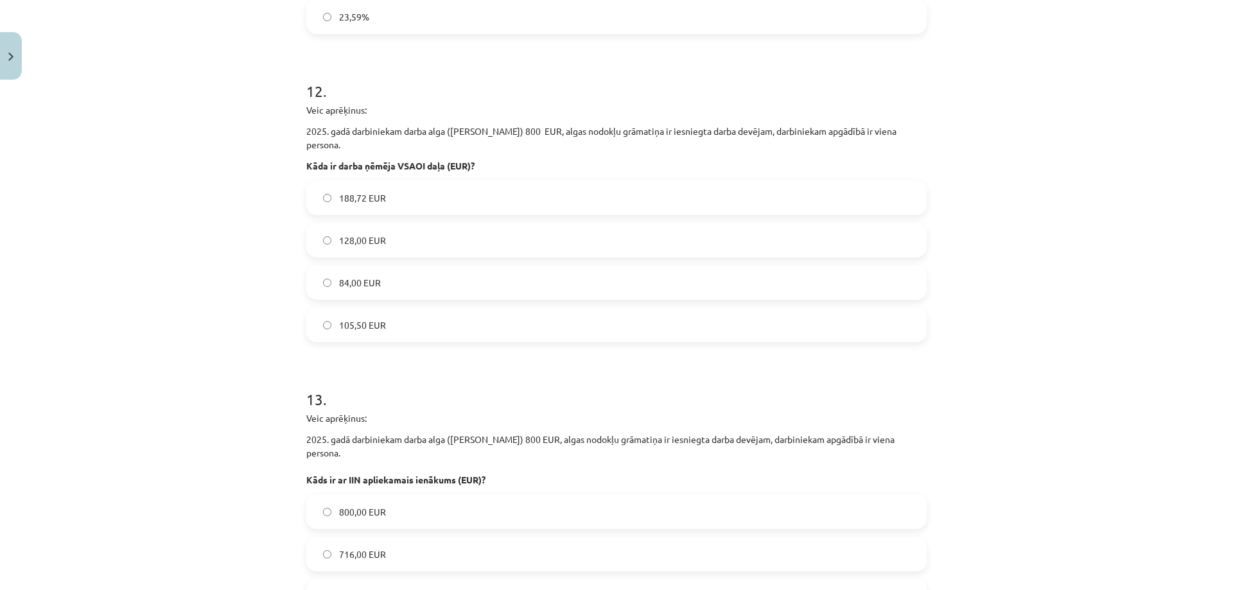
scroll to position [2690, 0]
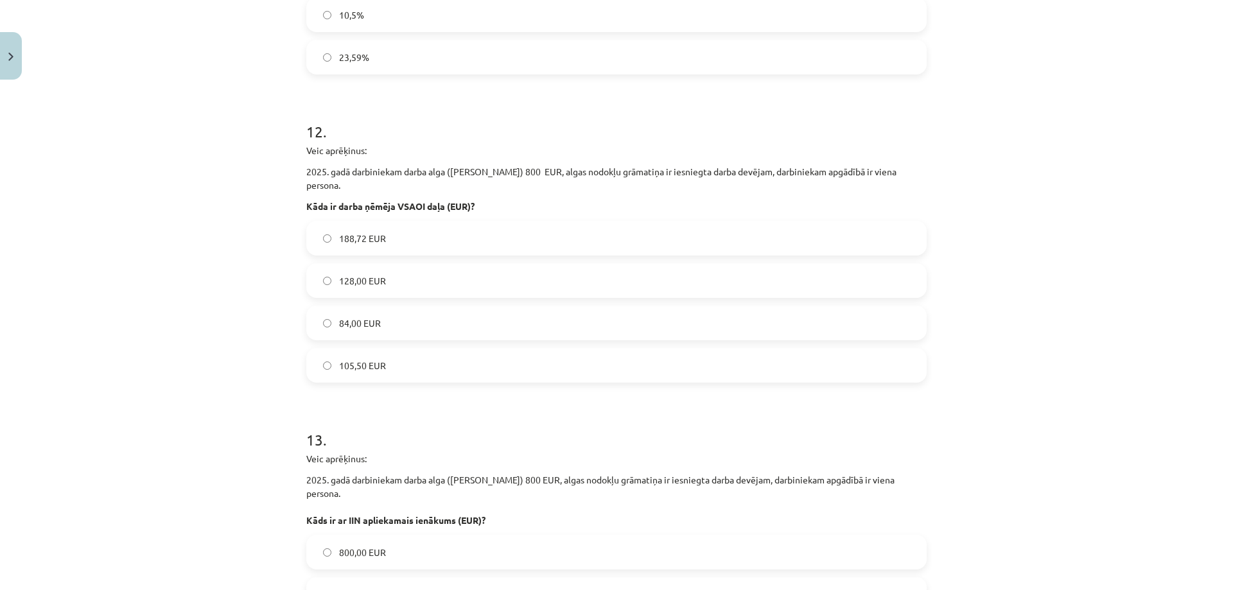
click at [354, 317] on span "84,00 EUR" at bounding box center [360, 323] width 42 height 13
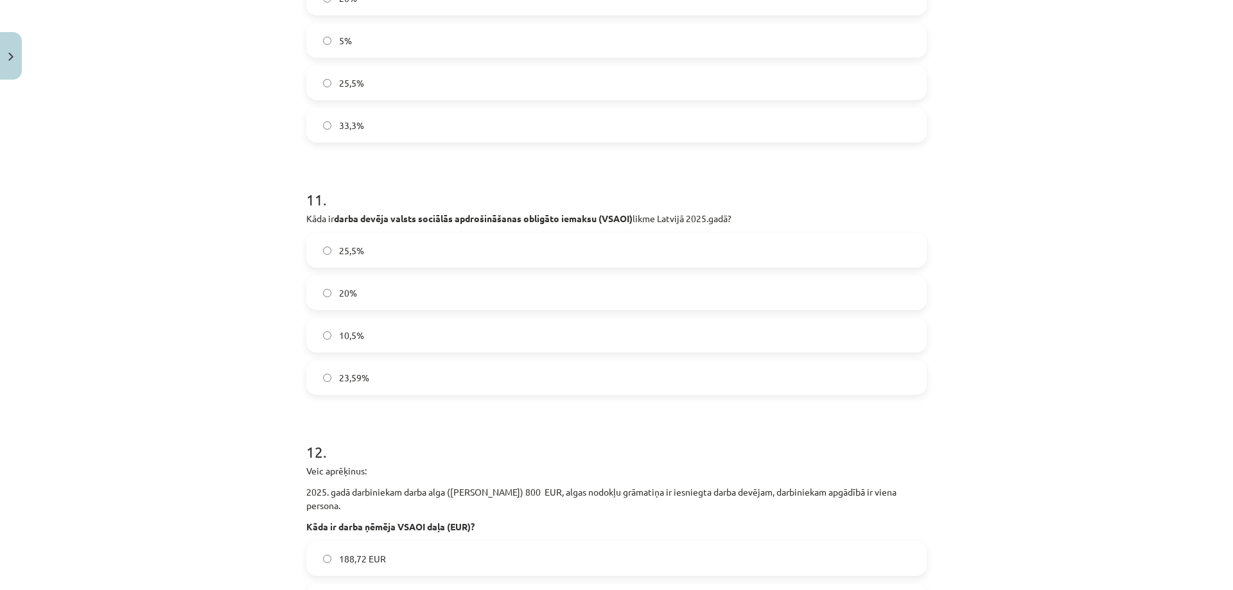
scroll to position [2369, 0]
click at [497, 257] on label "25,5%" at bounding box center [617, 251] width 618 height 32
click at [412, 379] on label "23,59%" at bounding box center [617, 378] width 618 height 32
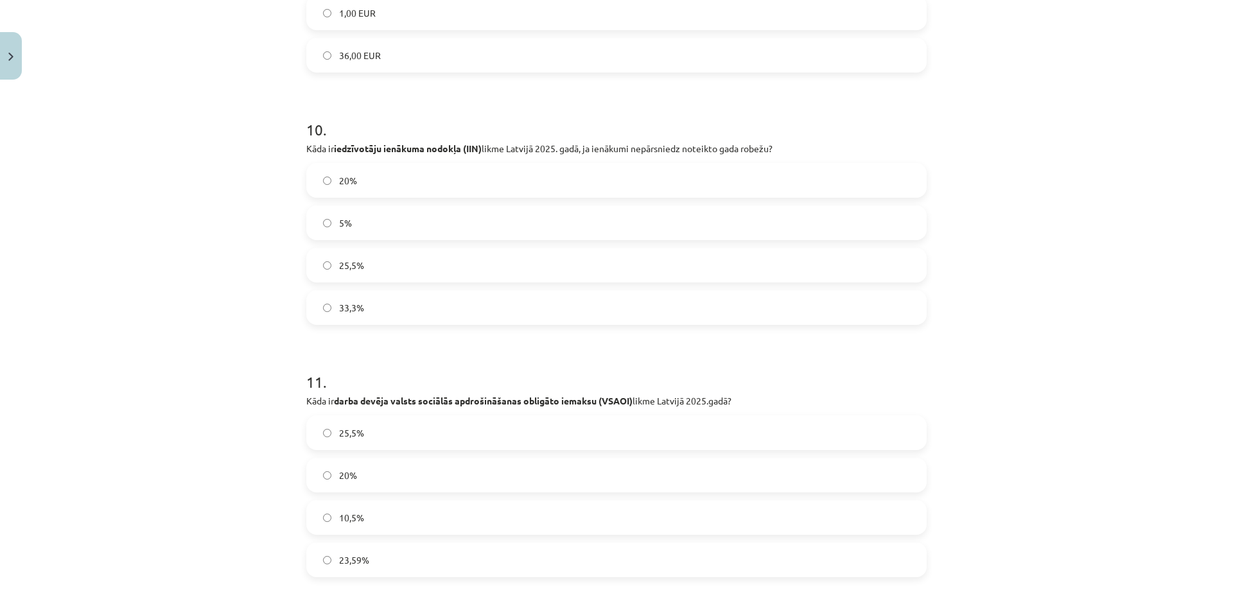
scroll to position [2177, 0]
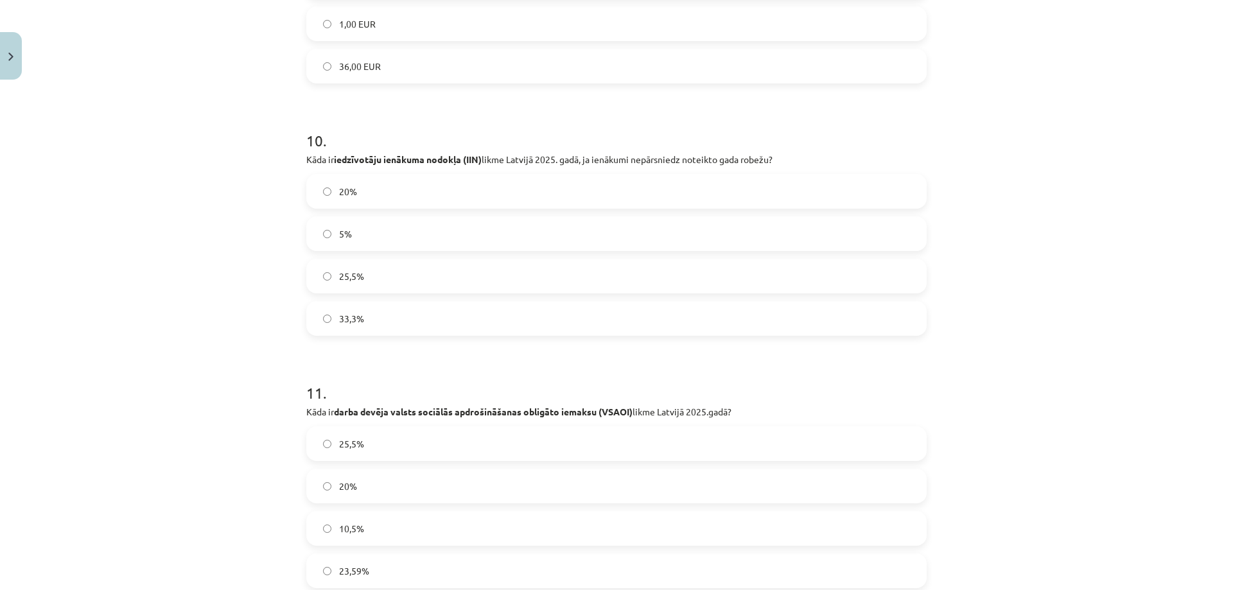
click at [412, 274] on label "25,5%" at bounding box center [617, 276] width 618 height 32
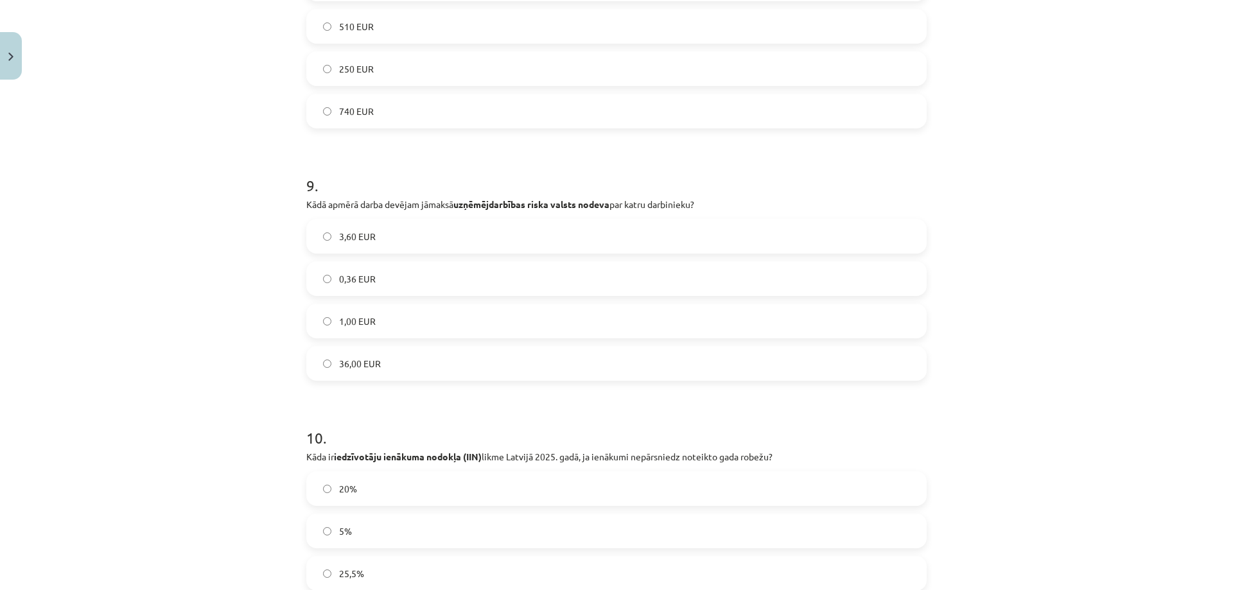
scroll to position [1856, 0]
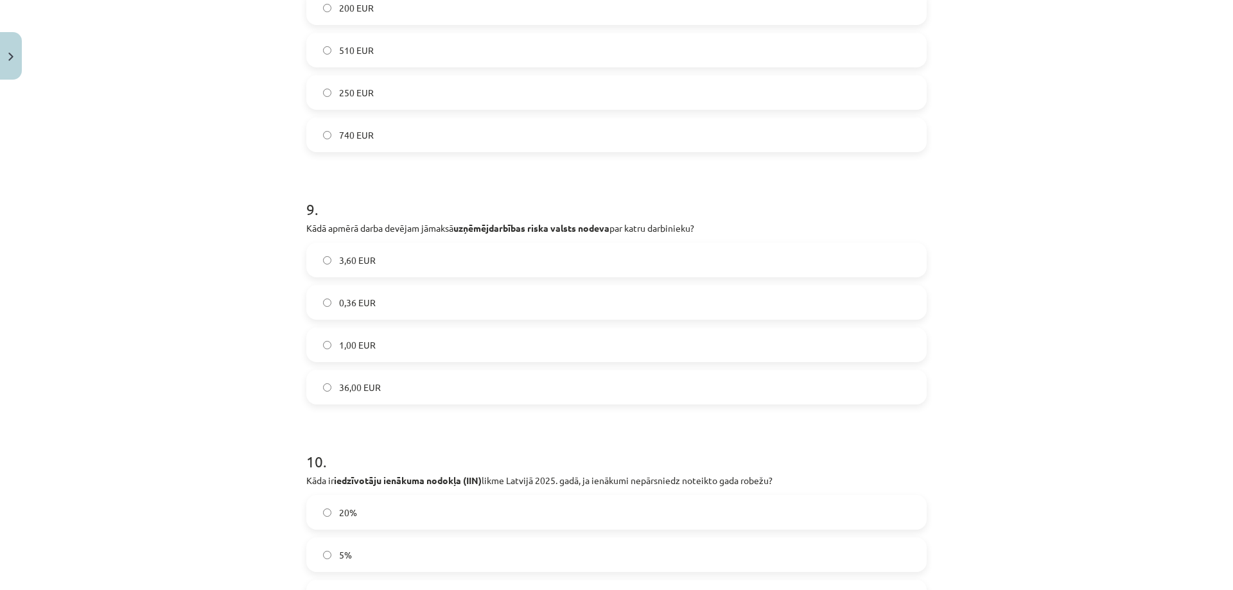
click at [443, 305] on label "0,36 EUR" at bounding box center [617, 302] width 618 height 32
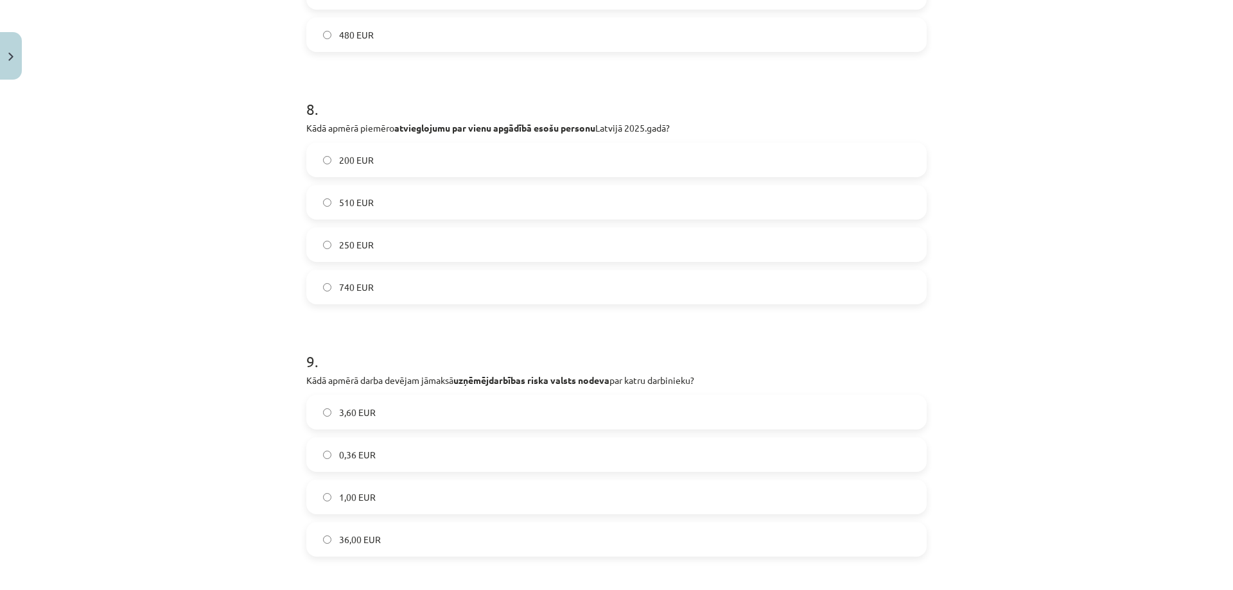
scroll to position [1599, 0]
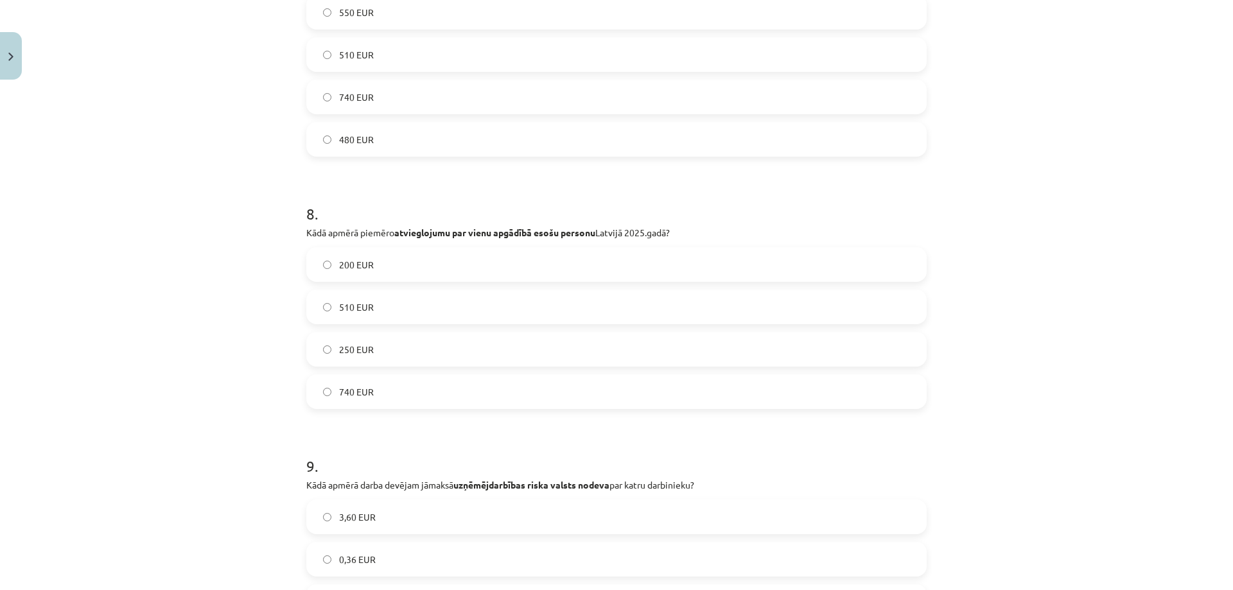
click at [387, 350] on label "250 EUR" at bounding box center [617, 349] width 618 height 32
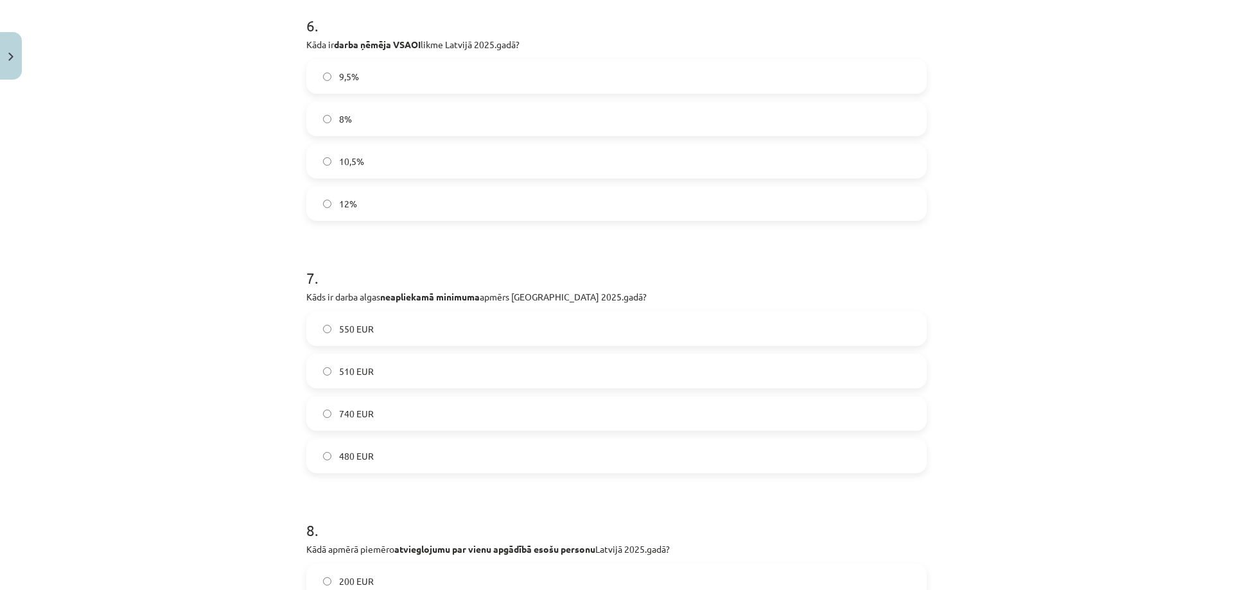
scroll to position [1278, 0]
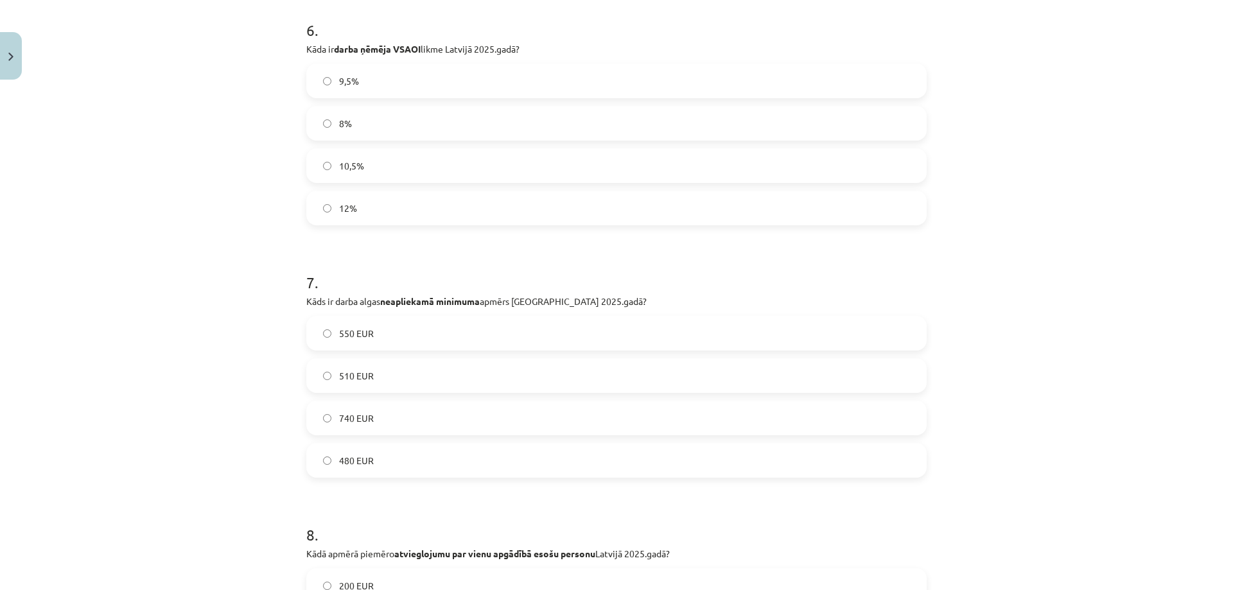
click at [403, 373] on label "510 EUR" at bounding box center [617, 376] width 618 height 32
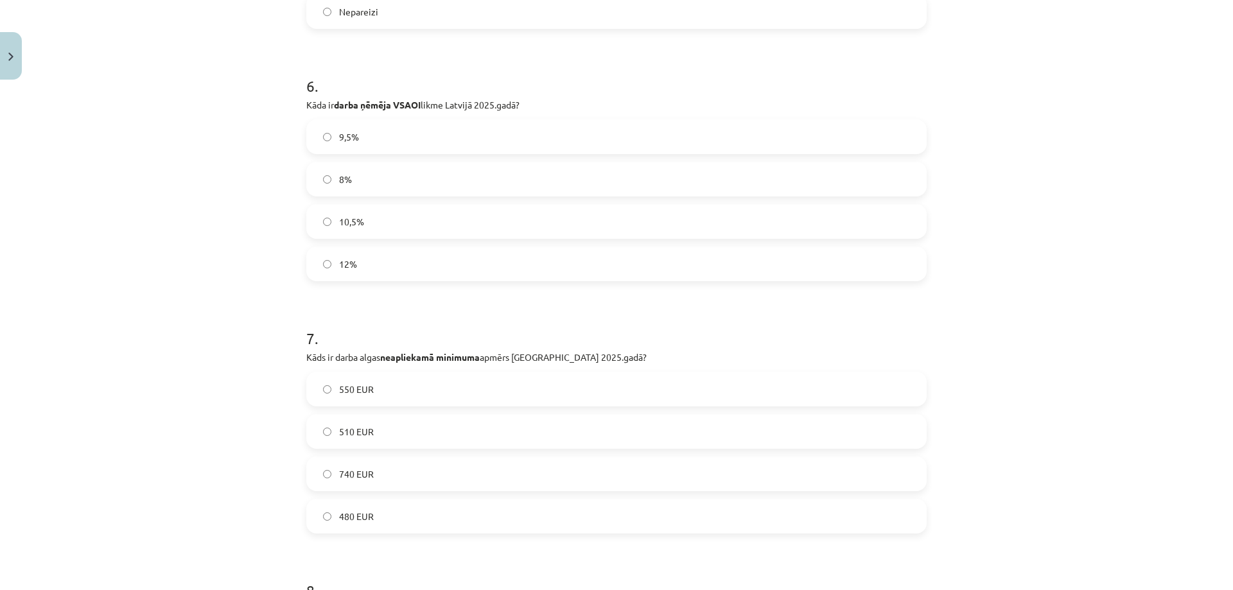
scroll to position [1149, 0]
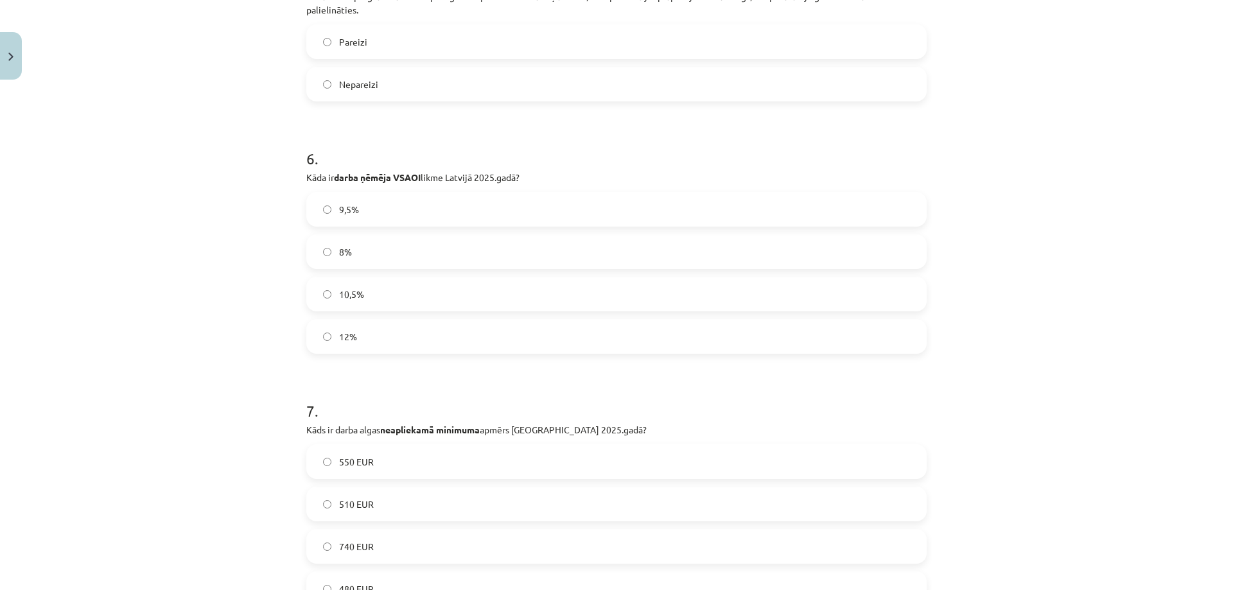
click at [405, 295] on label "10,5%" at bounding box center [617, 294] width 618 height 32
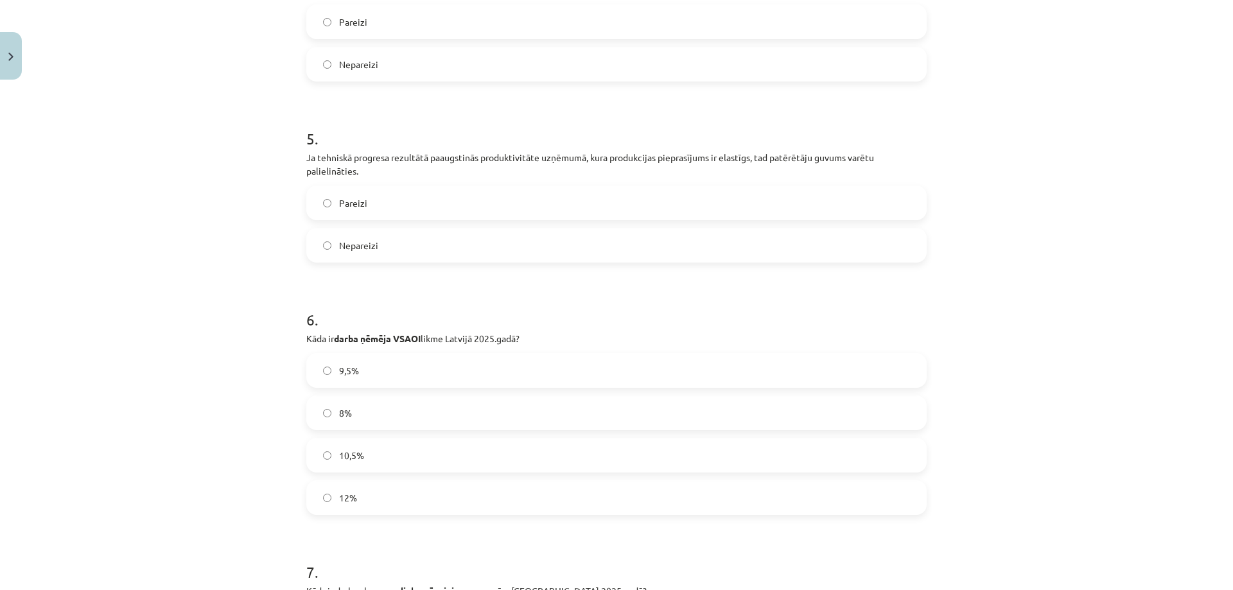
scroll to position [957, 0]
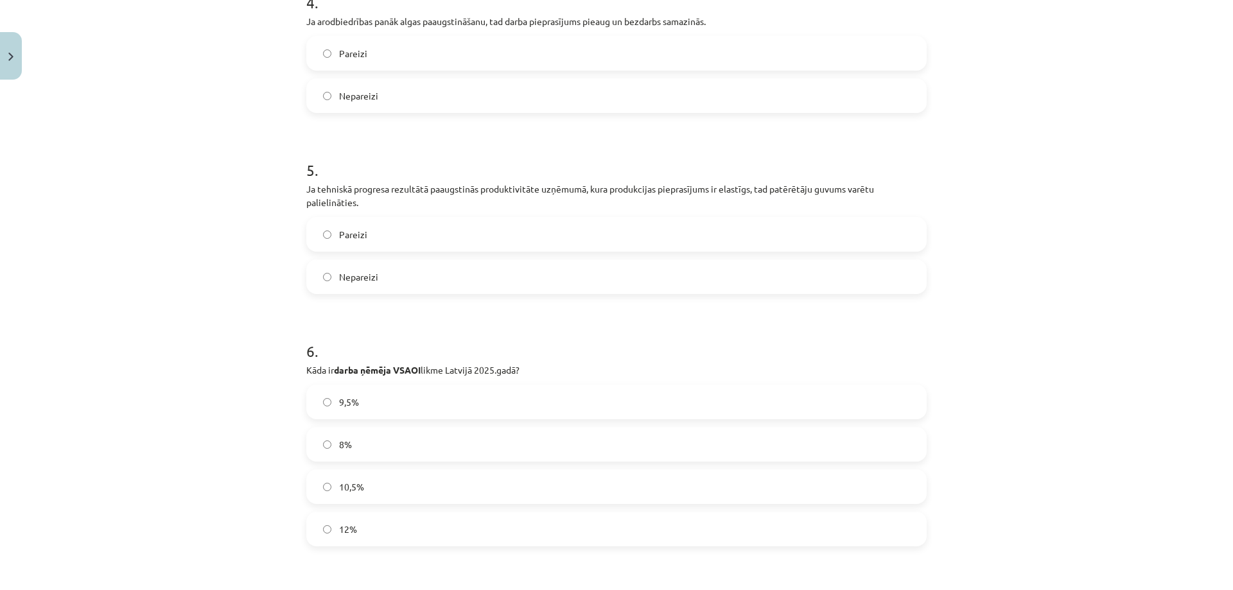
click at [331, 232] on label "Pareizi" at bounding box center [617, 234] width 618 height 32
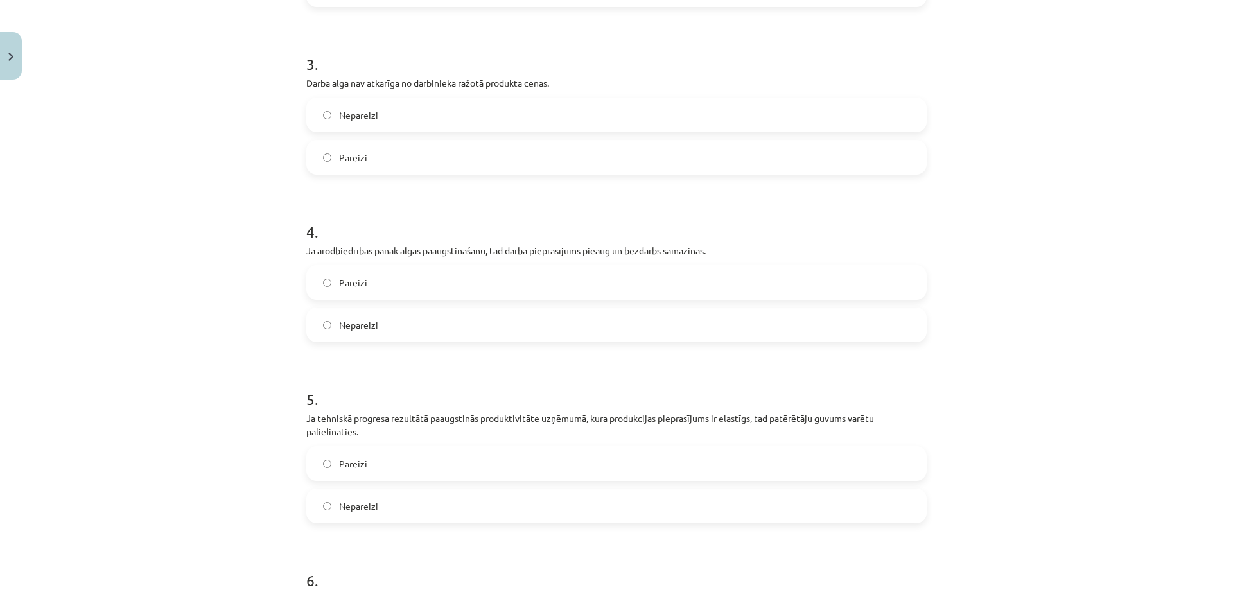
scroll to position [700, 0]
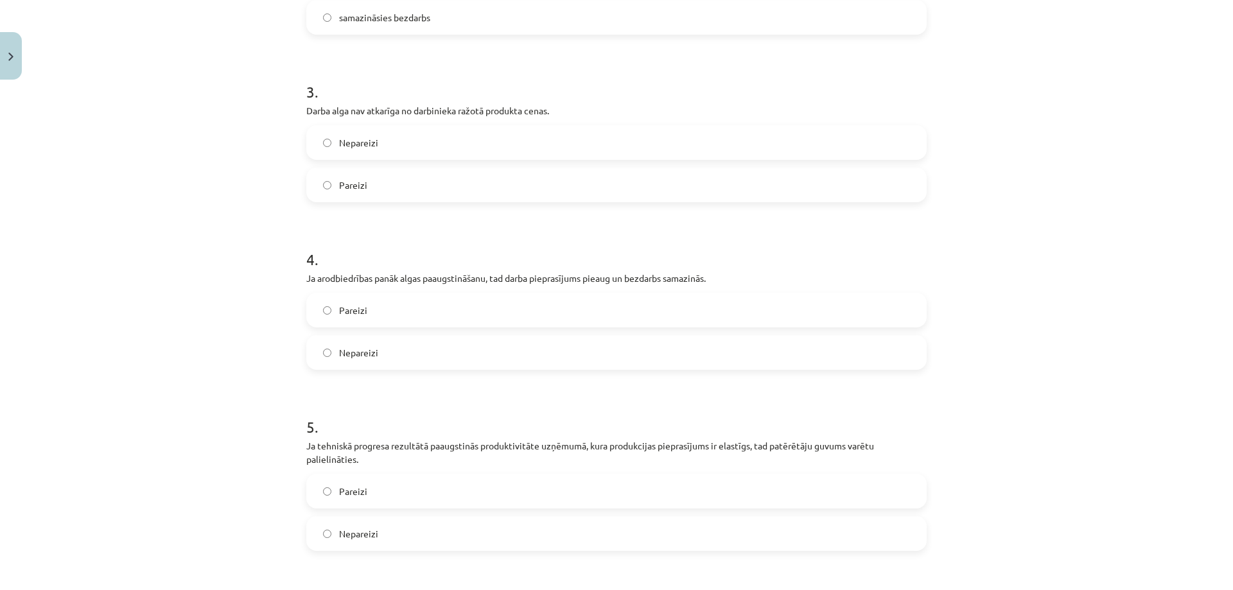
click at [398, 354] on label "Nepareizi" at bounding box center [617, 352] width 618 height 32
click at [385, 181] on label "Pareizi" at bounding box center [617, 185] width 618 height 32
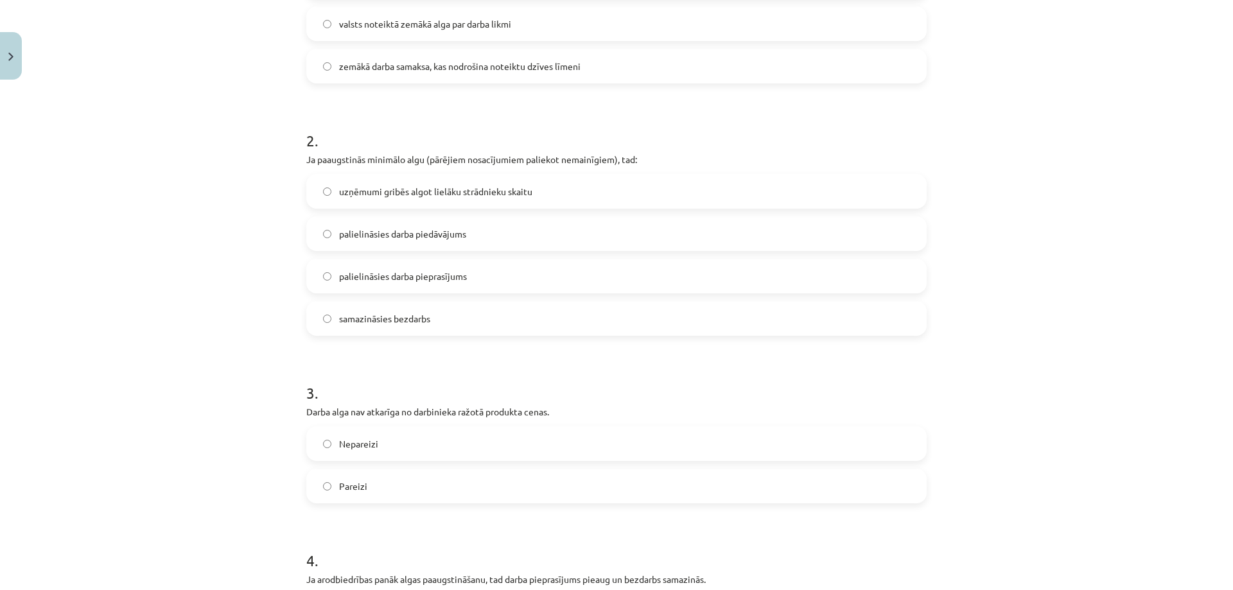
scroll to position [379, 0]
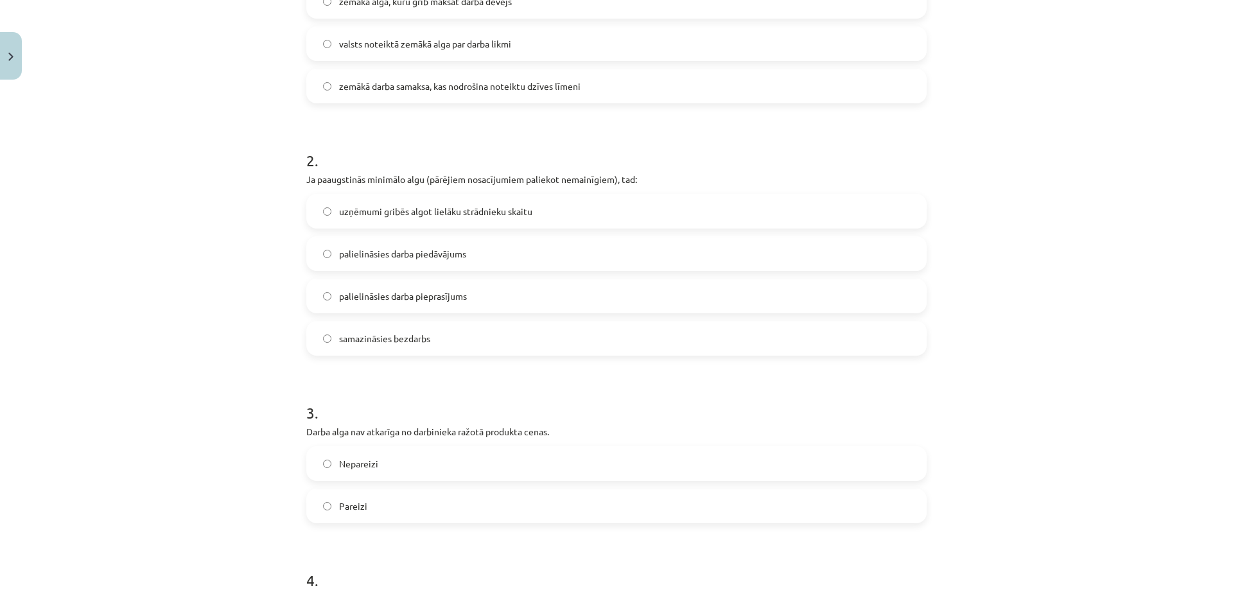
click at [472, 253] on label "palielināsies darba piedāvājums" at bounding box center [617, 254] width 618 height 32
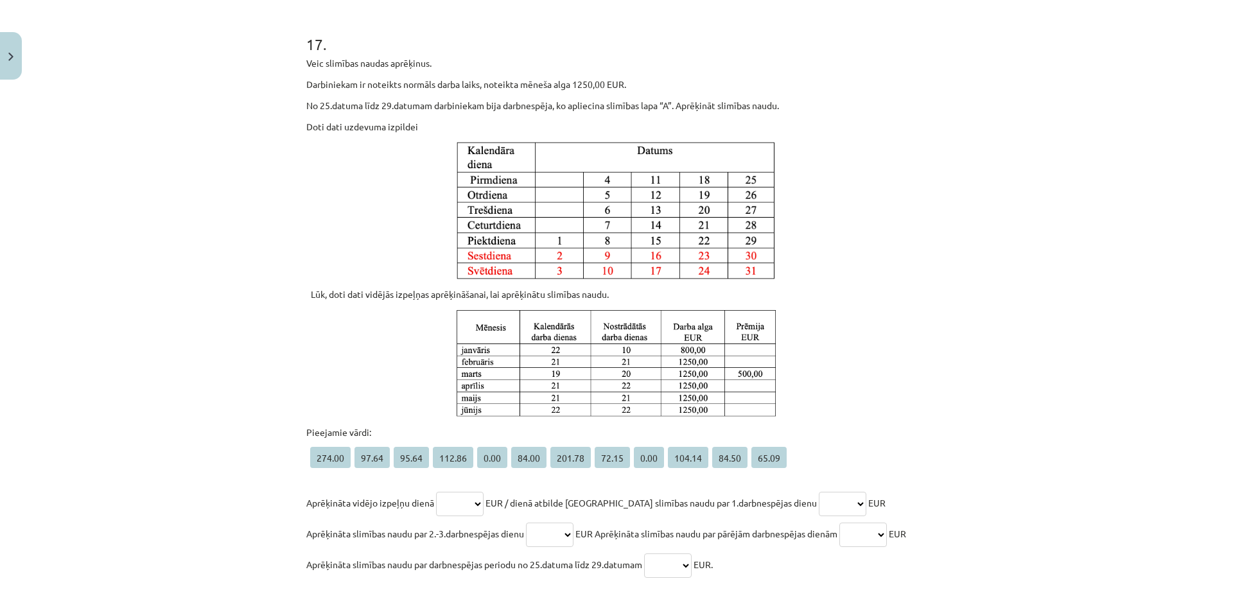
scroll to position [4360, 0]
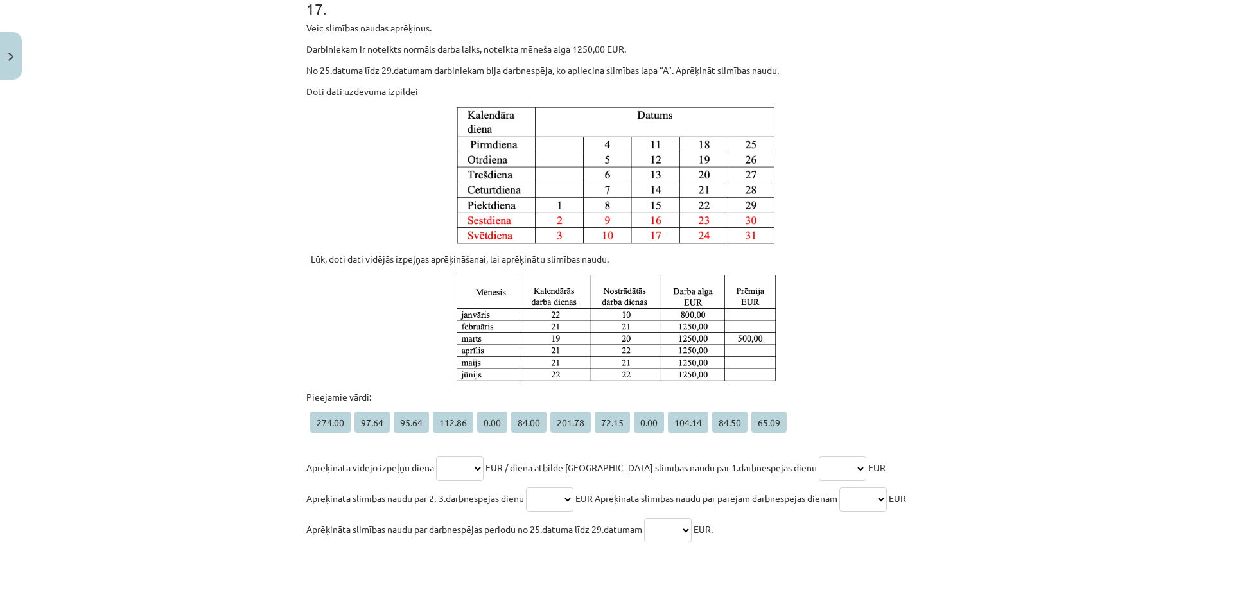
click at [821, 457] on select "****** ***** ***** ****** **** ***** ****** ***** **** ****** ***** *****" at bounding box center [843, 469] width 48 height 24
select select "****"
click at [819, 457] on select "****** ***** ***** ****** **** ***** ****** ***** **** ****** ***** *****" at bounding box center [843, 469] width 48 height 24
click at [526, 487] on select "****** ***** ***** ****** **** ***** ****** ***** **** ****** ***** *****" at bounding box center [550, 499] width 48 height 24
select select "*****"
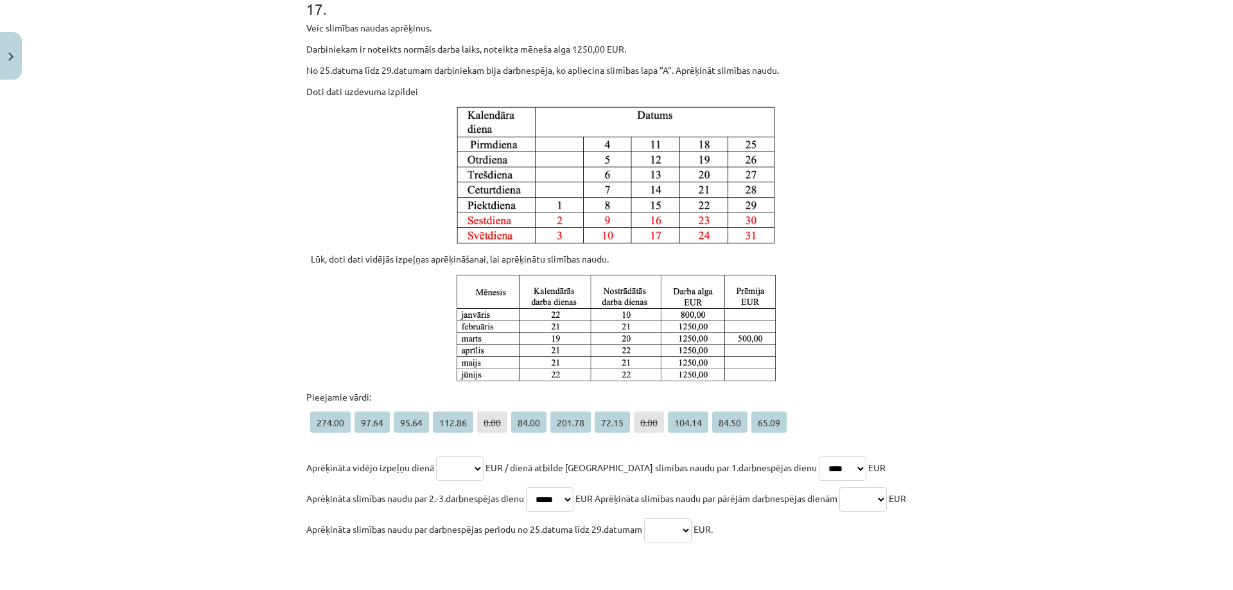
click at [526, 487] on select "****** ***** ***** ****** **** ***** ****** ***** **** ****** ***** *****" at bounding box center [550, 499] width 48 height 24
click at [839, 487] on select "****** ***** ***** ****** **** ***** ****** ***** **** ****** ***** *****" at bounding box center [863, 499] width 48 height 24
select select "******"
click at [839, 487] on select "****** ***** ***** ****** **** ***** ****** ***** **** ****** ***** *****" at bounding box center [863, 499] width 48 height 24
click at [464, 457] on select "****** ***** ***** ****** **** ***** ****** ***** **** ****** ***** *****" at bounding box center [460, 469] width 48 height 24
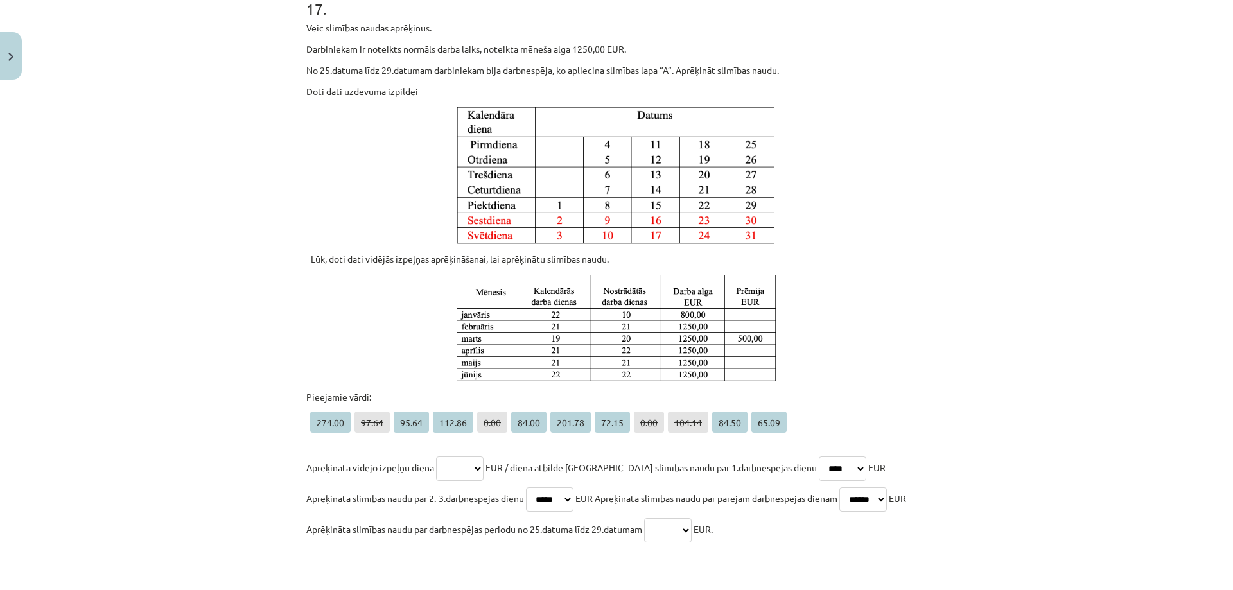
select select "*****"
click at [436, 457] on select "****** ***** ***** ****** **** ***** ****** ***** **** ****** ***** *****" at bounding box center [460, 469] width 48 height 24
click at [564, 412] on span "201.78" at bounding box center [570, 422] width 40 height 21
click at [688, 518] on select "****** ***** ***** ****** **** ***** ****** ***** **** ****** ***** *****" at bounding box center [668, 530] width 48 height 24
select select "******"
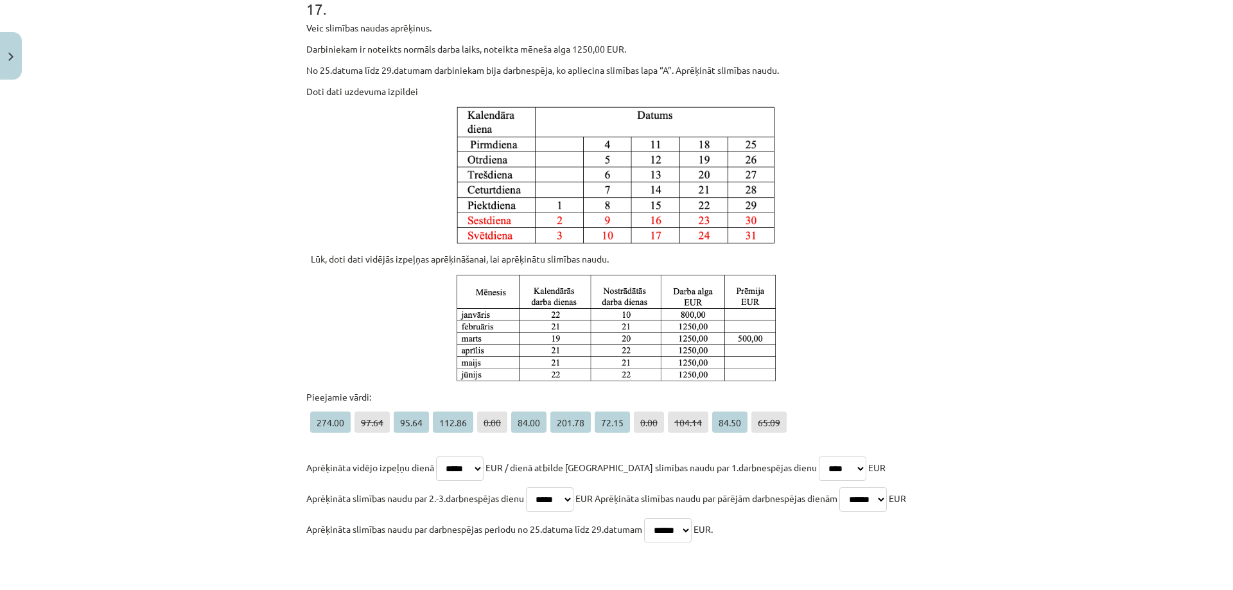
click at [646, 518] on select "****** ***** ***** ****** **** ***** ****** ***** **** ****** ***** *****" at bounding box center [668, 530] width 48 height 24
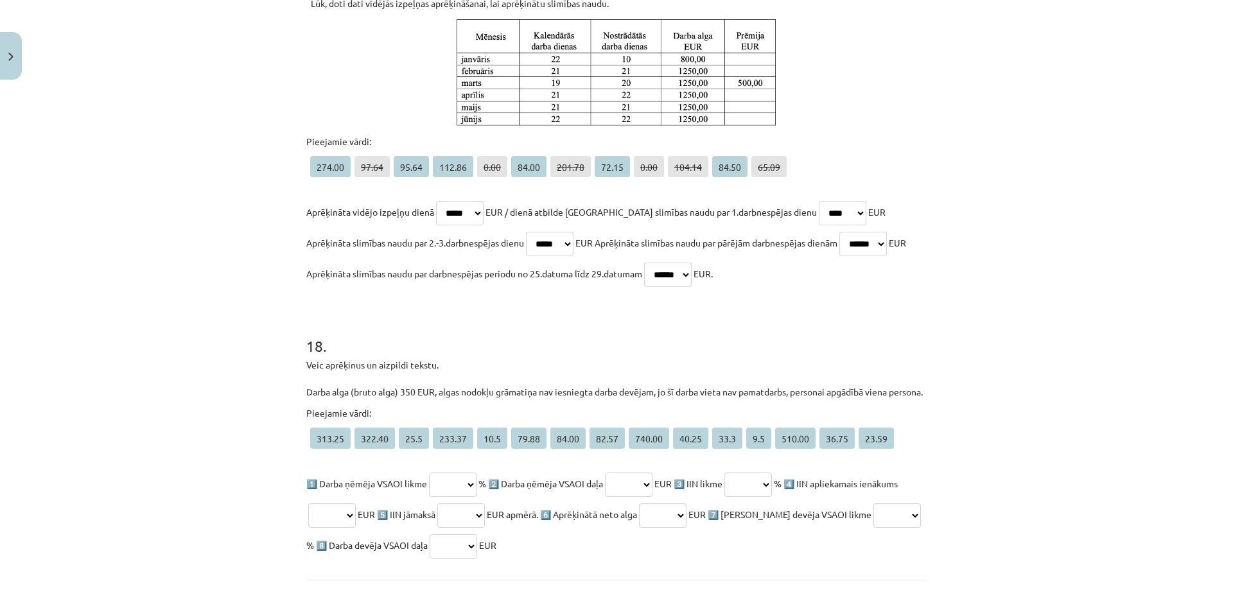
scroll to position [4617, 0]
click at [444, 471] on select "****** ****** **** ****** **** ***** ***** ***** ****** ***** **** *** ****** *…" at bounding box center [453, 483] width 48 height 24
select select "****"
click at [429, 471] on select "****** ****** **** ****** **** ***** ***** ***** ****** ***** **** *** ****** *…" at bounding box center [453, 483] width 48 height 24
click at [652, 471] on select "****** ****** **** ****** **** ***** ***** ***** ****** ***** **** *** ****** *…" at bounding box center [629, 483] width 48 height 24
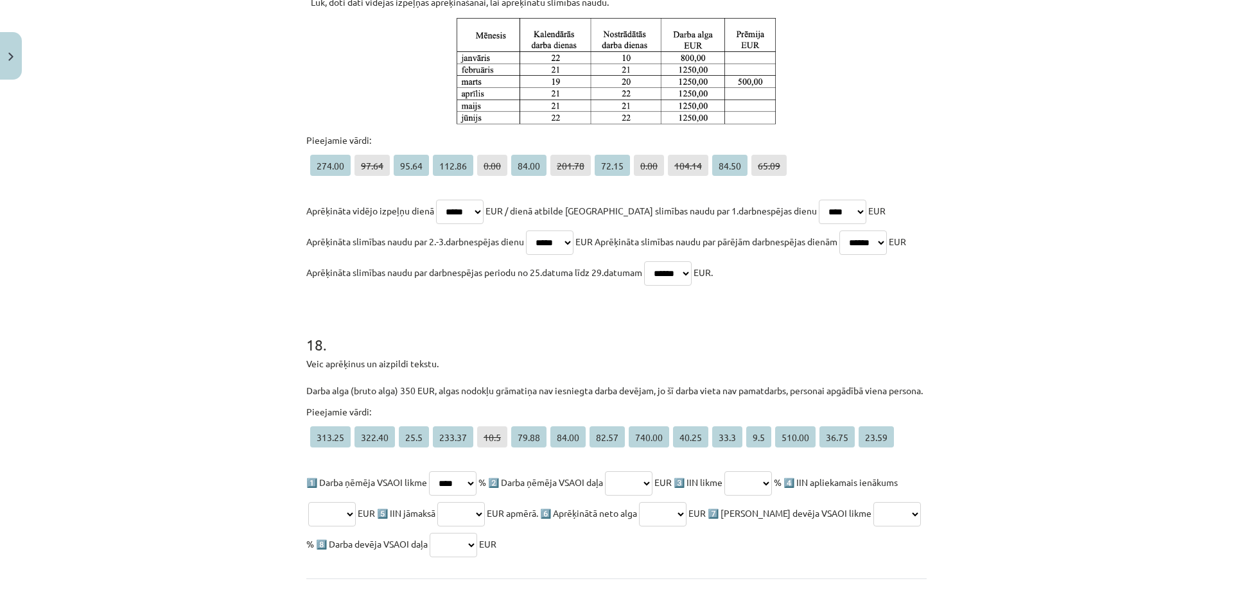
select select "*****"
click at [618, 471] on select "****** ****** **** ****** **** ***** ***** ***** ****** ***** **** *** ****** *…" at bounding box center [629, 483] width 48 height 24
click at [772, 471] on select "****** ****** **** ****** **** ***** ***** ***** ****** ***** **** *** ****** *…" at bounding box center [748, 483] width 48 height 24
select select "****"
click at [750, 471] on select "****** ****** **** ****** **** ***** ***** ***** ****** ***** **** *** ****** *…" at bounding box center [748, 483] width 48 height 24
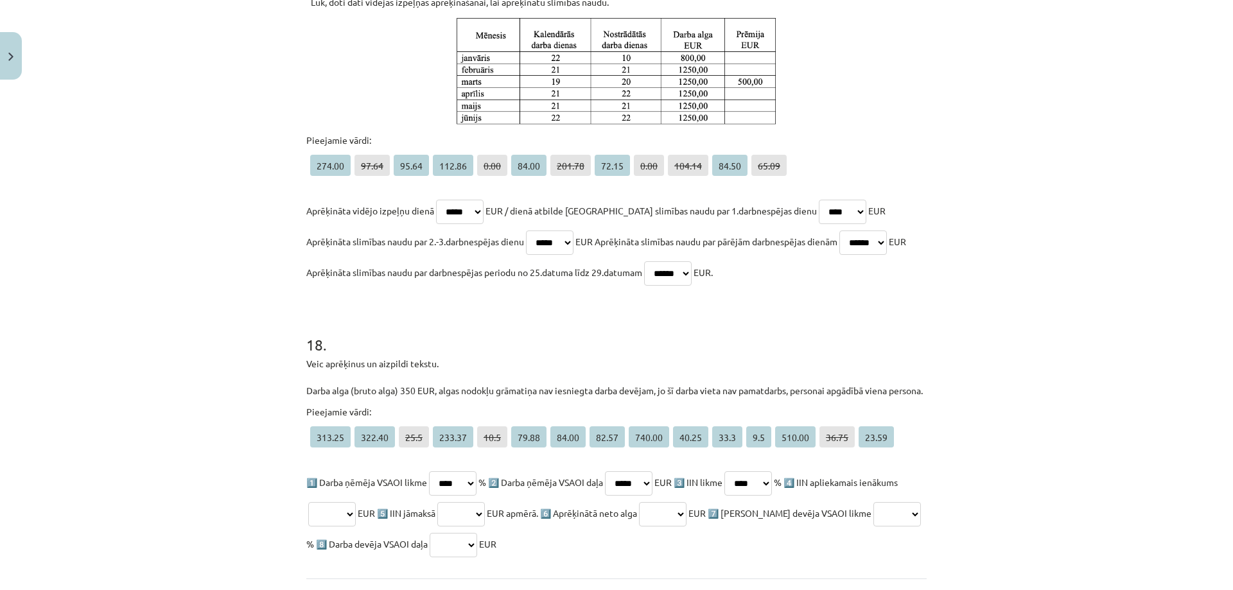
click at [356, 502] on select "****** ****** **** ****** **** ***** ***** ***** ****** ***** **** *** ****** *…" at bounding box center [332, 514] width 48 height 24
select select "******"
click at [344, 502] on select "****** ****** **** ****** **** ***** ***** ***** ****** ***** **** *** ****** *…" at bounding box center [332, 514] width 48 height 24
click at [485, 502] on select "****** ****** **** ****** **** ***** ***** ***** ****** ***** **** *** ****** *…" at bounding box center [461, 514] width 48 height 24
select select "*****"
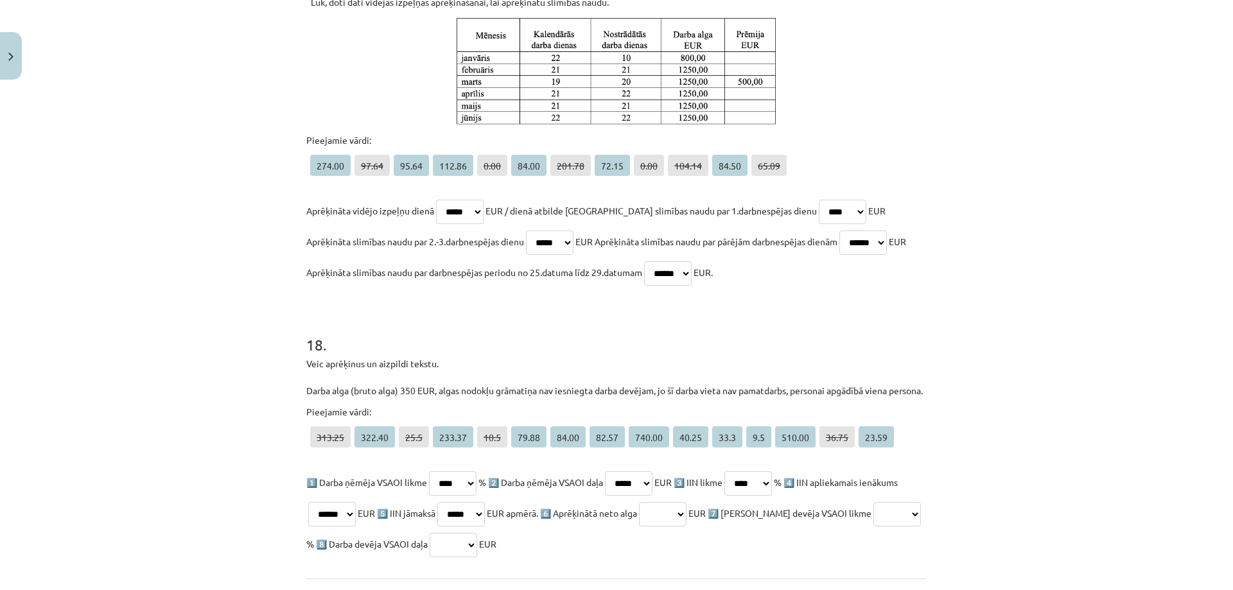
click at [485, 502] on select "****** ****** **** ****** **** ***** ***** ***** ****** ***** **** *** ****** *…" at bounding box center [461, 514] width 48 height 24
click at [686, 502] on select "****** ****** **** ****** **** ***** ***** ***** ****** ***** **** *** ****** *…" at bounding box center [663, 514] width 48 height 24
select select "******"
click at [686, 502] on select "****** ****** **** ****** **** ***** ***** ***** ****** ***** **** *** ****** *…" at bounding box center [663, 514] width 48 height 24
click at [873, 502] on select "****** ****** **** ****** **** ***** ***** ***** ****** ***** **** *** ****** *…" at bounding box center [897, 514] width 48 height 24
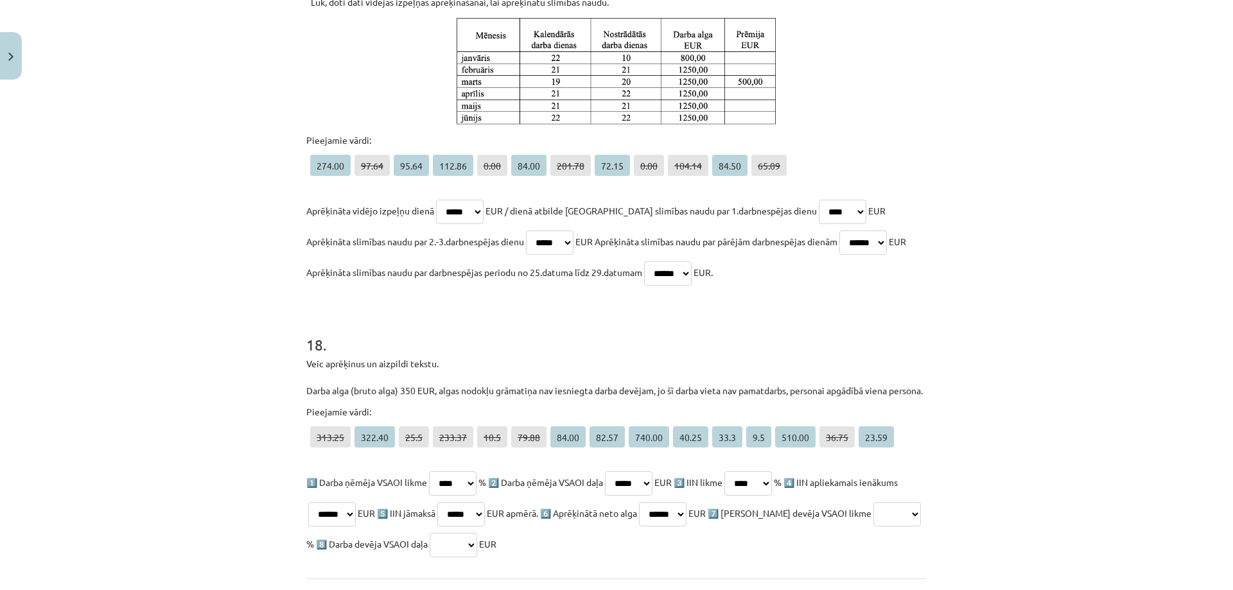
select select "*****"
click at [873, 502] on select "****** ****** **** ****** **** ***** ***** ***** ****** ***** **** *** ****** *…" at bounding box center [897, 514] width 48 height 24
click at [477, 533] on select "****** ****** **** ****** **** ***** ***** ***** ****** ***** **** *** ****** *…" at bounding box center [454, 545] width 48 height 24
select select "*****"
click at [477, 533] on select "****** ****** **** ****** **** ***** ***** ***** ****** ***** **** *** ****** *…" at bounding box center [454, 545] width 48 height 24
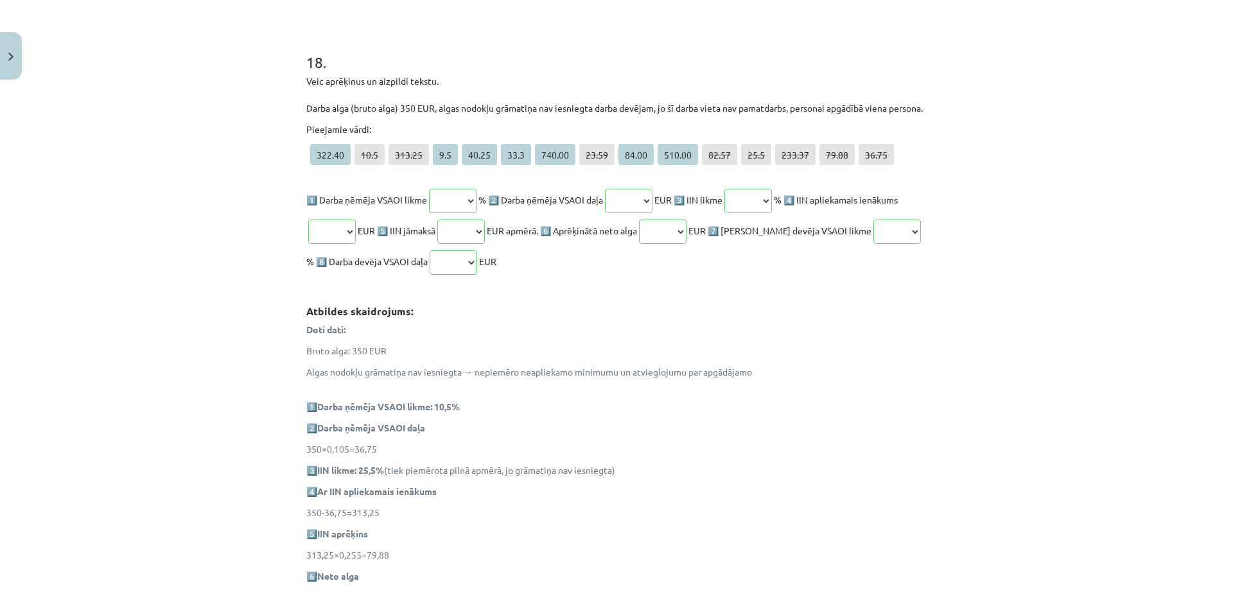
scroll to position [6330, 0]
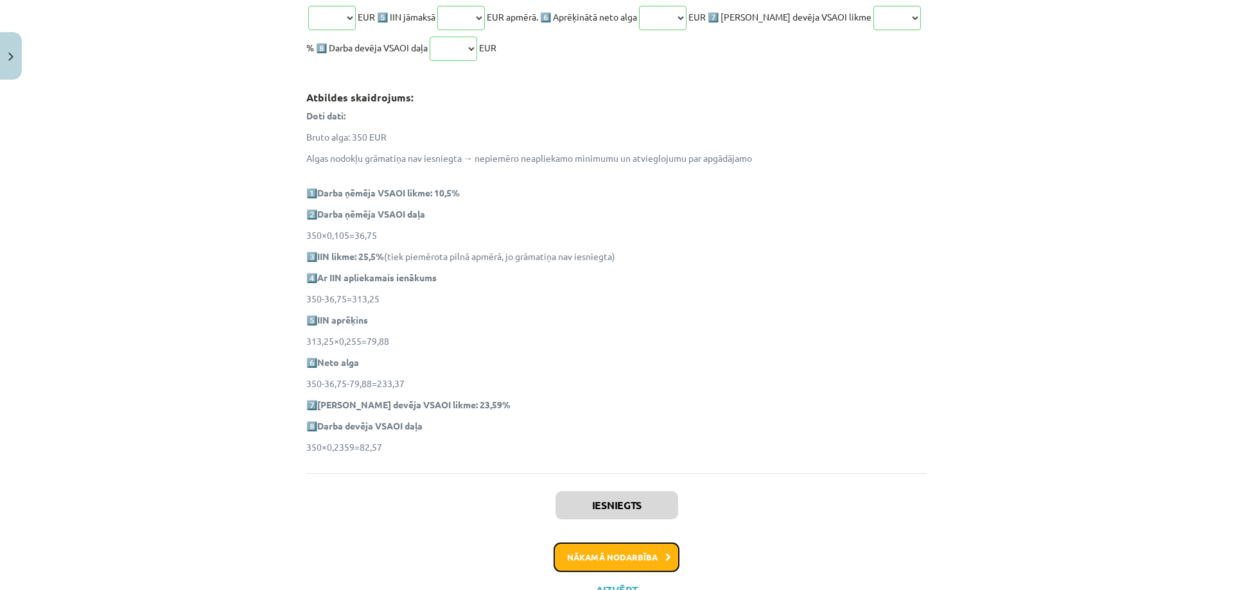
click at [652, 543] on button "Nākamā nodarbība" at bounding box center [616, 558] width 126 height 30
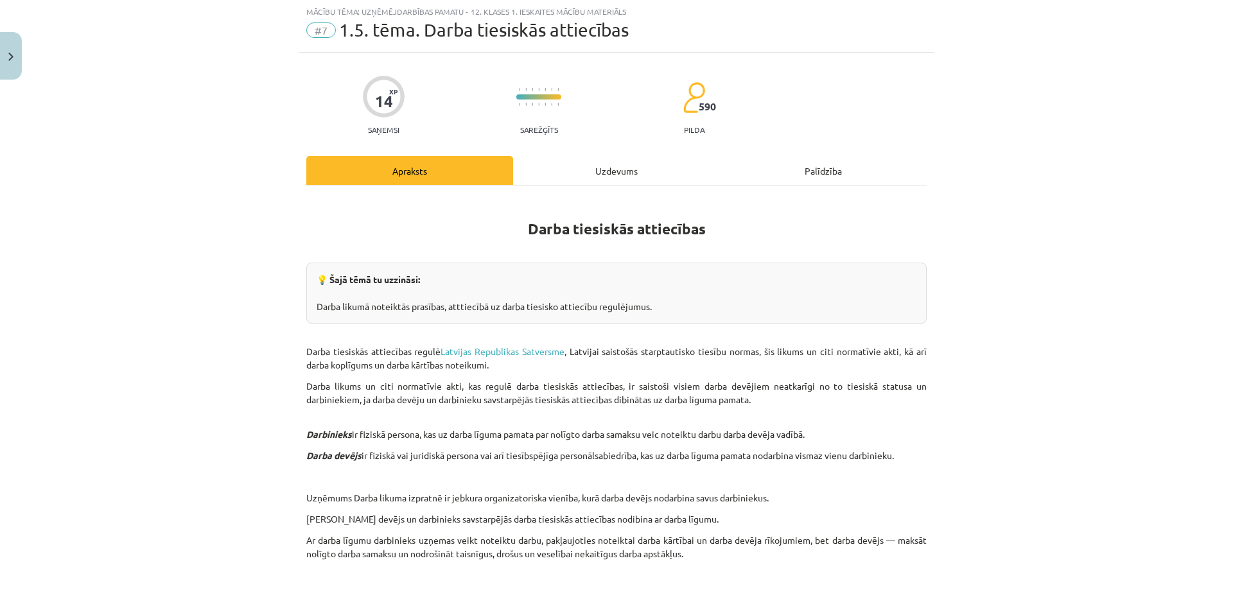
scroll to position [32, 0]
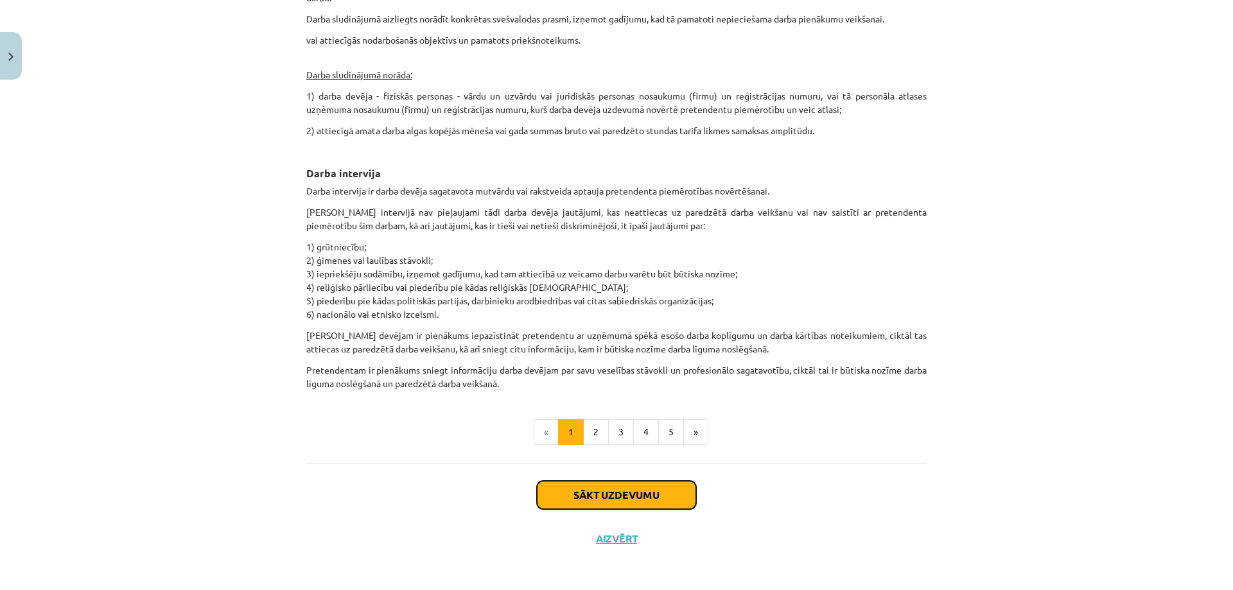
click at [629, 489] on button "Sākt uzdevumu" at bounding box center [616, 495] width 159 height 28
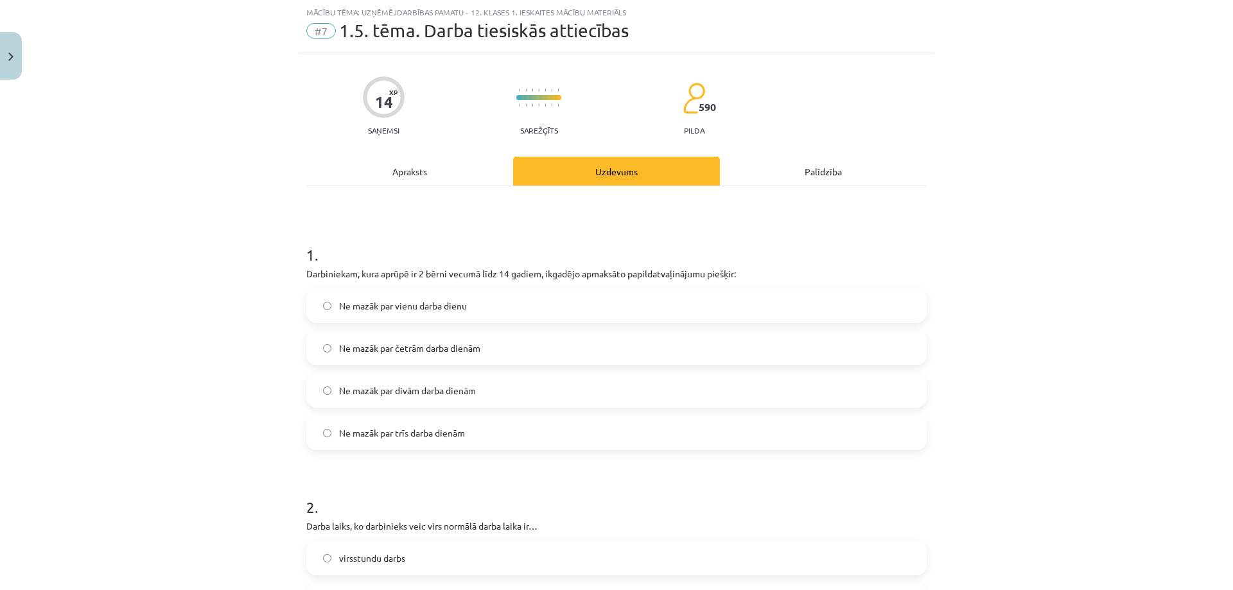
click at [346, 308] on span "Ne mazāk par vienu darba dienu" at bounding box center [403, 305] width 128 height 13
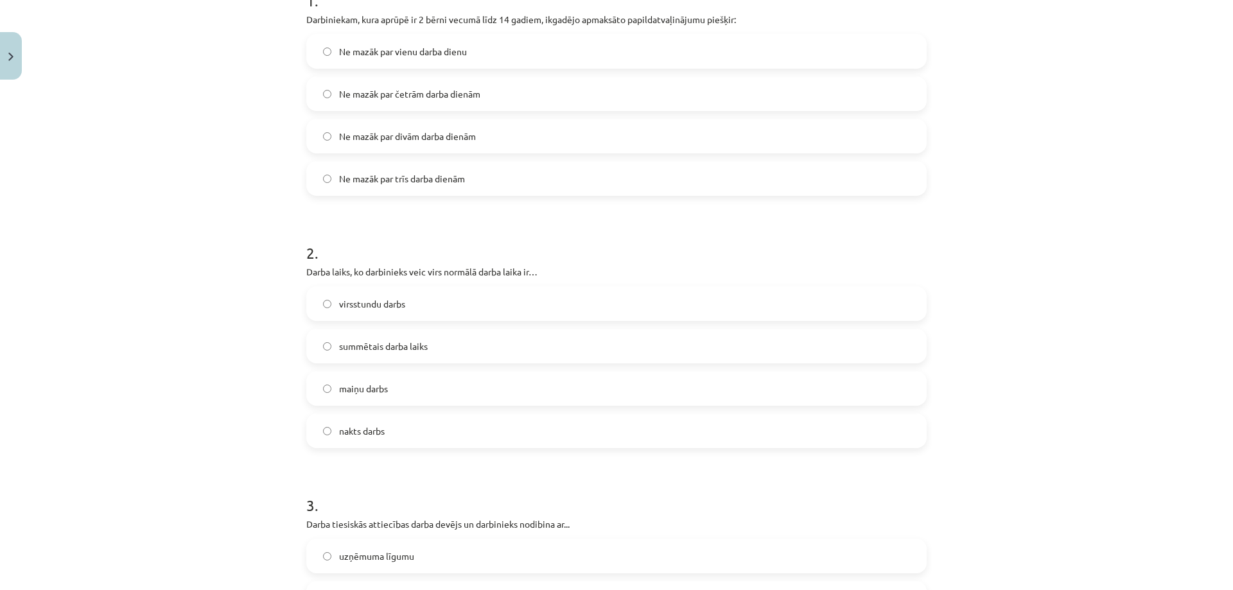
scroll to position [289, 0]
click at [327, 298] on label "virsstundu darbs" at bounding box center [617, 301] width 618 height 32
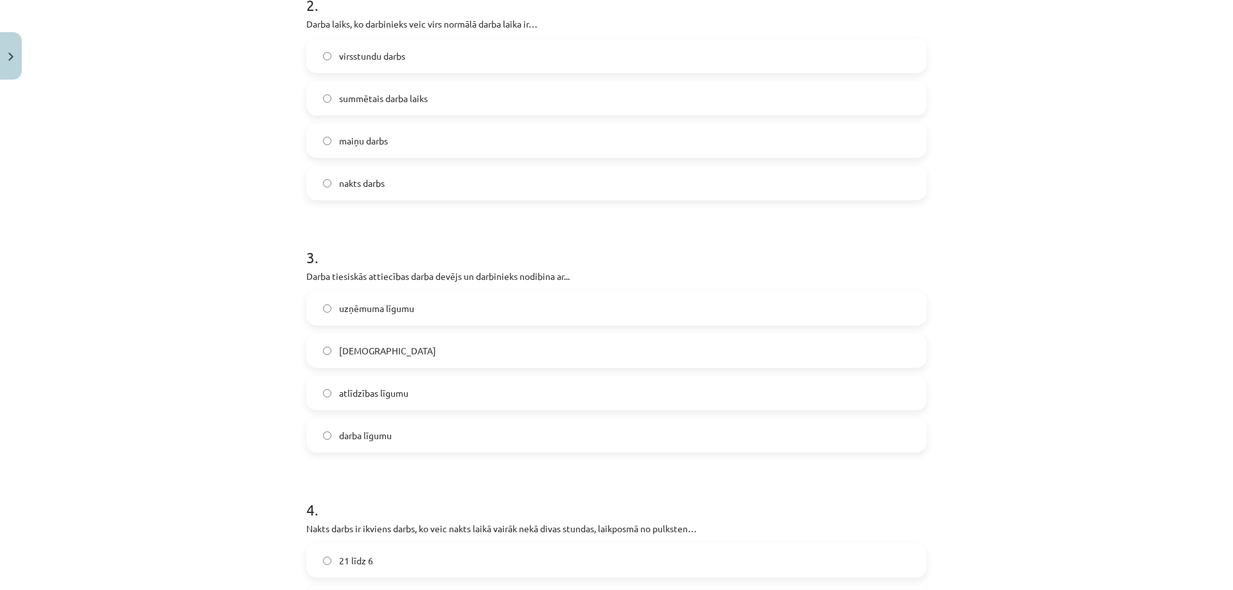
scroll to position [546, 0]
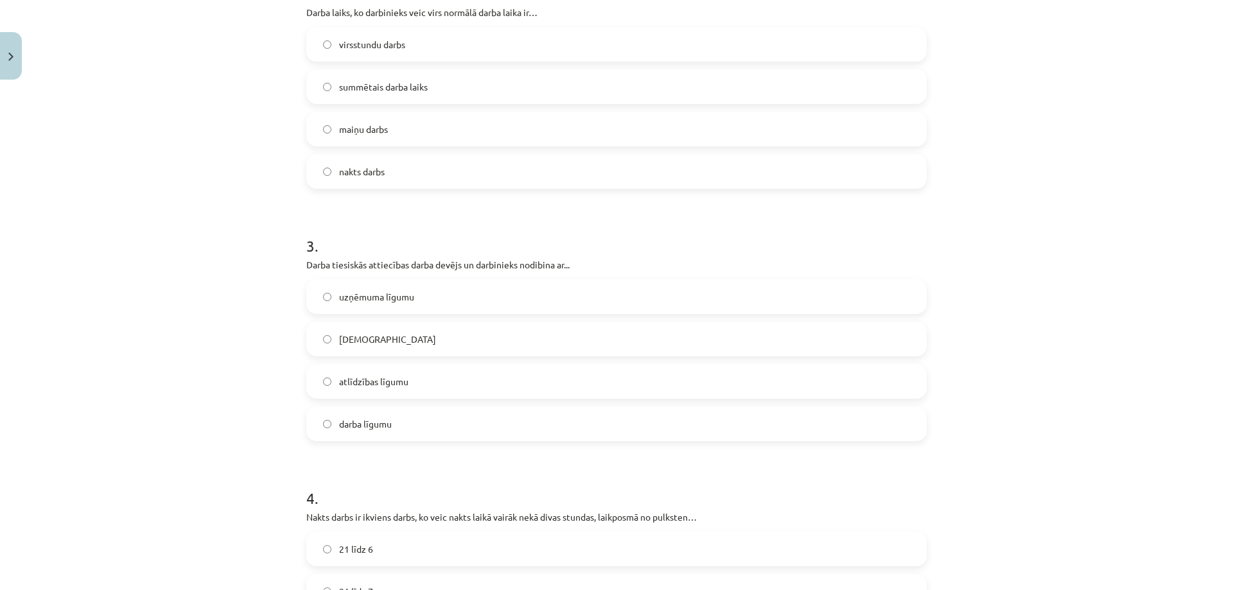
click at [396, 417] on label "darba līgumu" at bounding box center [617, 424] width 618 height 32
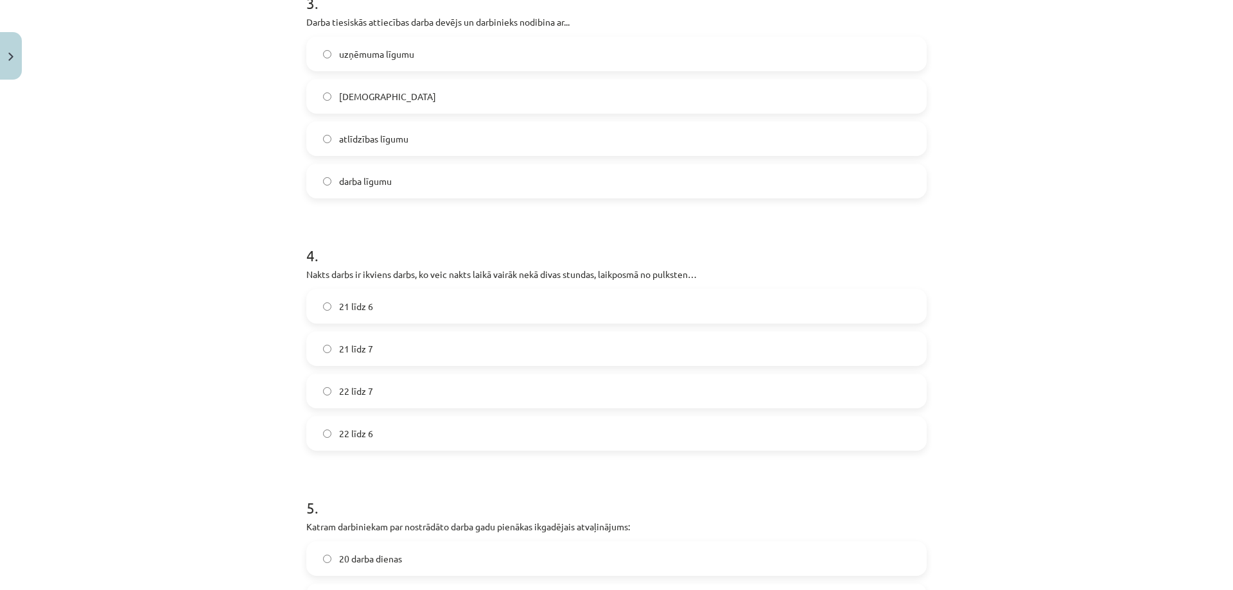
scroll to position [867, 0]
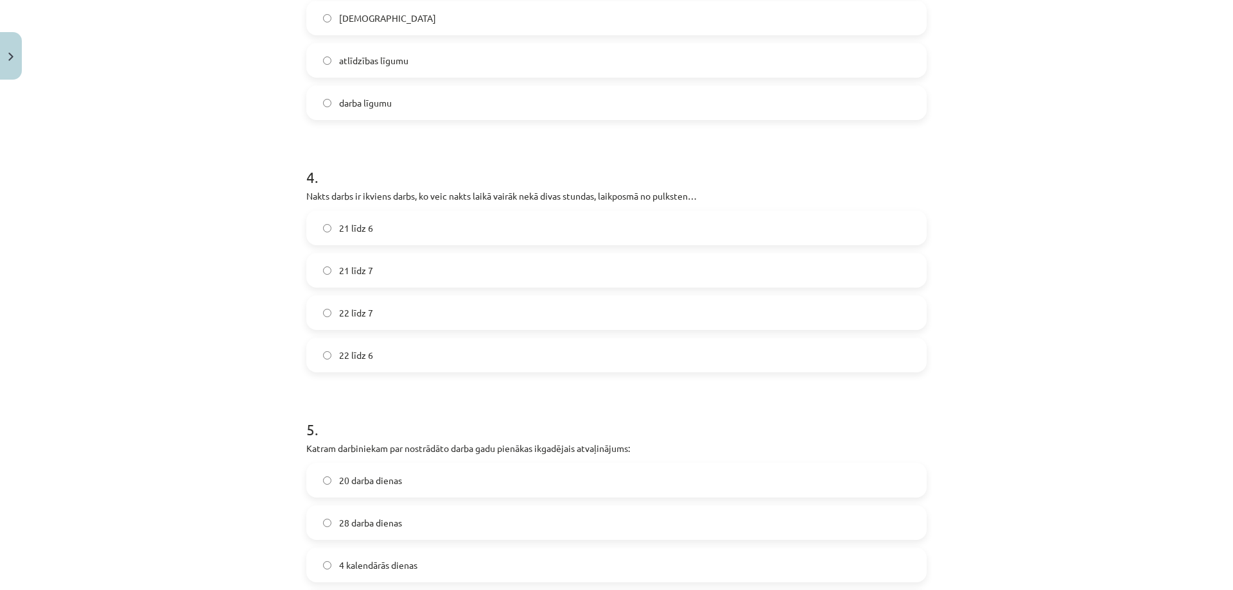
click at [372, 357] on label "22 līdz 6" at bounding box center [617, 355] width 618 height 32
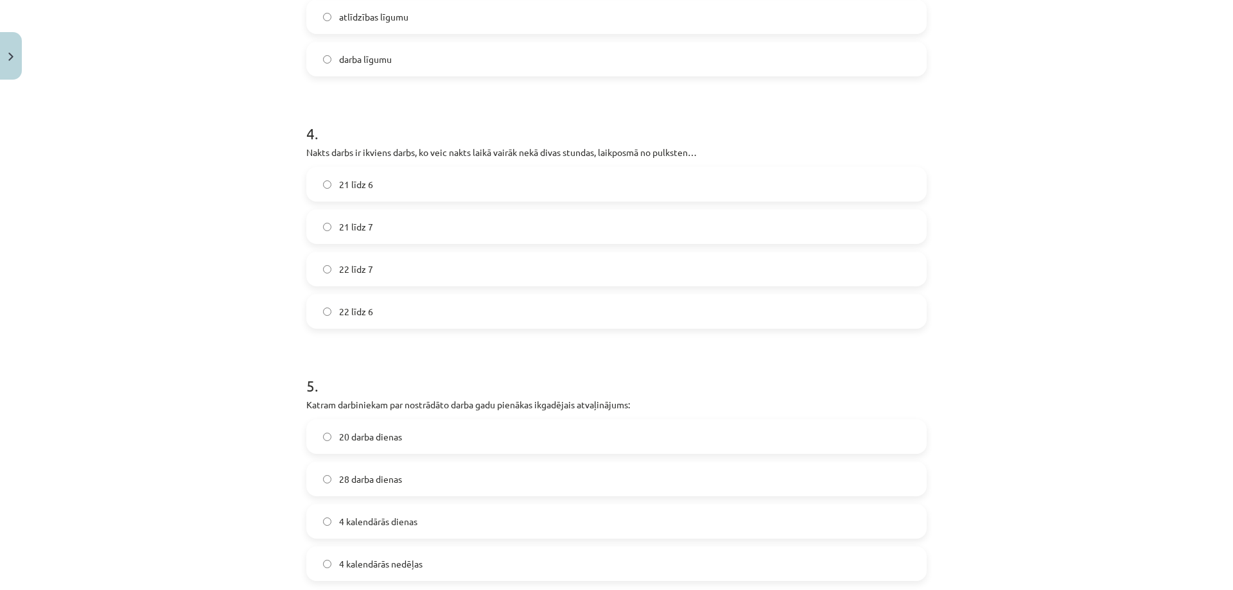
scroll to position [1124, 0]
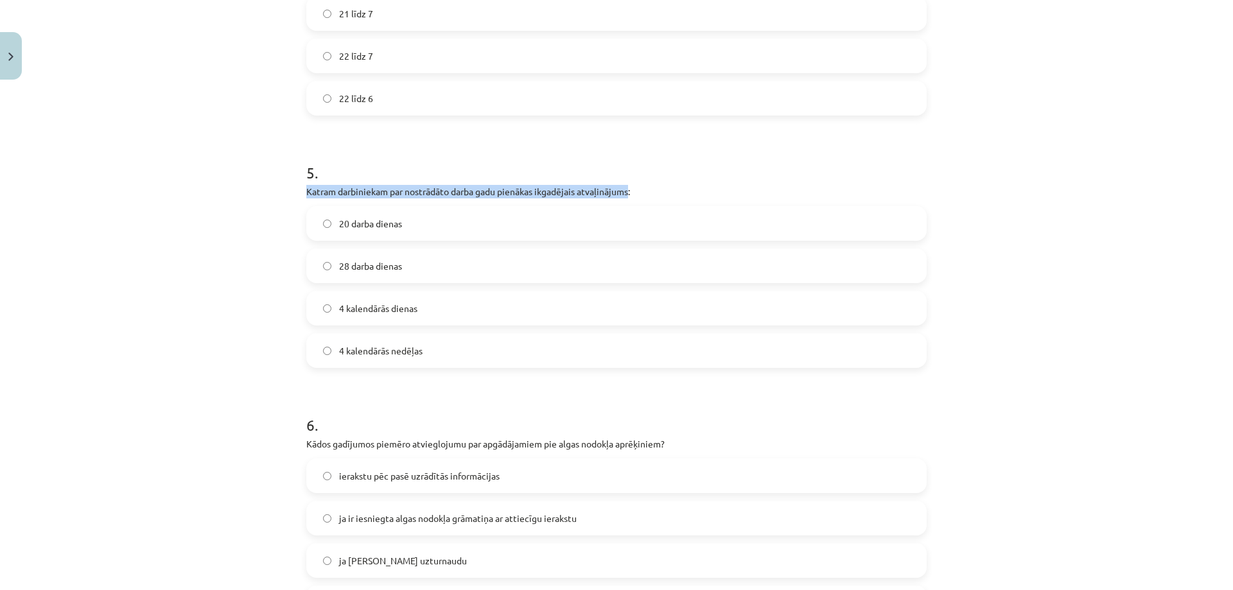
drag, startPoint x: 303, startPoint y: 191, endPoint x: 628, endPoint y: 194, distance: 324.9
click at [628, 194] on p "Katram darbiniekam par nostrādāto darba gadu pienākas ikgadējais atvaļinājums:" at bounding box center [616, 191] width 620 height 13
copy p "Katram darbiniekam par nostrādāto darba gadu pienākas ikgadējais atvaļinājums"
click at [381, 272] on span "28 darba dienas" at bounding box center [370, 265] width 63 height 13
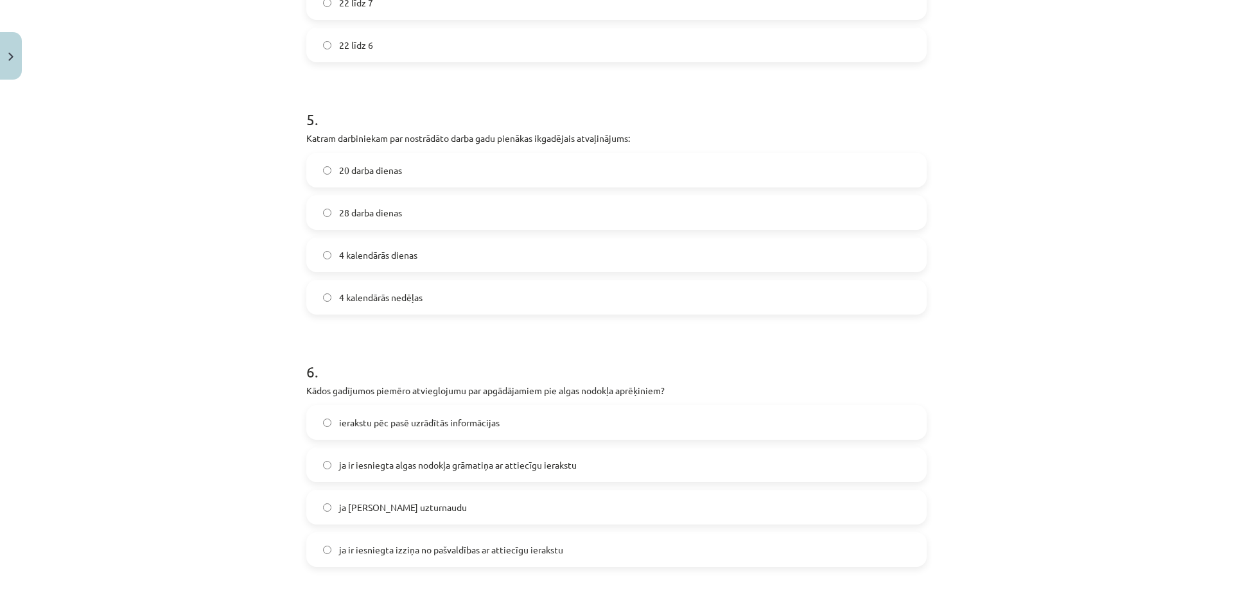
scroll to position [1380, 0]
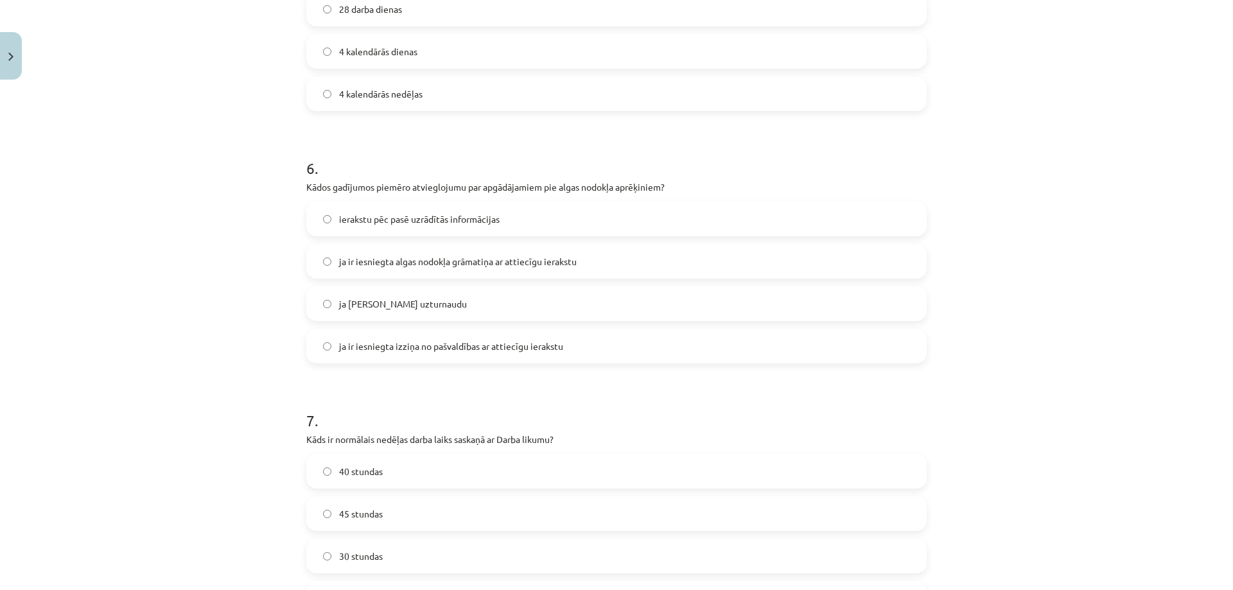
click at [410, 268] on span "ja ir iesniegta algas nodokļa grāmatiņa ar attiecīgu ierakstu" at bounding box center [458, 261] width 238 height 13
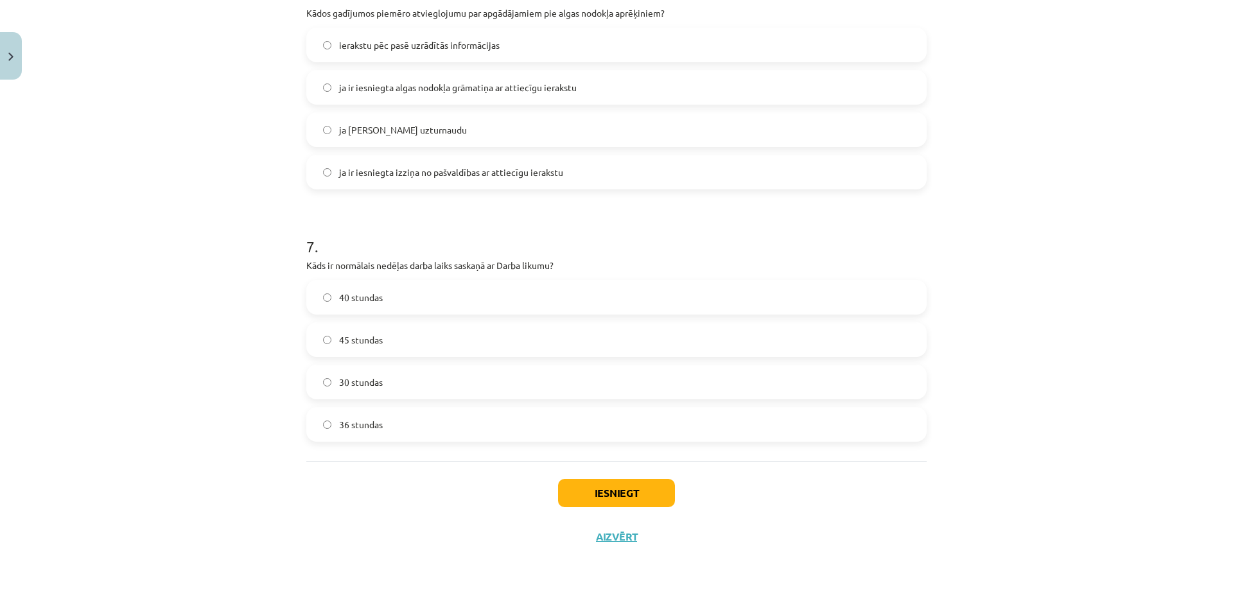
scroll to position [1555, 0]
click at [393, 295] on label "40 stundas" at bounding box center [617, 297] width 618 height 32
click at [614, 491] on button "Iesniegt" at bounding box center [616, 492] width 117 height 28
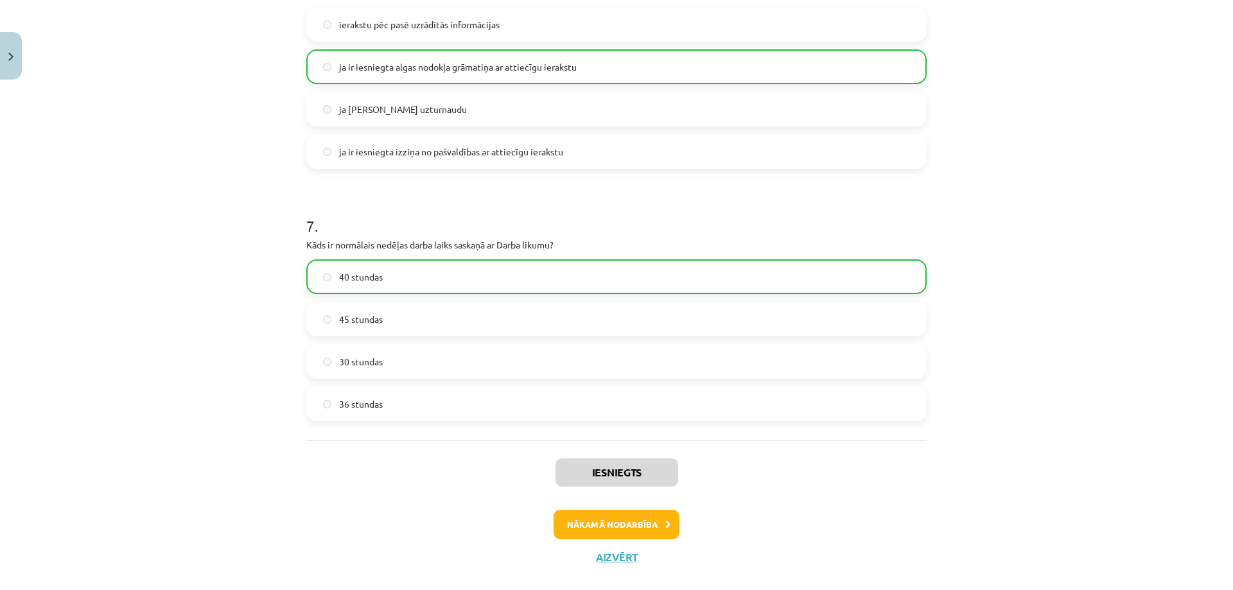
scroll to position [1596, 0]
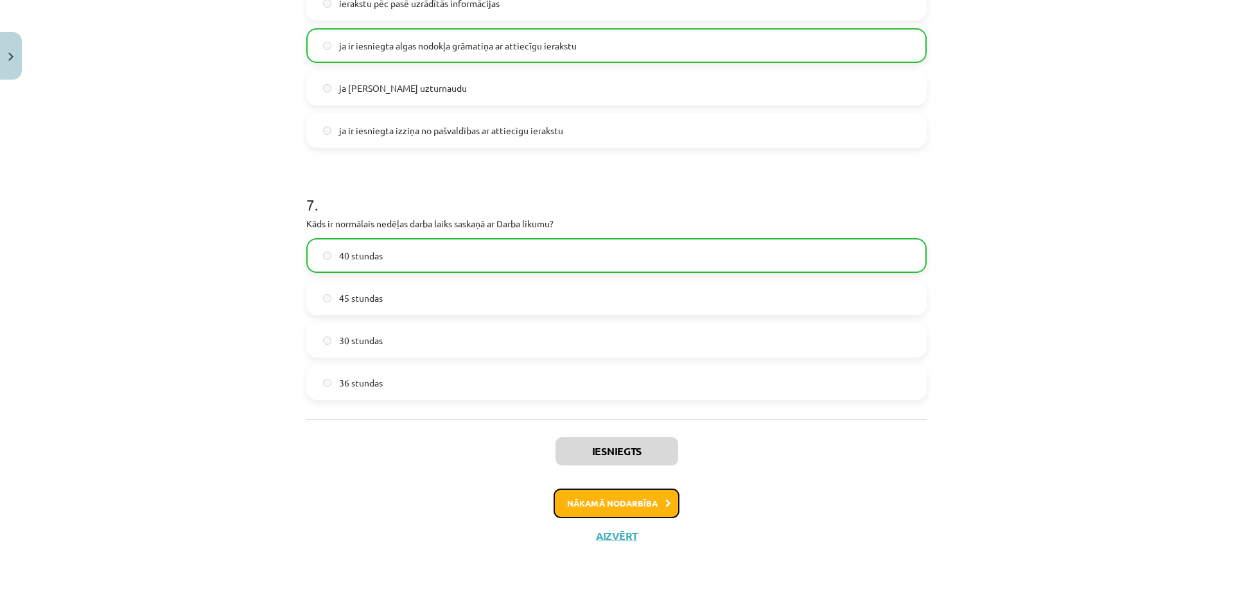
click at [584, 498] on button "Nākamā nodarbība" at bounding box center [616, 504] width 126 height 30
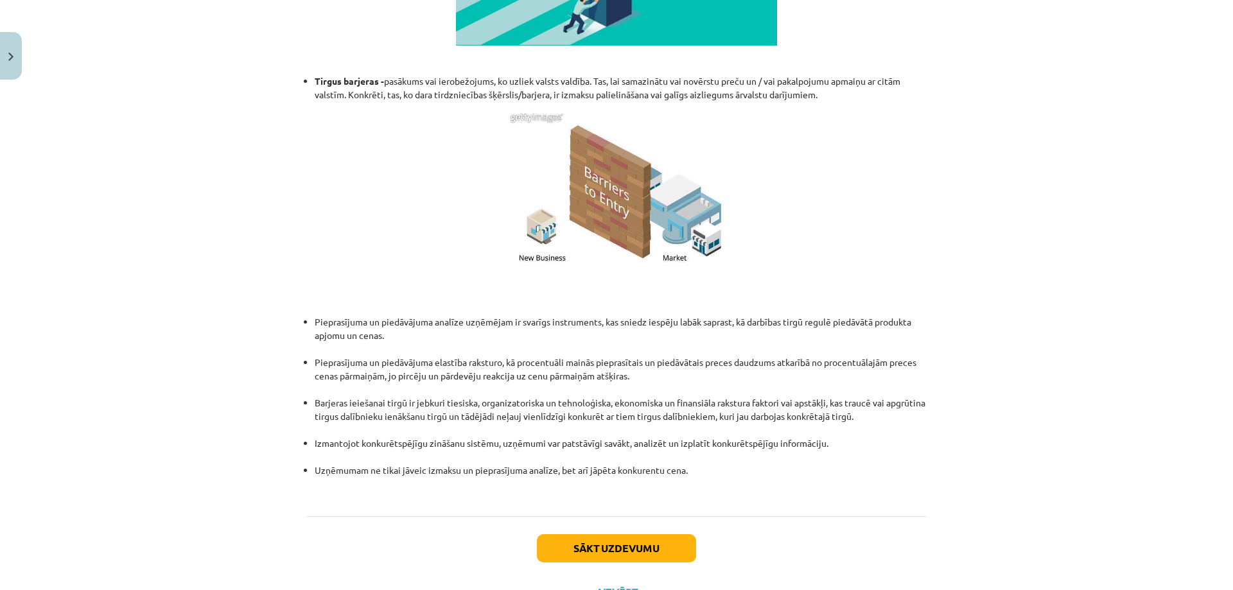
scroll to position [1055, 0]
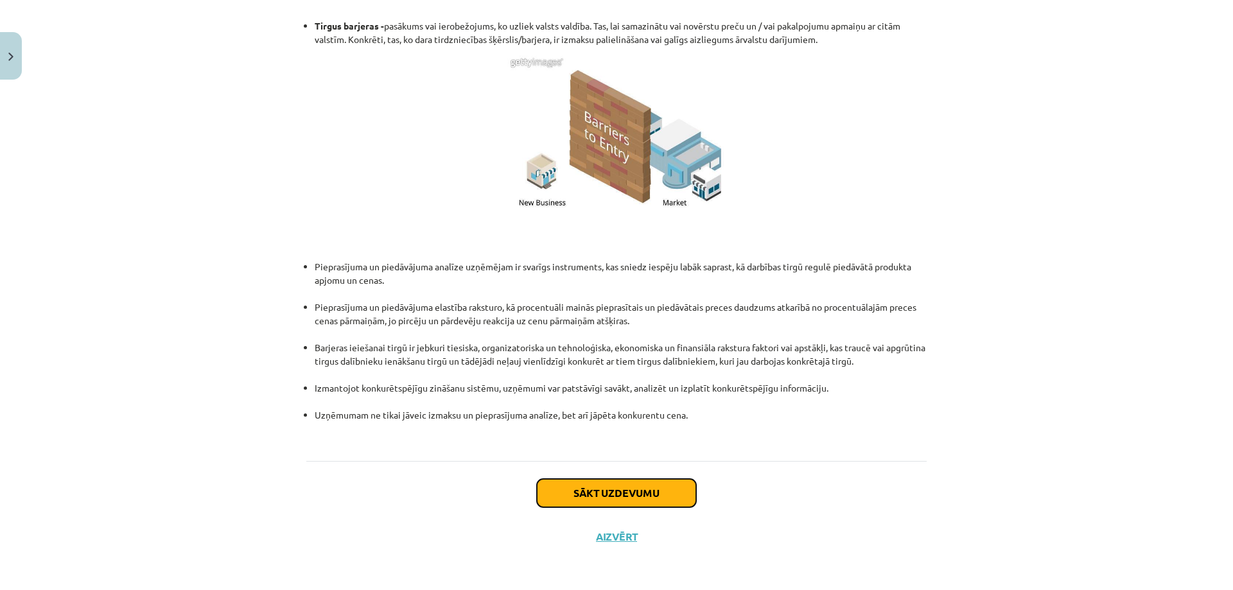
click at [624, 497] on button "Sākt uzdevumu" at bounding box center [616, 493] width 159 height 28
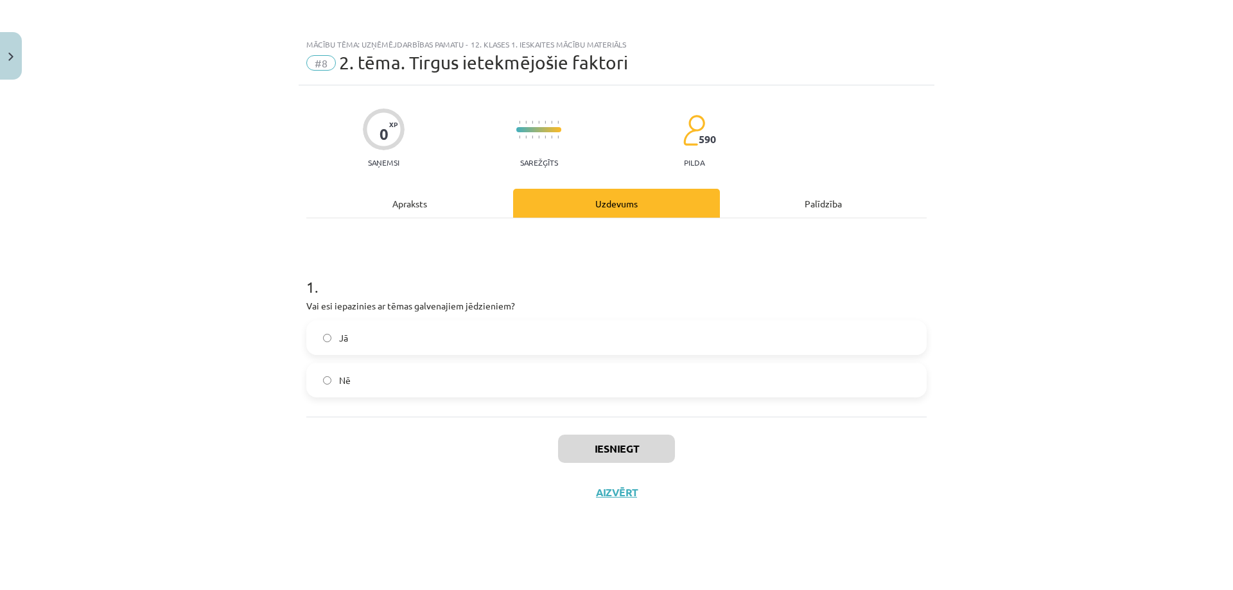
scroll to position [0, 0]
click at [331, 339] on label "Jā" at bounding box center [617, 338] width 618 height 32
click at [641, 452] on button "Iesniegt" at bounding box center [616, 449] width 117 height 28
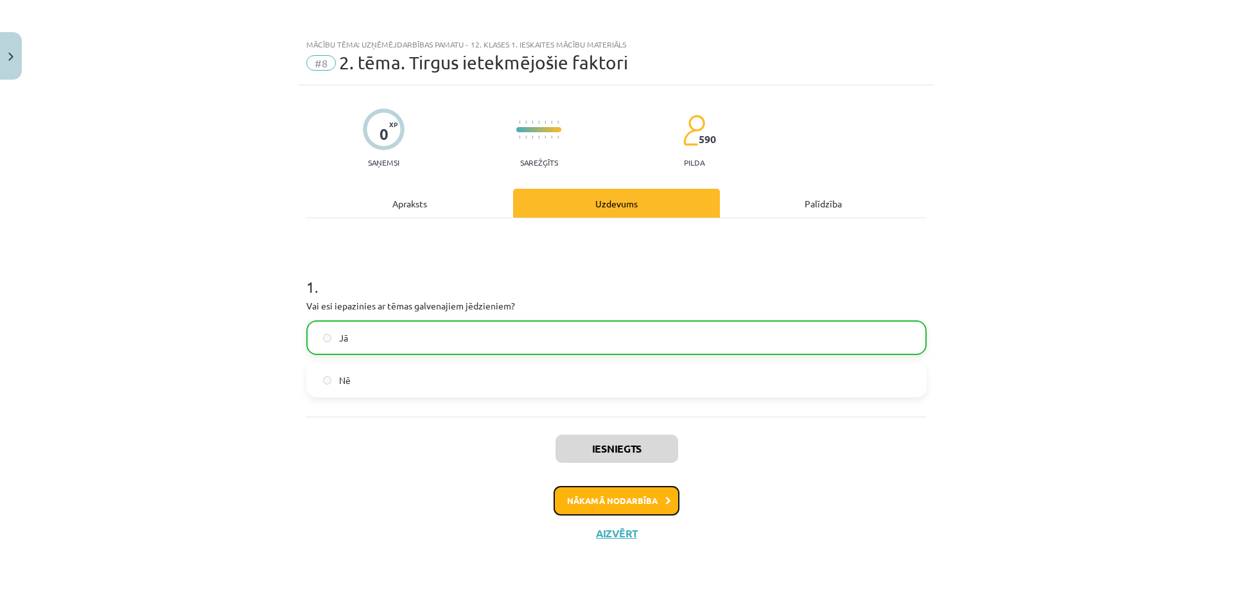
click at [588, 503] on button "Nākamā nodarbība" at bounding box center [616, 501] width 126 height 30
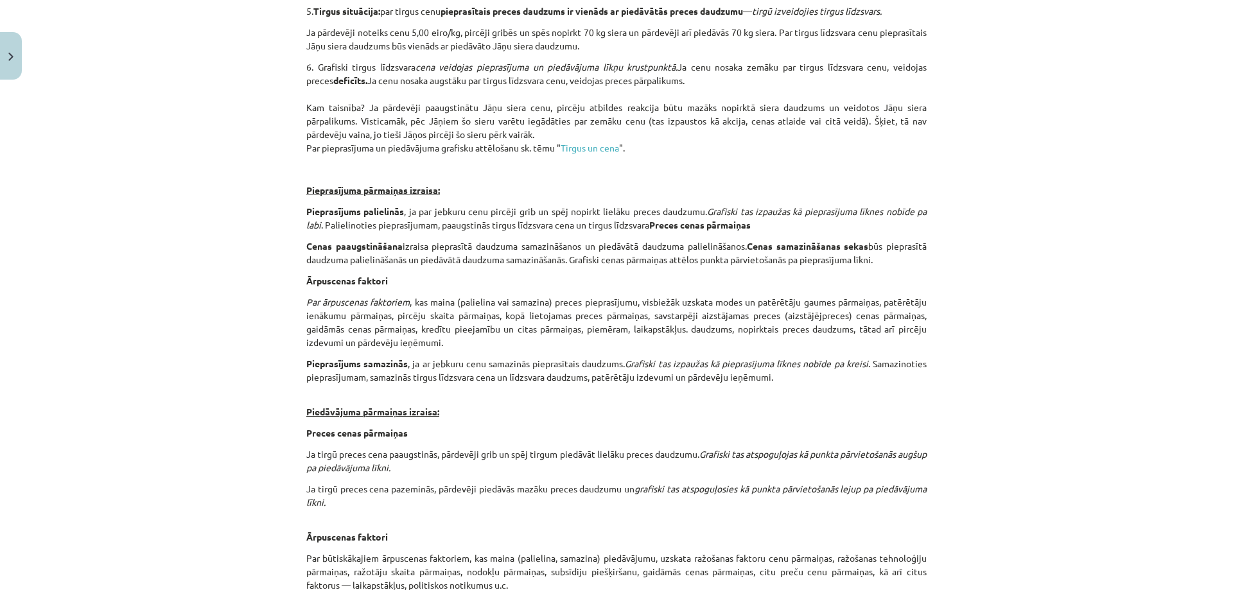
scroll to position [2048, 0]
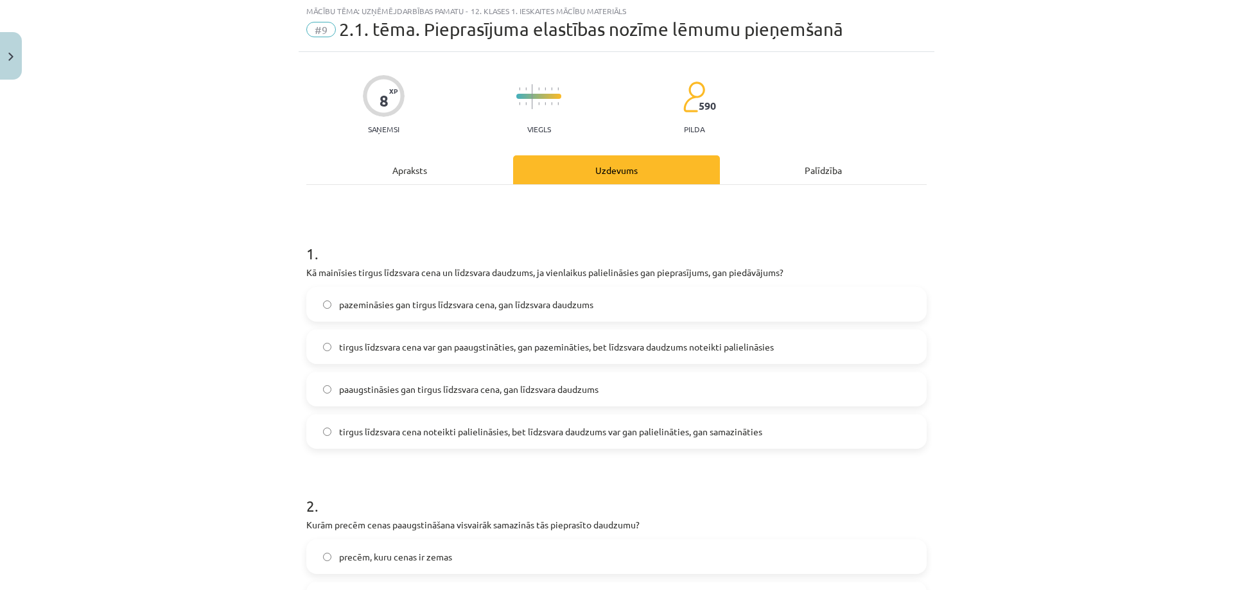
scroll to position [32, 0]
click at [485, 351] on span "tirgus līdzsvara cena var gan paaugstināties, gan pazemināties, bet līdzsvara d…" at bounding box center [556, 348] width 435 height 13
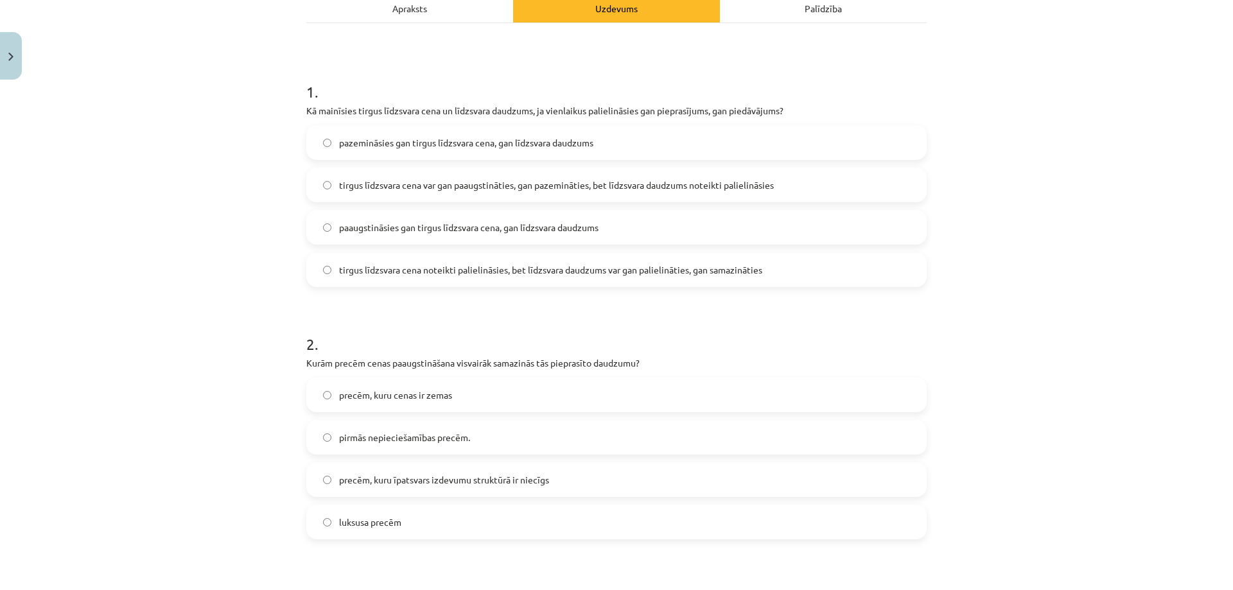
scroll to position [225, 0]
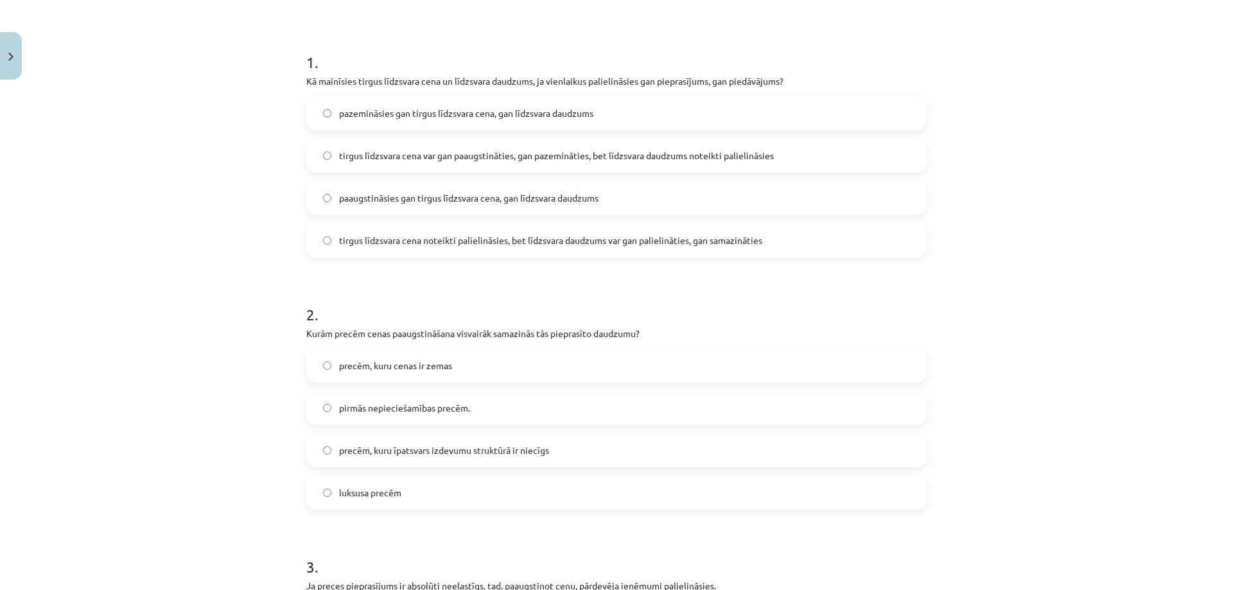
click at [423, 498] on label "luksusa precēm" at bounding box center [617, 492] width 618 height 32
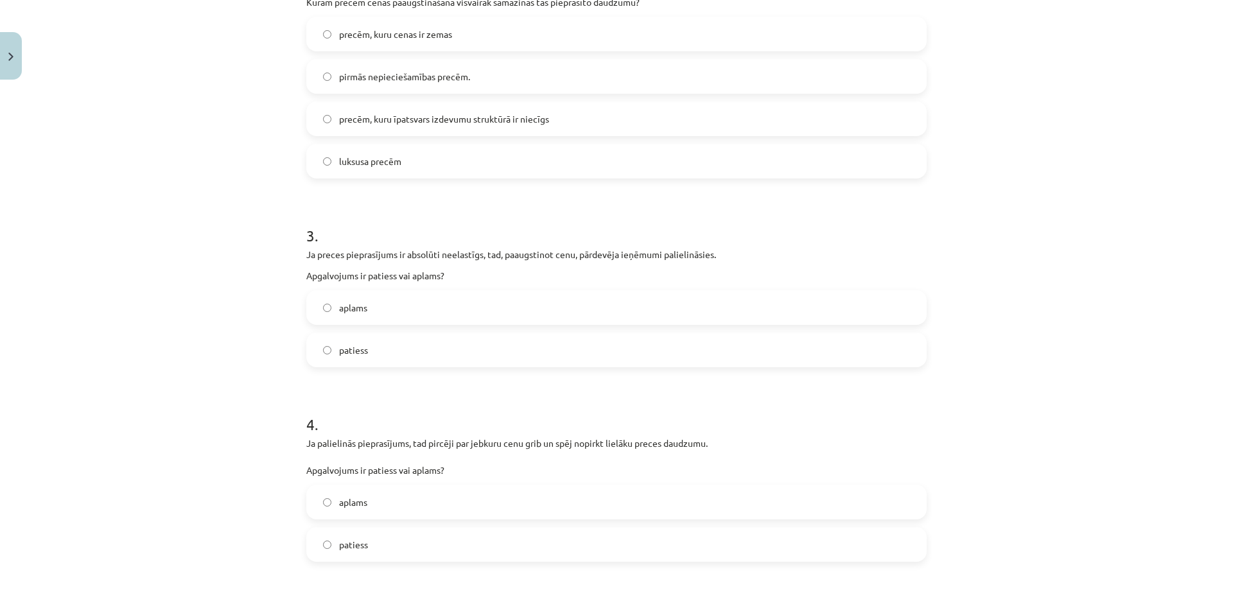
scroll to position [610, 0]
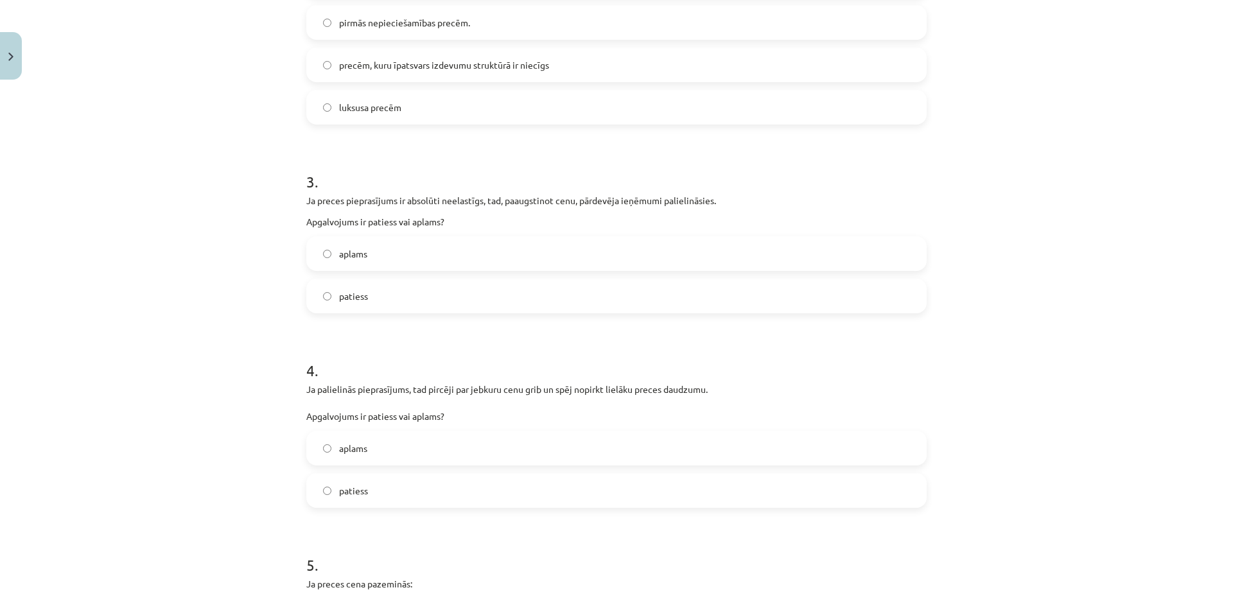
click at [447, 300] on label "patiess" at bounding box center [617, 296] width 618 height 32
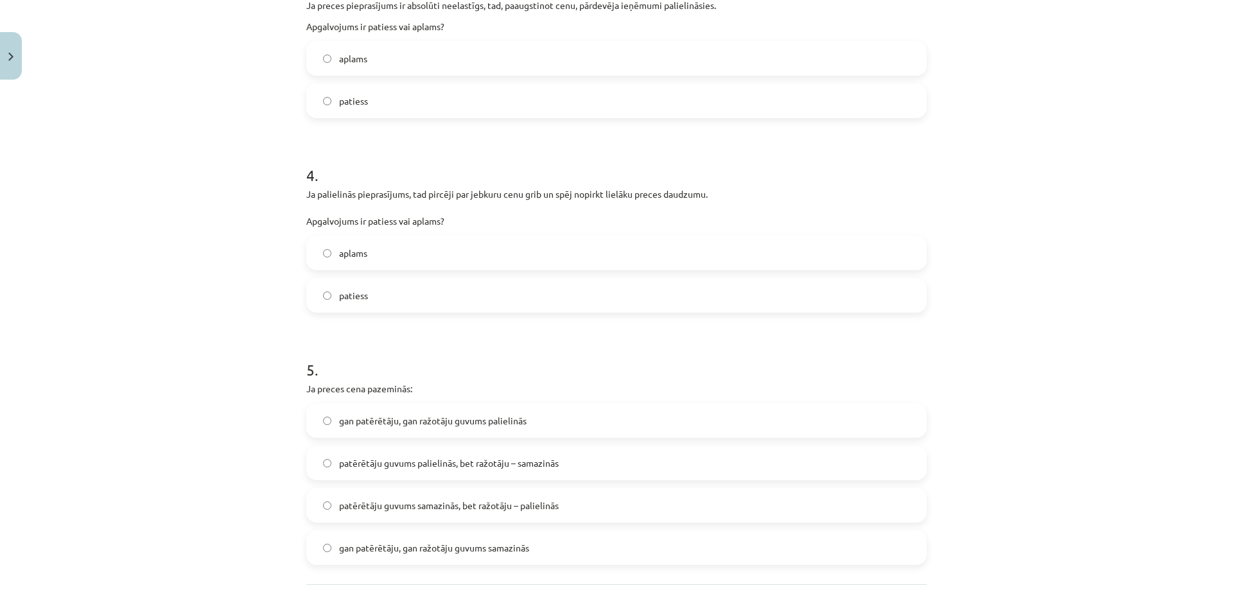
scroll to position [867, 0]
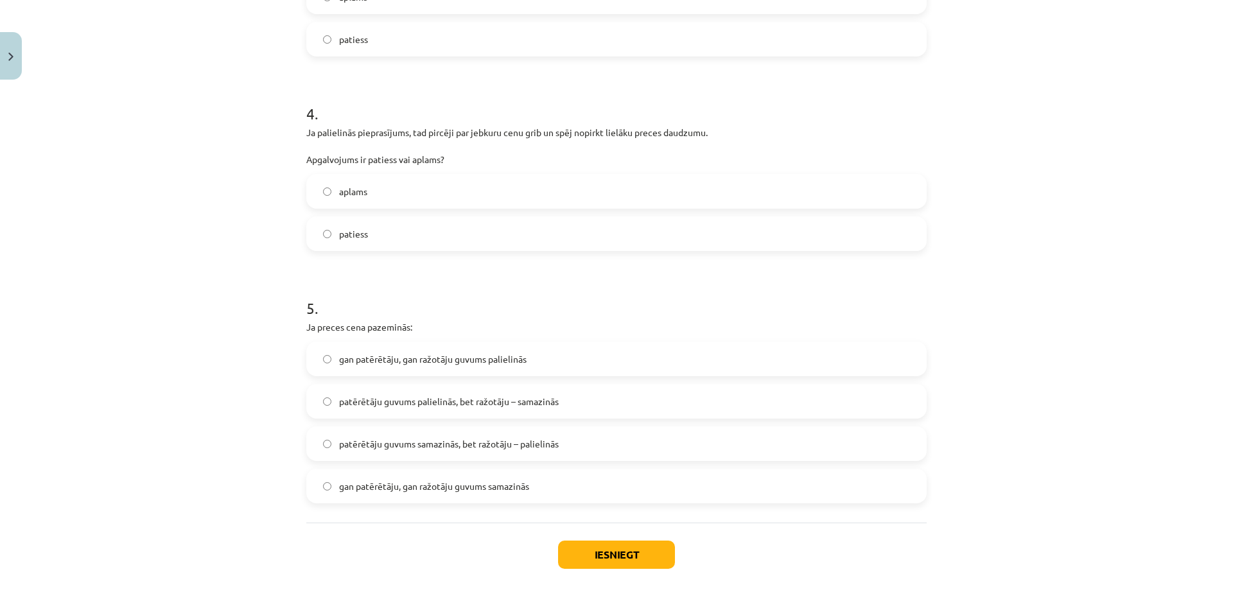
click at [482, 240] on label "patiess" at bounding box center [617, 234] width 618 height 32
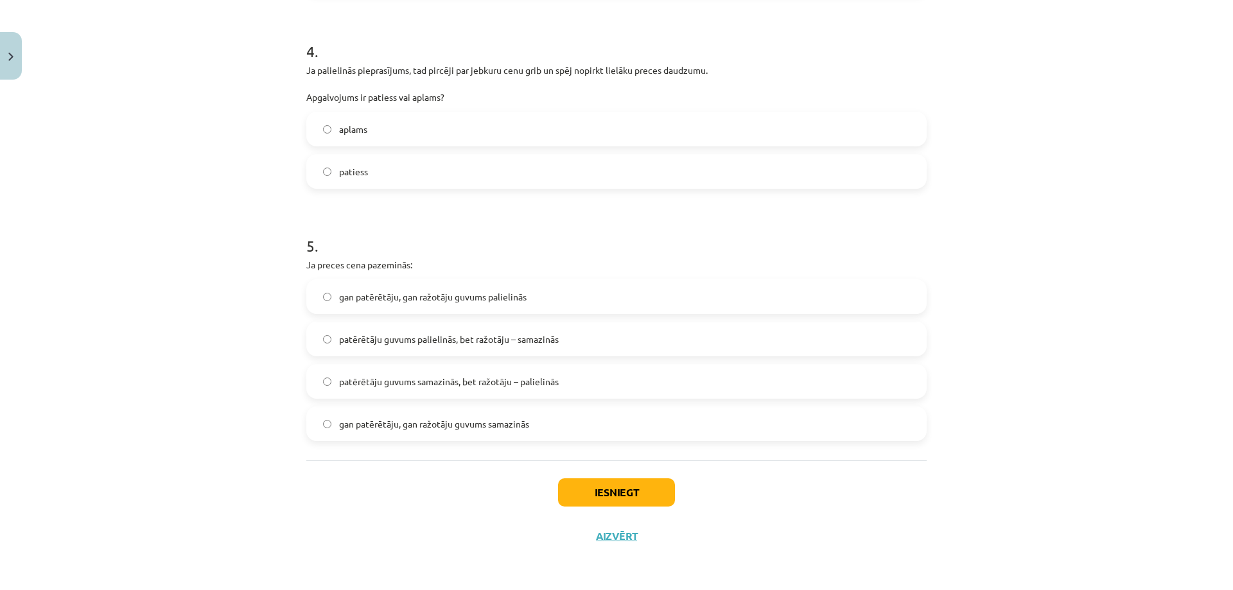
click at [523, 344] on span "patērētāju guvums palielinās, bet ražotāju – samazinās" at bounding box center [449, 339] width 220 height 13
click at [645, 489] on button "Iesniegt" at bounding box center [616, 492] width 117 height 28
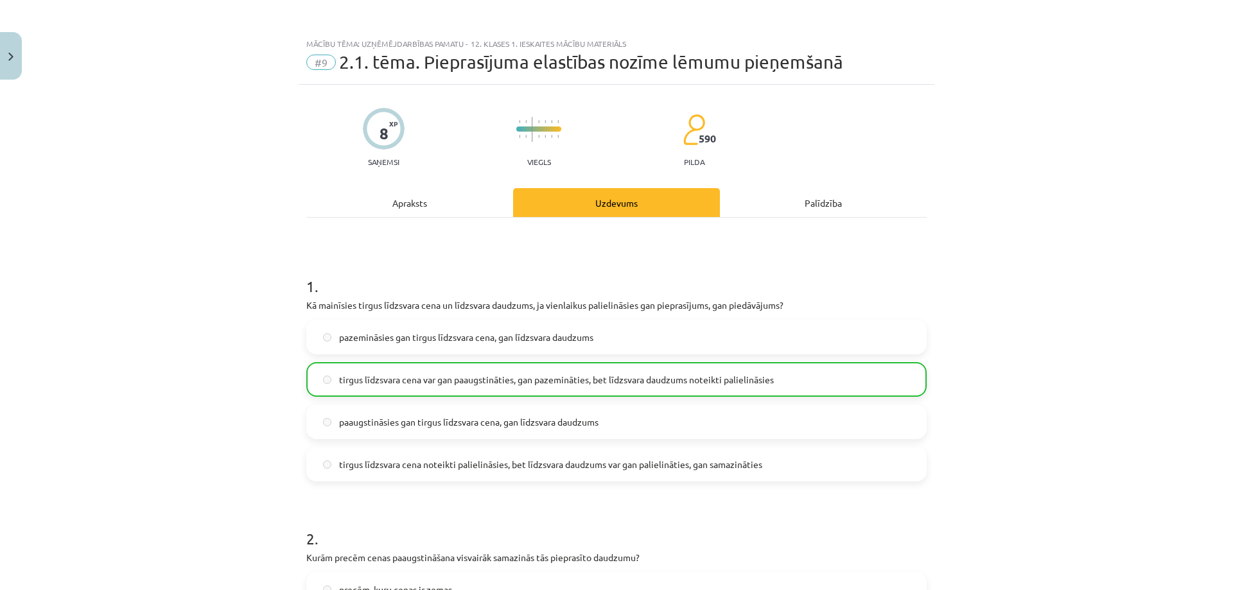
scroll to position [0, 0]
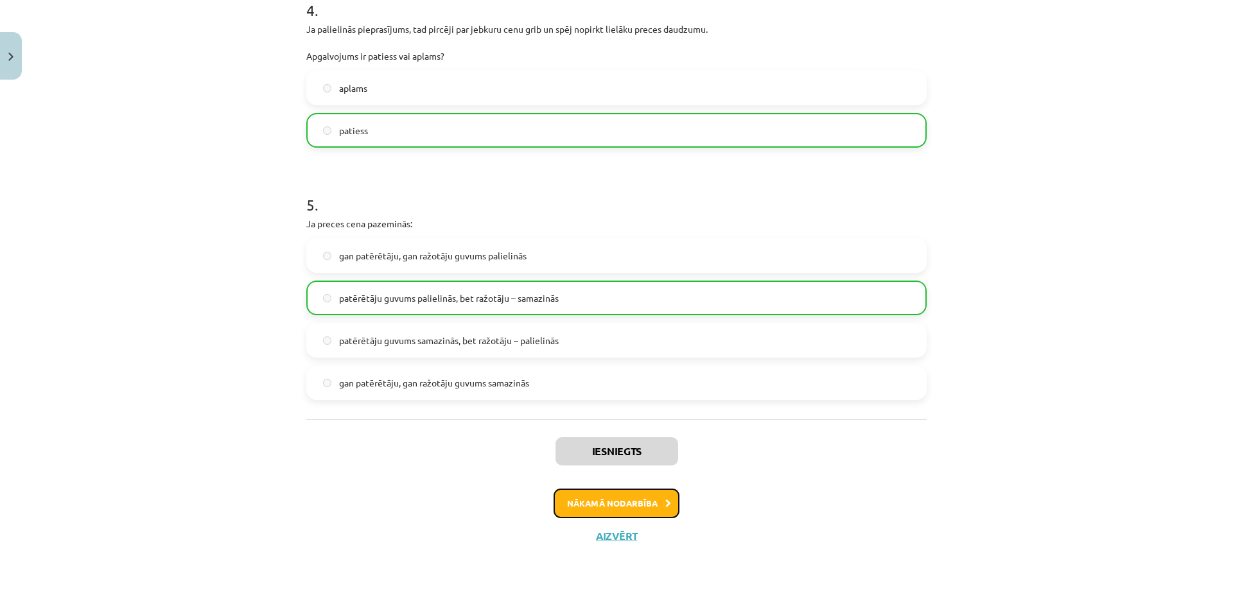
click at [611, 498] on button "Nākamā nodarbība" at bounding box center [616, 504] width 126 height 30
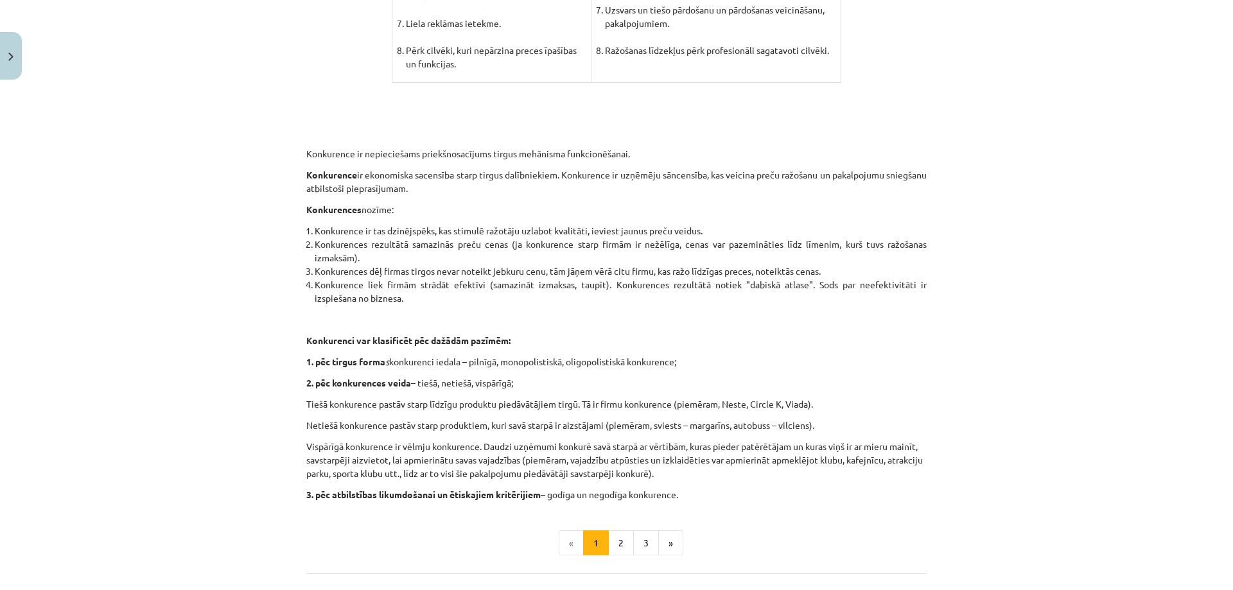
scroll to position [1164, 0]
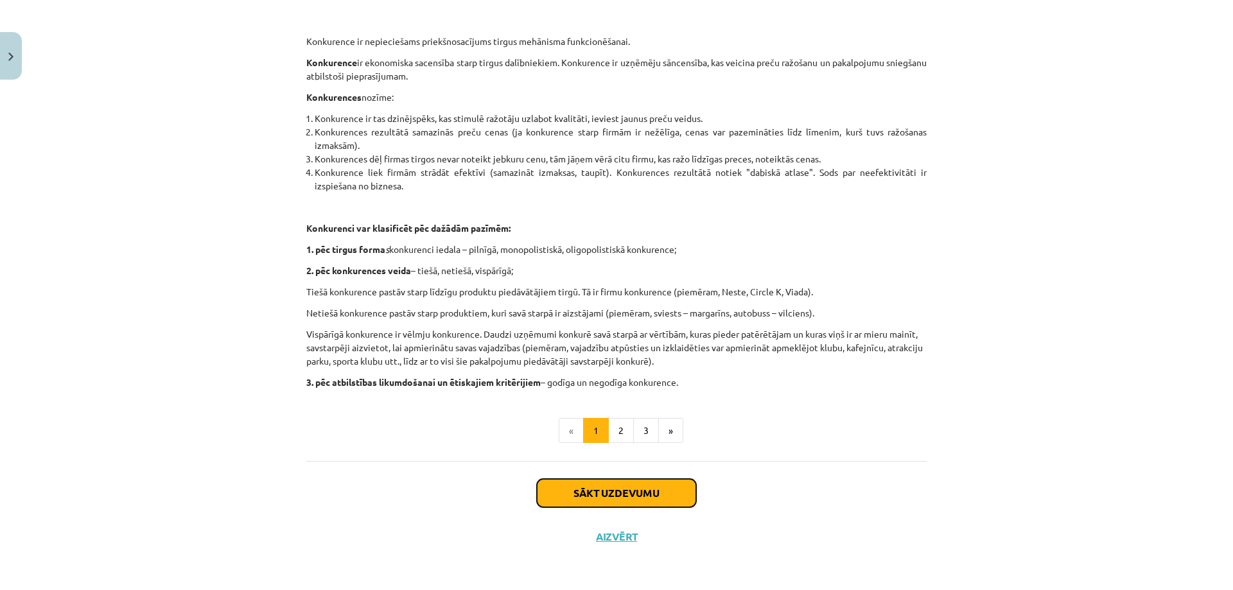
click at [561, 497] on button "Sākt uzdevumu" at bounding box center [616, 493] width 159 height 28
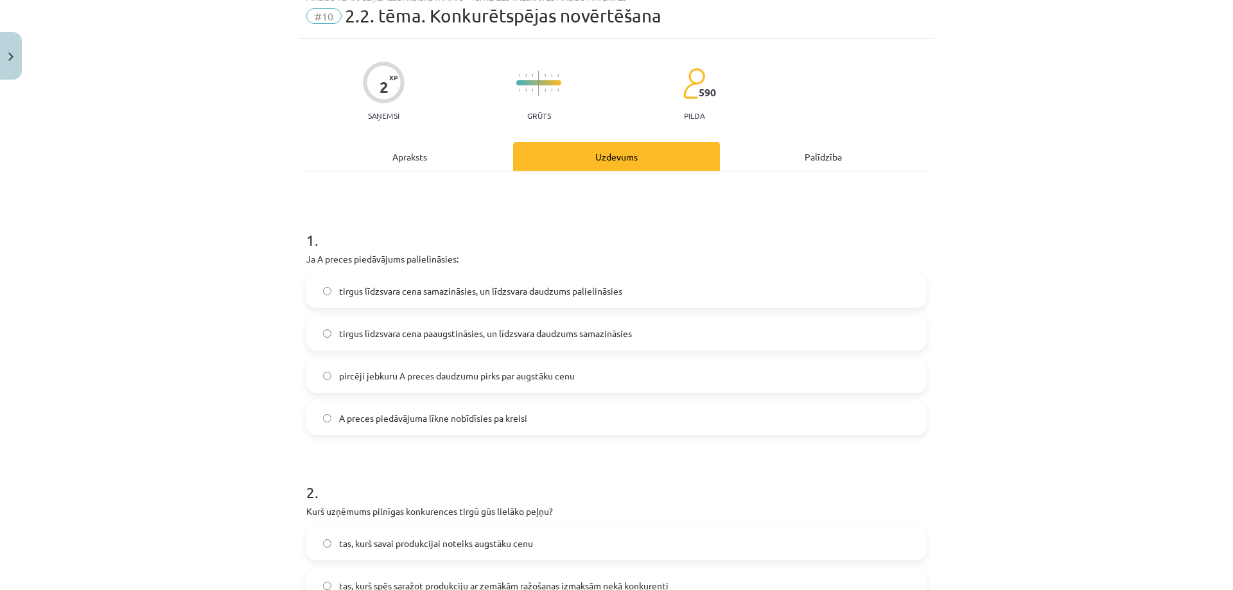
scroll to position [32, 0]
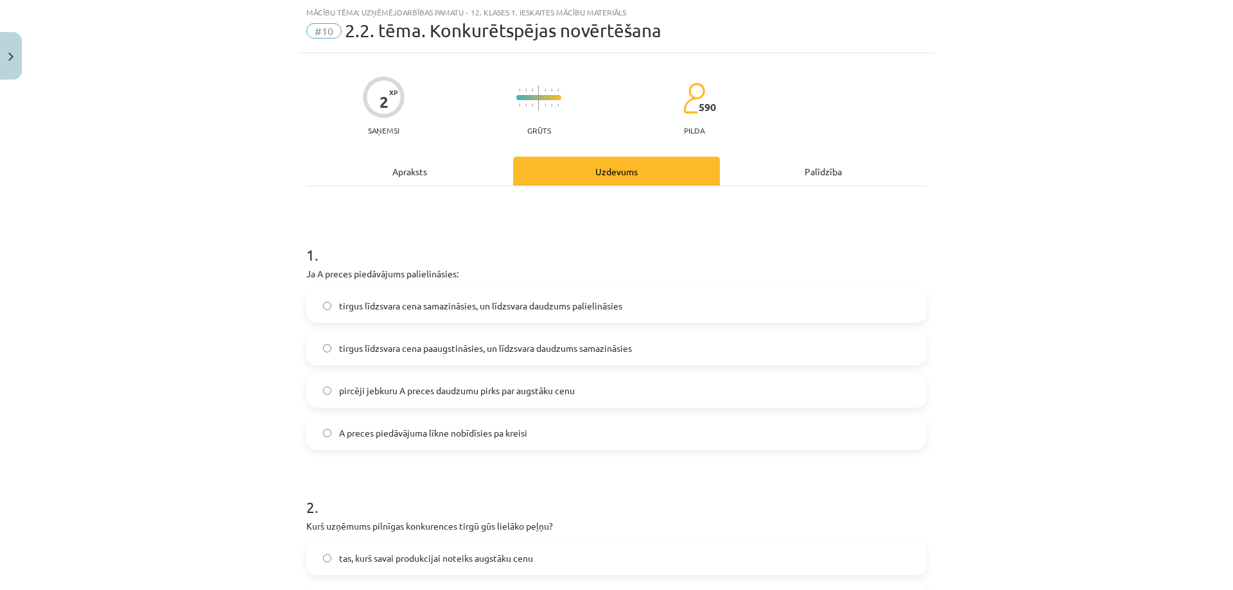
click at [571, 308] on span "tirgus līdzsvara cena samazināsies, un līdzsvara daudzums palielināsies" at bounding box center [480, 305] width 283 height 13
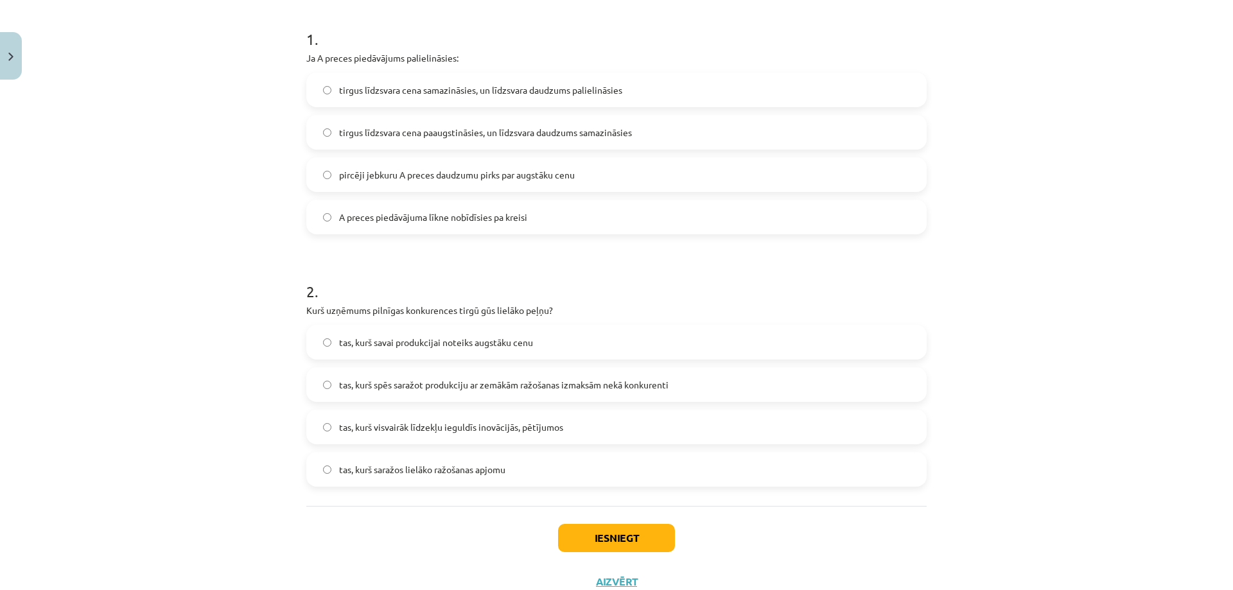
scroll to position [293, 0]
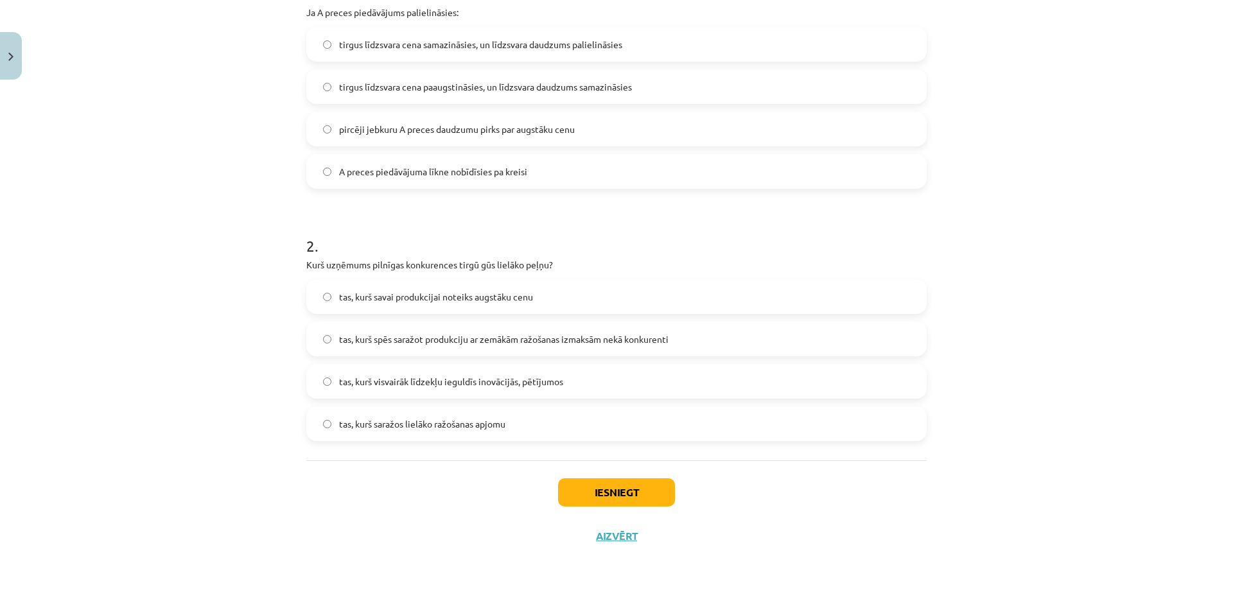
click at [453, 344] on span "tas, kurš spēs saražot produkciju ar zemākām ražošanas izmaksām nekā konkurenti" at bounding box center [503, 339] width 329 height 13
click at [634, 496] on button "Iesniegt" at bounding box center [616, 492] width 117 height 28
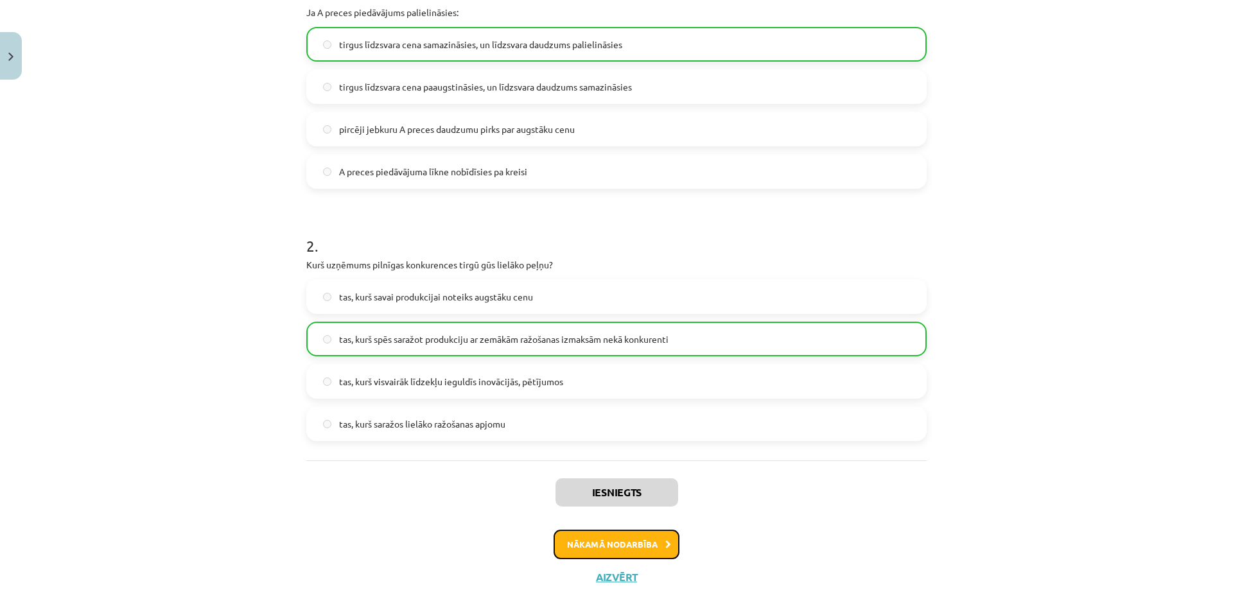
click at [605, 543] on button "Nākamā nodarbība" at bounding box center [616, 545] width 126 height 30
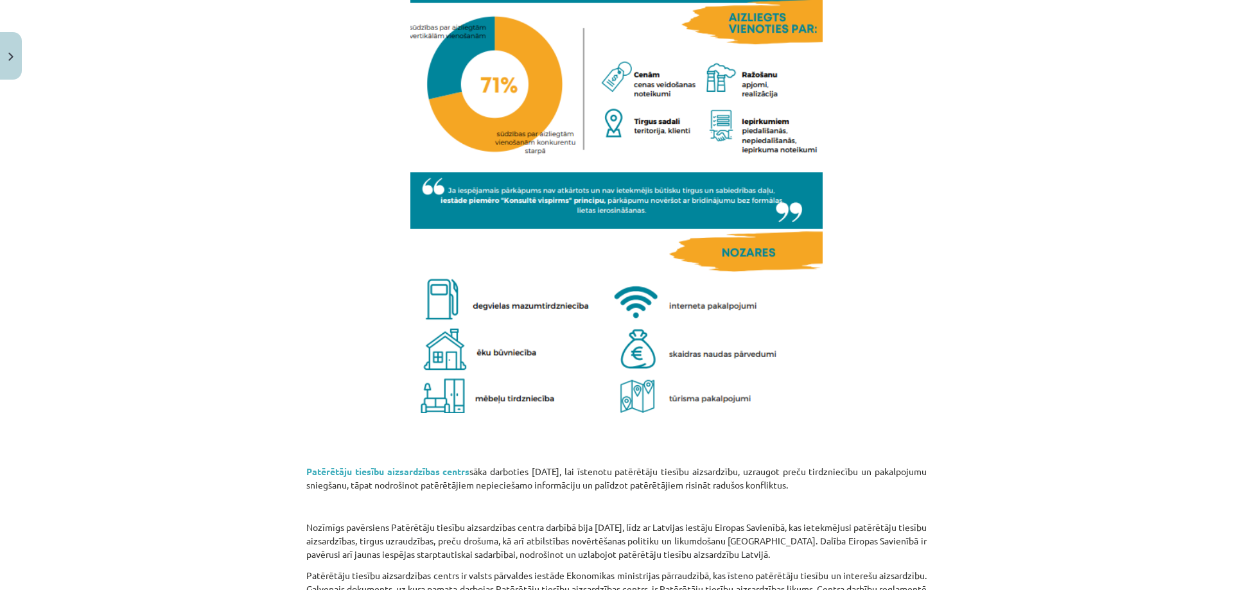
scroll to position [3050, 0]
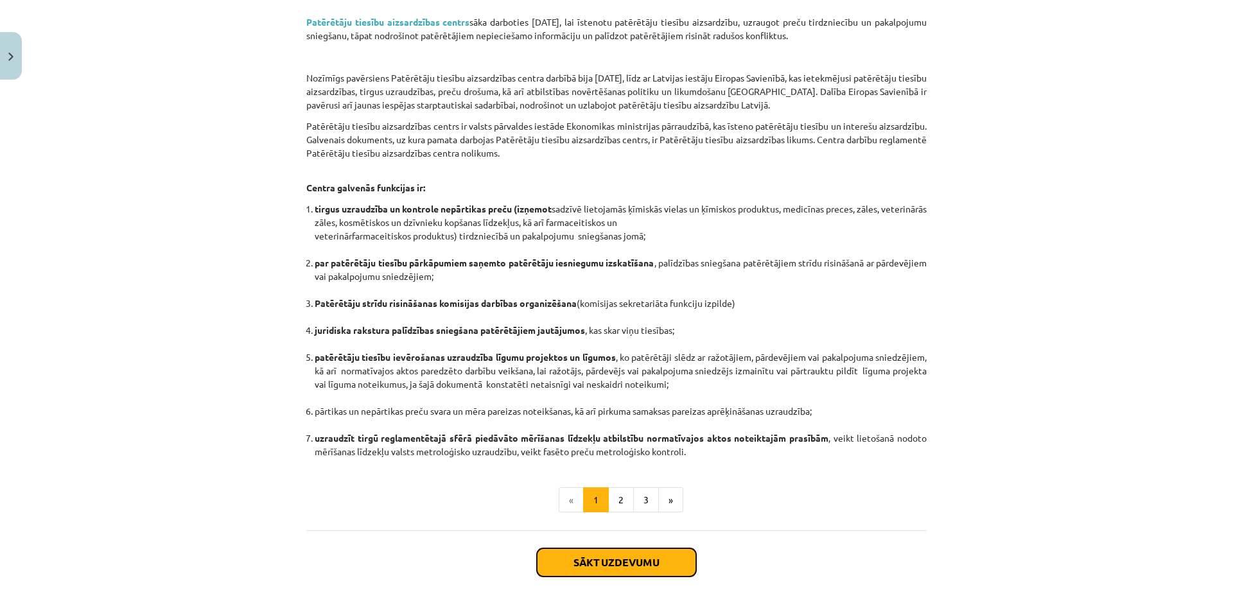
click at [621, 564] on button "Sākt uzdevumu" at bounding box center [616, 562] width 159 height 28
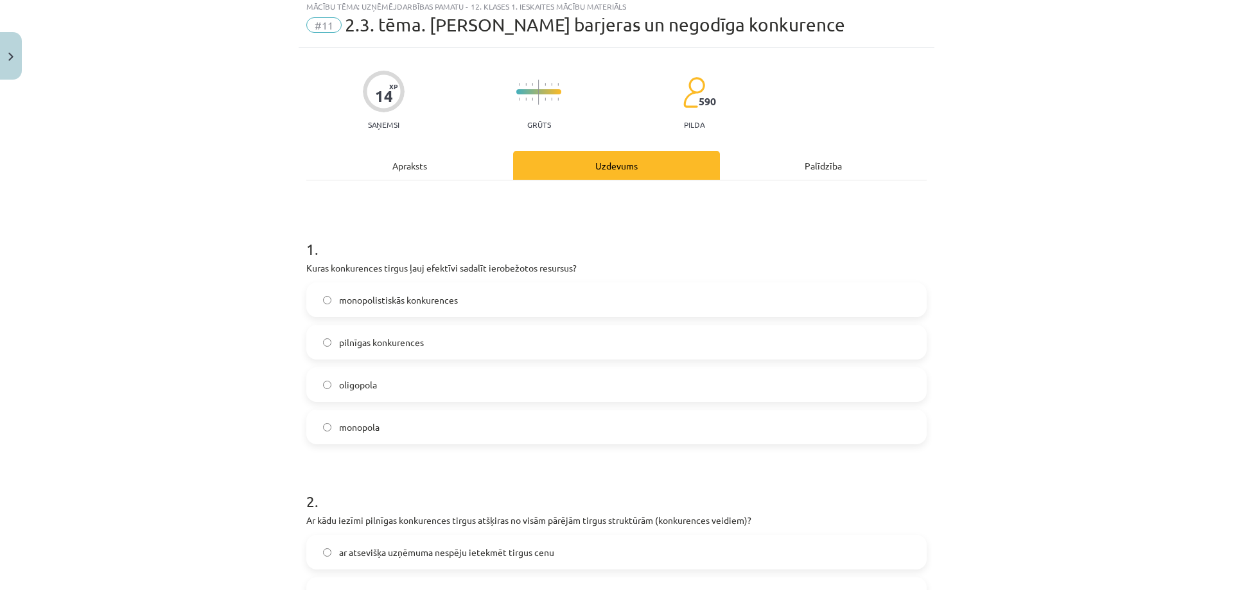
scroll to position [32, 0]
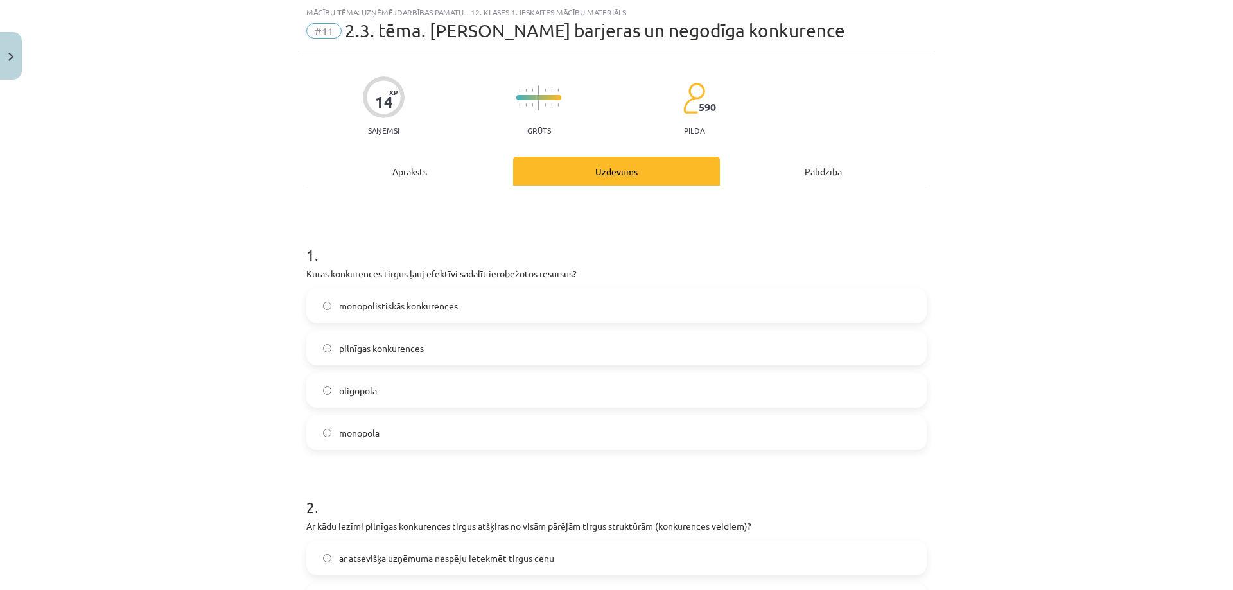
click at [406, 348] on span "pilnīgas konkurences" at bounding box center [381, 348] width 85 height 13
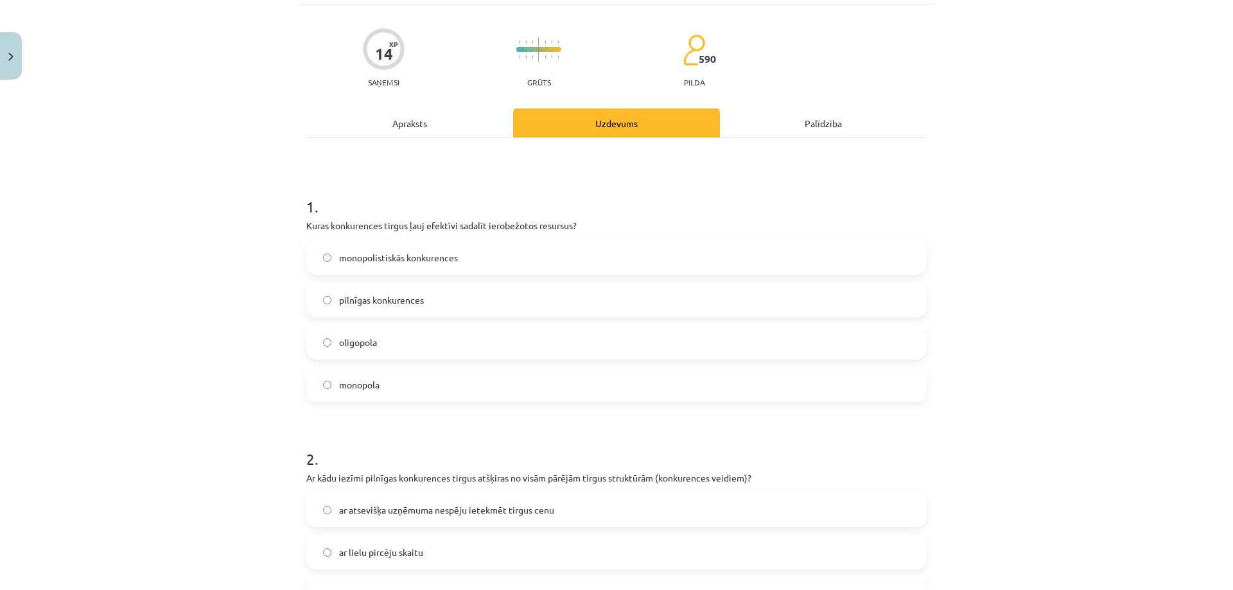
scroll to position [482, 0]
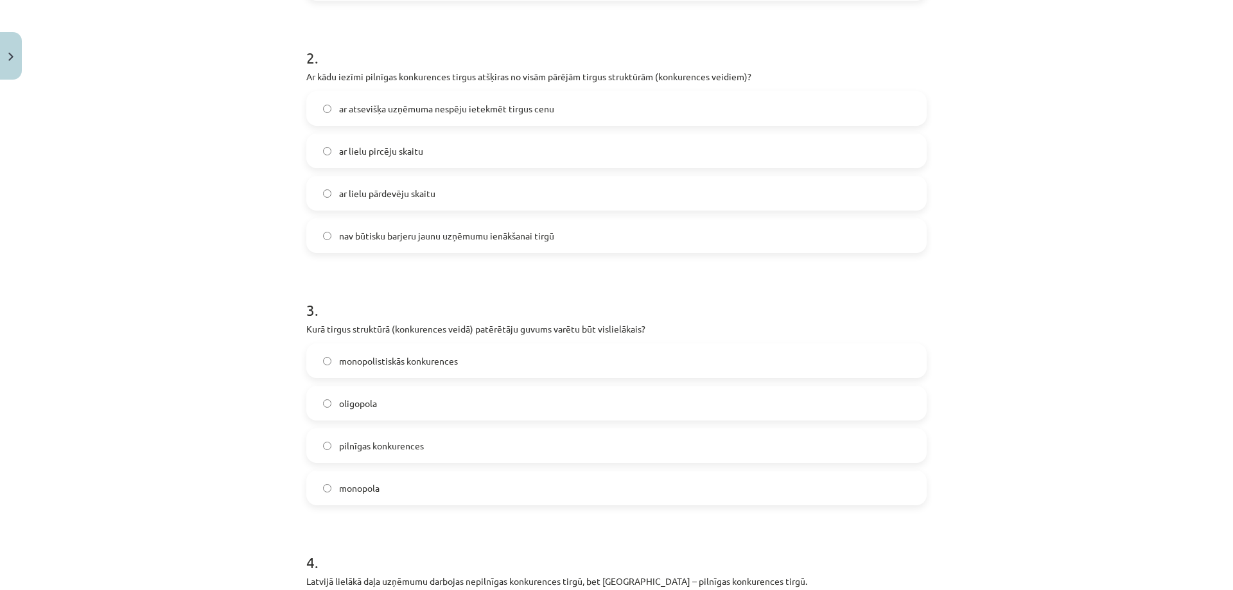
click at [467, 119] on label "ar atsevišķa uzņēmuma nespēju ietekmēt tirgus cenu" at bounding box center [617, 108] width 618 height 32
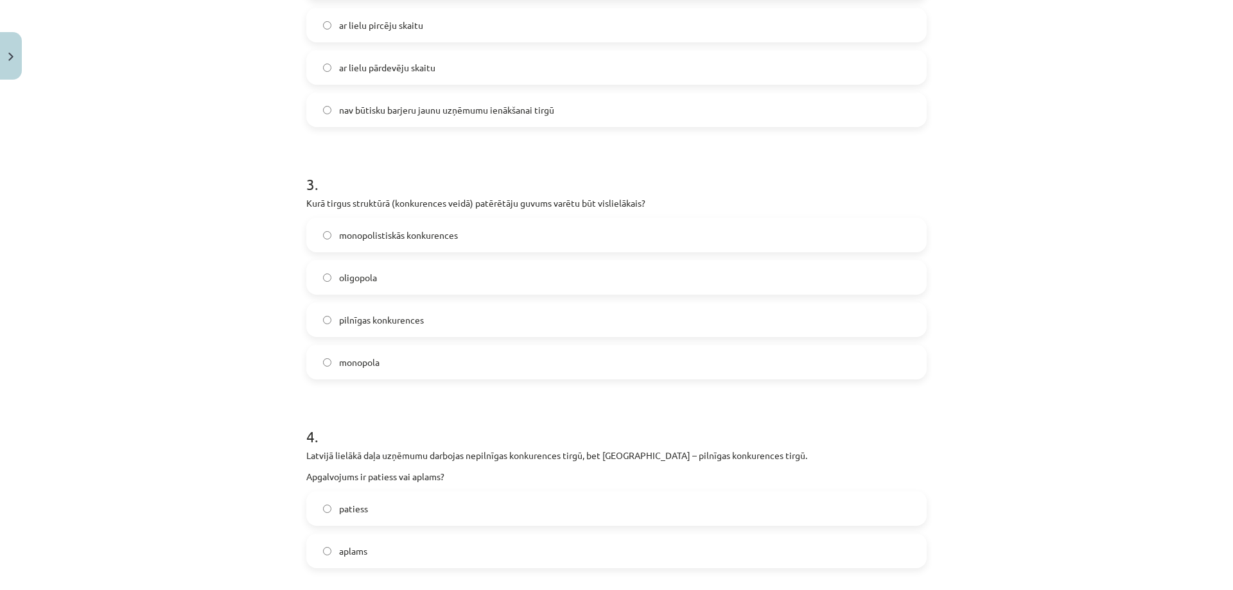
scroll to position [610, 0]
click at [399, 315] on span "pilnīgas konkurences" at bounding box center [381, 317] width 85 height 13
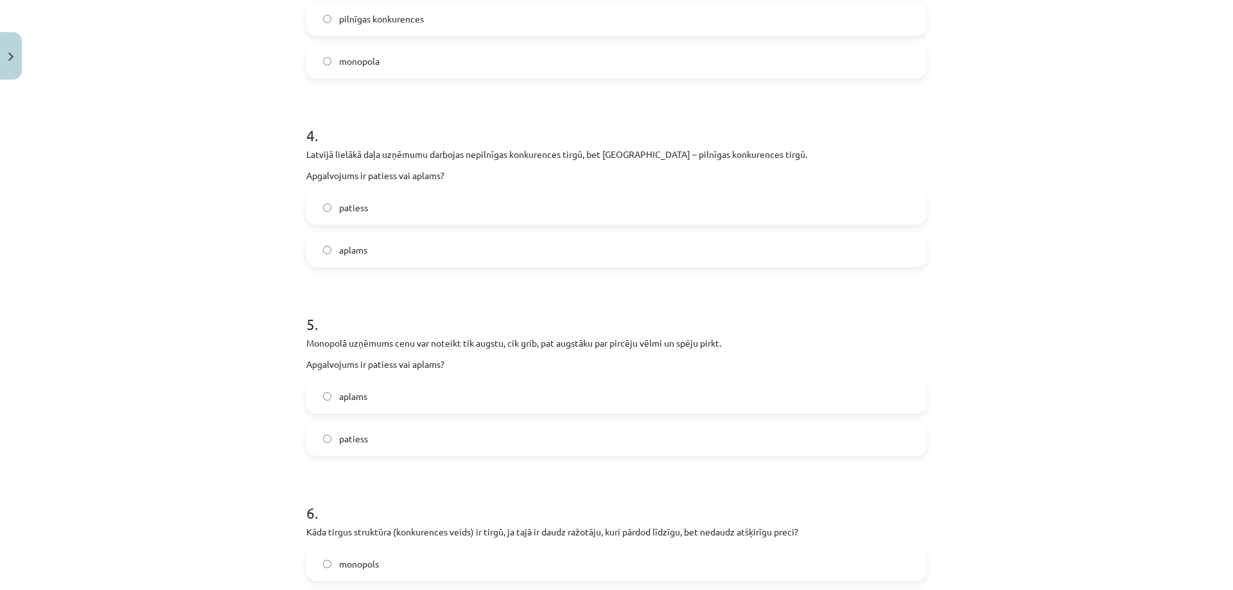
scroll to position [931, 0]
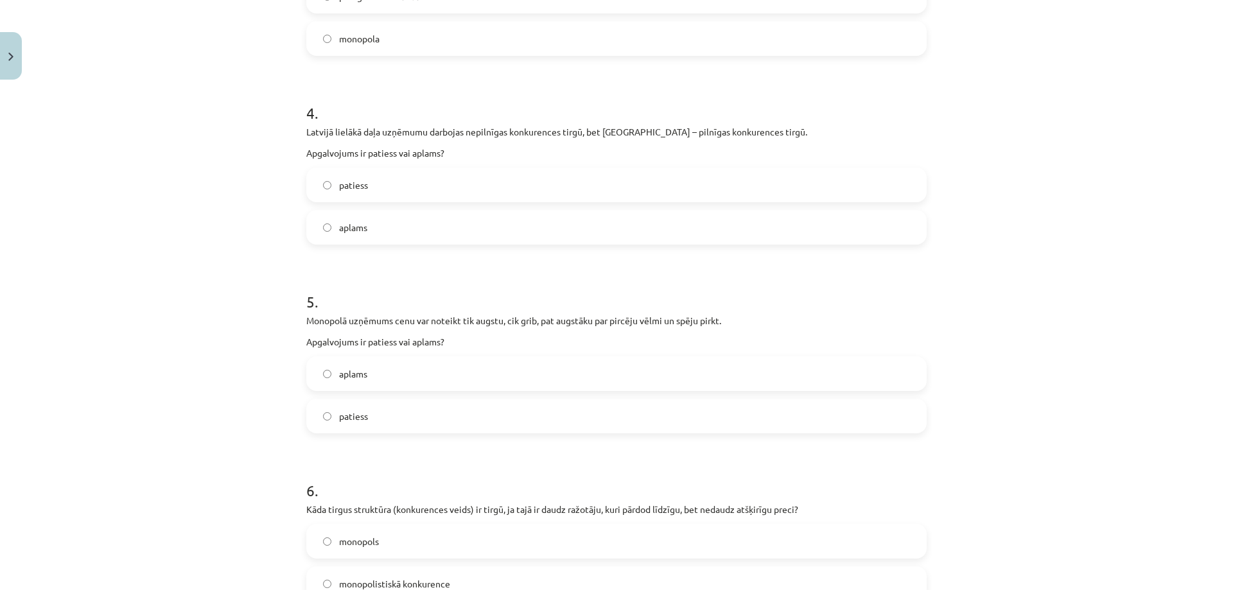
click at [435, 229] on label "aplams" at bounding box center [617, 227] width 618 height 32
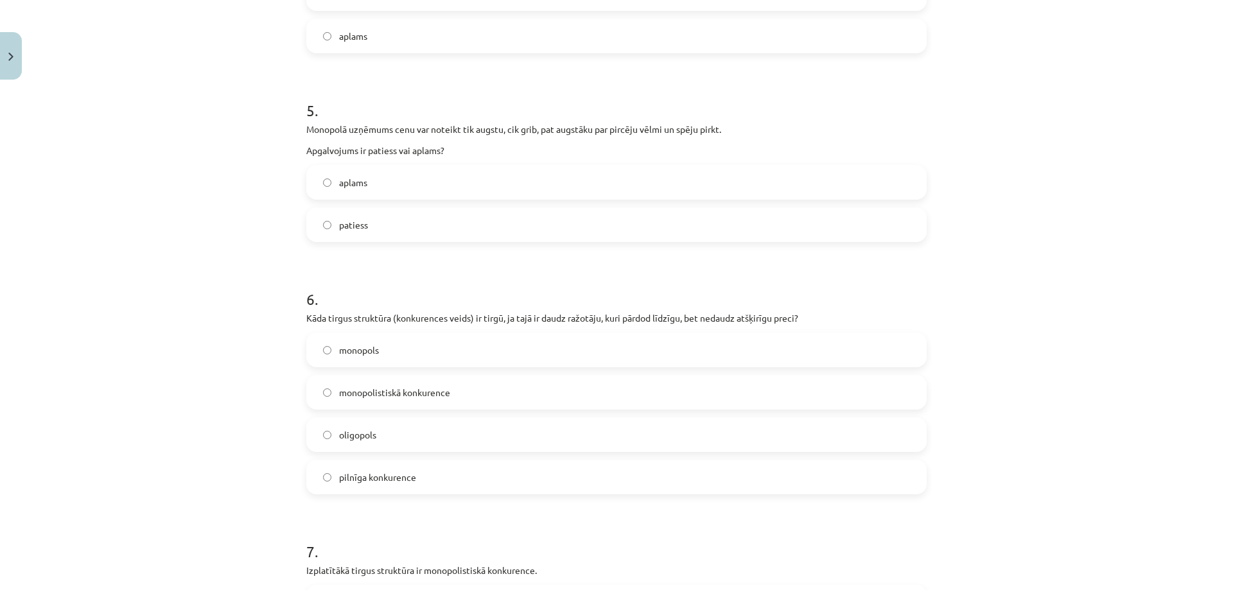
scroll to position [1124, 0]
click at [399, 229] on label "patiess" at bounding box center [617, 223] width 618 height 32
click at [420, 186] on label "aplams" at bounding box center [617, 181] width 618 height 32
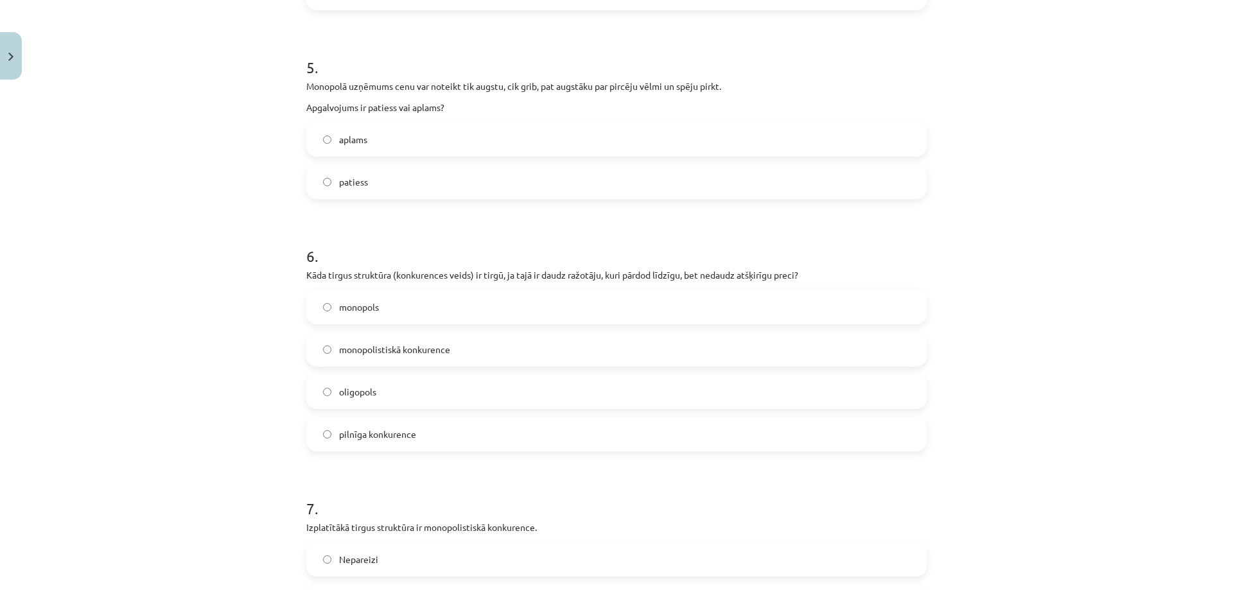
scroll to position [1252, 0]
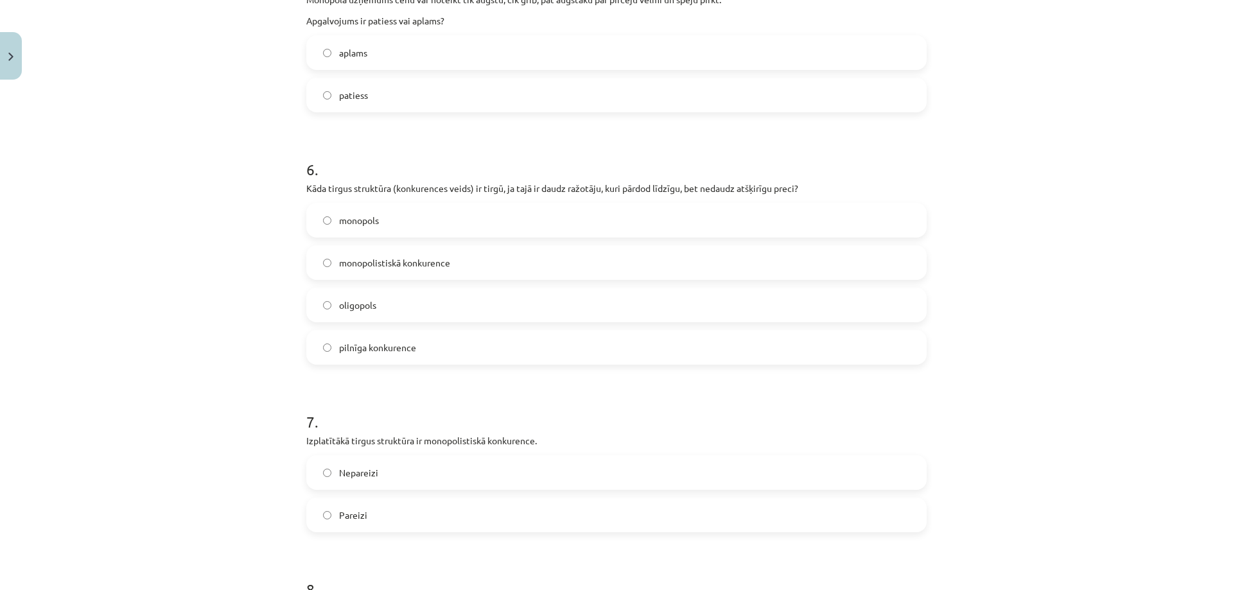
click at [391, 351] on span "pilnīga konkurence" at bounding box center [377, 347] width 77 height 13
click at [413, 266] on span "monopolistiskā konkurence" at bounding box center [394, 262] width 111 height 13
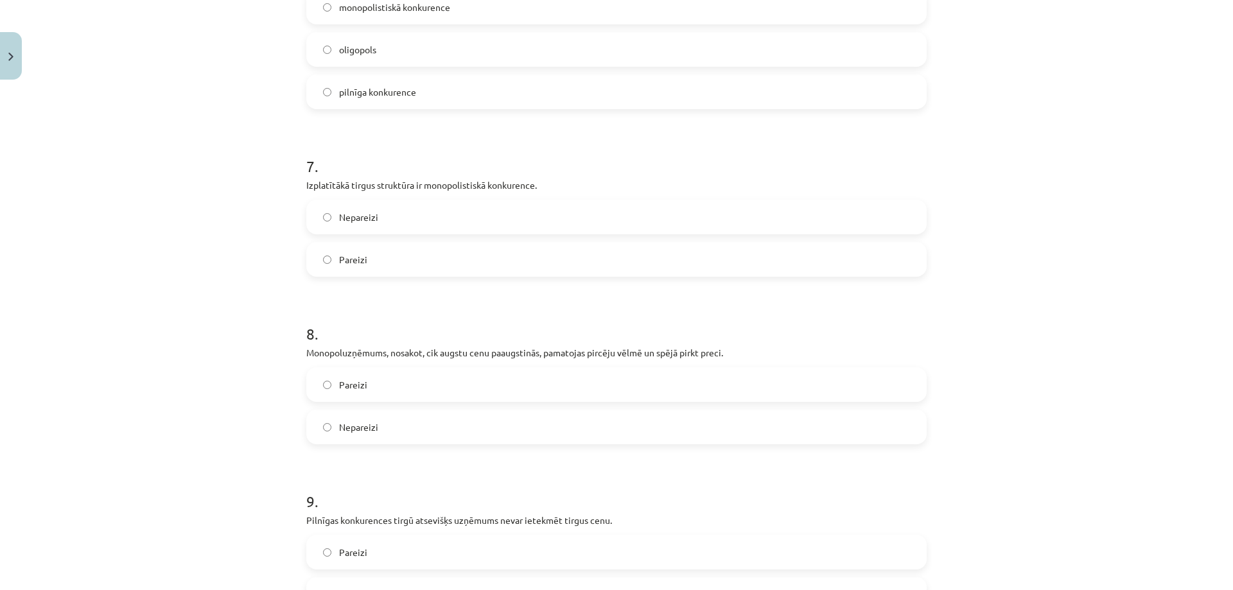
scroll to position [1509, 0]
click at [399, 259] on label "Pareizi" at bounding box center [617, 258] width 618 height 32
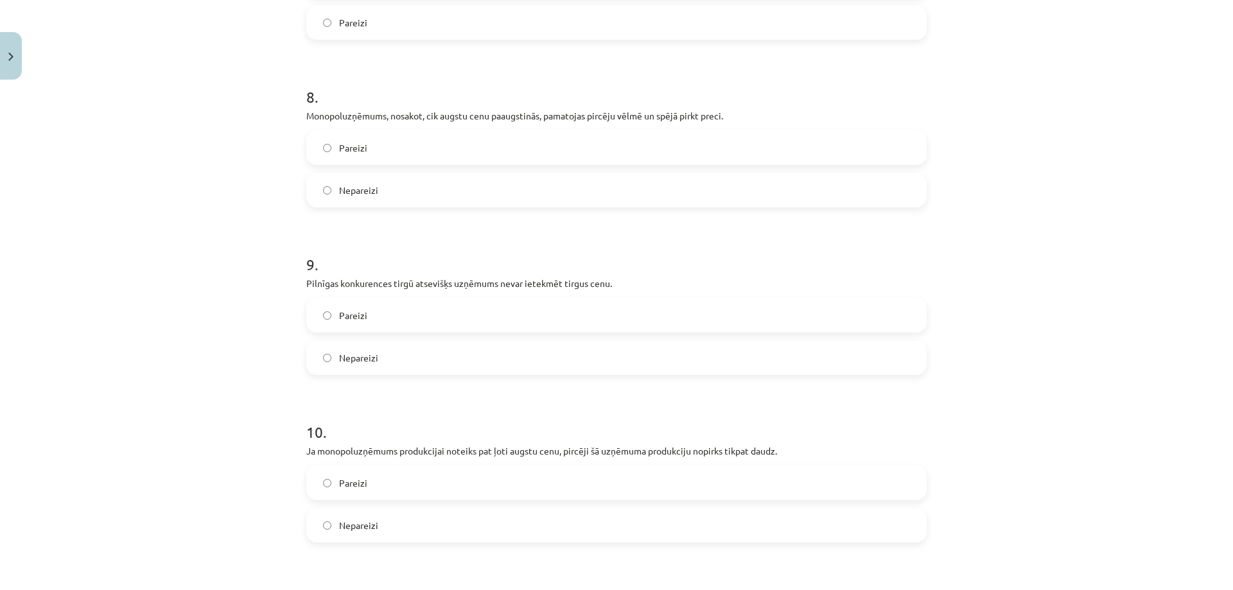
scroll to position [1766, 0]
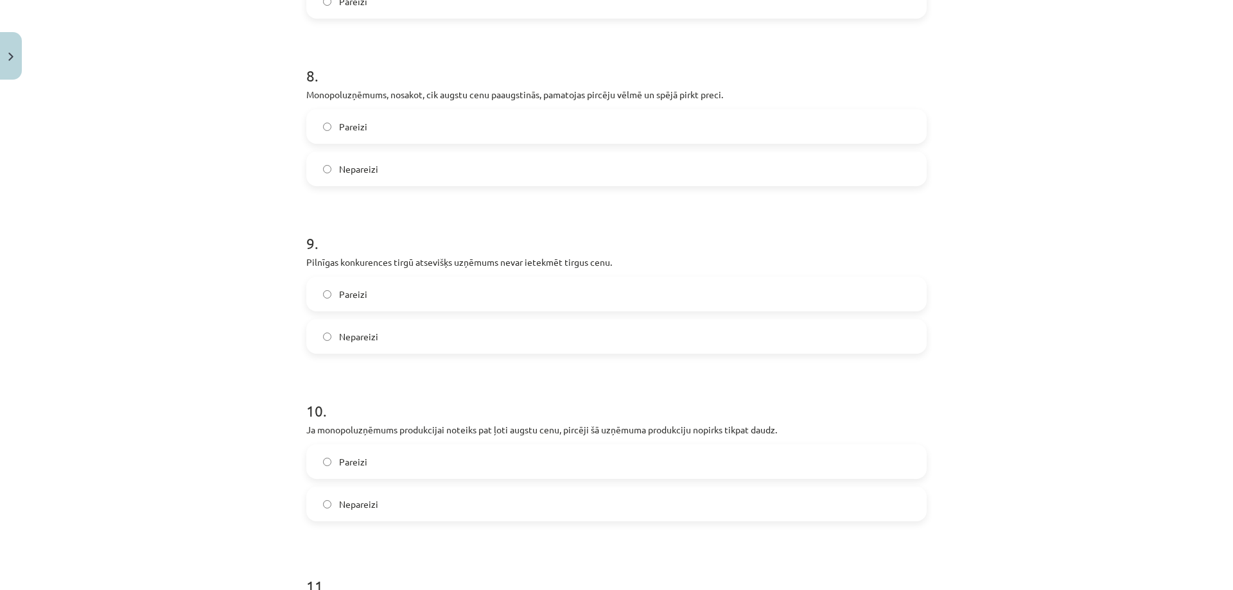
click at [485, 130] on label "Pareizi" at bounding box center [617, 126] width 618 height 32
click at [448, 301] on label "Pareizi" at bounding box center [617, 294] width 618 height 32
click at [409, 509] on label "Nepareizi" at bounding box center [617, 504] width 618 height 32
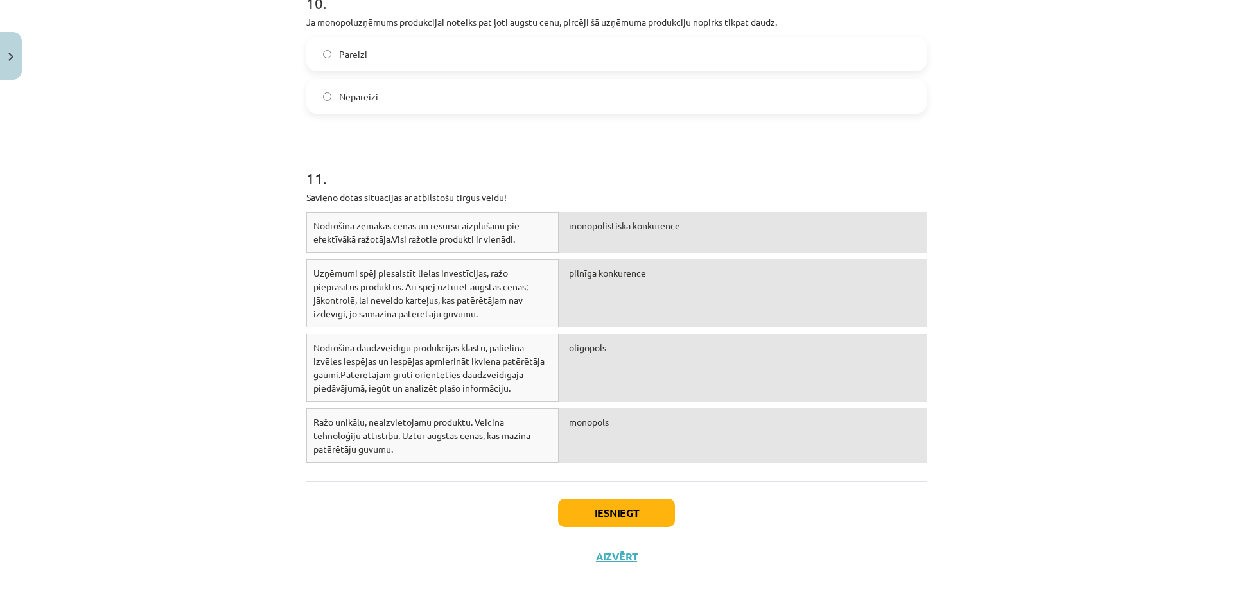
scroll to position [2194, 0]
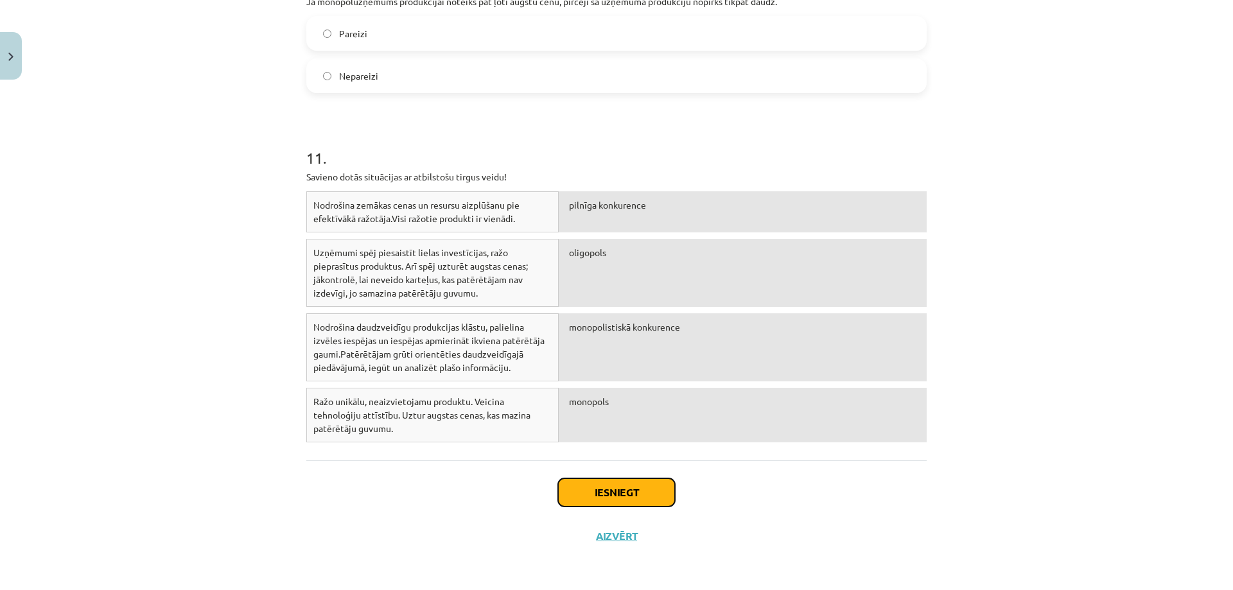
click at [643, 486] on button "Iesniegt" at bounding box center [616, 492] width 117 height 28
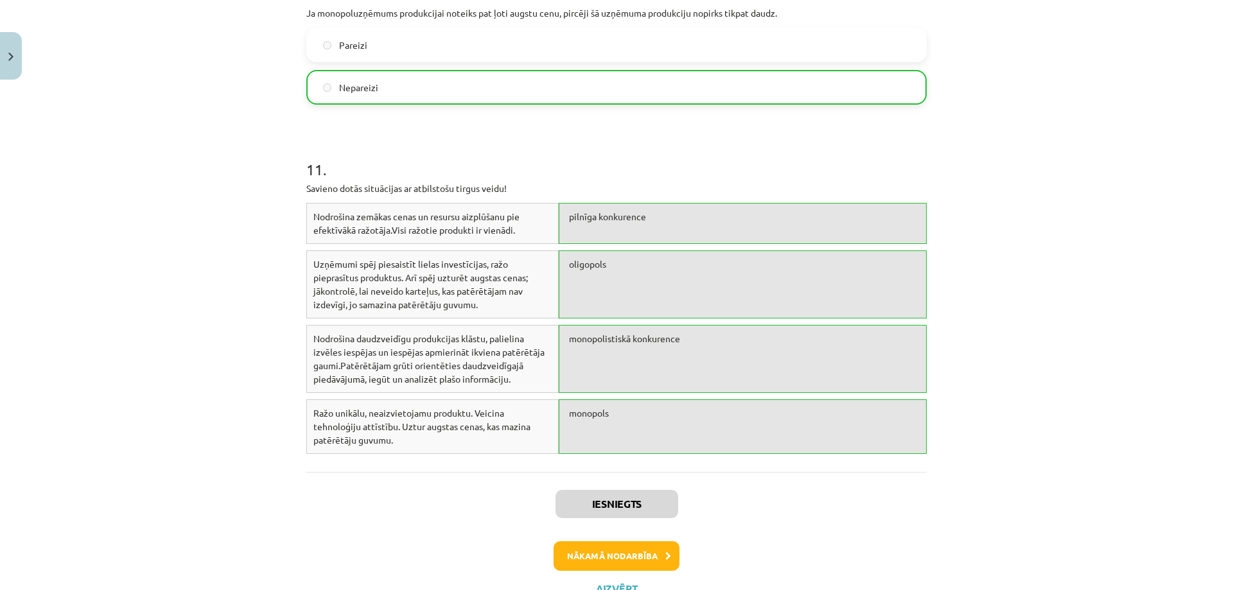
scroll to position [2235, 0]
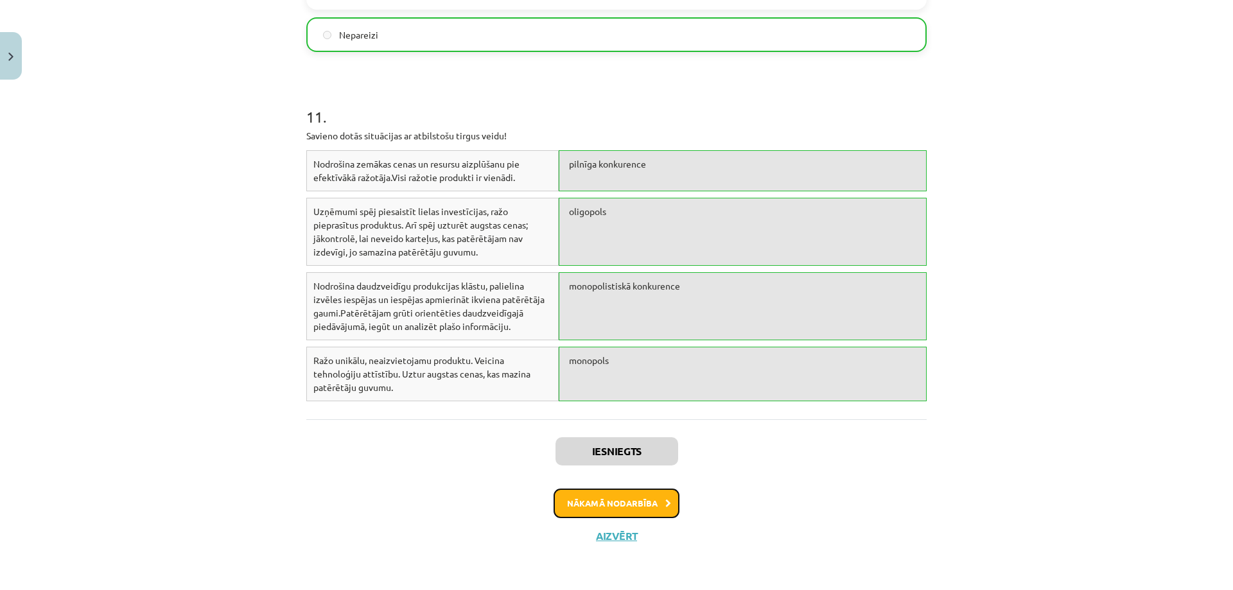
click at [636, 503] on button "Nākamā nodarbība" at bounding box center [616, 504] width 126 height 30
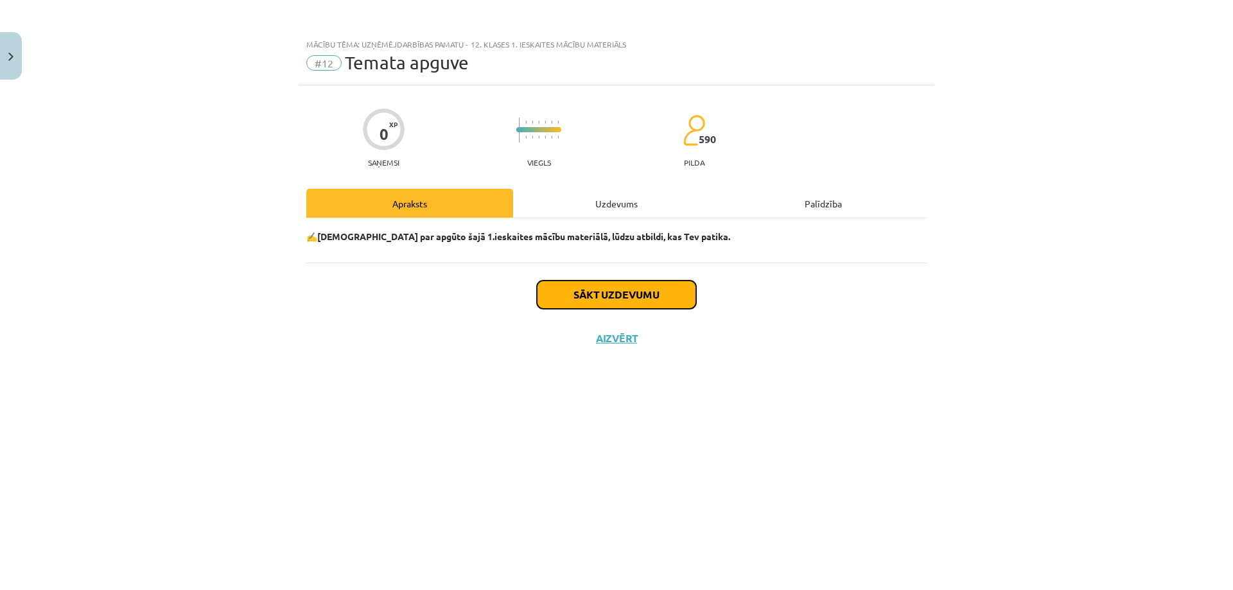
click at [623, 302] on button "Sākt uzdevumu" at bounding box center [616, 295] width 159 height 28
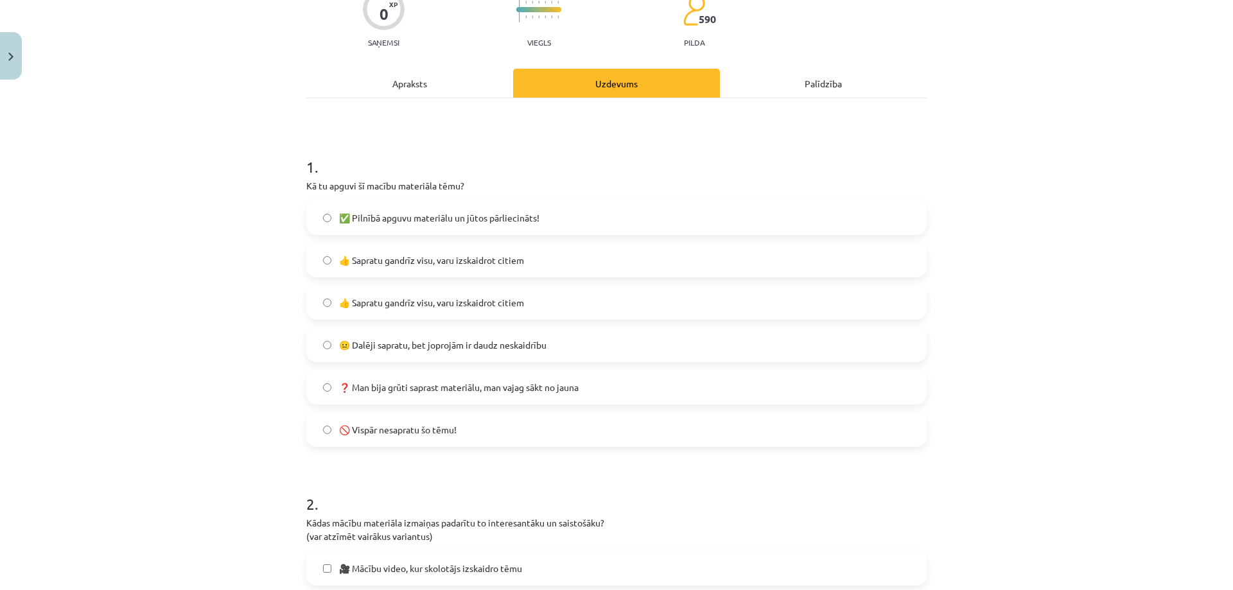
scroll to position [128, 0]
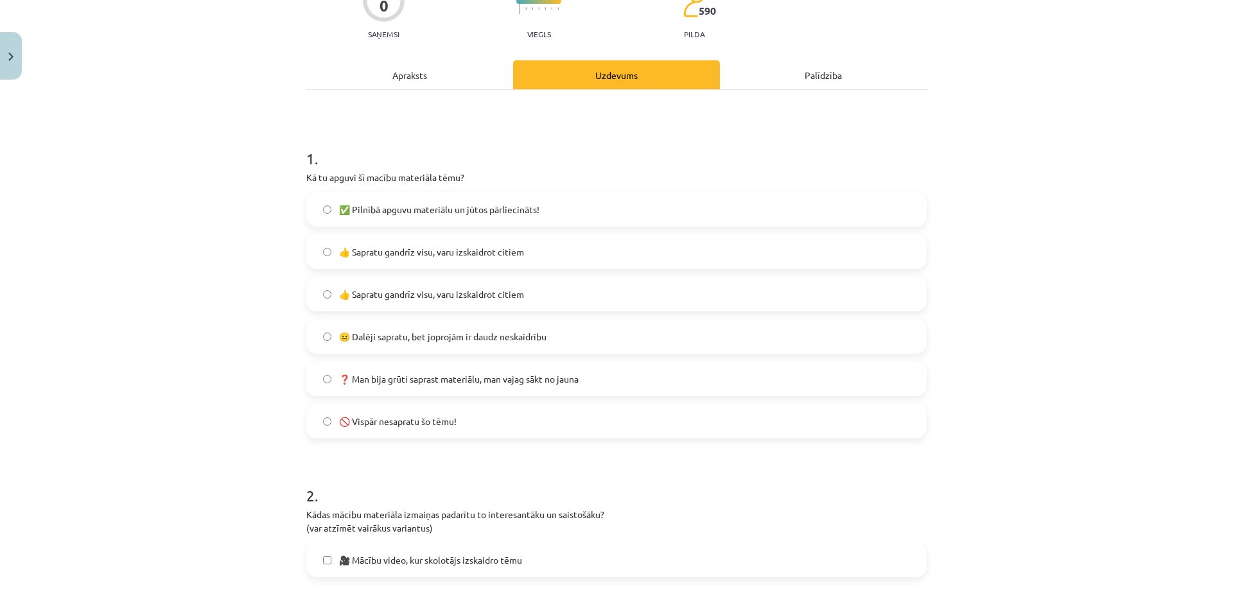
click at [435, 290] on span "👍 Sapratu gandrīz visu, varu izskaidrot citiem" at bounding box center [431, 294] width 185 height 13
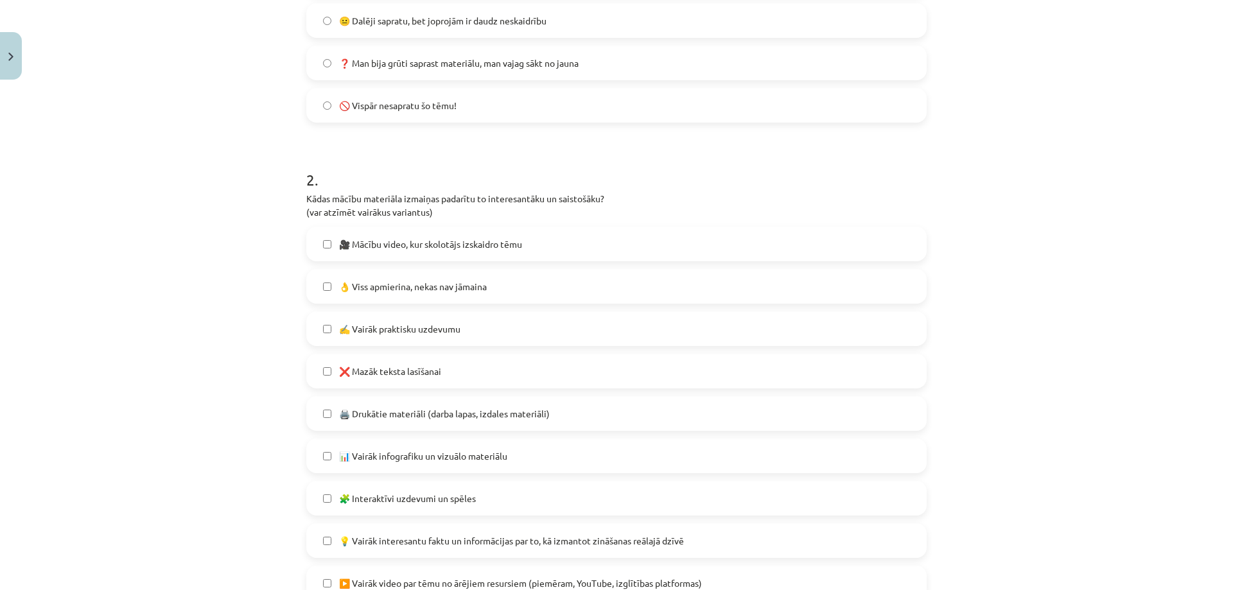
scroll to position [449, 0]
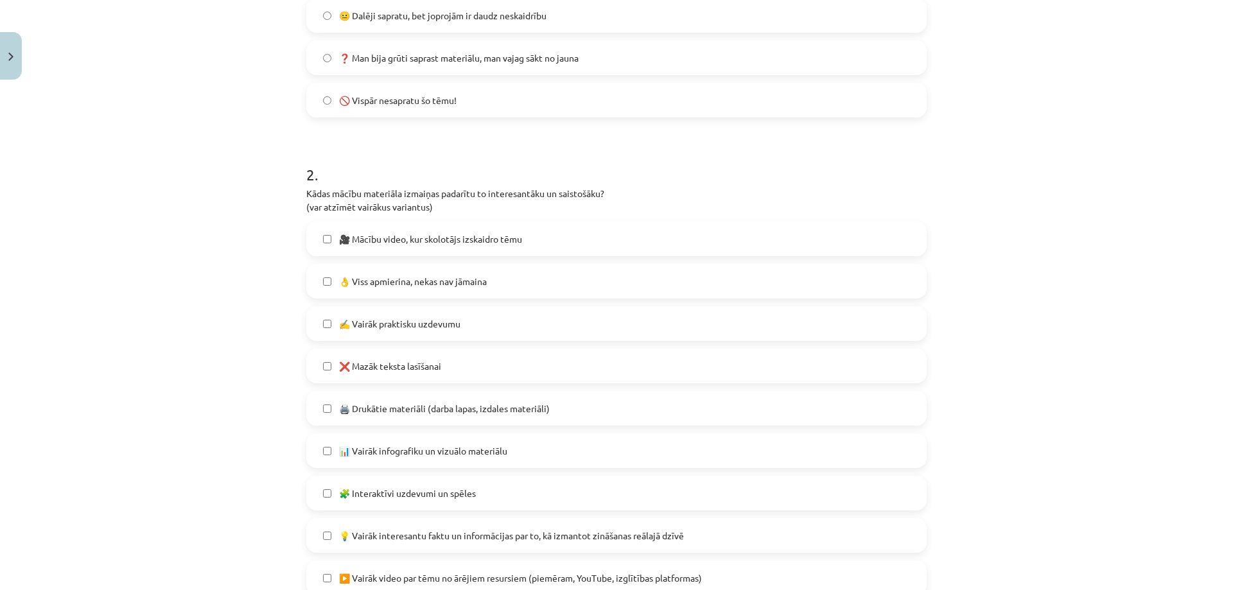
click at [548, 245] on label "🎥 Mācību video, kur skolotājs izskaidro tēmu" at bounding box center [617, 239] width 618 height 32
click at [481, 239] on span "🎥 Mācību video, kur skolotājs izskaidro tēmu" at bounding box center [430, 238] width 183 height 13
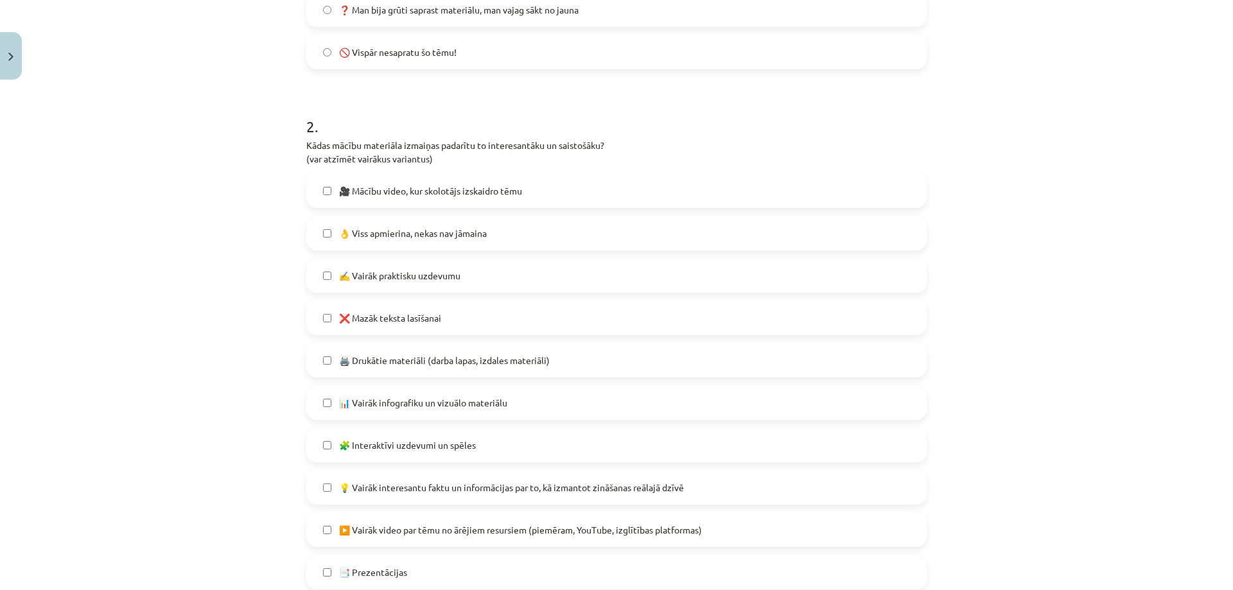
scroll to position [578, 0]
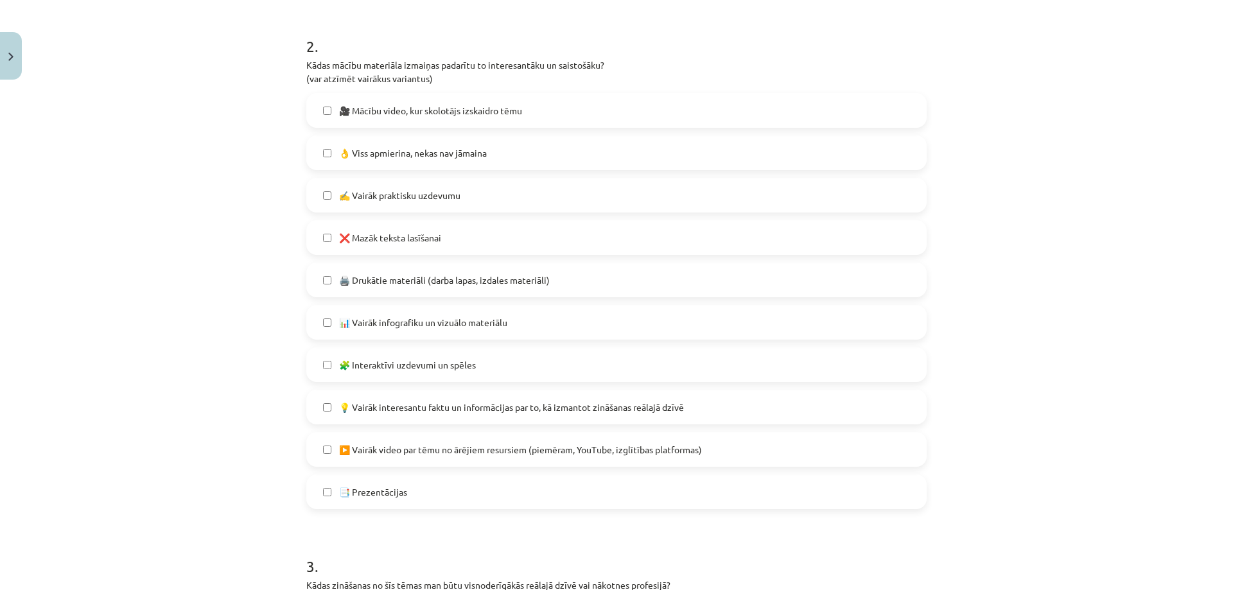
click at [432, 410] on span "💡 Vairāk interesantu faktu un informācijas par to, kā izmantot zināšanas reālaj…" at bounding box center [511, 407] width 345 height 13
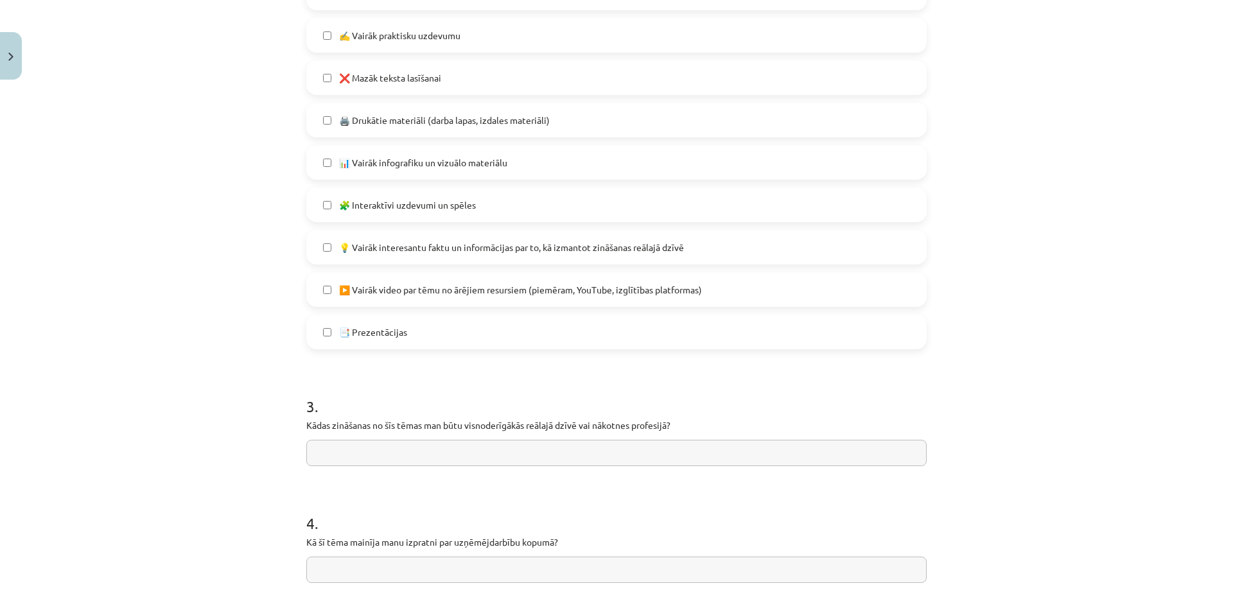
scroll to position [770, 0]
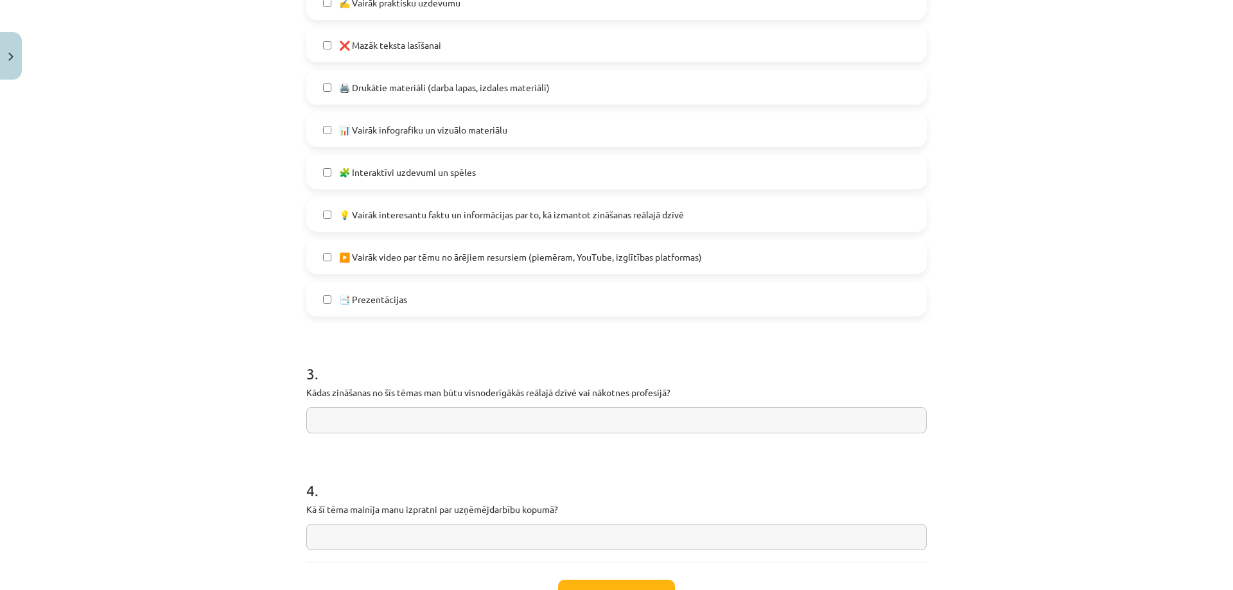
click at [399, 428] on input "text" at bounding box center [616, 420] width 620 height 26
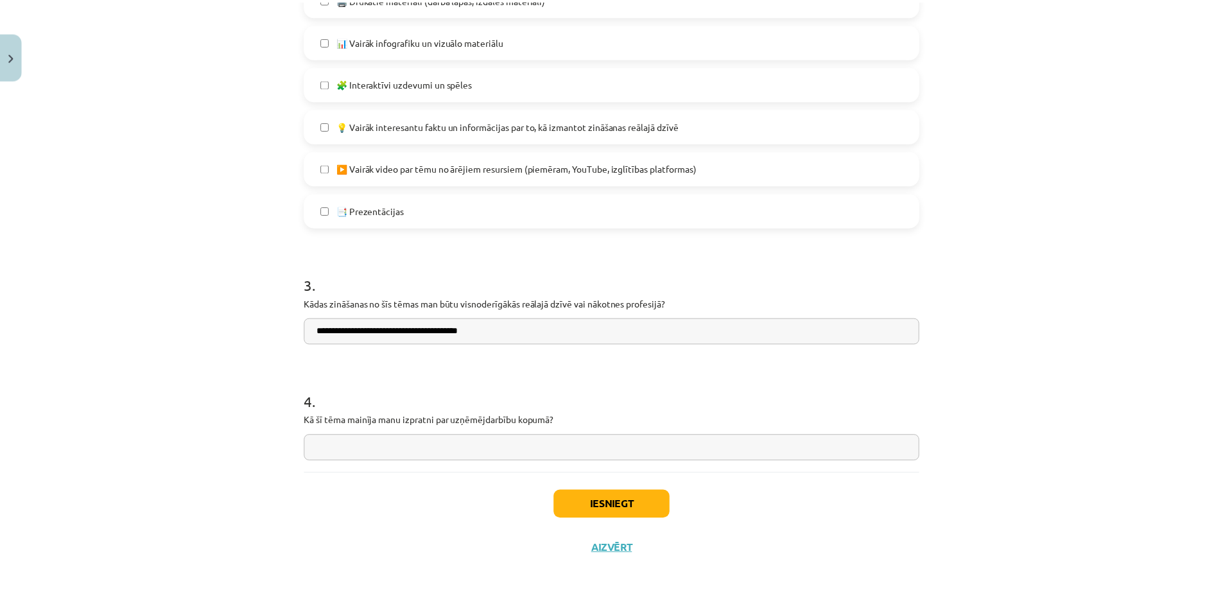
scroll to position [872, 0]
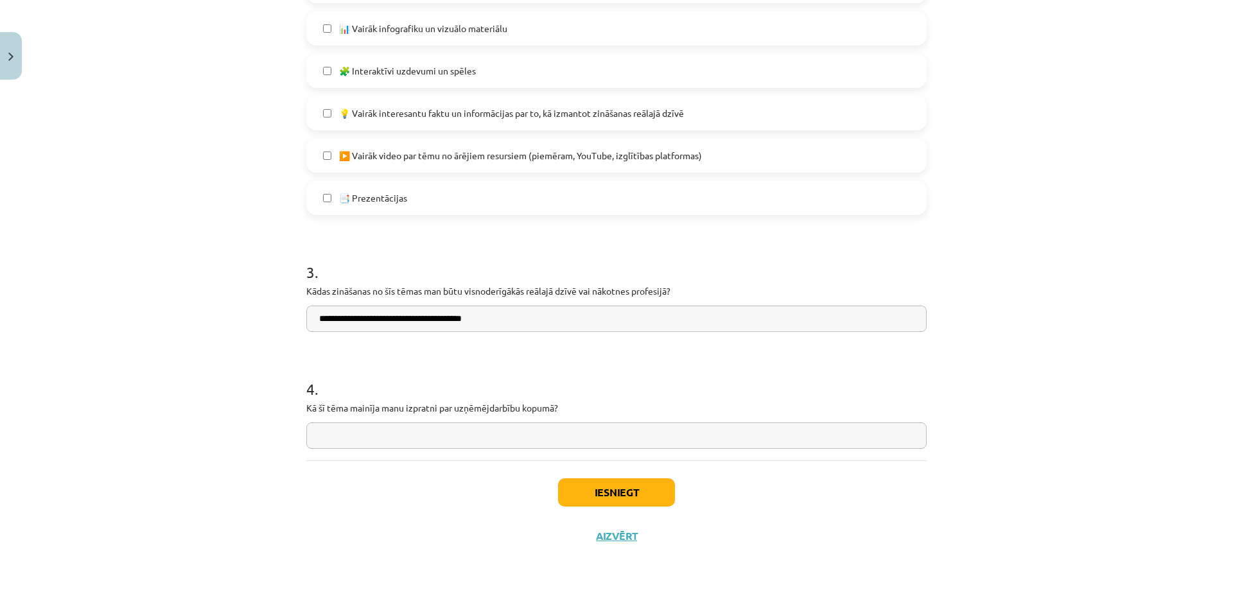
type input "**********"
click at [345, 442] on input "text" at bounding box center [616, 435] width 620 height 26
type input "**********"
click at [602, 494] on button "Iesniegt" at bounding box center [616, 492] width 117 height 28
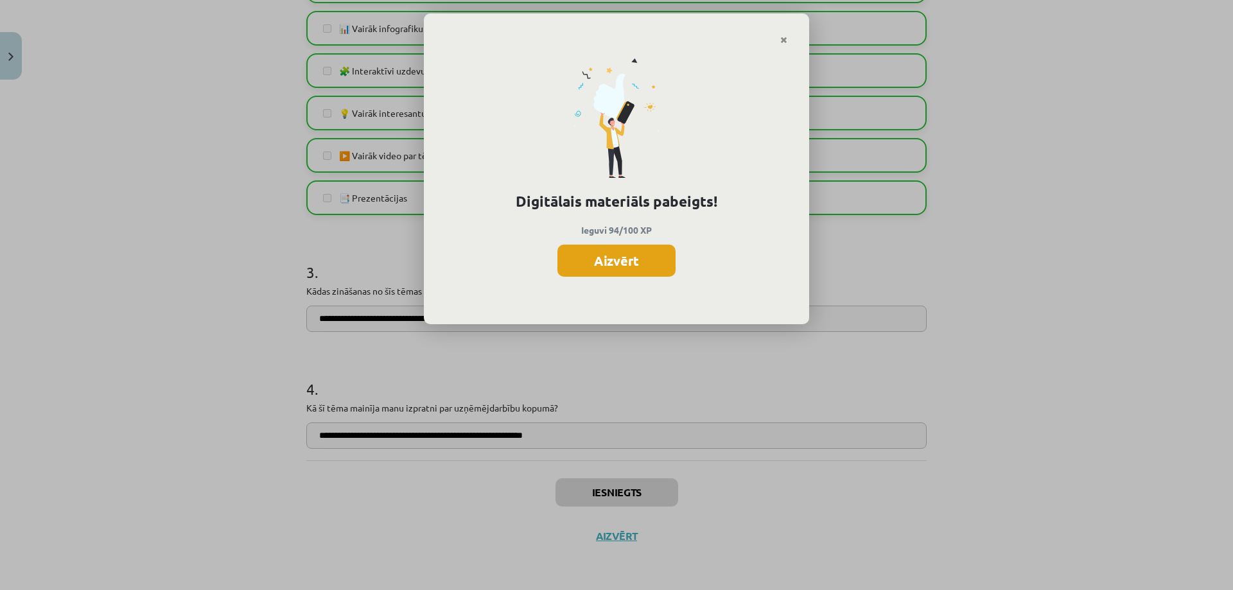
click at [627, 259] on button "Aizvērt" at bounding box center [616, 261] width 118 height 32
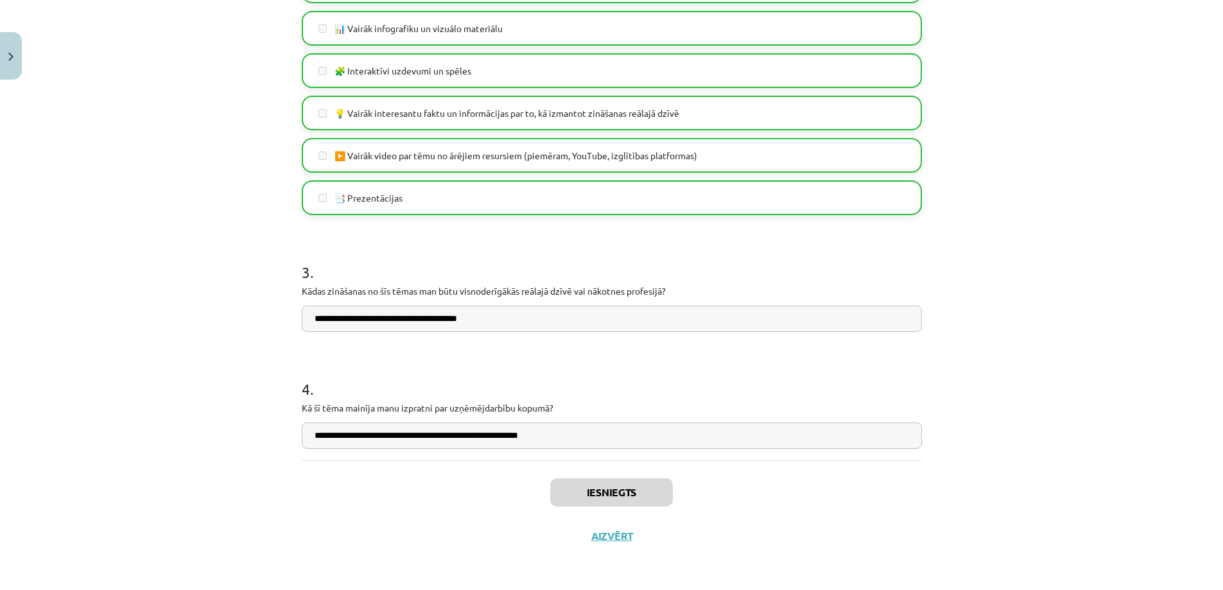
scroll to position [449, 0]
click at [616, 536] on button "Aizvērt" at bounding box center [611, 536] width 49 height 13
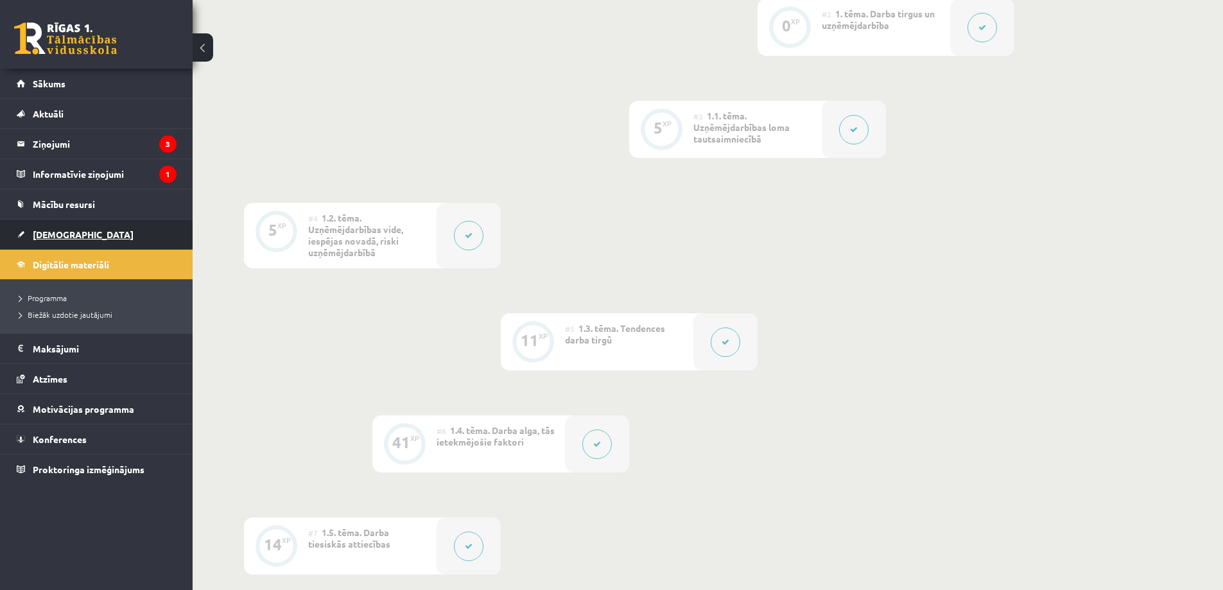
click at [58, 232] on span "[DEMOGRAPHIC_DATA]" at bounding box center [83, 235] width 101 height 12
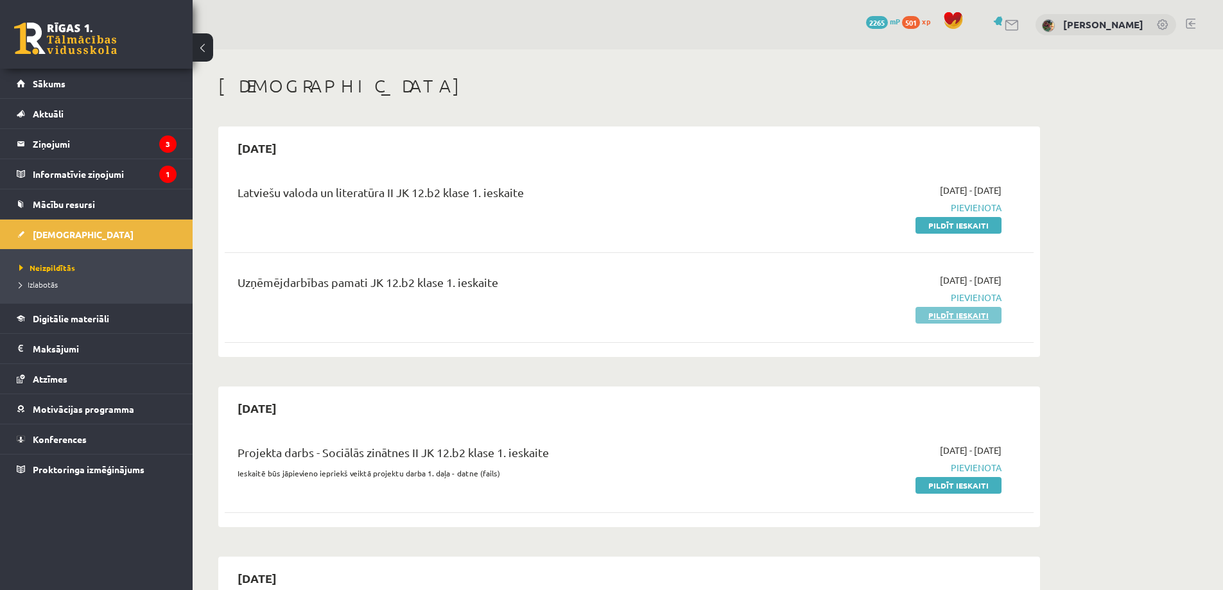
click at [959, 317] on link "Pildīt ieskaiti" at bounding box center [959, 315] width 86 height 17
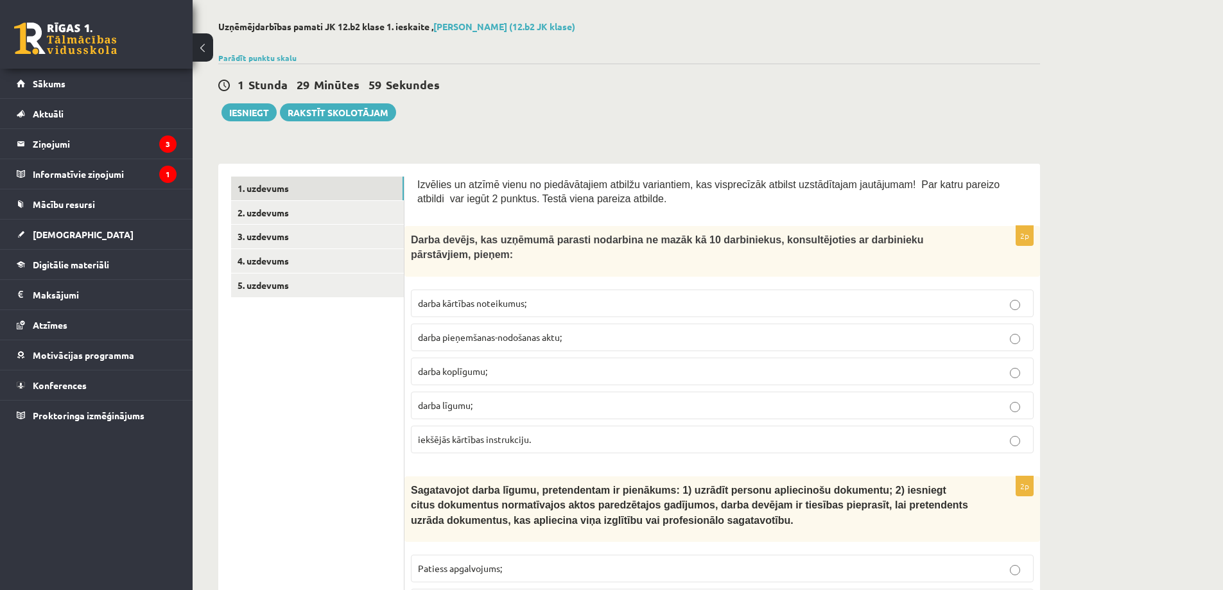
scroll to position [128, 0]
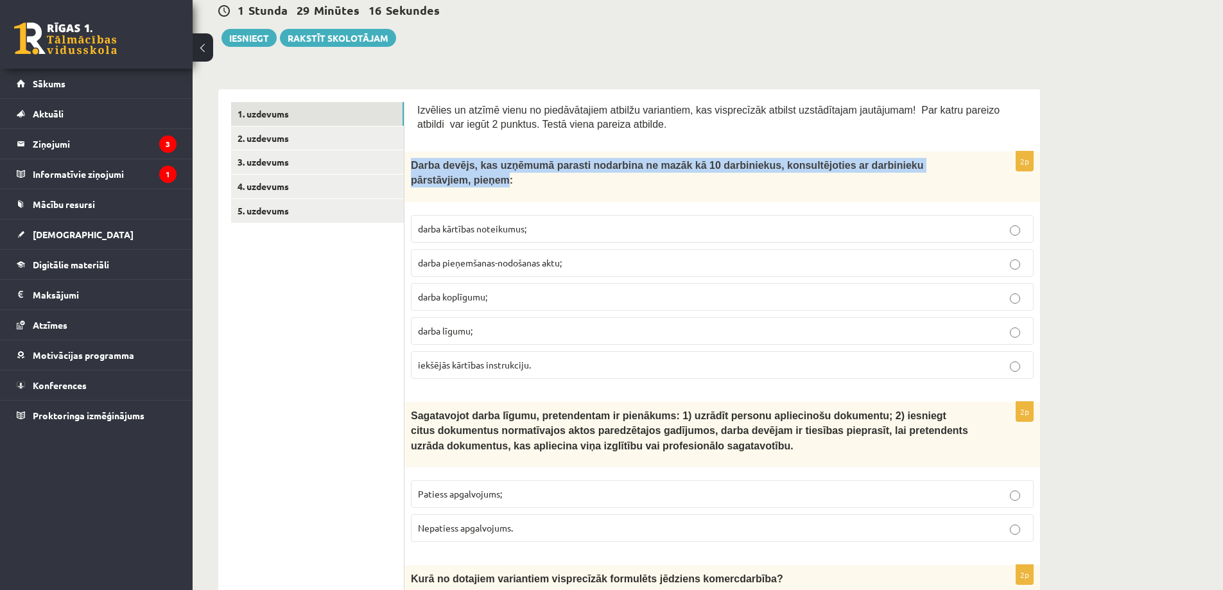
drag, startPoint x: 411, startPoint y: 164, endPoint x: 946, endPoint y: 170, distance: 534.9
click at [924, 170] on span "Darba devējs, kas uzņēmumā parasti nodarbina ne mazāk kā 10 darbiniekus, konsul…" at bounding box center [667, 173] width 513 height 26
copy span "Darba devējs, kas uzņēmumā parasti nodarbina ne mazāk kā 10 darbiniekus, konsul…"
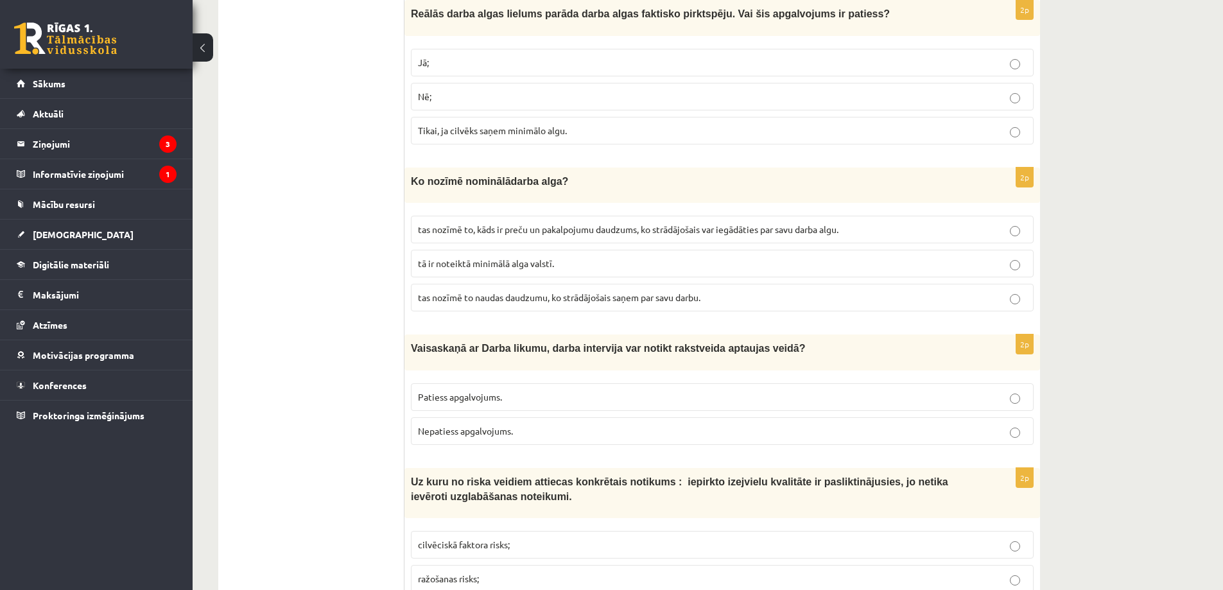
scroll to position [963, 0]
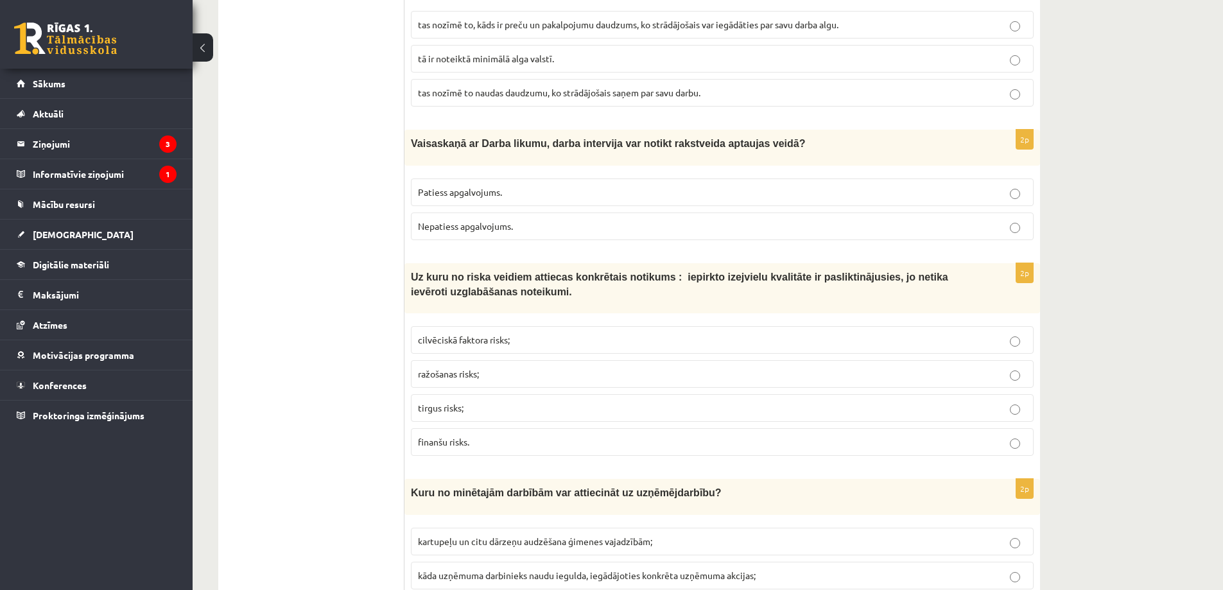
scroll to position [1092, 0]
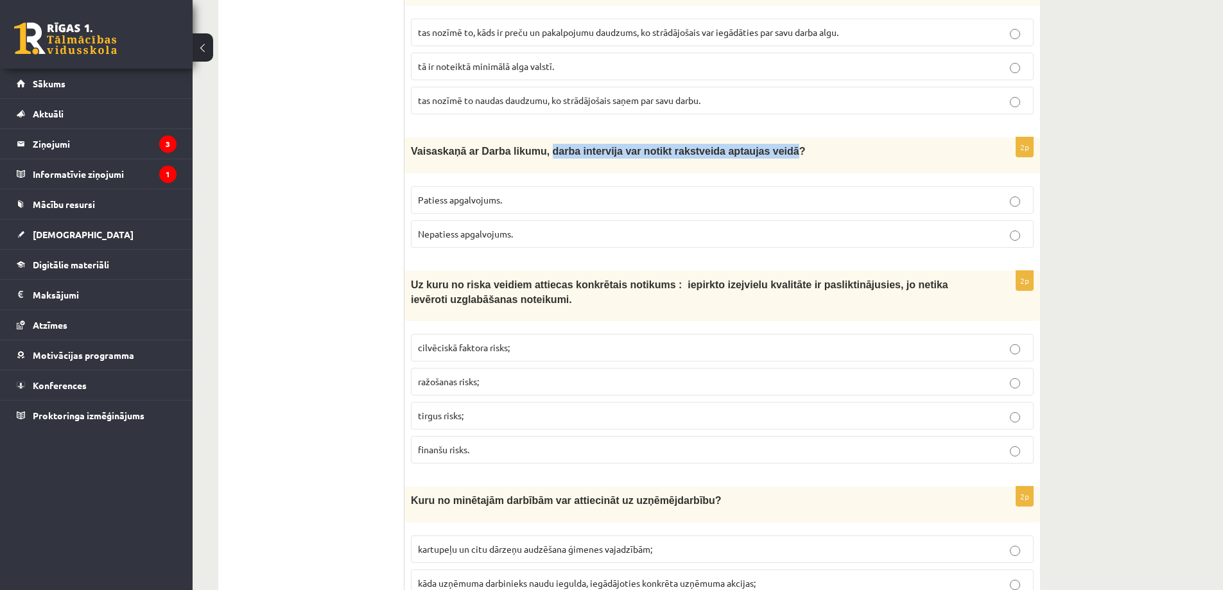
drag, startPoint x: 537, startPoint y: 136, endPoint x: 751, endPoint y: 141, distance: 213.2
click at [751, 146] on span "saskaņā ar Darba likumu, darba intervija var notikt rakstveida aptaujas veidā?" at bounding box center [615, 151] width 379 height 11
copy span "darba intervija var notikt rakstveida aptaujas veidā"
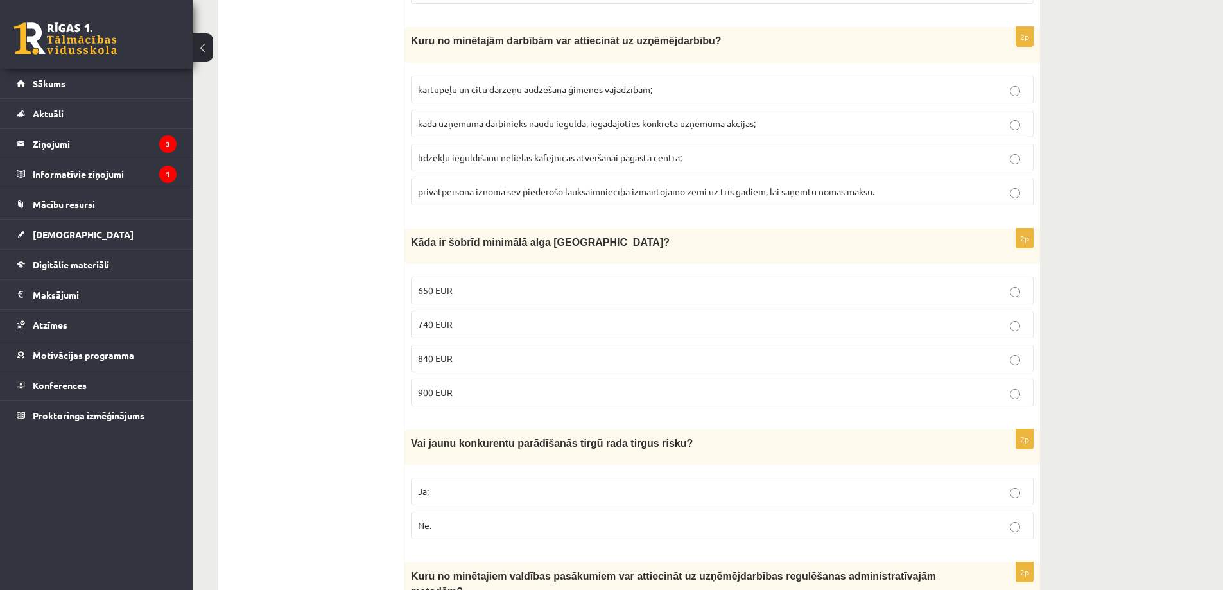
scroll to position [1605, 0]
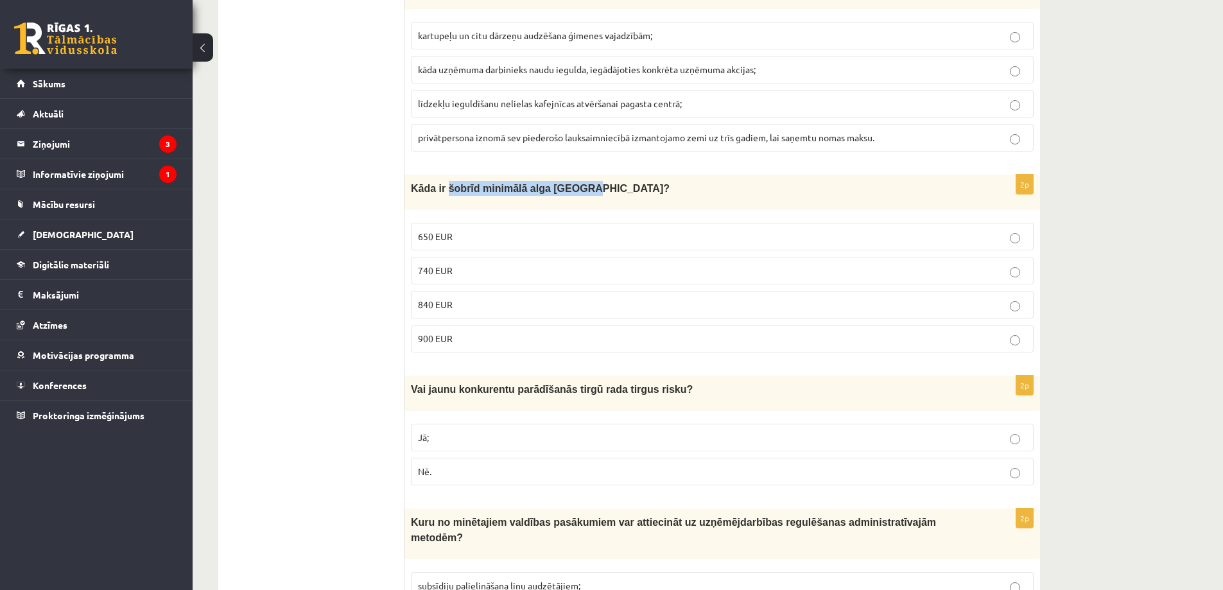
drag, startPoint x: 443, startPoint y: 175, endPoint x: 562, endPoint y: 177, distance: 118.8
click at [562, 183] on span "Kāda ir šobrīd minimālā alga [GEOGRAPHIC_DATA]?" at bounding box center [540, 188] width 259 height 11
copy span "šobrīd minimālā alga [GEOGRAPHIC_DATA]"
click at [1108, 234] on div "**********" at bounding box center [708, 135] width 1031 height 3383
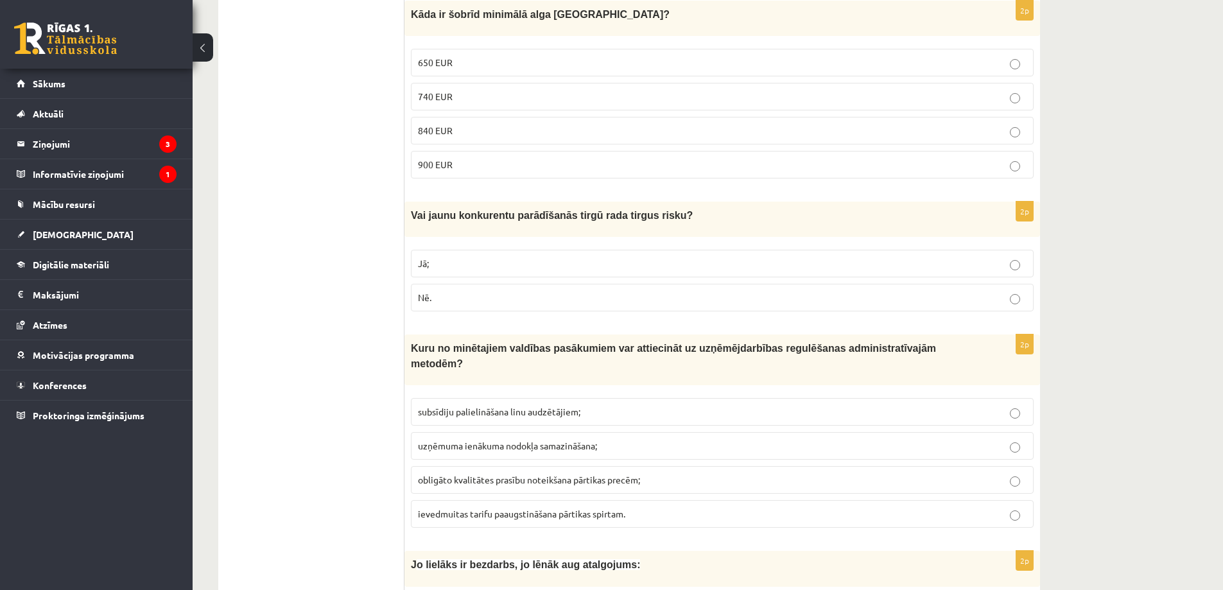
scroll to position [1798, 0]
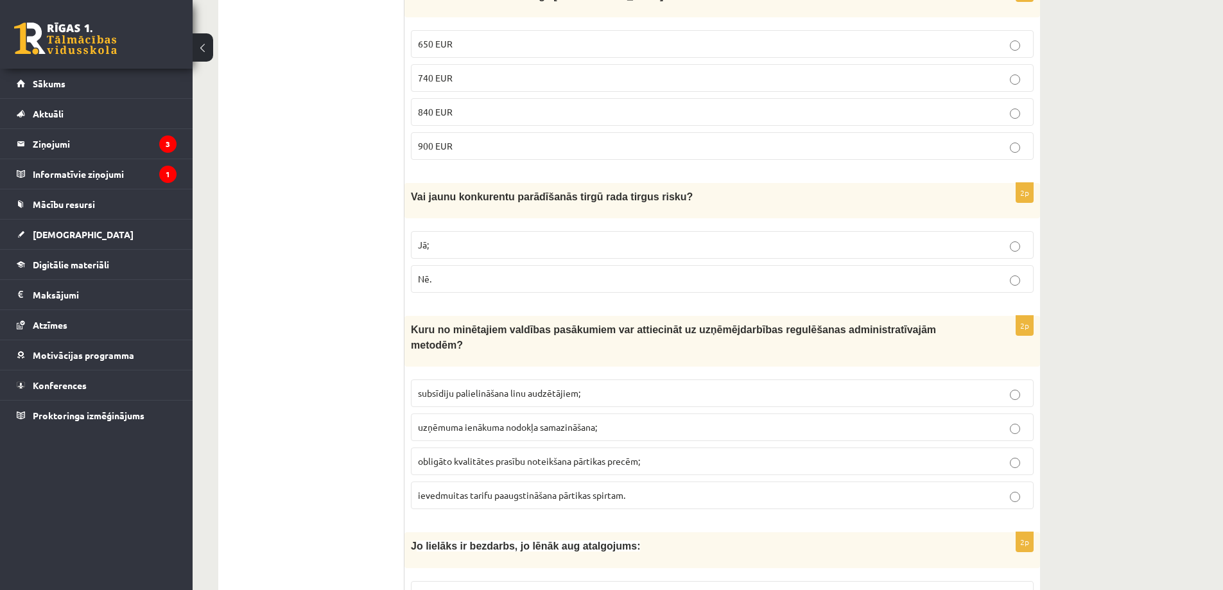
click at [514, 238] on p "Jā;" at bounding box center [722, 244] width 609 height 13
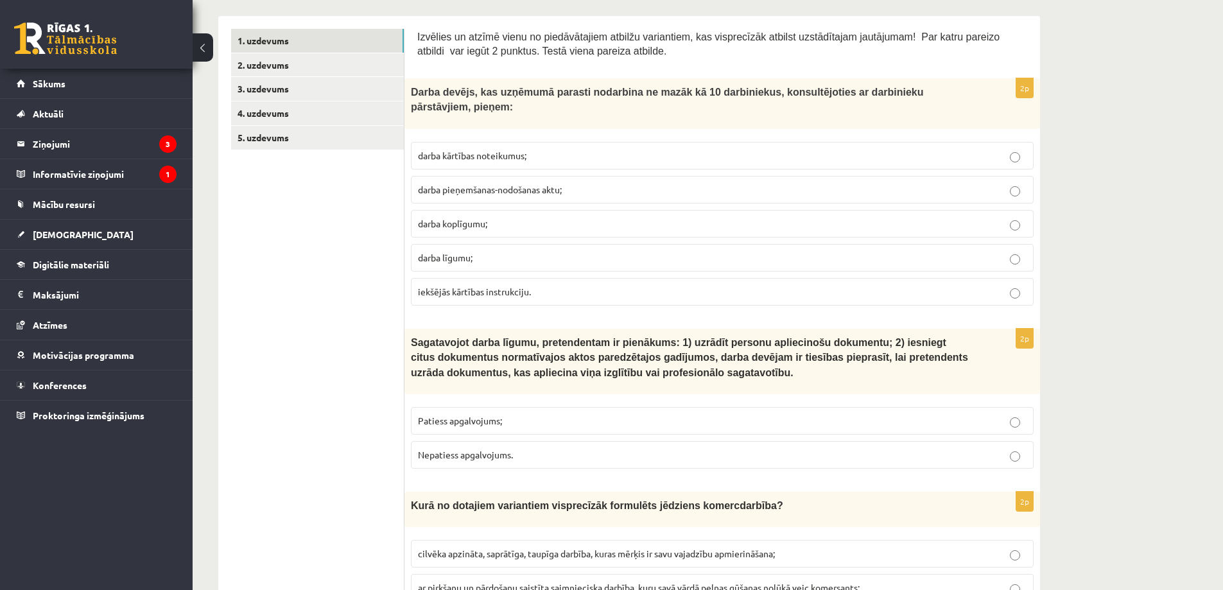
scroll to position [0, 0]
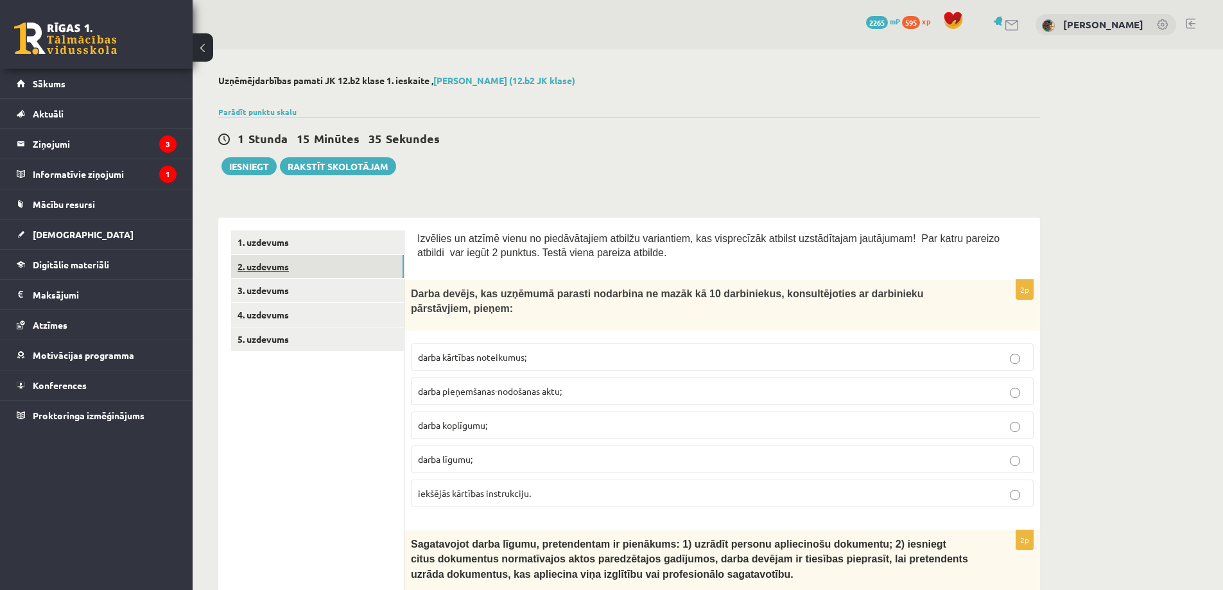
click at [263, 264] on link "2. uzdevums" at bounding box center [317, 267] width 173 height 24
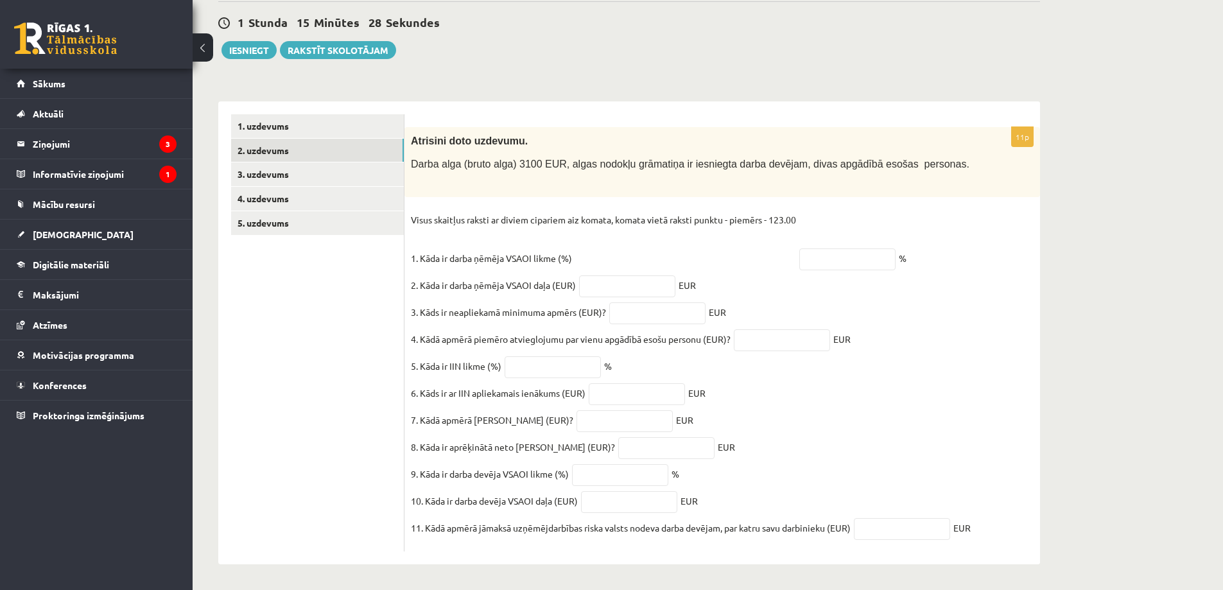
scroll to position [130, 0]
click at [262, 162] on link "3. uzdevums" at bounding box center [317, 174] width 173 height 24
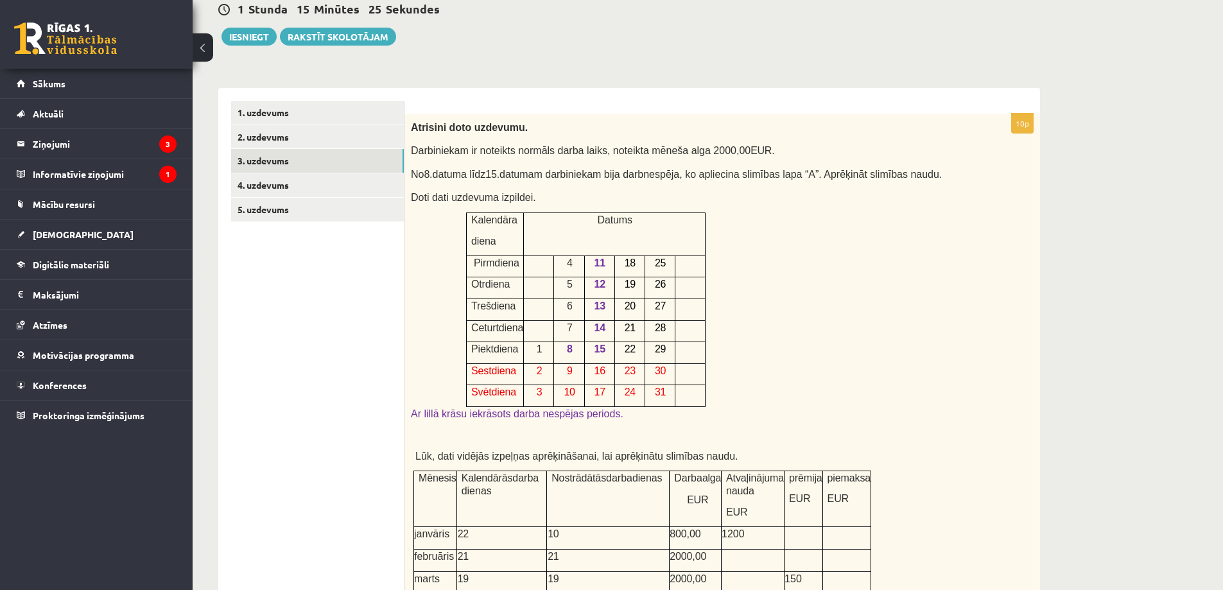
scroll to position [0, 0]
click at [256, 186] on link "4. uzdevums" at bounding box center [317, 185] width 173 height 24
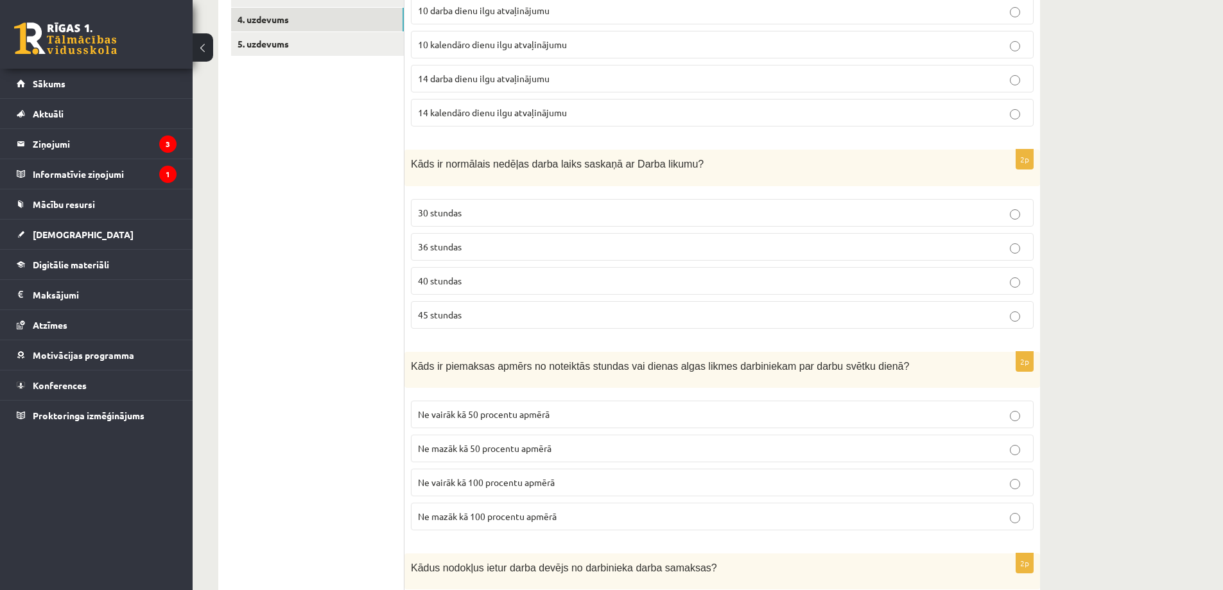
scroll to position [322, 0]
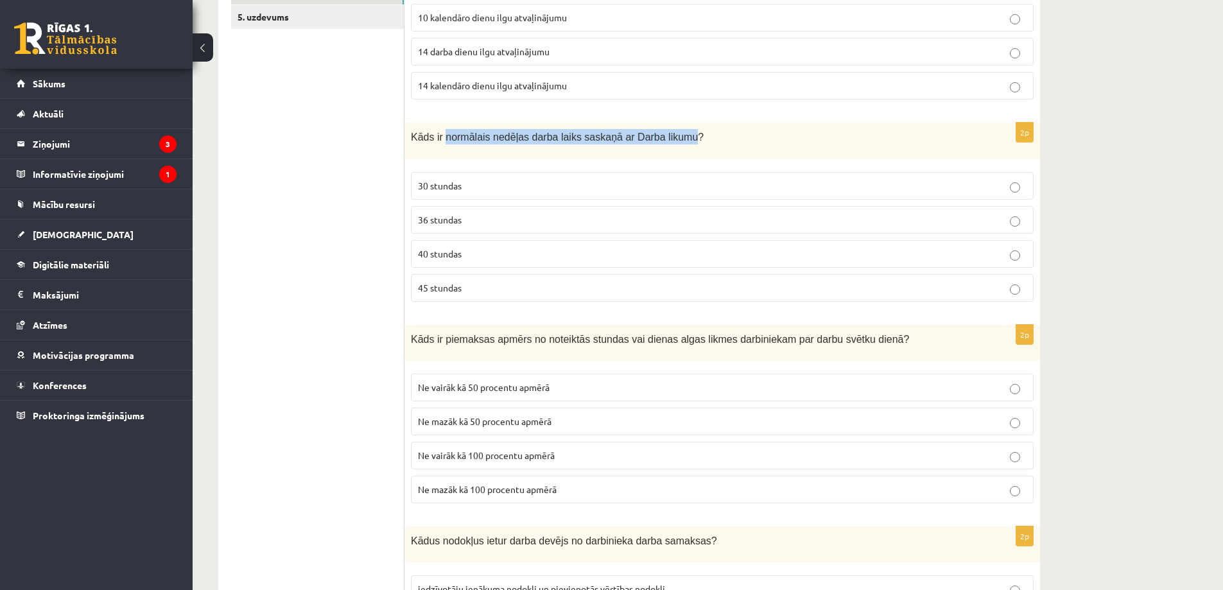
drag, startPoint x: 440, startPoint y: 135, endPoint x: 645, endPoint y: 128, distance: 204.3
click at [663, 137] on span "Kāds ir normālais nedēļas darba laiks saskaņā ar Darba likumu?" at bounding box center [557, 137] width 293 height 11
copy span "normālais nedēļas darba laiks saskaņā ar Darba likum"
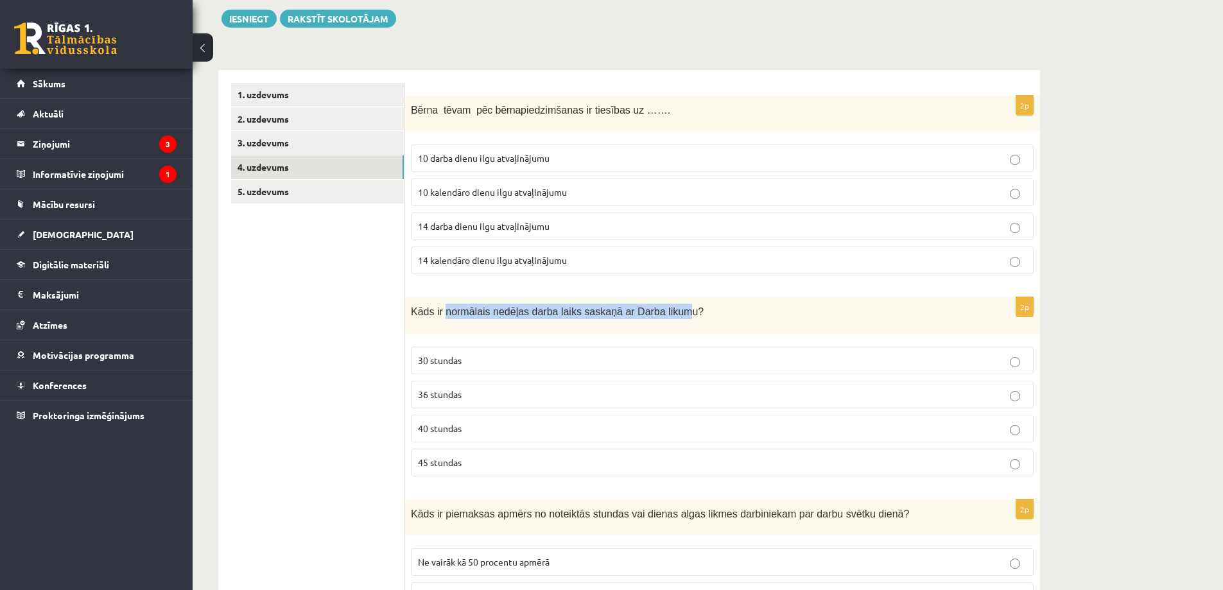
scroll to position [130, 0]
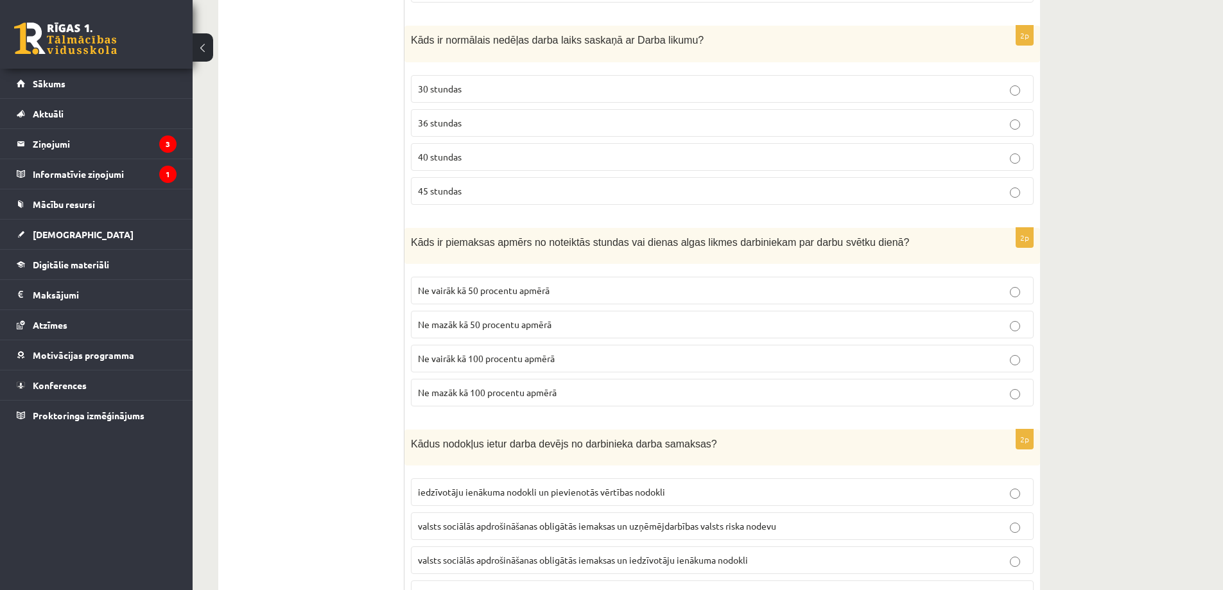
scroll to position [451, 0]
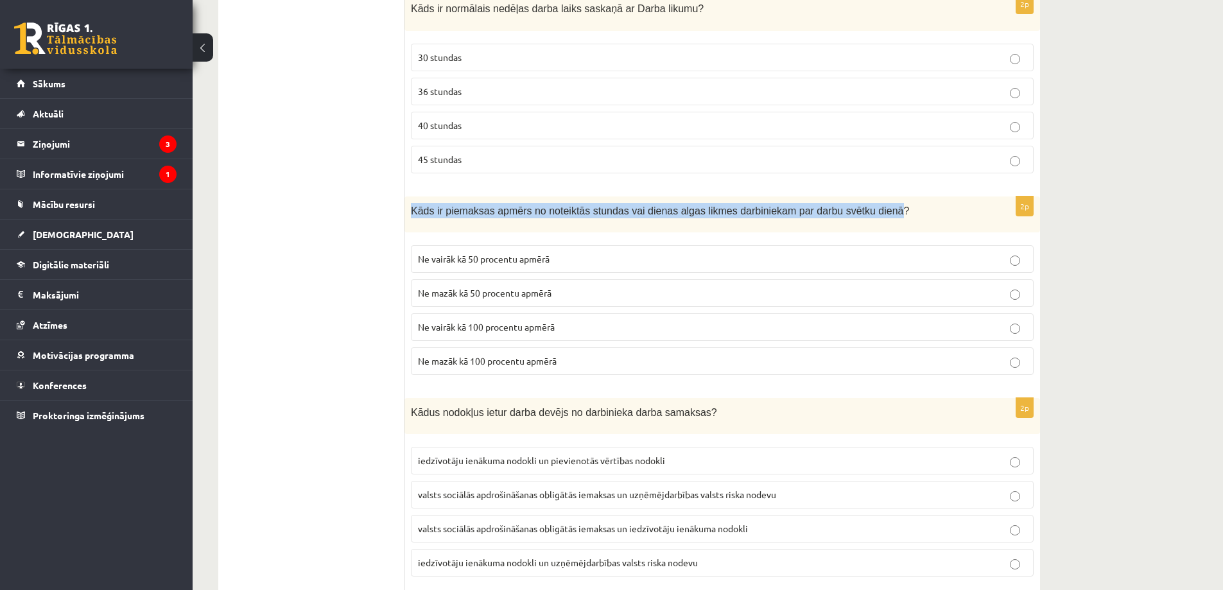
drag, startPoint x: 412, startPoint y: 209, endPoint x: 857, endPoint y: 216, distance: 445.7
click at [857, 216] on p "Kāds ir piemaksas apmērs no noteiktās stundas vai dienas algas likmes darbiniek…" at bounding box center [690, 210] width 559 height 15
copy span "Kāds ir piemaksas apmērs no noteiktās stundas vai dienas algas likmes darbiniek…"
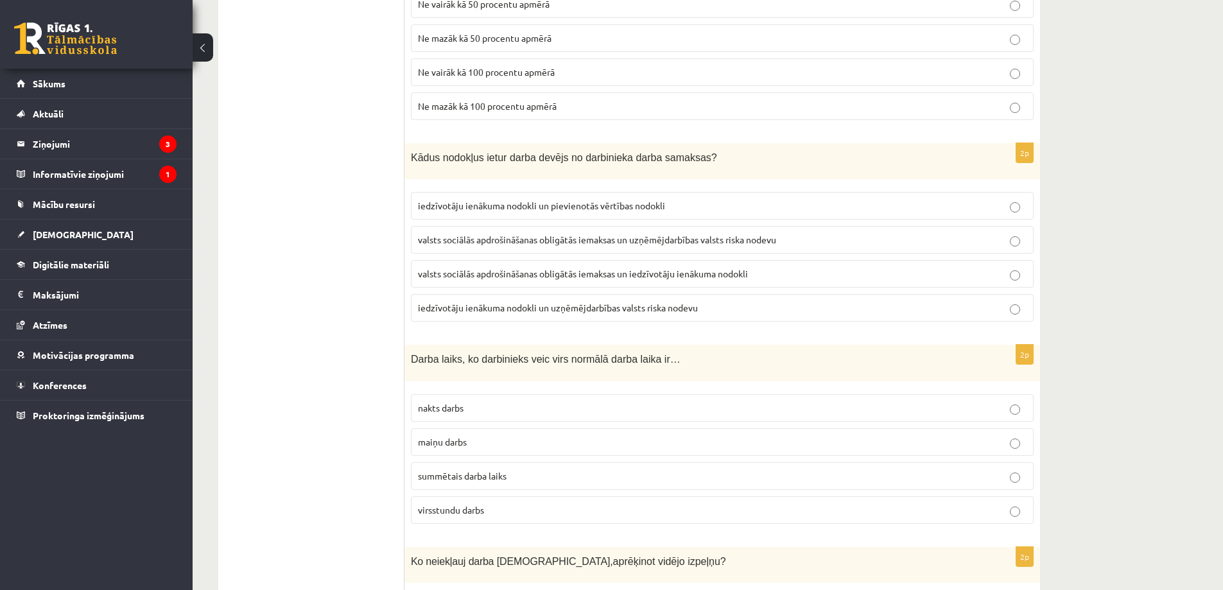
scroll to position [708, 0]
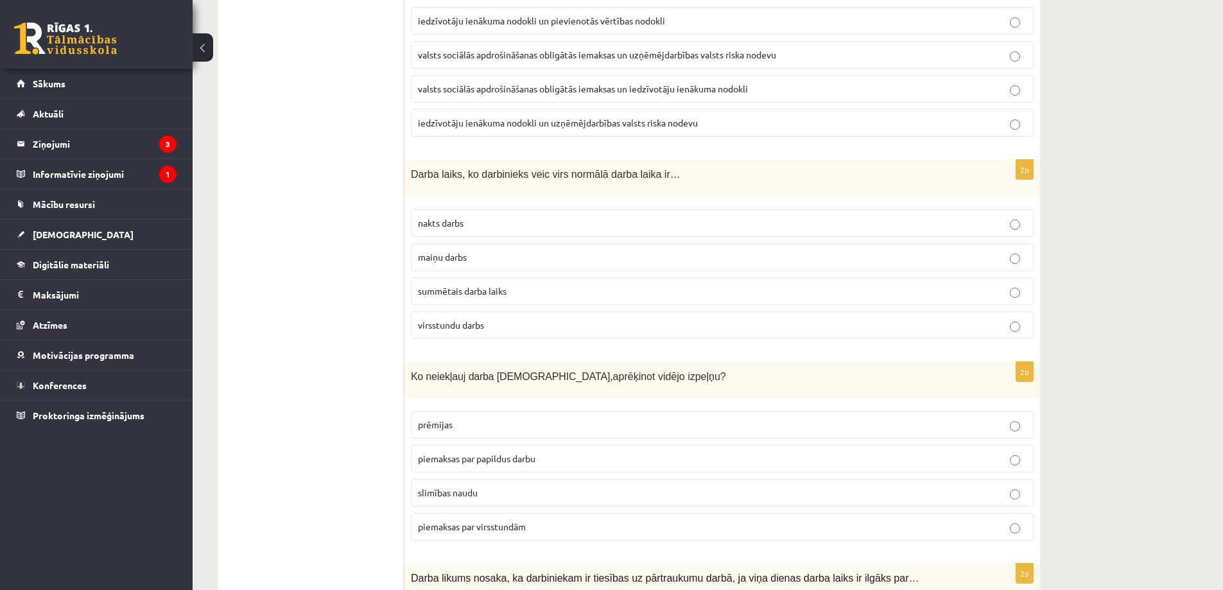
scroll to position [900, 0]
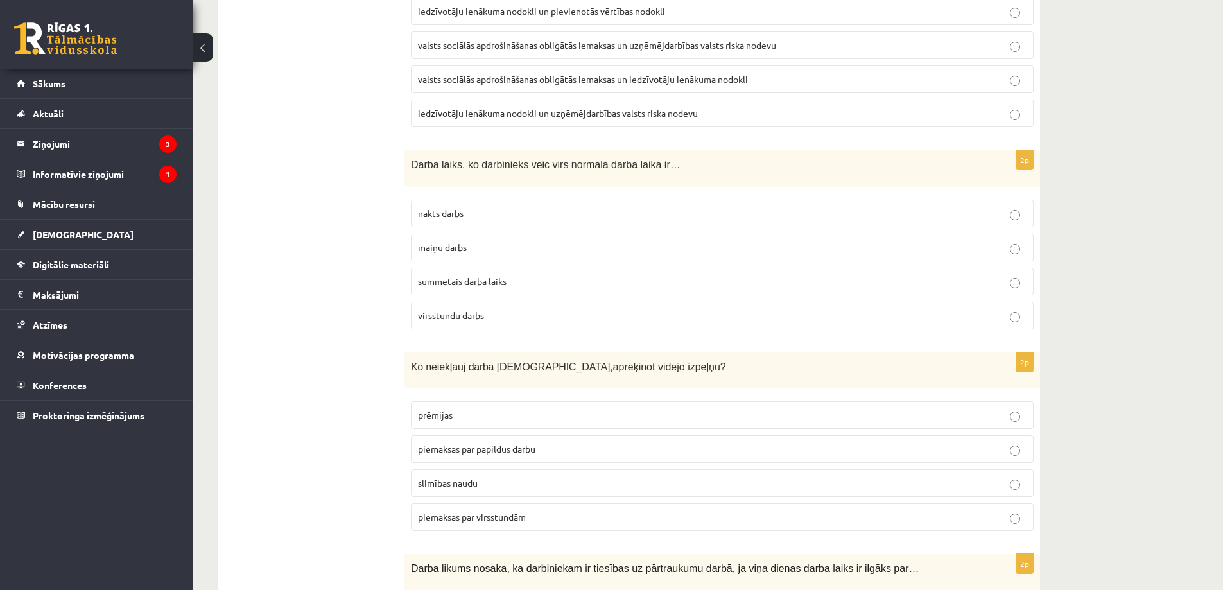
click at [519, 316] on p "virsstundu darbs" at bounding box center [722, 315] width 609 height 13
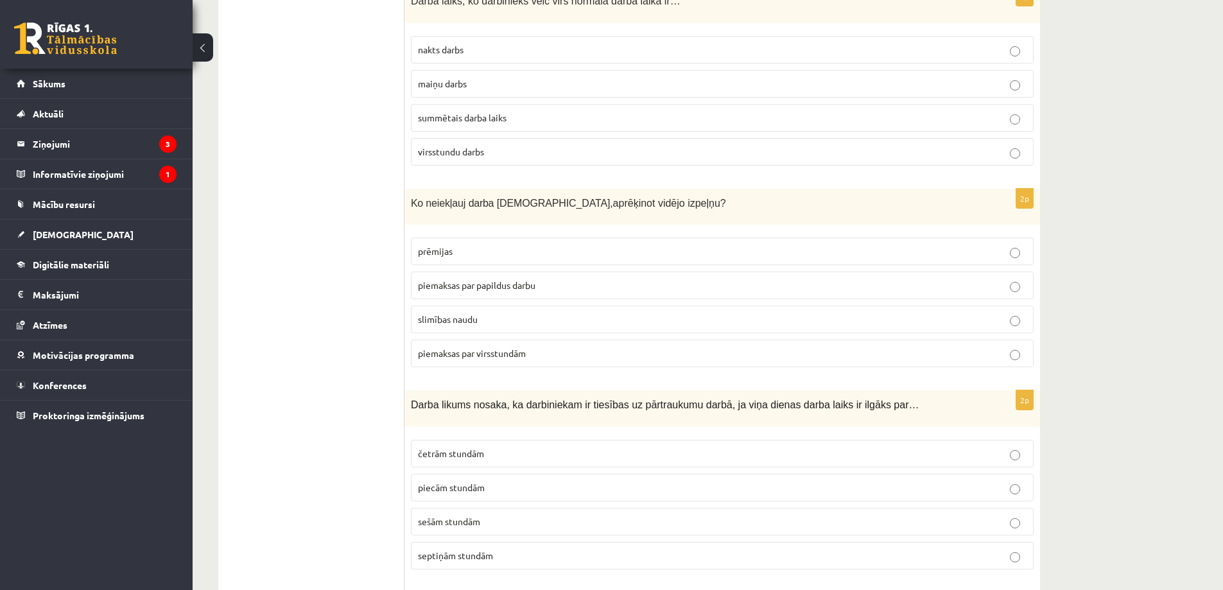
scroll to position [1093, 0]
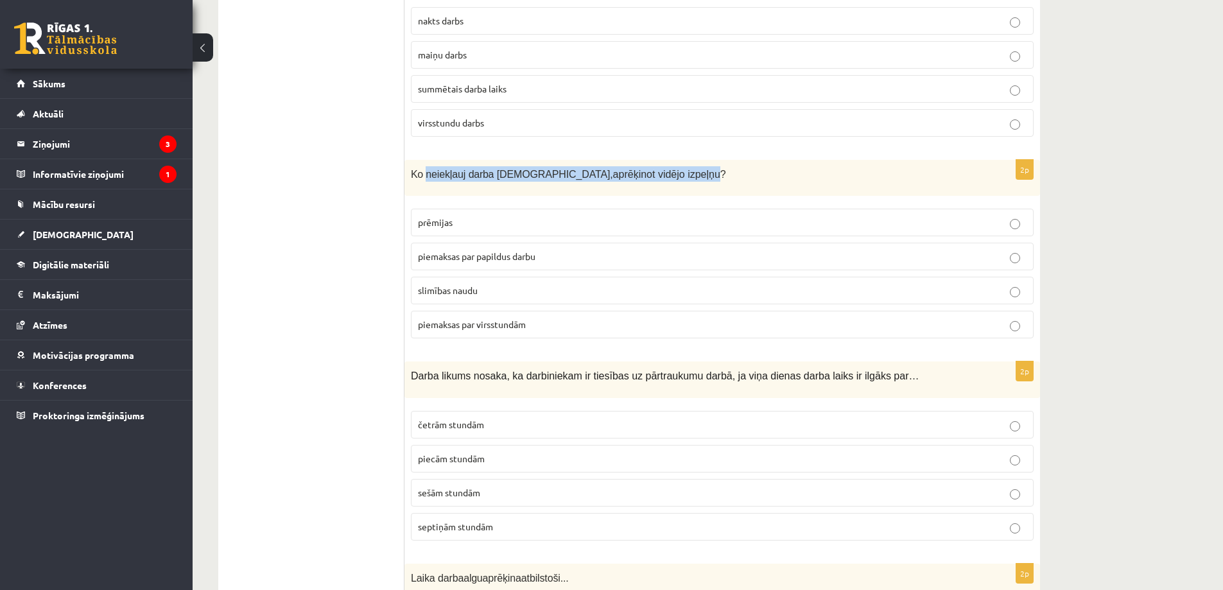
drag, startPoint x: 424, startPoint y: 172, endPoint x: 629, endPoint y: 173, distance: 204.8
click at [629, 173] on span "neiekļauj darba samaksā, aprēķinot vidējo izpeļņu?" at bounding box center [576, 174] width 300 height 11
copy span "neiekļauj darba samaksā, aprēķinot vidējo izpeļņu"
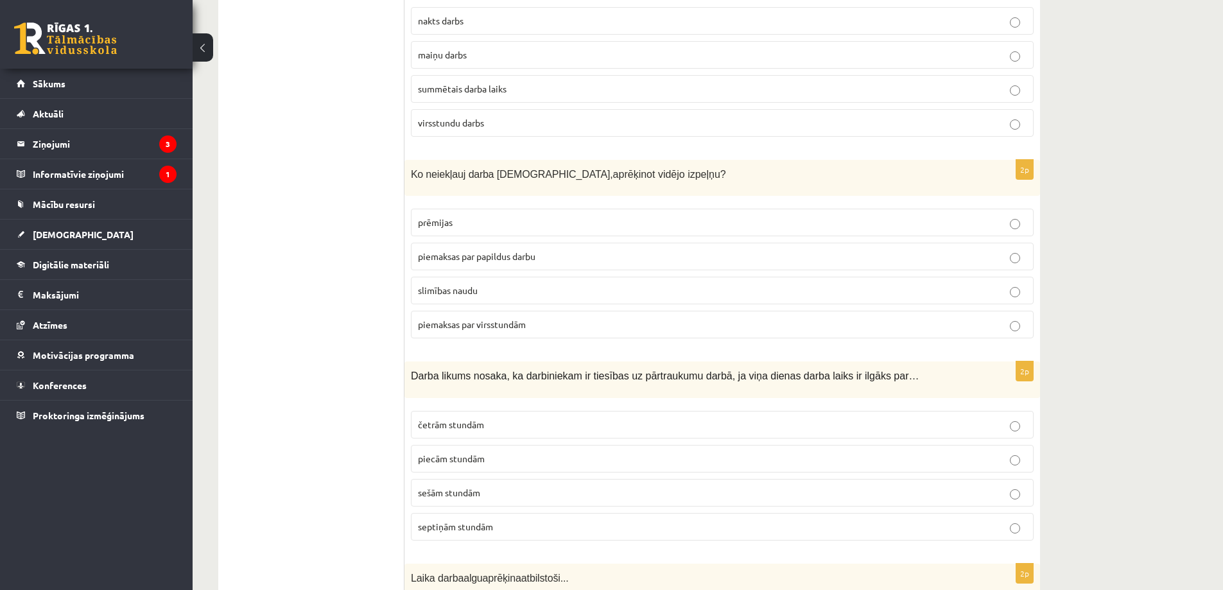
click at [1132, 193] on div "**********" at bounding box center [708, 277] width 1031 height 2641
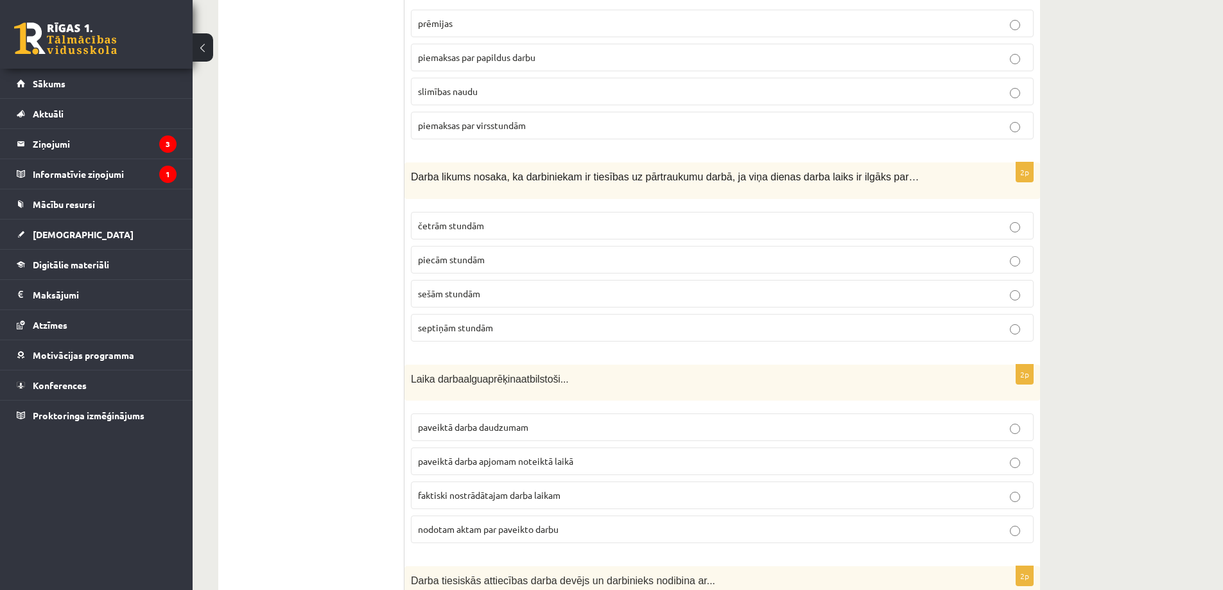
scroll to position [1350, 0]
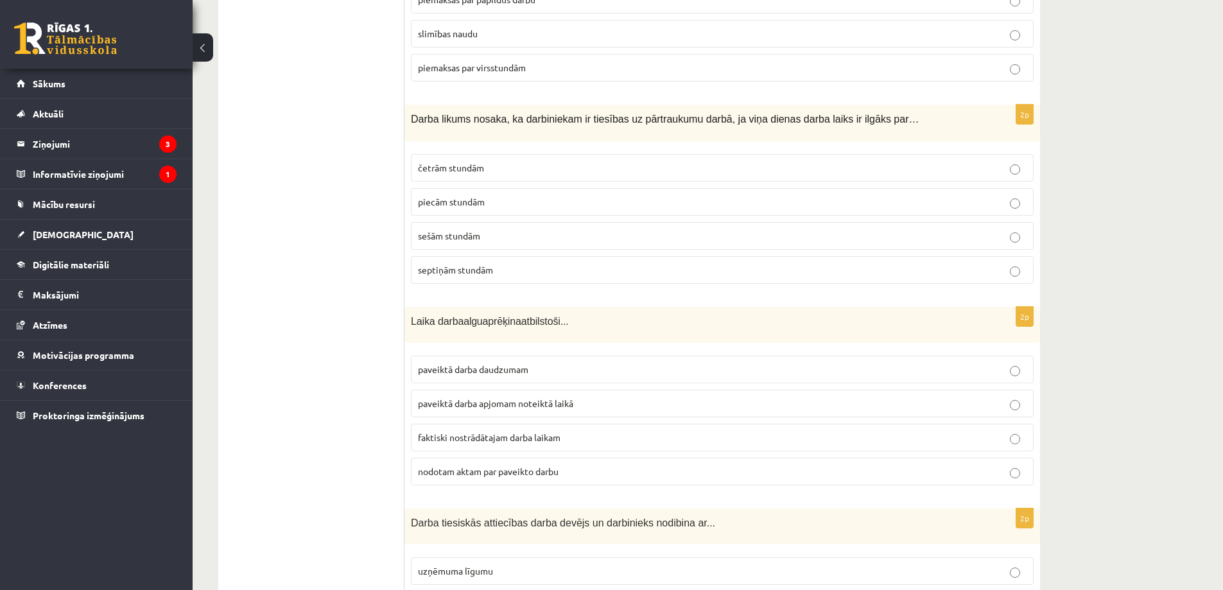
click at [1077, 193] on div "**********" at bounding box center [708, 20] width 1031 height 2641
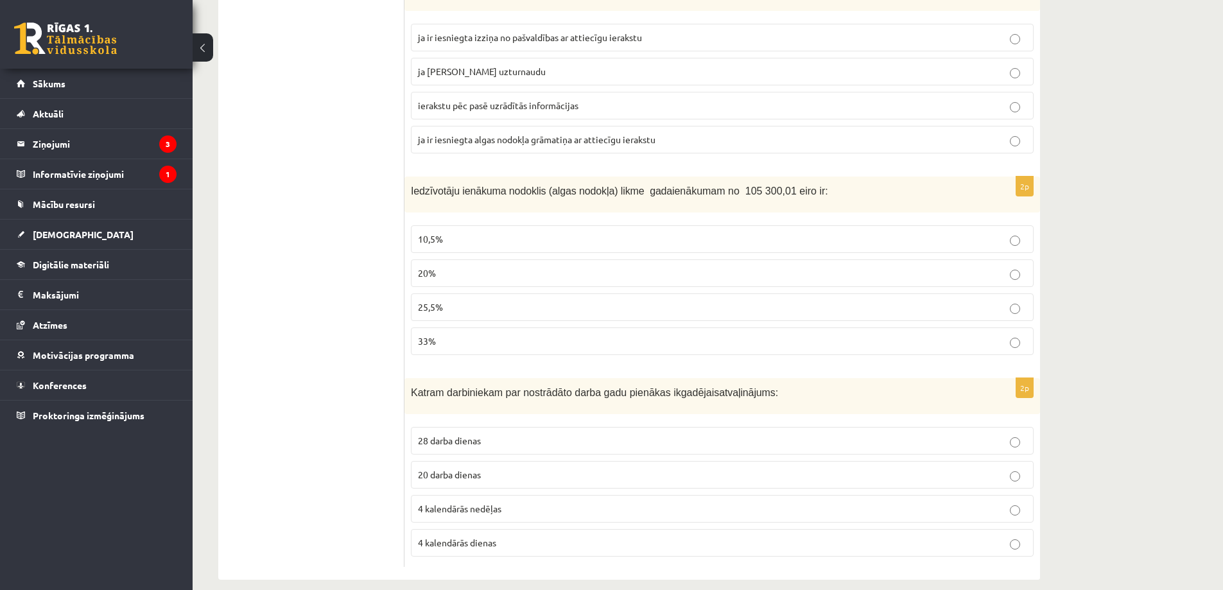
scroll to position [2094, 0]
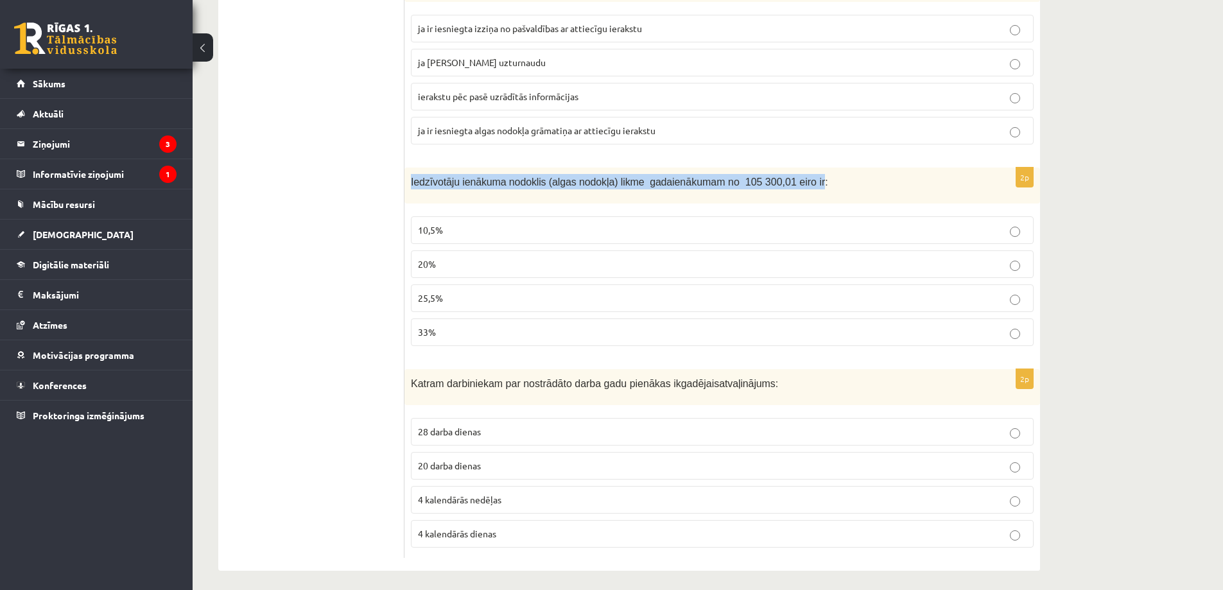
drag, startPoint x: 412, startPoint y: 176, endPoint x: 788, endPoint y: 182, distance: 376.3
click at [788, 182] on p "Iedzīvotāju ienākuma nodoklis (algas nodokļa) likme gada ienākumam no 105 300,0…" at bounding box center [690, 181] width 559 height 15
copy p "Iedzīvotāju ienākuma nodoklis (algas nodokļa) likme gada ienākumam no 105 300,0…"
click at [441, 326] on p "33%" at bounding box center [722, 332] width 609 height 13
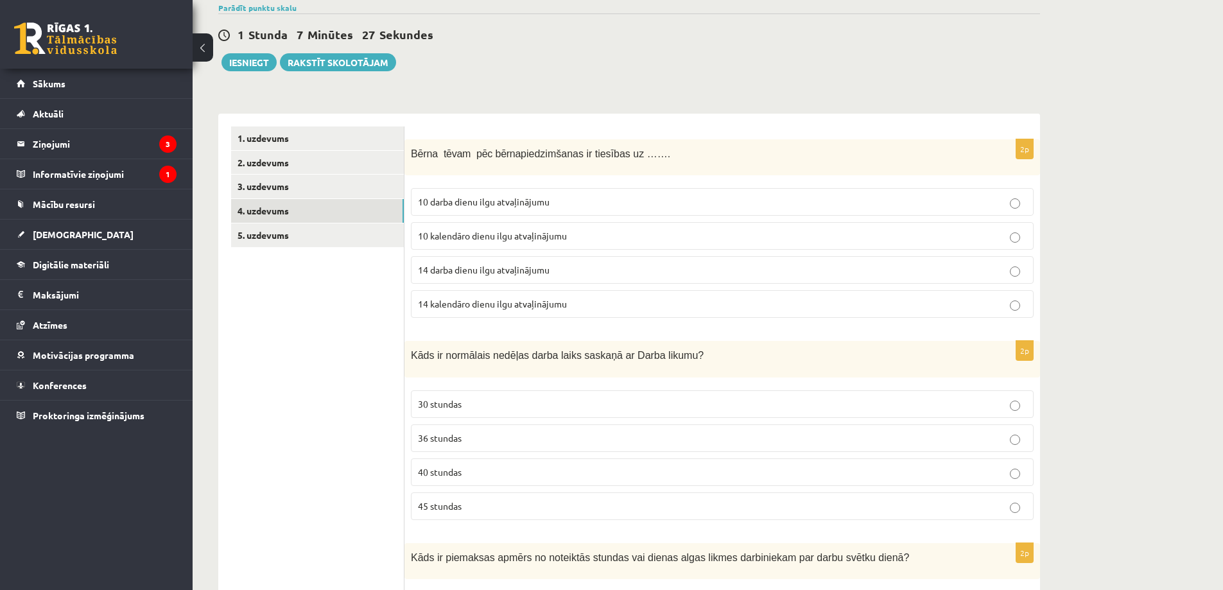
scroll to position [0, 0]
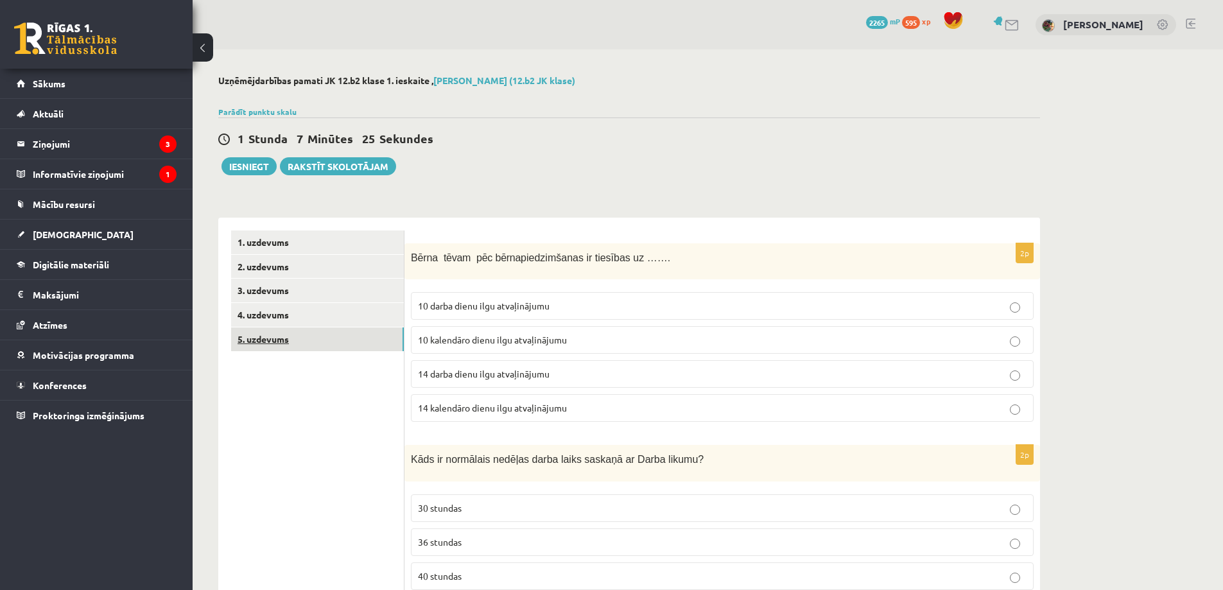
click at [268, 339] on link "5. uzdevums" at bounding box center [317, 339] width 173 height 24
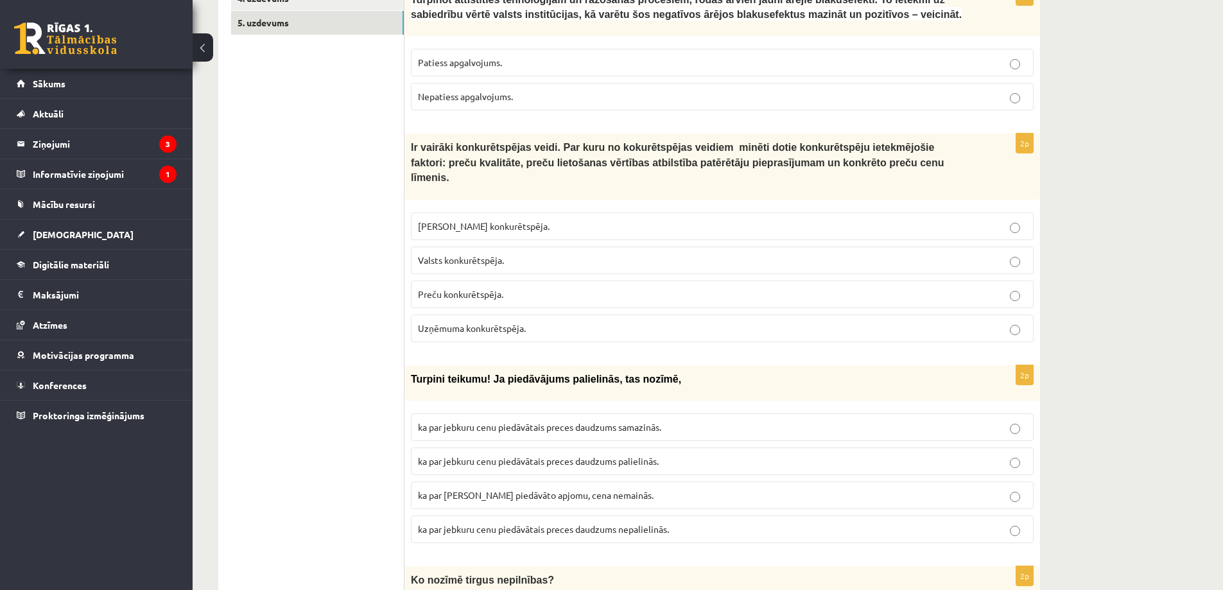
scroll to position [321, 0]
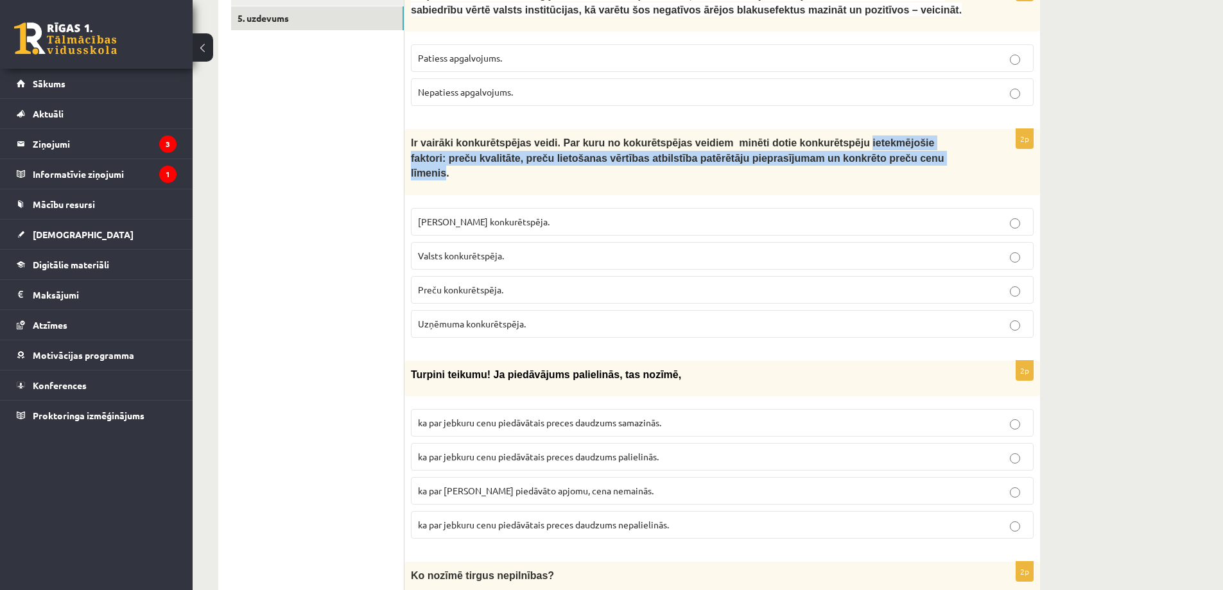
drag, startPoint x: 812, startPoint y: 144, endPoint x: 807, endPoint y: 163, distance: 19.3
click at [807, 163] on span "Ir vairāki konkurētspējas veidi. Par kuru no kokurētspējas veidiem minēti dotie…" at bounding box center [677, 157] width 533 height 41
copy span "ietekmējošie faktori: preču kvalitāte, preču lietošanas vērtības atbilstība pat…"
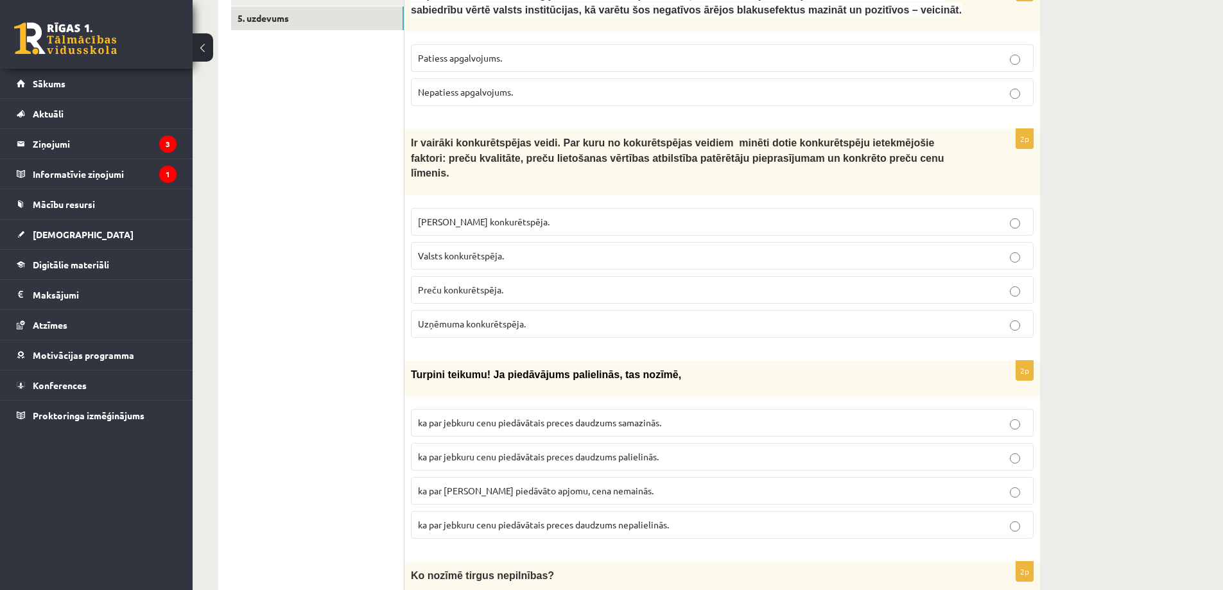
click at [911, 164] on p "Ir vairāki konkurētspējas veidi. Par kuru no kokurētspējas veidiem minēti dotie…" at bounding box center [690, 157] width 559 height 45
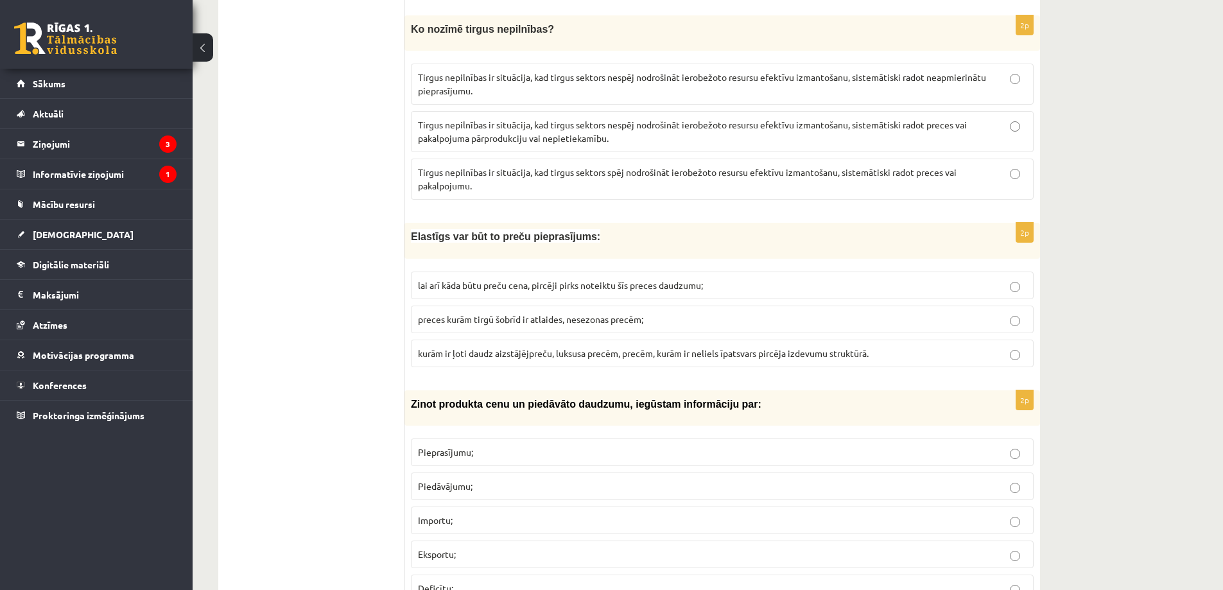
scroll to position [899, 0]
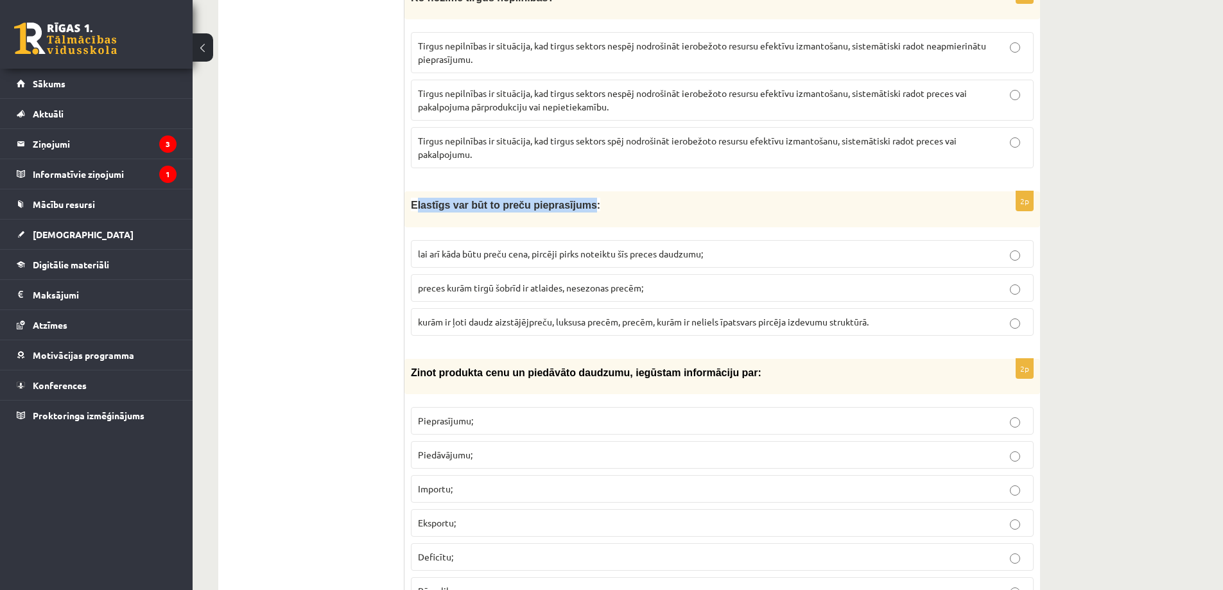
drag, startPoint x: 413, startPoint y: 193, endPoint x: 580, endPoint y: 203, distance: 167.3
click at [568, 198] on p "Elastīgs var būt to preču pieprasījums:" at bounding box center [690, 205] width 559 height 15
click at [619, 198] on p "Elastīgs var būt to preču pieprasījums:" at bounding box center [690, 205] width 559 height 15
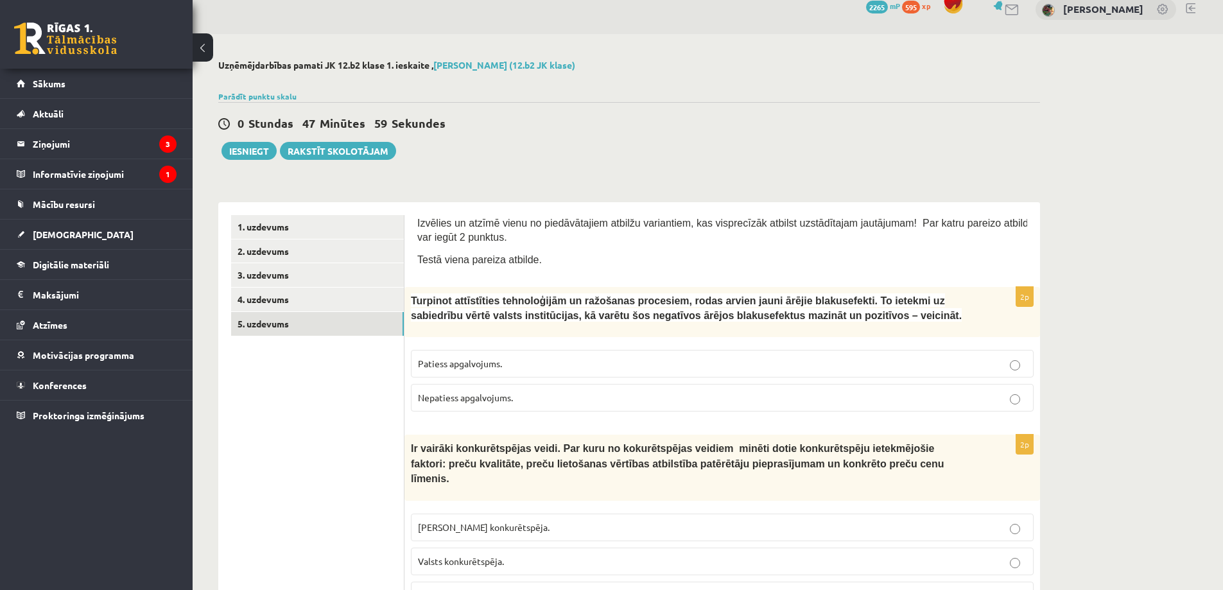
scroll to position [0, 0]
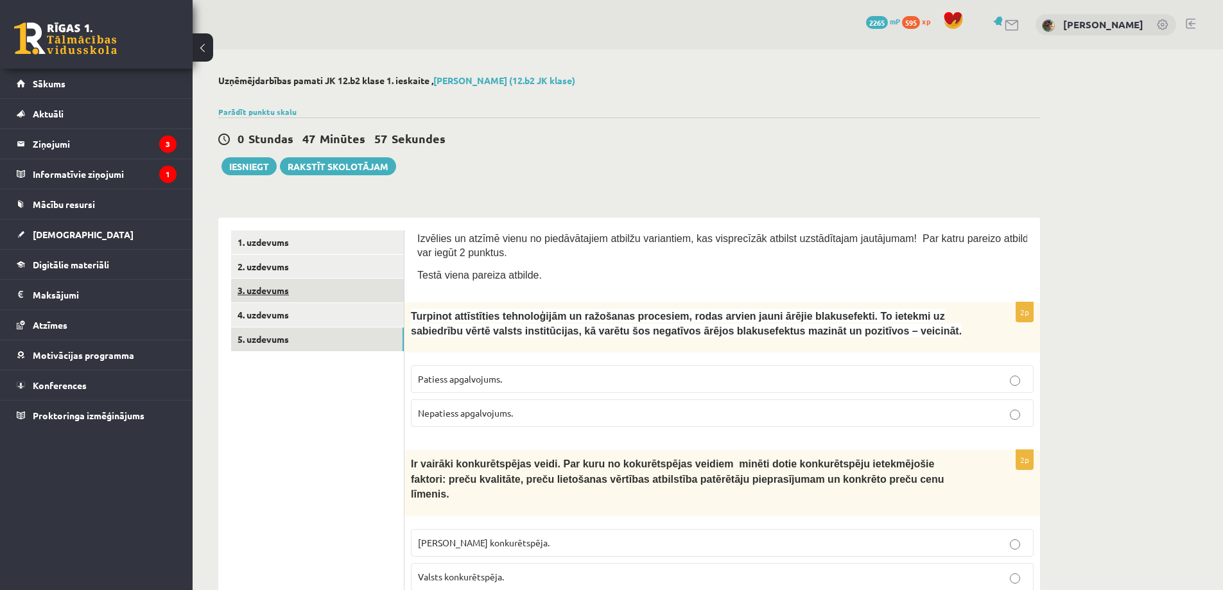
click at [259, 291] on link "3. uzdevums" at bounding box center [317, 291] width 173 height 24
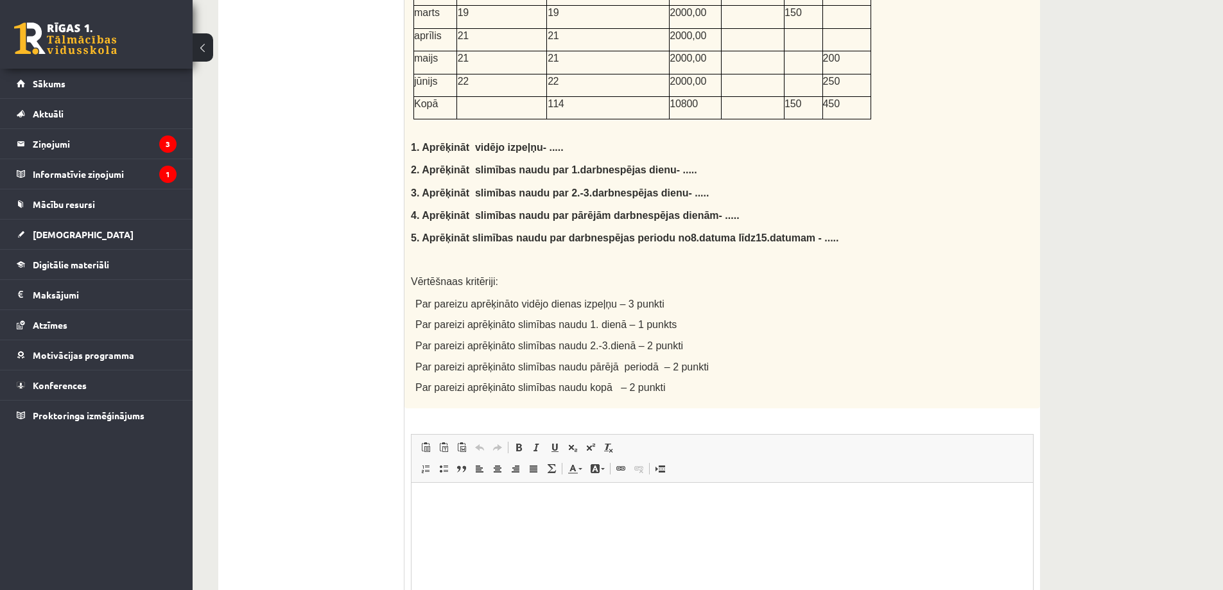
scroll to position [706, 0]
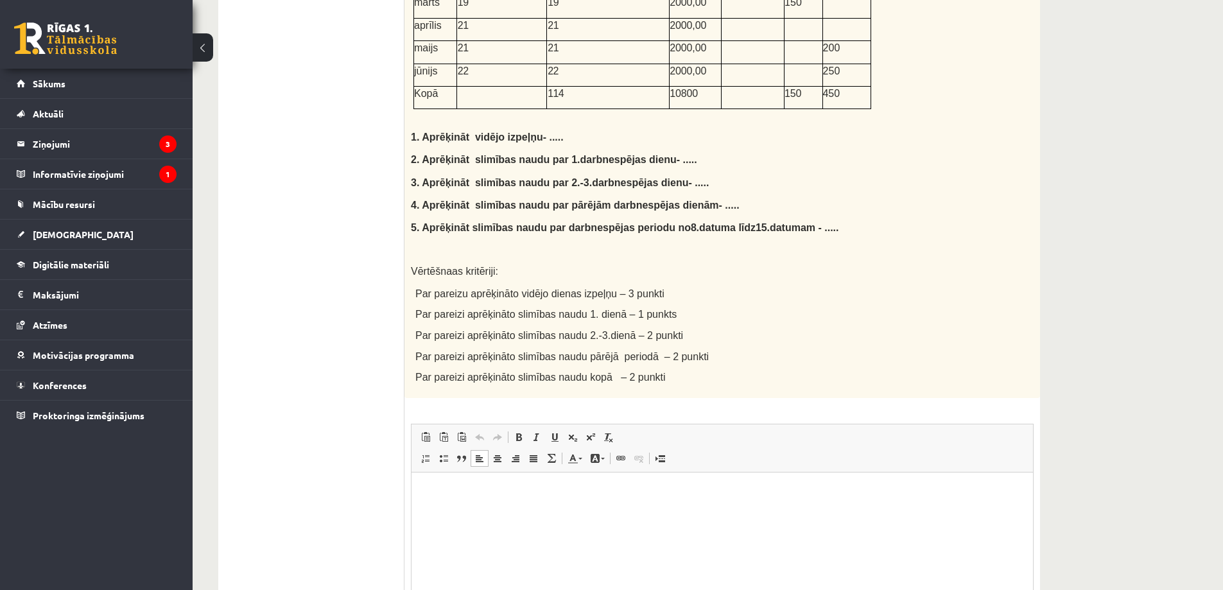
click at [449, 503] on html at bounding box center [723, 491] width 622 height 39
click at [425, 491] on p "**********" at bounding box center [722, 491] width 596 height 13
click at [535, 513] on p "**********" at bounding box center [722, 513] width 596 height 13
click at [670, 494] on p "**********" at bounding box center [722, 491] width 596 height 13
click at [423, 487] on html "**********" at bounding box center [723, 513] width 622 height 82
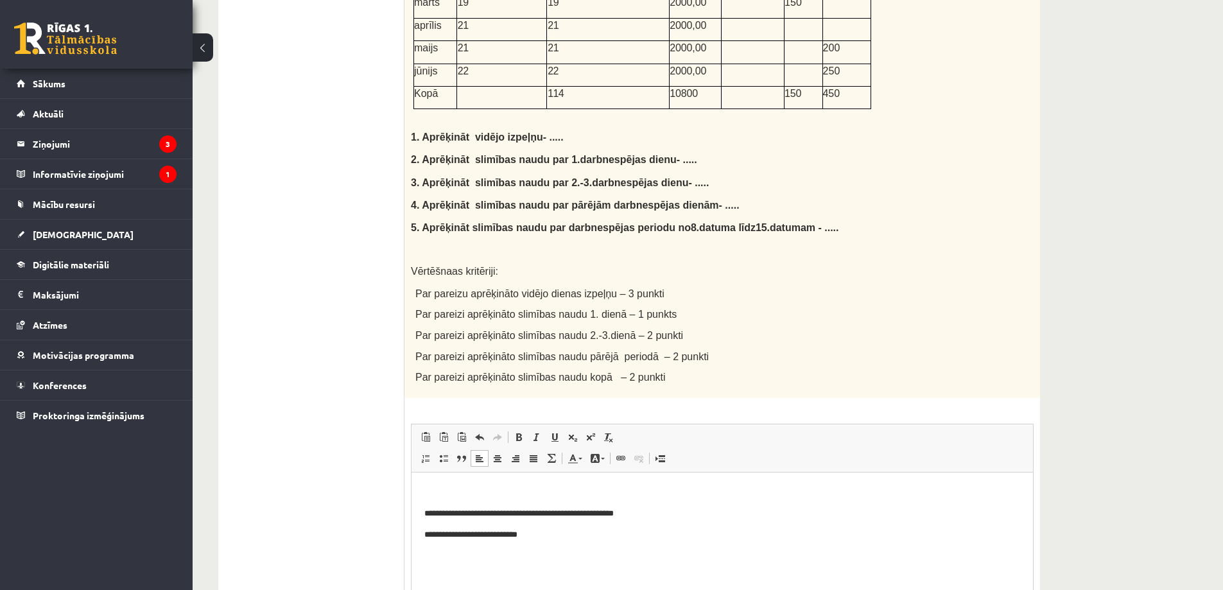
click at [424, 491] on p "Rich Text Editor, wiswyg-editor-user-answer-47433910153180" at bounding box center [722, 491] width 596 height 13
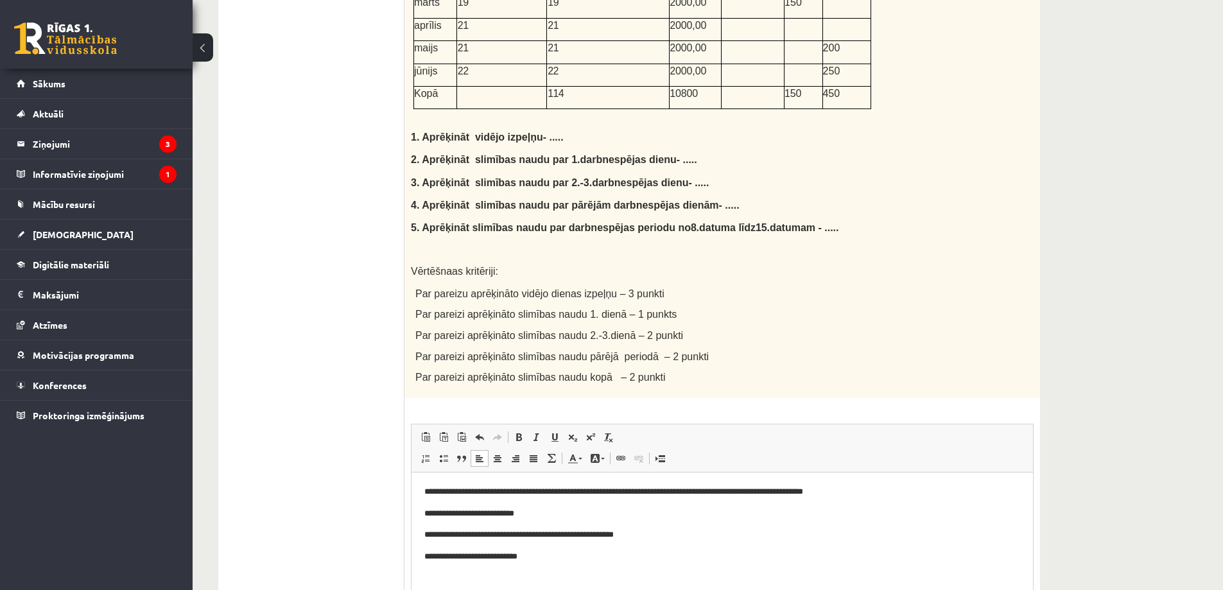
click at [542, 560] on p "**********" at bounding box center [722, 556] width 596 height 13
click at [423, 577] on html "**********" at bounding box center [723, 545] width 622 height 147
click at [578, 586] on body "**********" at bounding box center [722, 545] width 596 height 121
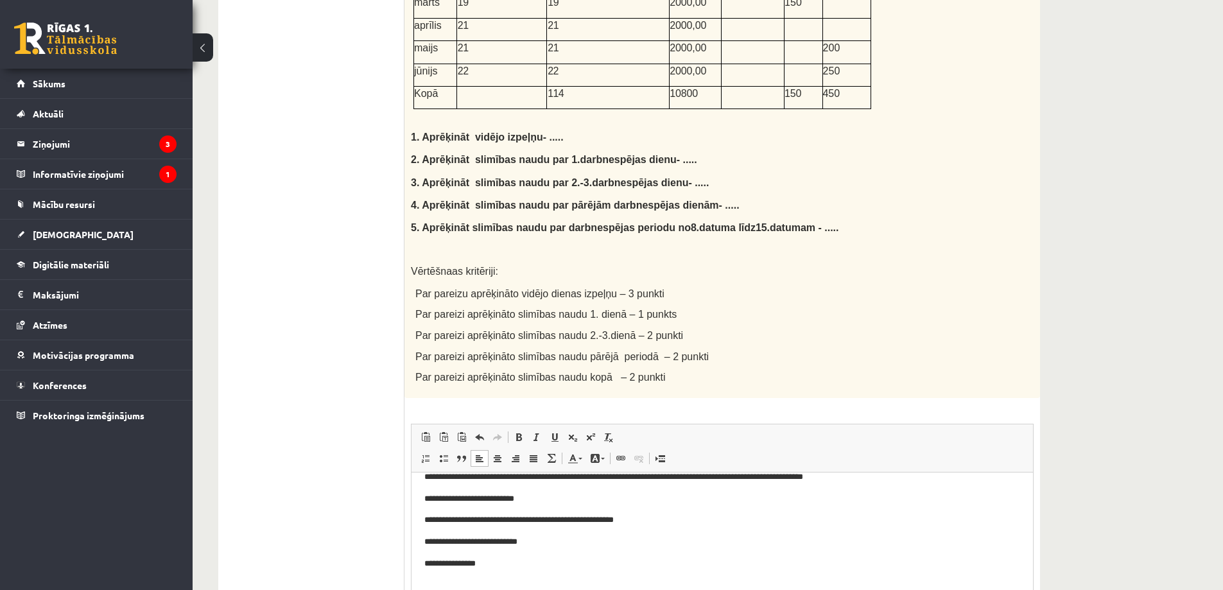
scroll to position [19, 0]
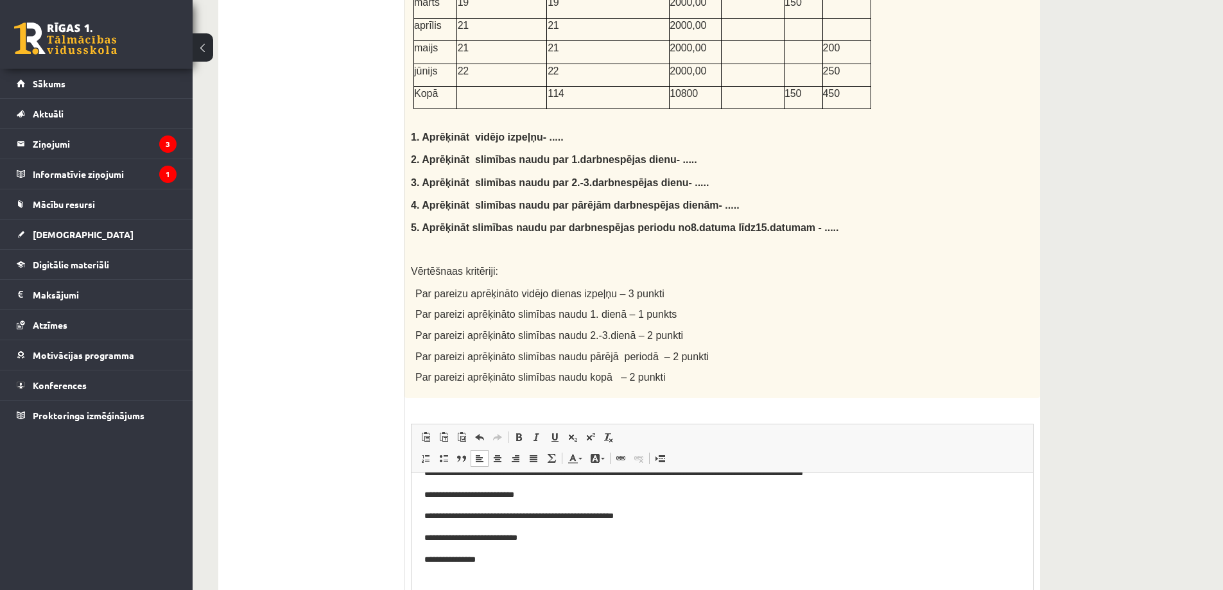
click at [470, 559] on p "**********" at bounding box center [717, 559] width 586 height 13
click at [548, 571] on body "**********" at bounding box center [722, 526] width 596 height 121
click at [562, 544] on body "**********" at bounding box center [722, 526] width 596 height 121
click at [437, 557] on p "**********" at bounding box center [717, 559] width 586 height 13
click at [455, 558] on p "**********" at bounding box center [717, 559] width 586 height 13
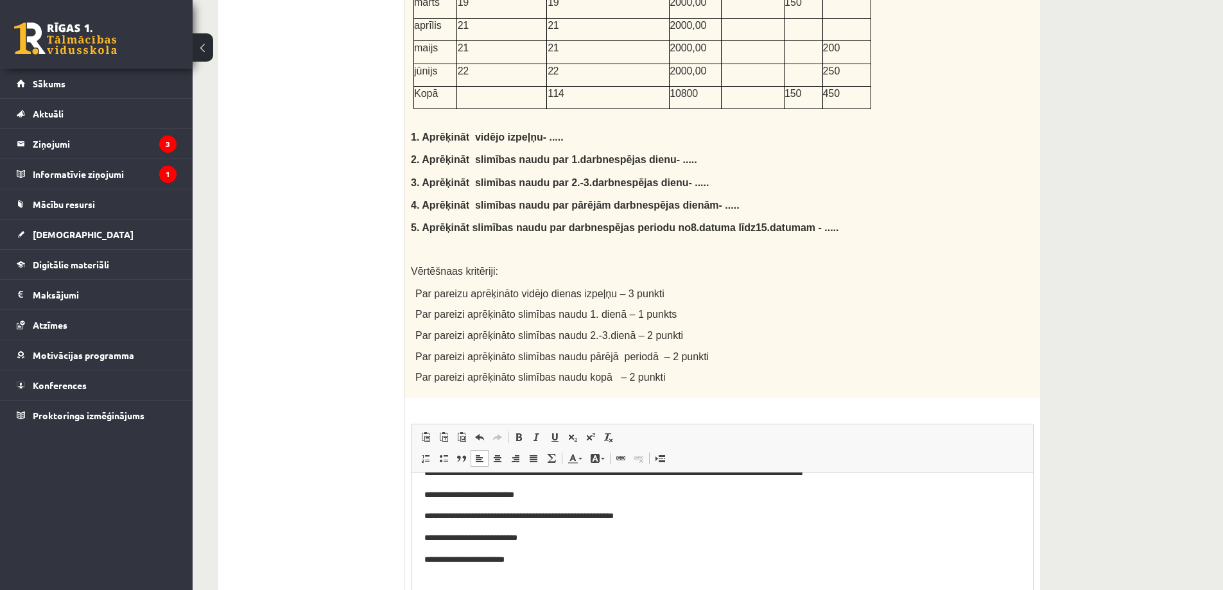
click at [527, 560] on p "**********" at bounding box center [717, 559] width 586 height 13
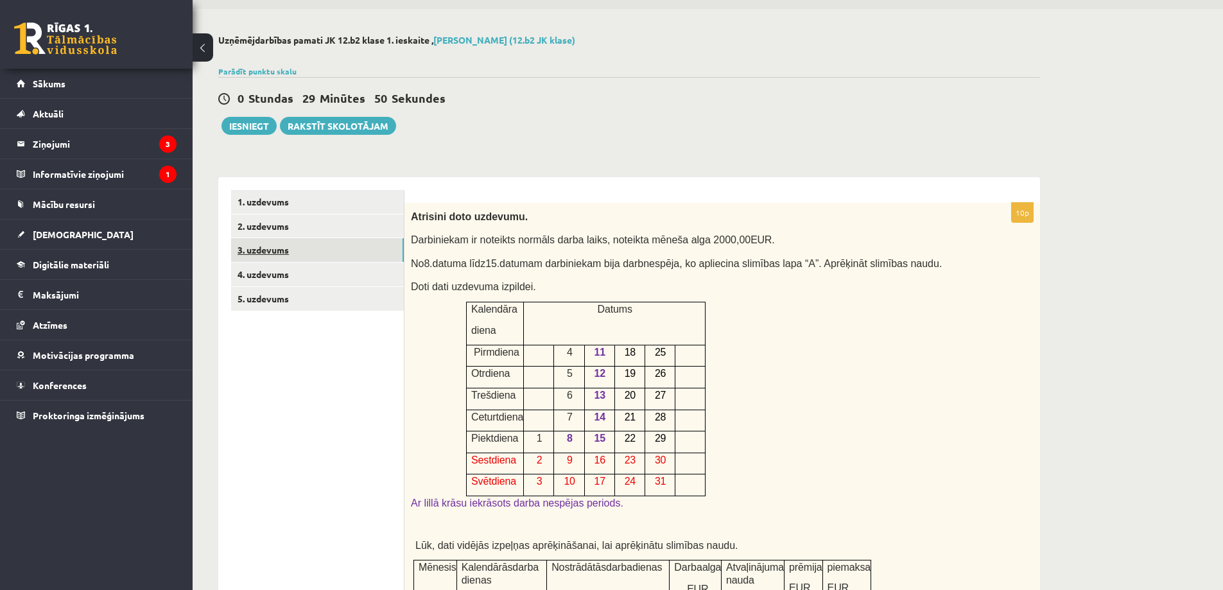
scroll to position [9, 0]
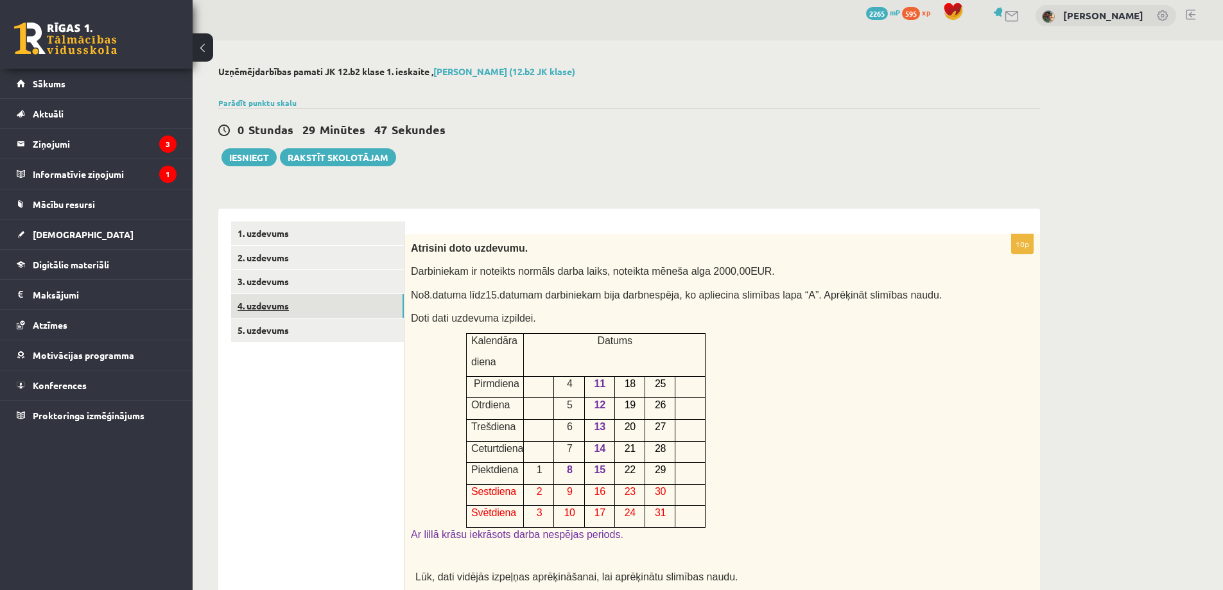
click at [272, 308] on link "4. uzdevums" at bounding box center [317, 306] width 173 height 24
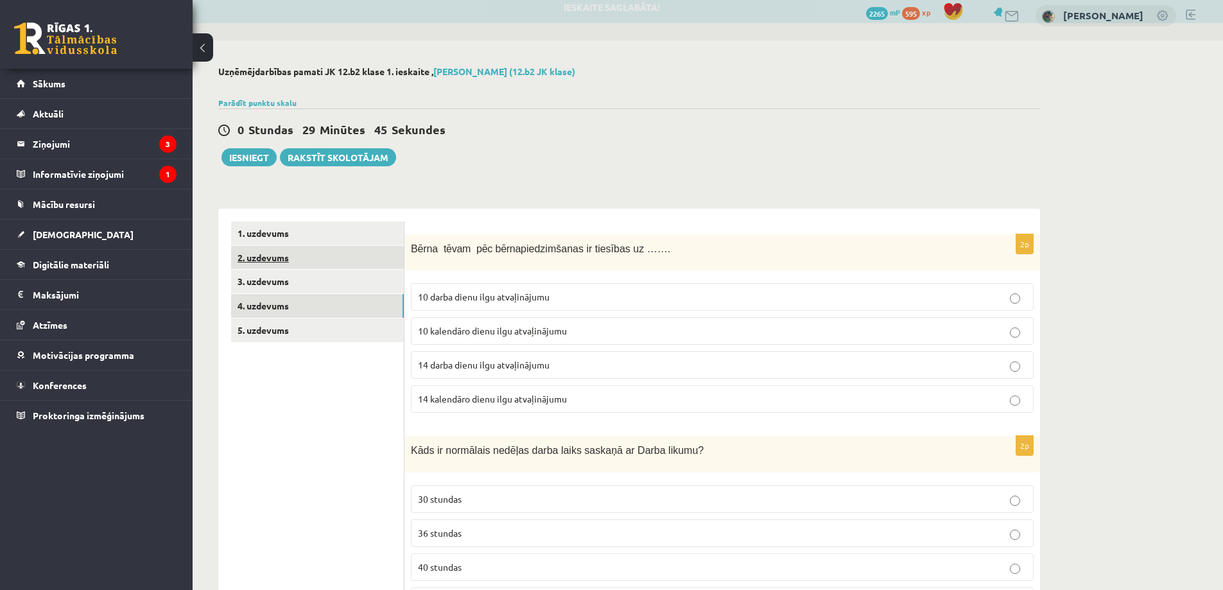
click at [254, 259] on link "2. uzdevums" at bounding box center [317, 258] width 173 height 24
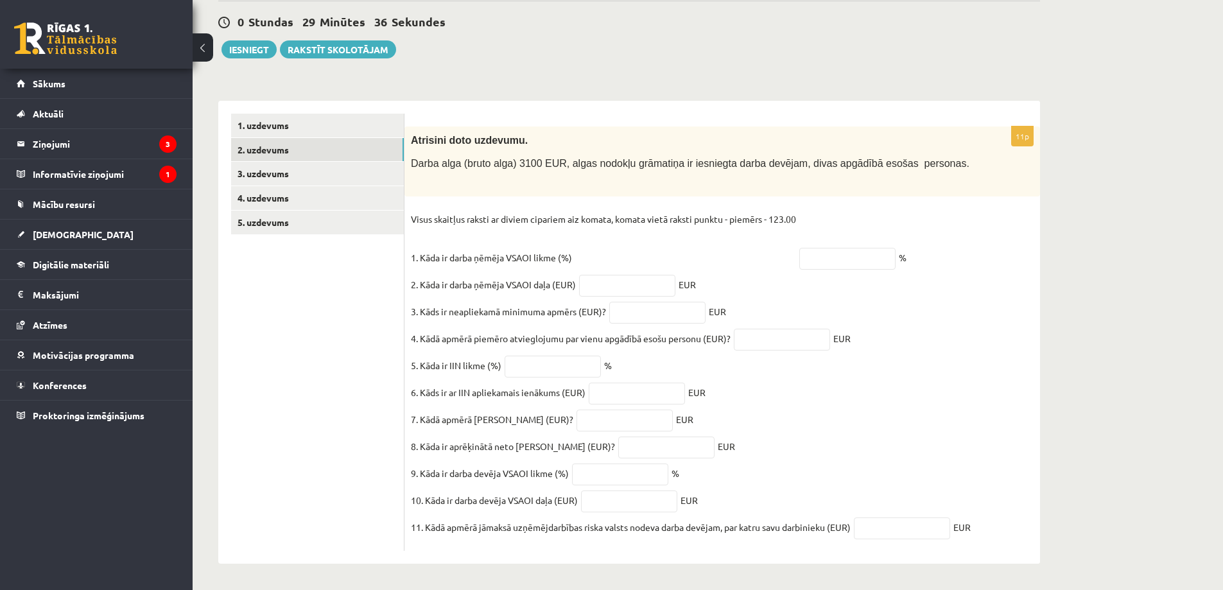
scroll to position [130, 0]
click at [864, 248] on input "text" at bounding box center [847, 259] width 96 height 22
click at [634, 275] on input "text" at bounding box center [627, 286] width 96 height 22
type input "*****"
click at [645, 302] on input "text" at bounding box center [657, 313] width 96 height 22
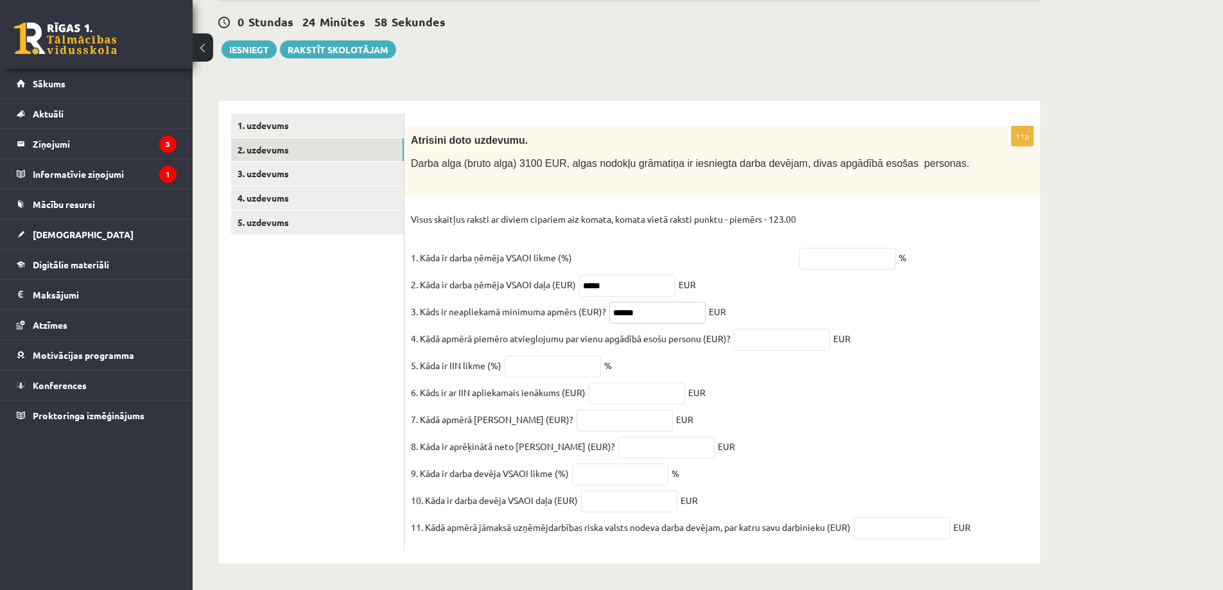
type input "******"
click at [785, 329] on input "text" at bounding box center [782, 340] width 96 height 22
type input "******"
click at [560, 356] on input "text" at bounding box center [553, 367] width 96 height 22
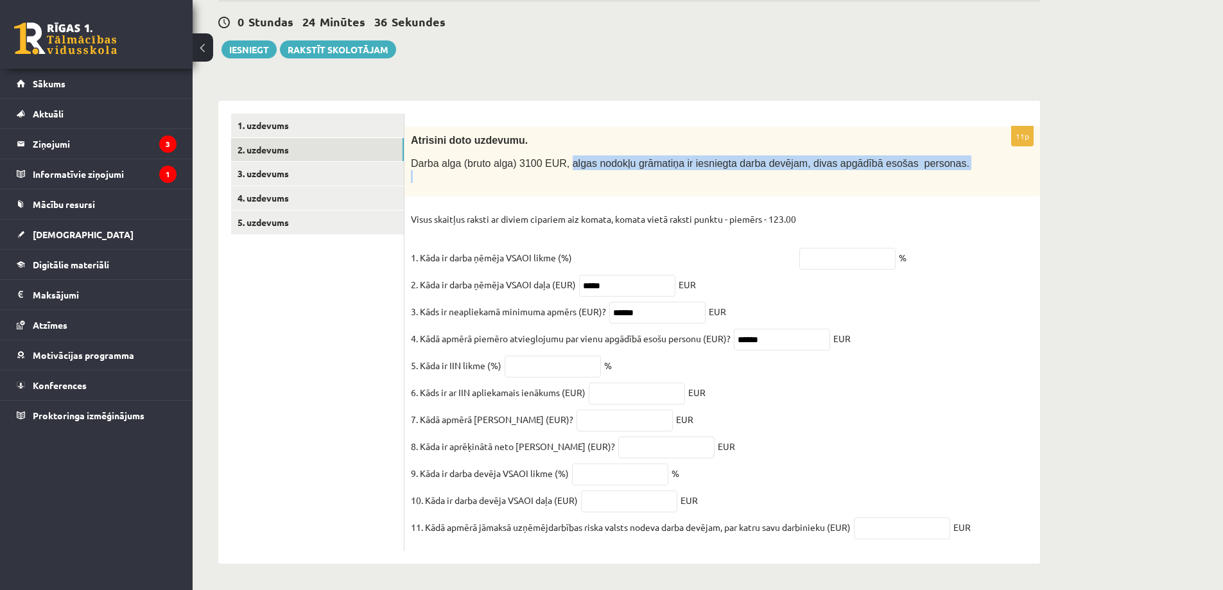
drag, startPoint x: 556, startPoint y: 148, endPoint x: 665, endPoint y: 161, distance: 109.8
click at [665, 161] on p "Darba alga (bruto alga) 3100 EUR, algas nodokļu grāmatiņa ir iesniegta darba de…" at bounding box center [690, 168] width 559 height 27
drag, startPoint x: 413, startPoint y: 148, endPoint x: 906, endPoint y: 154, distance: 493.1
click at [906, 158] on span "Darba alga (bruto alga) 3100 EUR, algas nodokļu grāmatiņa ir iesniegta darba de…" at bounding box center [690, 163] width 559 height 11
copy span "Darba alga (bruto alga) 3100 EUR, algas nodokļu grāmatiņa ir iesniegta darba de…"
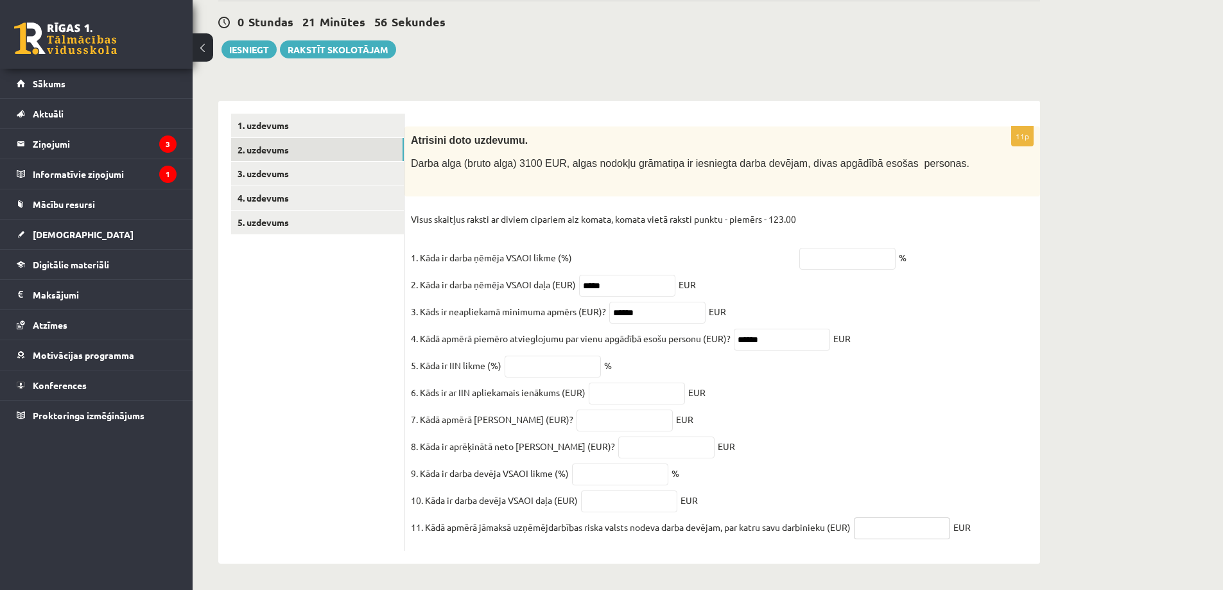
click at [901, 528] on input "text" at bounding box center [902, 529] width 96 height 22
type input "****"
click at [597, 499] on input "text" at bounding box center [629, 502] width 96 height 22
type input "******"
click at [588, 473] on input "text" at bounding box center [620, 475] width 96 height 22
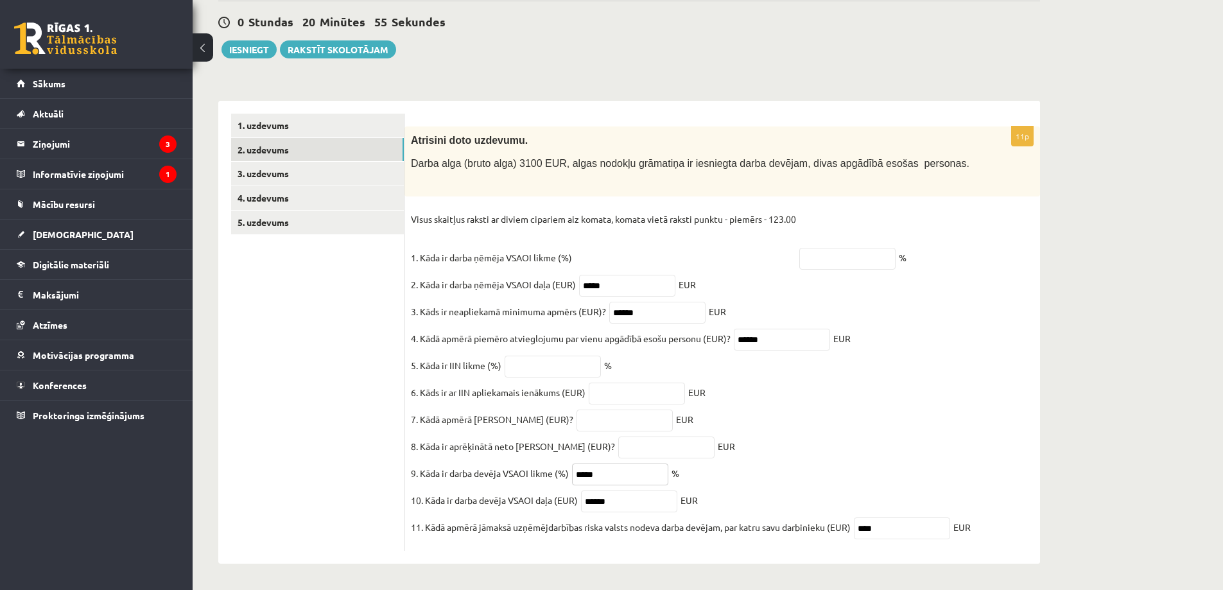
type input "*****"
click at [618, 441] on input "text" at bounding box center [666, 448] width 96 height 22
type input "*******"
click at [602, 410] on input "text" at bounding box center [625, 421] width 96 height 22
type input "*"
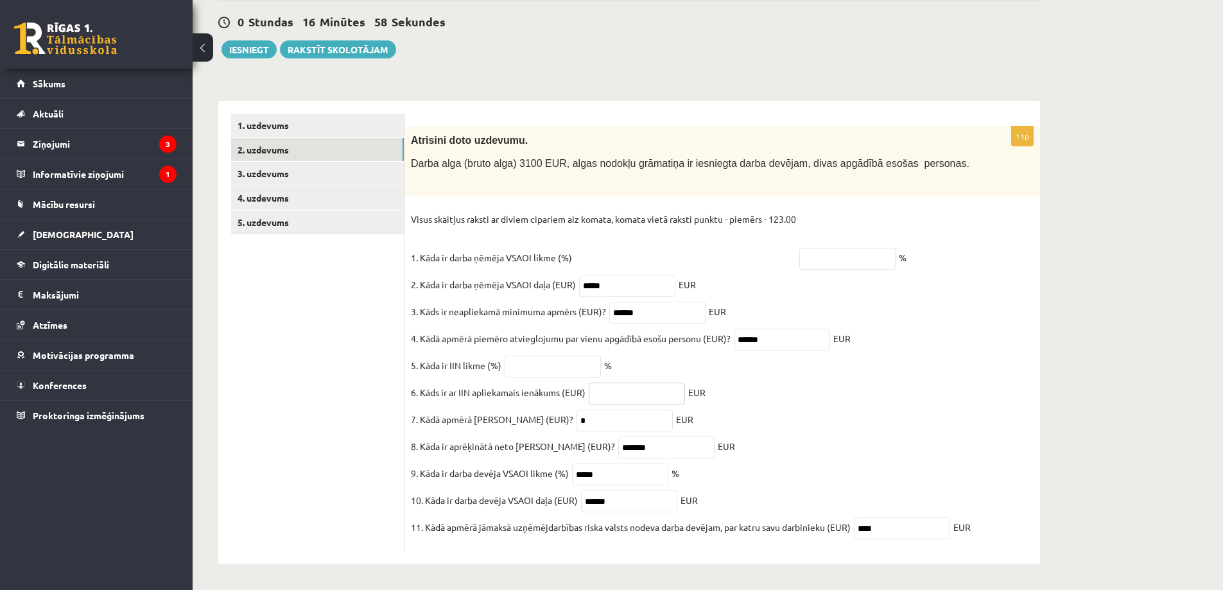
click at [636, 383] on input "text" at bounding box center [637, 394] width 96 height 22
drag, startPoint x: 622, startPoint y: 275, endPoint x: 578, endPoint y: 274, distance: 44.3
click at [578, 279] on span "*****" at bounding box center [627, 285] width 103 height 12
type input "******"
click at [815, 248] on input "text" at bounding box center [847, 259] width 96 height 22
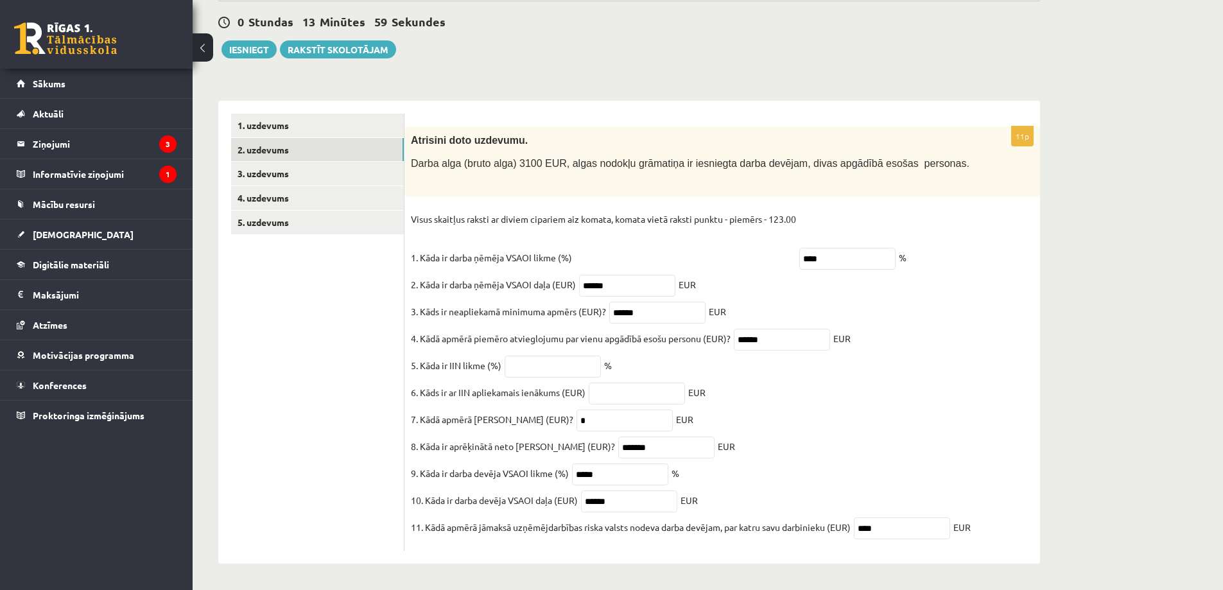
click at [862, 295] on fieldset "Visus skaitļus raksti ar diviem cipariem aiz komata, komata vietā raksti punktu…" at bounding box center [722, 376] width 623 height 335
drag, startPoint x: 839, startPoint y: 245, endPoint x: 718, endPoint y: 252, distance: 120.9
click at [718, 252] on fieldset "Visus skaitļus raksti ar diviem cipariem aiz komata, komata vietā raksti punktu…" at bounding box center [722, 376] width 623 height 335
type input "*****"
click at [844, 297] on fieldset "Visus skaitļus raksti ar diviem cipariem aiz komata, komata vietā raksti punktu…" at bounding box center [722, 376] width 623 height 335
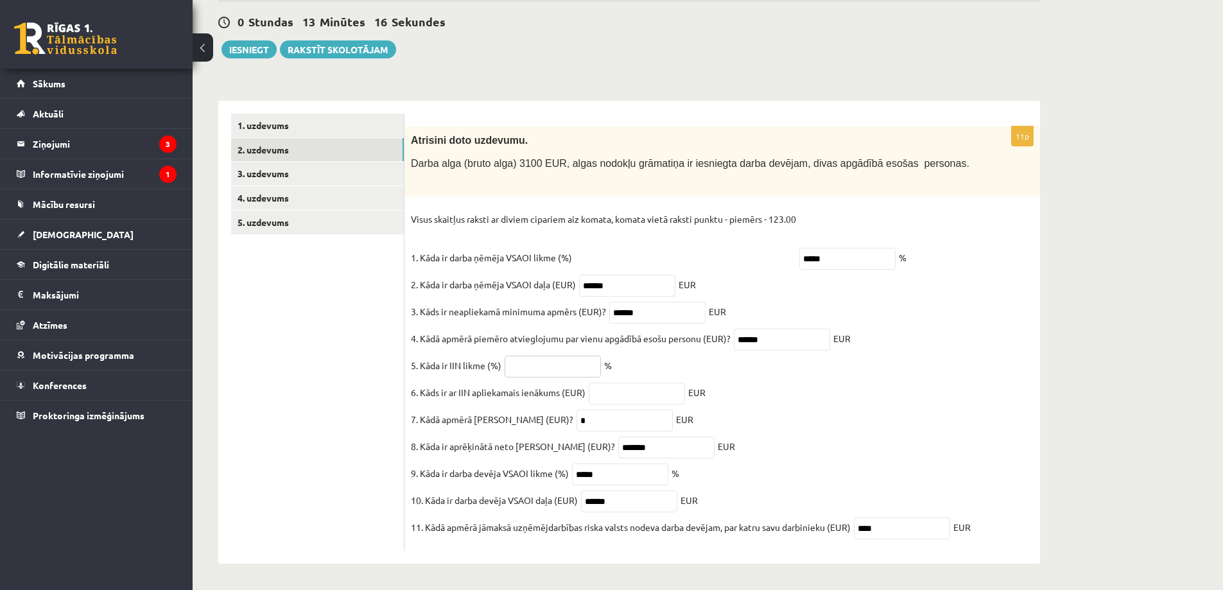
click at [542, 356] on input "text" at bounding box center [553, 367] width 96 height 22
drag, startPoint x: 419, startPoint y: 385, endPoint x: 562, endPoint y: 384, distance: 142.5
click at [562, 384] on p "6. Kāds ir ar IIN apliekamais ienākums (EUR)" at bounding box center [498, 392] width 175 height 19
copy p "Kāds ir ar IIN apliekamais ienākums"
click at [535, 356] on input "text" at bounding box center [553, 367] width 96 height 22
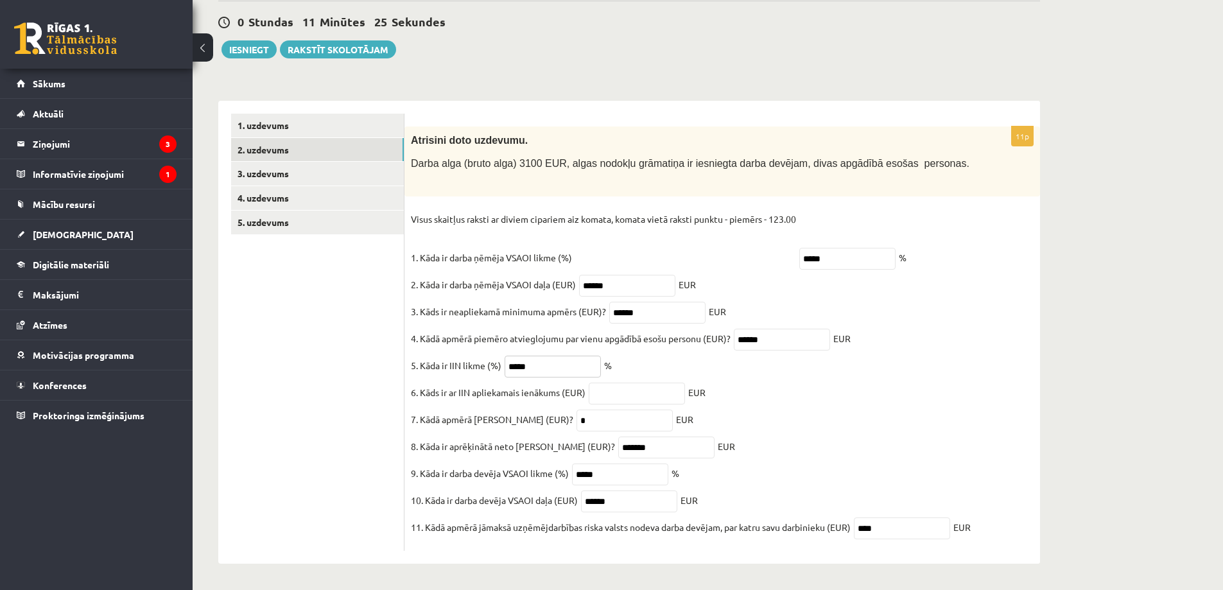
type input "*****"
click at [621, 383] on input "text" at bounding box center [637, 394] width 96 height 22
type input "******"
click at [801, 426] on fieldset "Visus skaitļus raksti ar diviem cipariem aiz komata, komata vietā raksti punktu…" at bounding box center [722, 376] width 623 height 335
drag, startPoint x: 580, startPoint y: 415, endPoint x: 528, endPoint y: 415, distance: 51.4
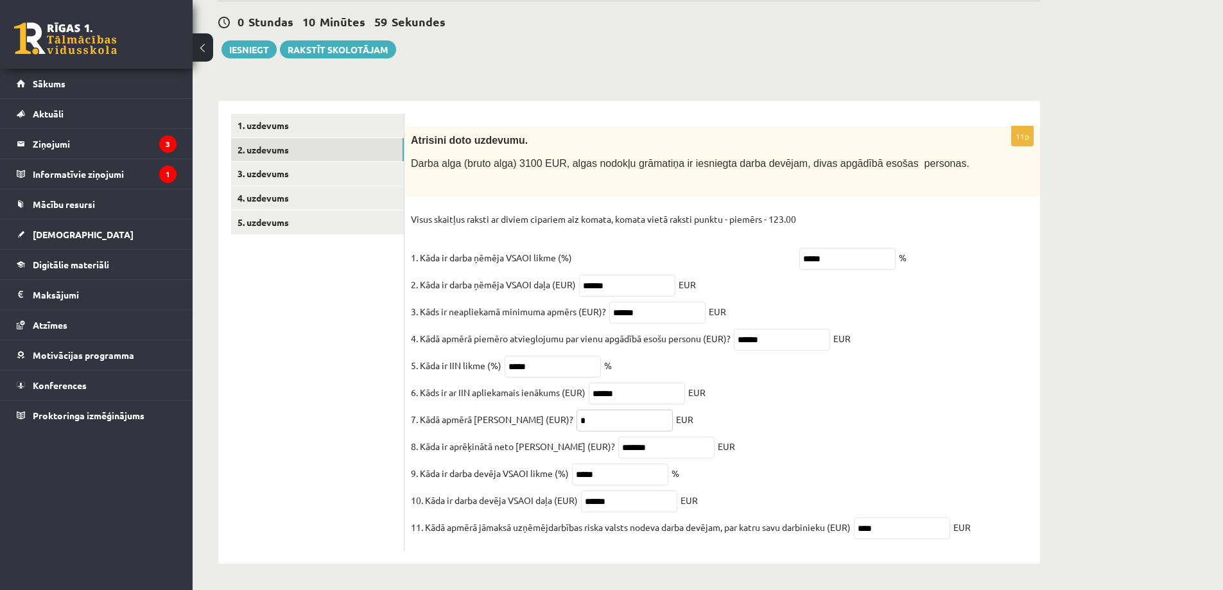
click at [528, 415] on fieldset "Visus skaitļus raksti ar diviem cipariem aiz komata, komata vietā raksti punktu…" at bounding box center [722, 376] width 623 height 335
type input "******"
drag, startPoint x: 627, startPoint y: 384, endPoint x: 595, endPoint y: 383, distance: 32.8
click at [595, 383] on input "******" at bounding box center [637, 394] width 96 height 22
click at [247, 40] on button "Iesniegt" at bounding box center [249, 49] width 55 height 18
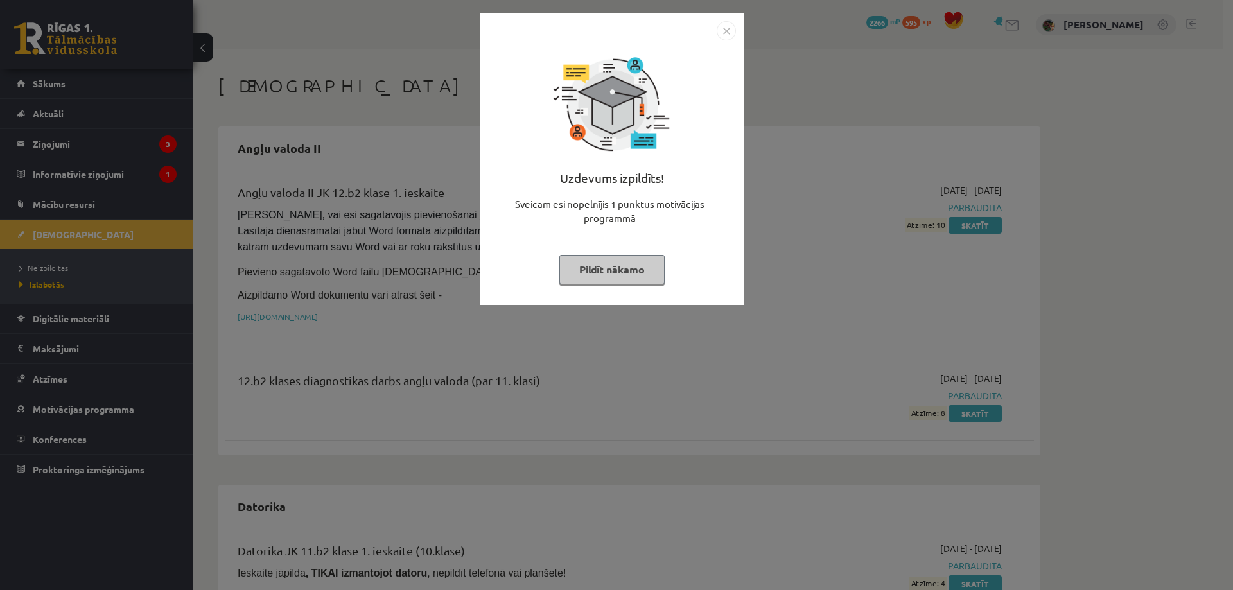
click at [624, 269] on button "Pildīt nākamo" at bounding box center [611, 270] width 105 height 30
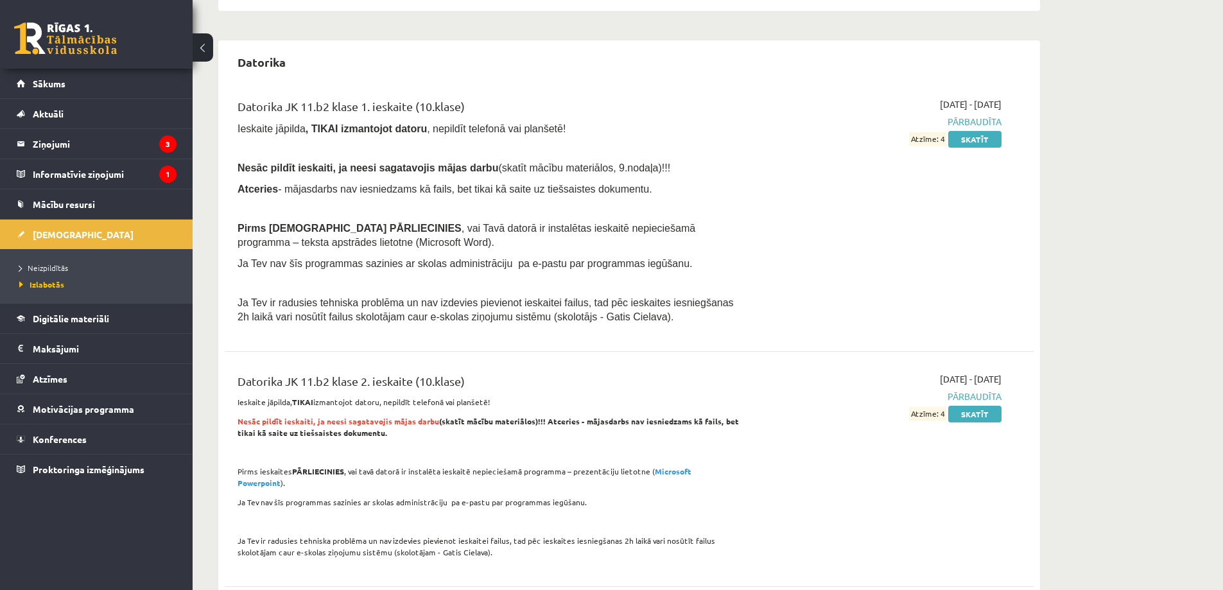
scroll to position [449, 0]
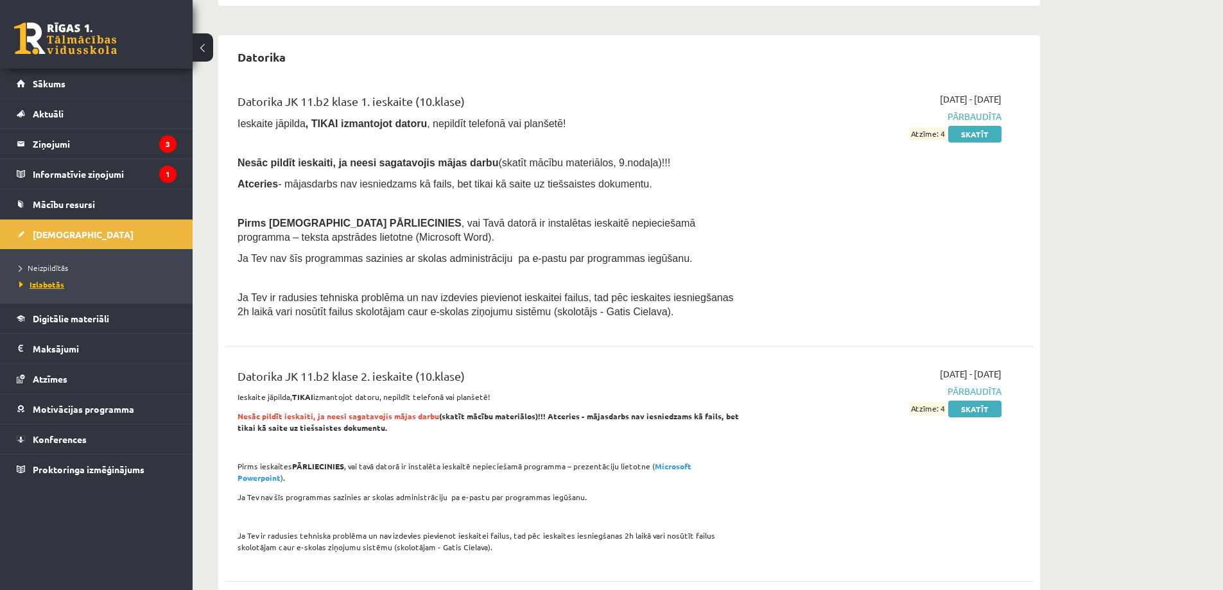
click at [47, 280] on span "Izlabotās" at bounding box center [41, 284] width 45 height 10
click at [55, 231] on span "[DEMOGRAPHIC_DATA]" at bounding box center [83, 235] width 101 height 12
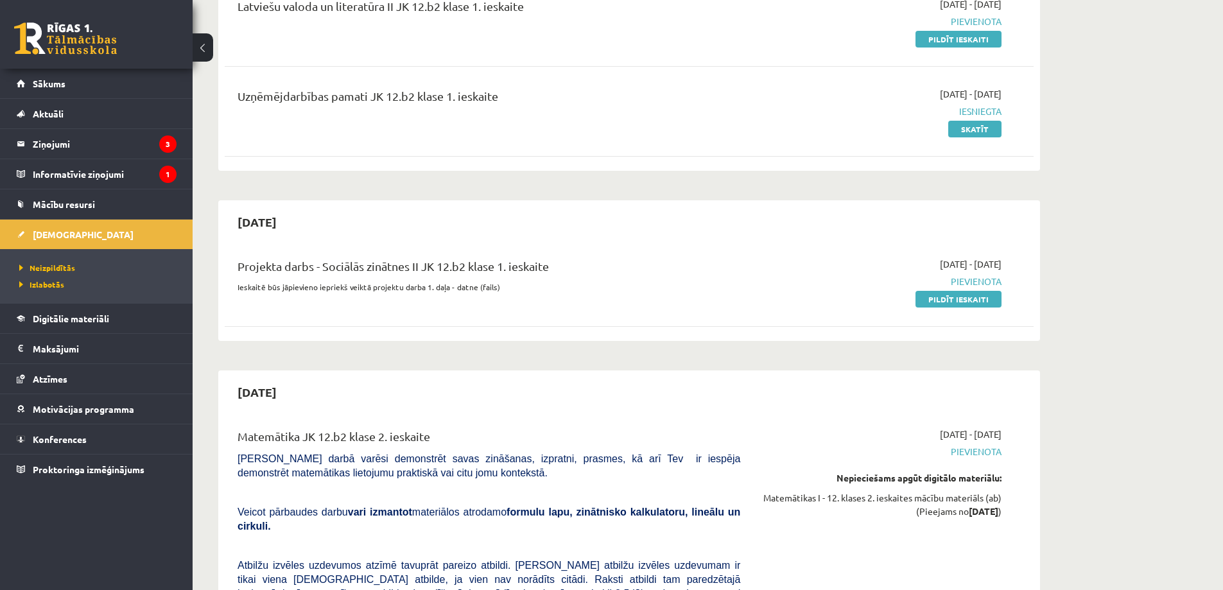
scroll to position [257, 0]
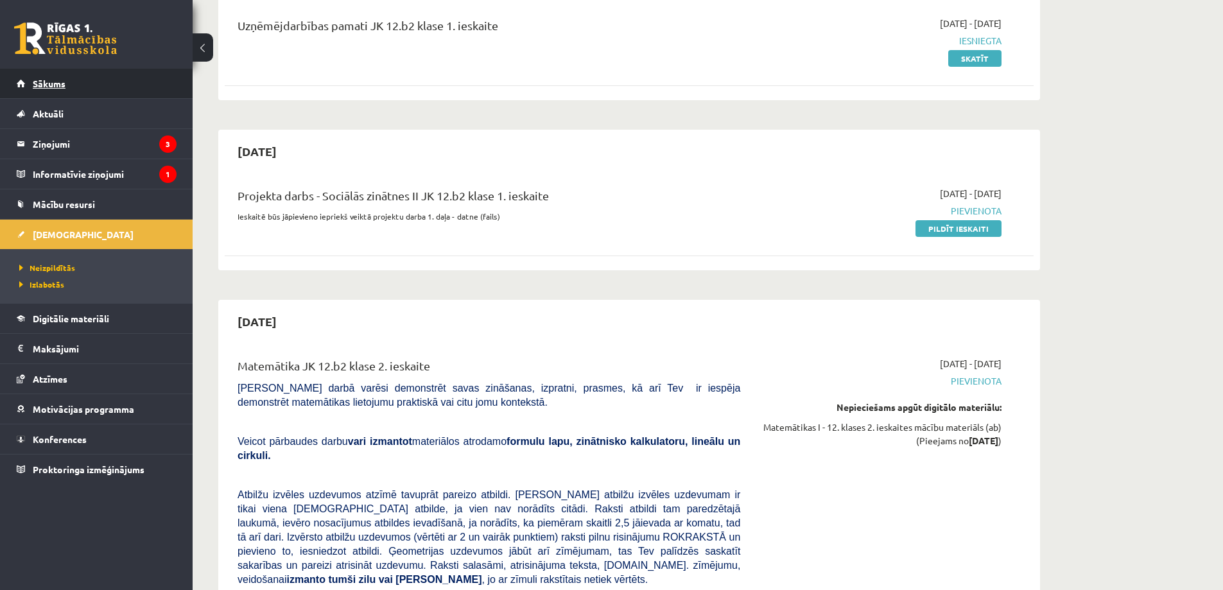
click at [57, 83] on span "Sākums" at bounding box center [49, 84] width 33 height 12
